Goal: Task Accomplishment & Management: Manage account settings

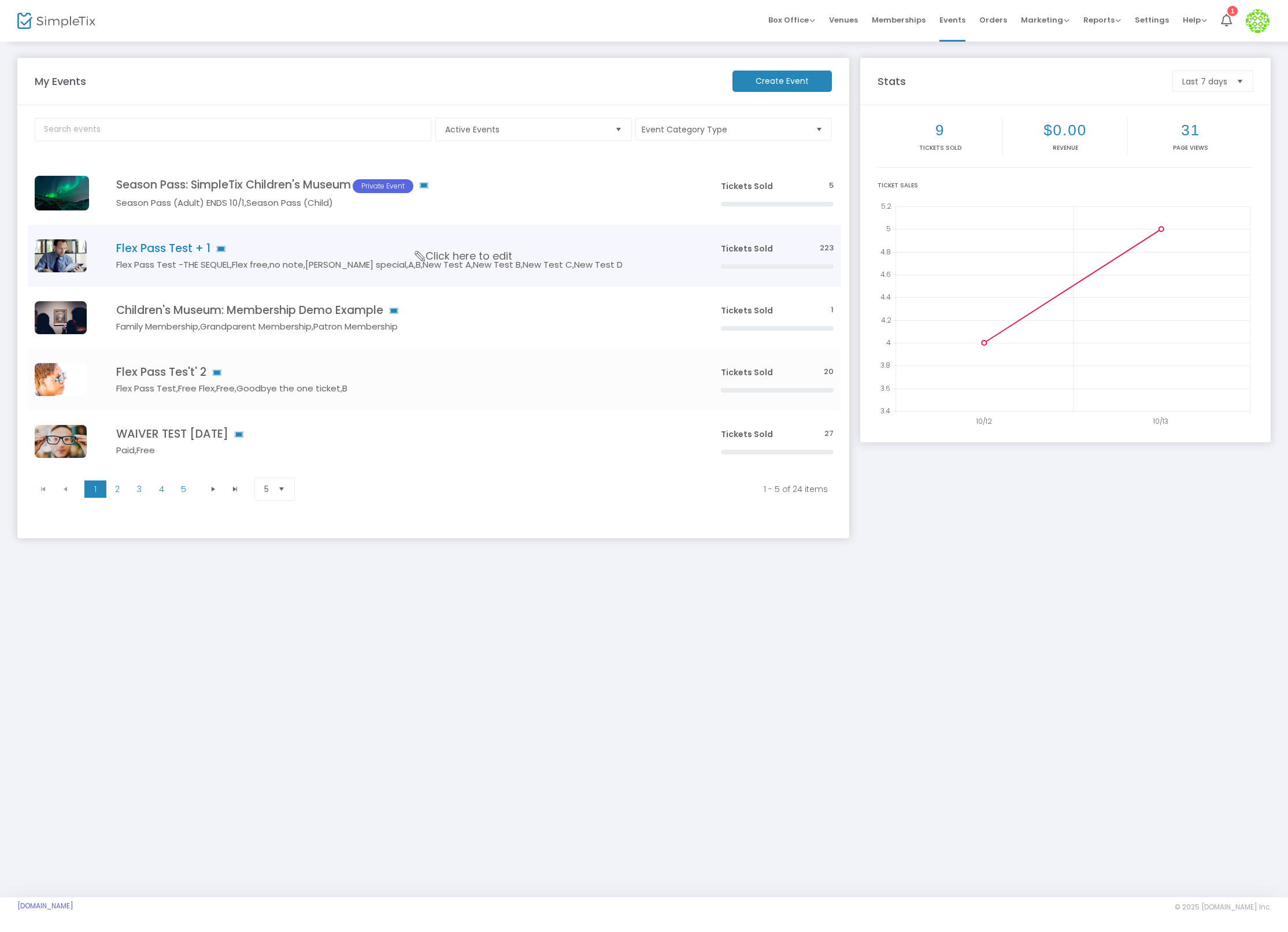
click at [176, 242] on h4 "Flex Pass Test + 1" at bounding box center [400, 248] width 570 height 14
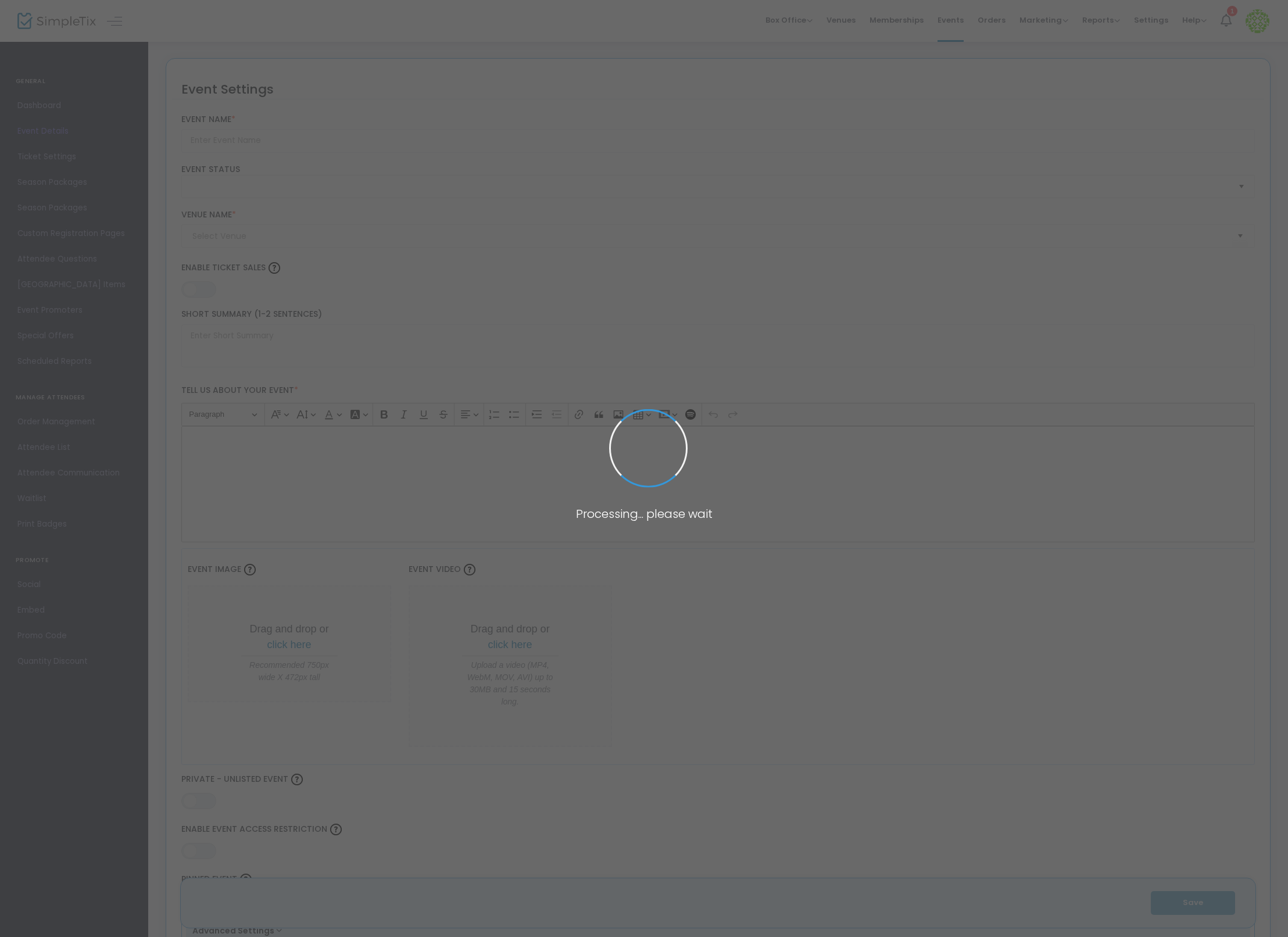
type input "Flex Pass Test + 1"
type textarea "Flex Pass Test"
type input "8.1110 %"
type input "Buy Tickets"
type code "A6VL4LLDISHTHMQXHFGFHRVZ"
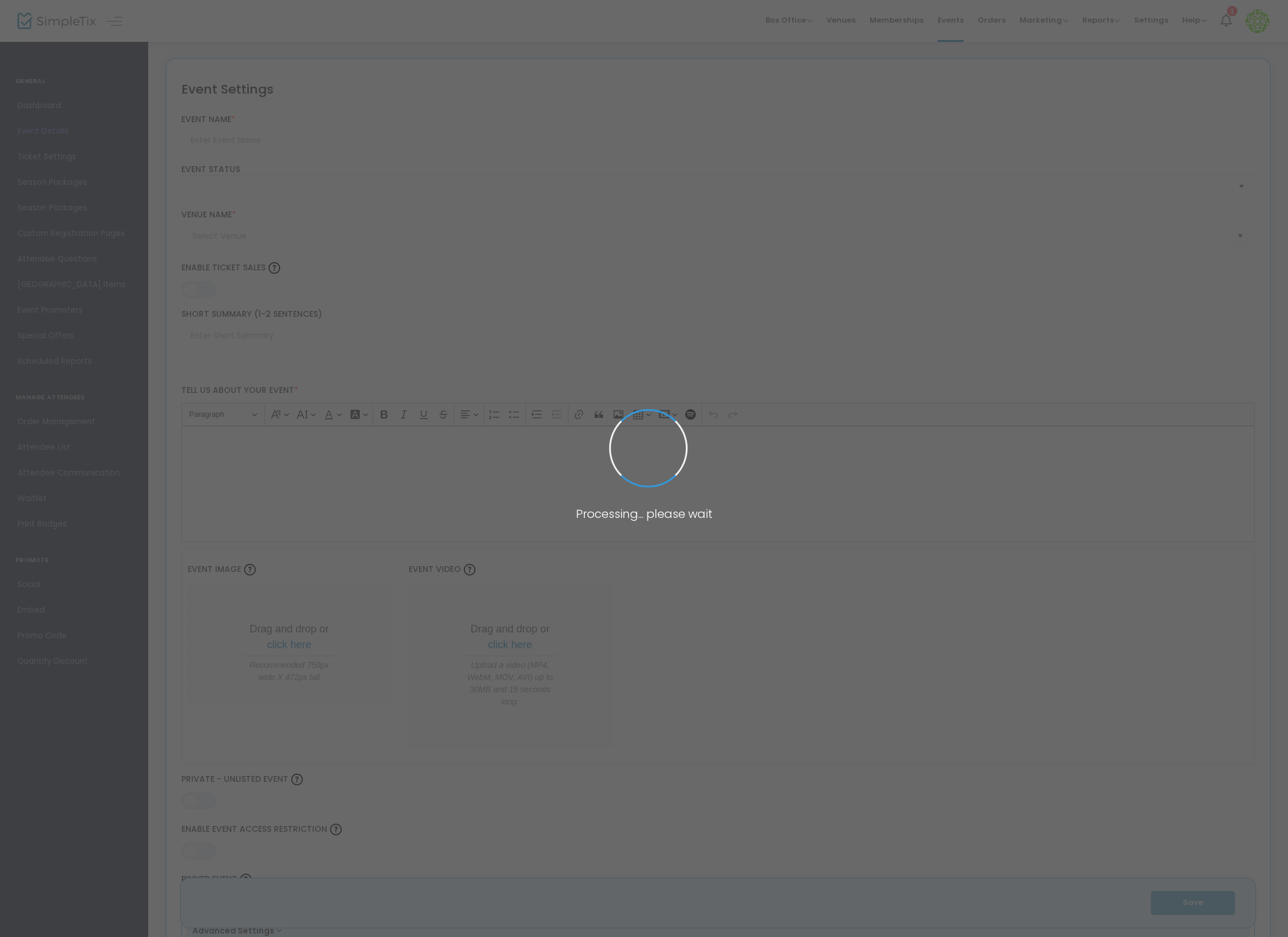
type input "WMLAMBVXMV7AGYTYLIS3ECMC"
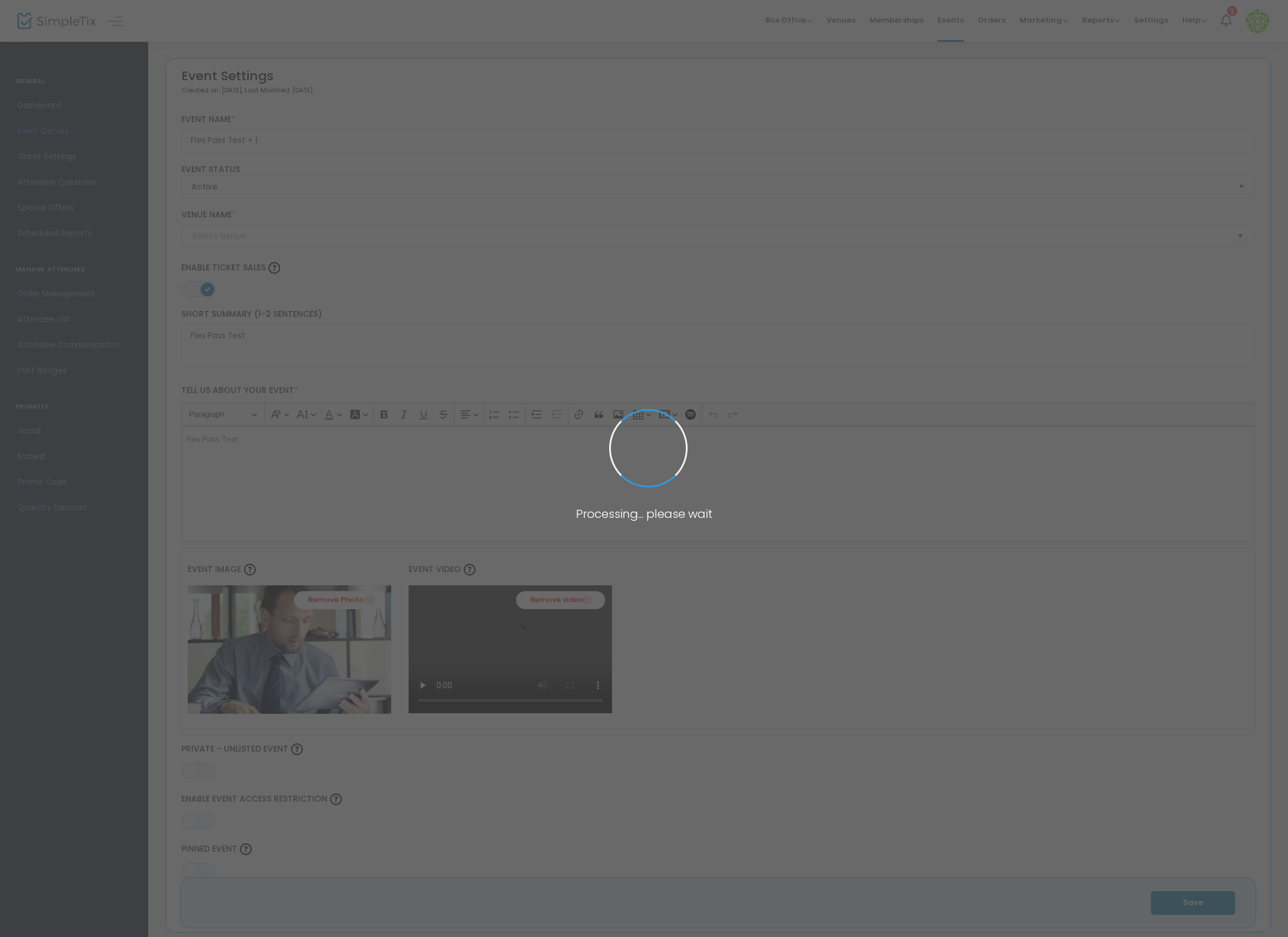
type input "Test"
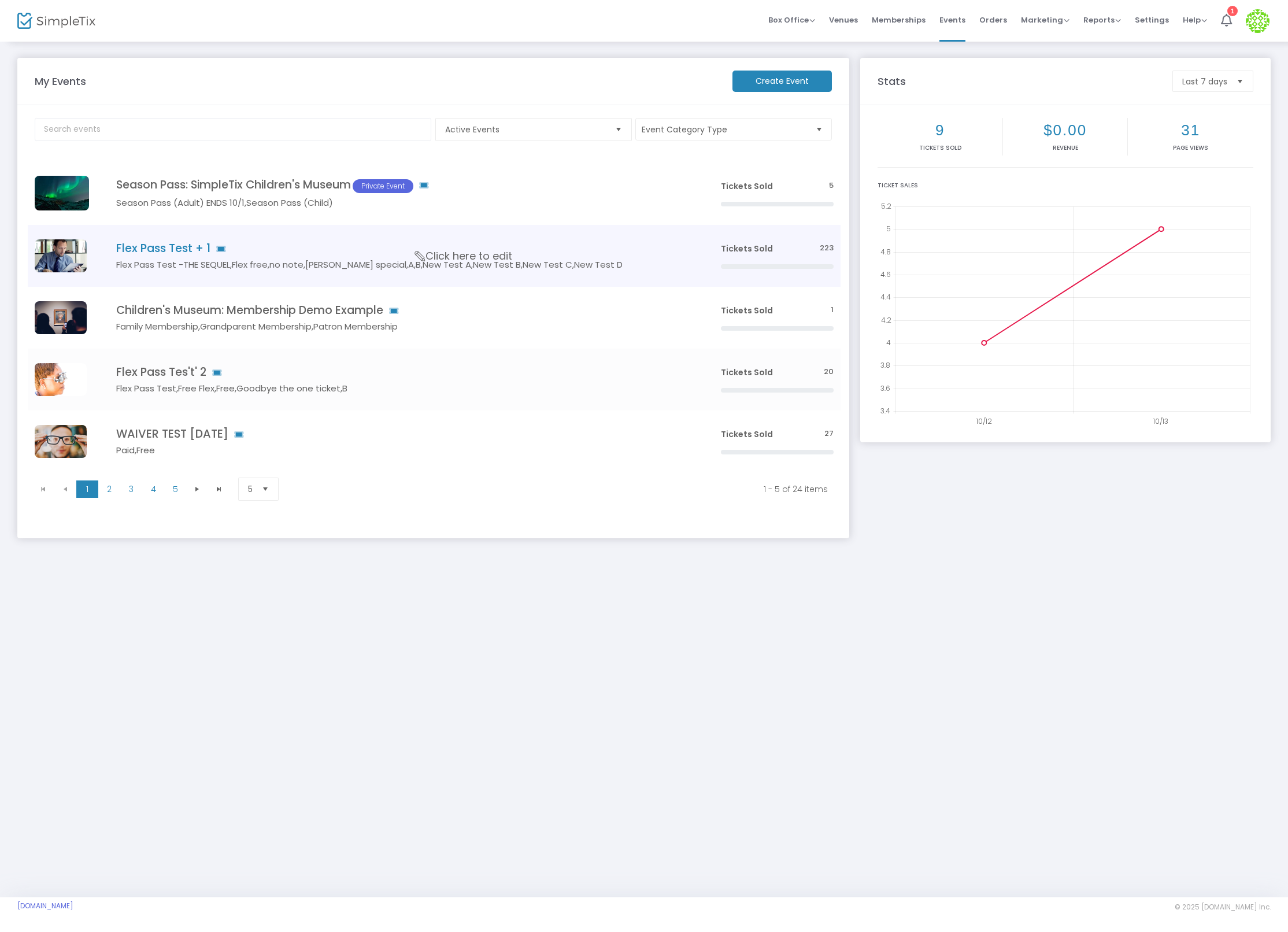
click at [151, 255] on h4 "Flex Pass Test + 1" at bounding box center [400, 248] width 570 height 14
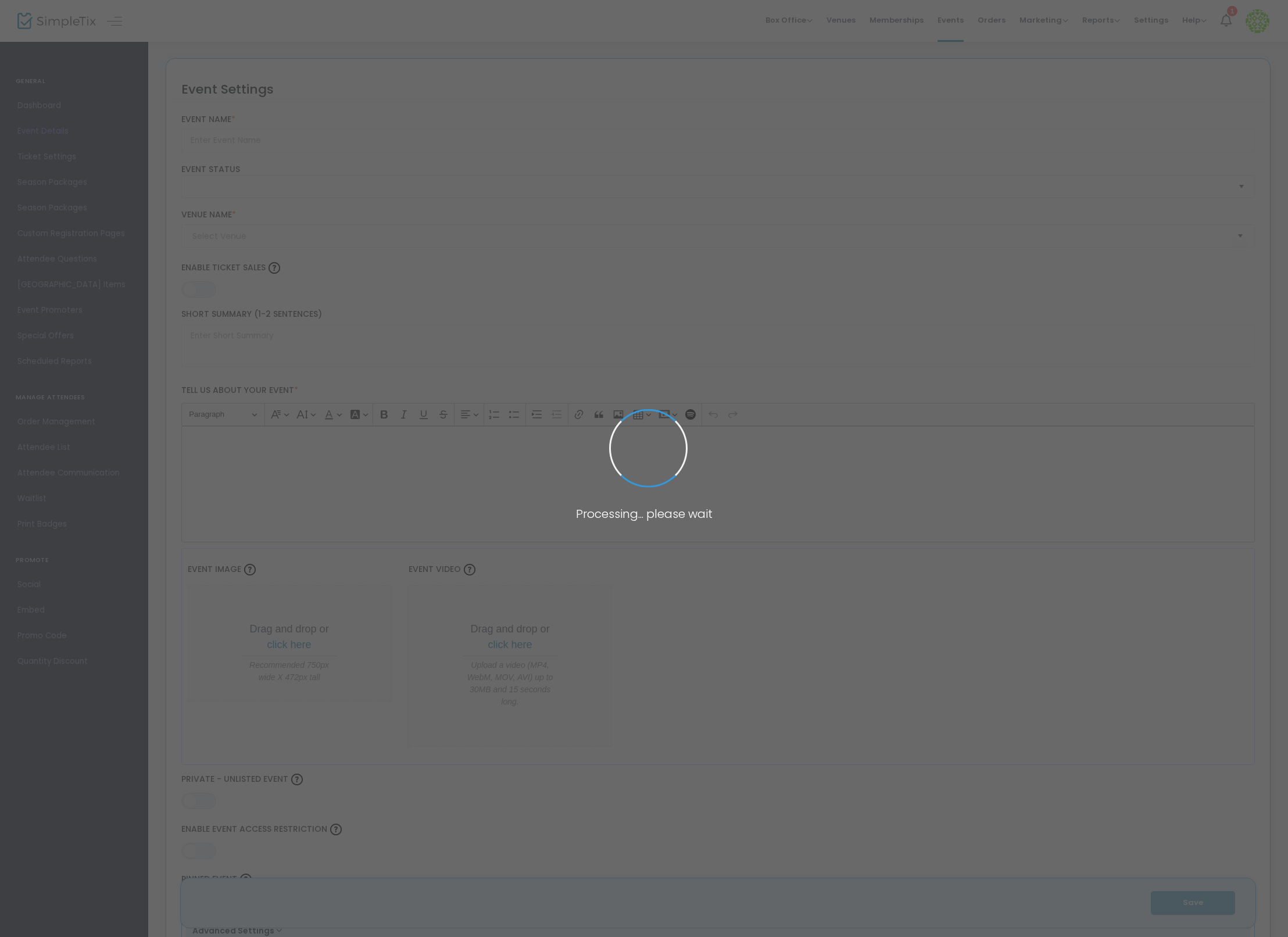
type input "Flex Pass Test + 1"
type textarea "Flex Pass Test"
type input "8.1110 %"
type input "Buy Tickets"
type code "A6VL4LLDISHTHMQXHFGFHRVZ"
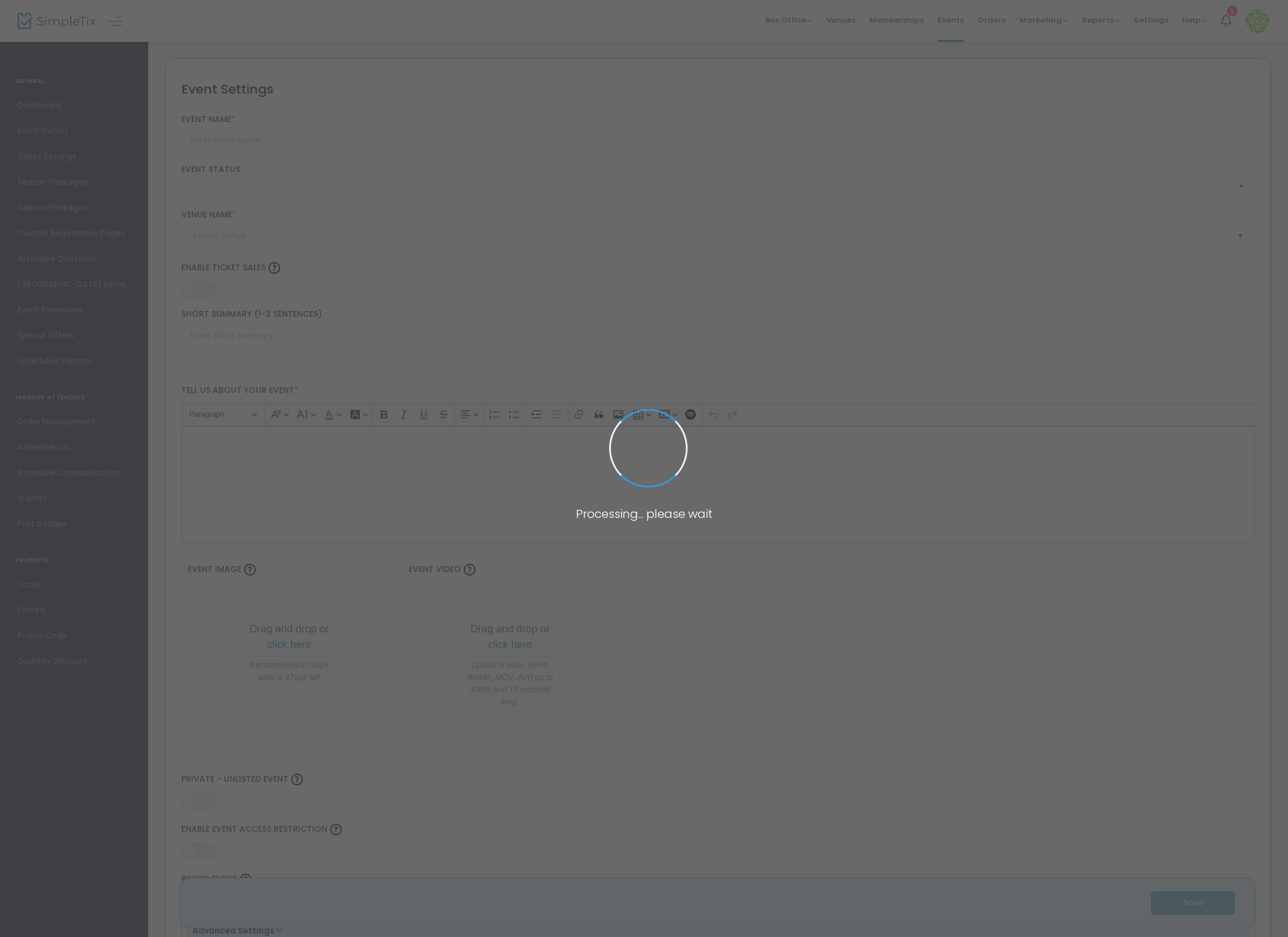
type input "WMLAMBVXMV7AGYTYLIS3ECMC"
type input "Test"
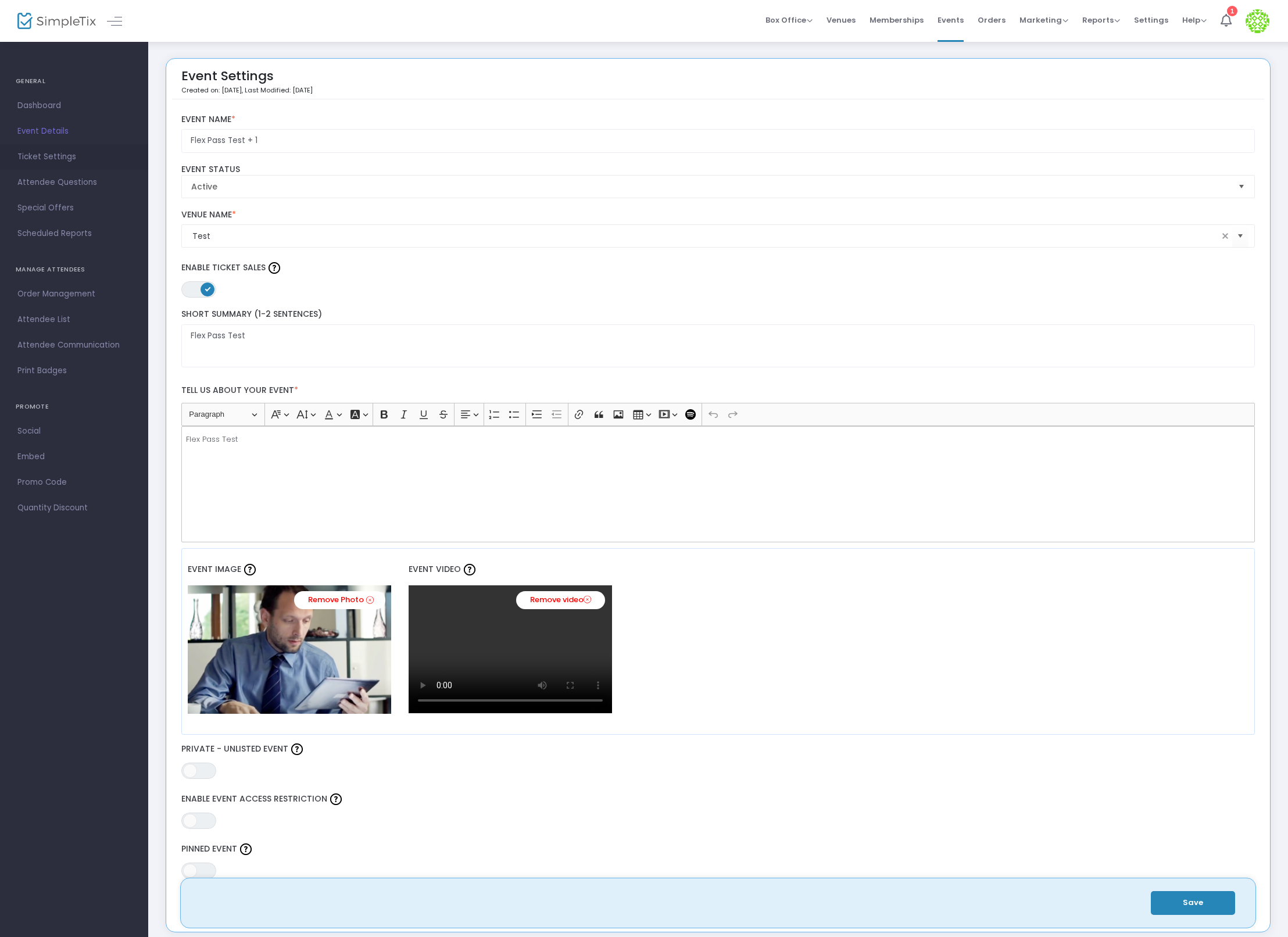
click at [73, 152] on span "Ticket Settings" at bounding box center [74, 157] width 114 height 15
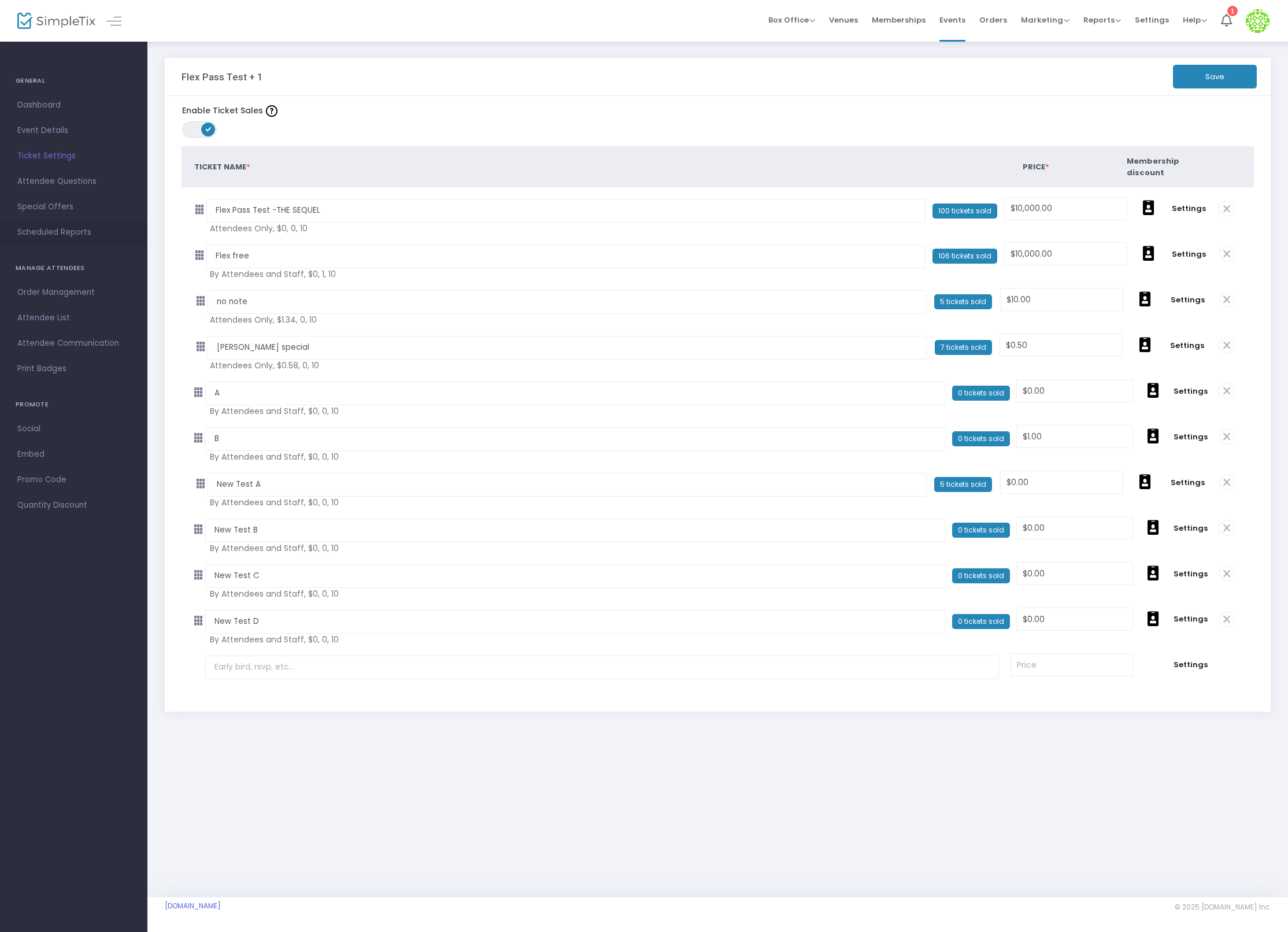
click at [59, 230] on span "Scheduled Reports" at bounding box center [74, 233] width 113 height 15
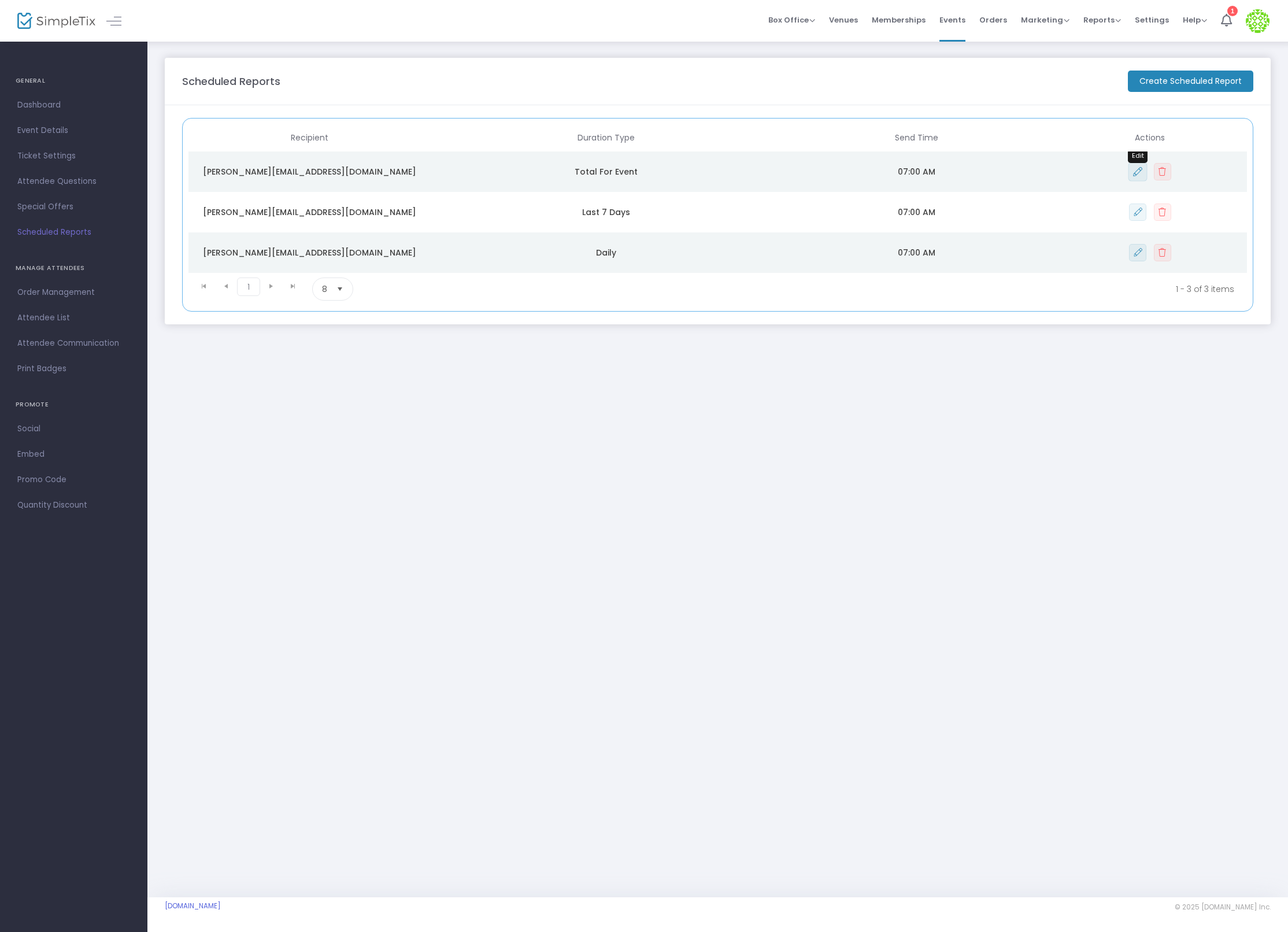
click at [1136, 169] on icon "Data table" at bounding box center [1137, 172] width 9 height 9
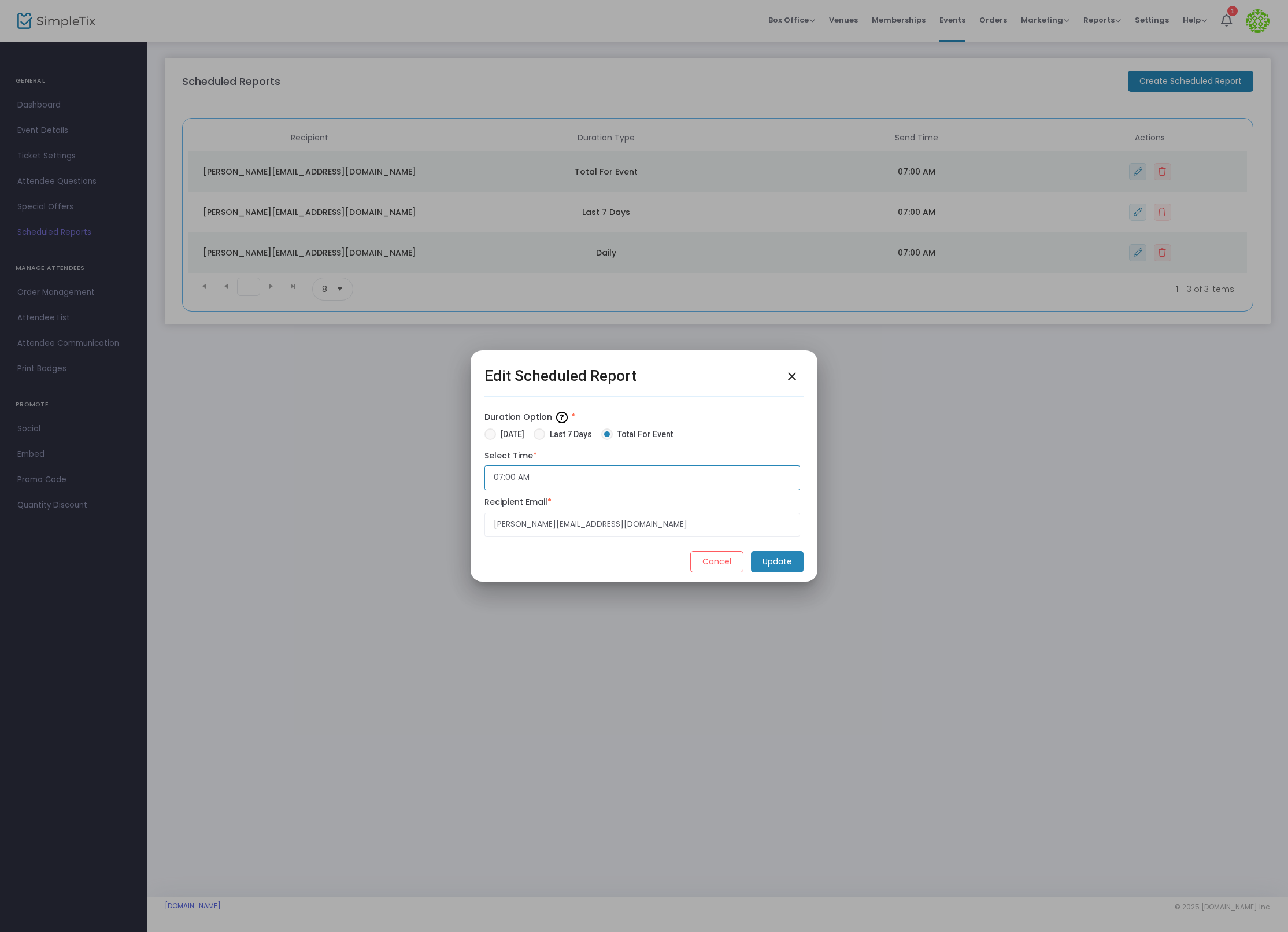
click at [504, 477] on input "07:00 AM" at bounding box center [641, 477] width 315 height 25
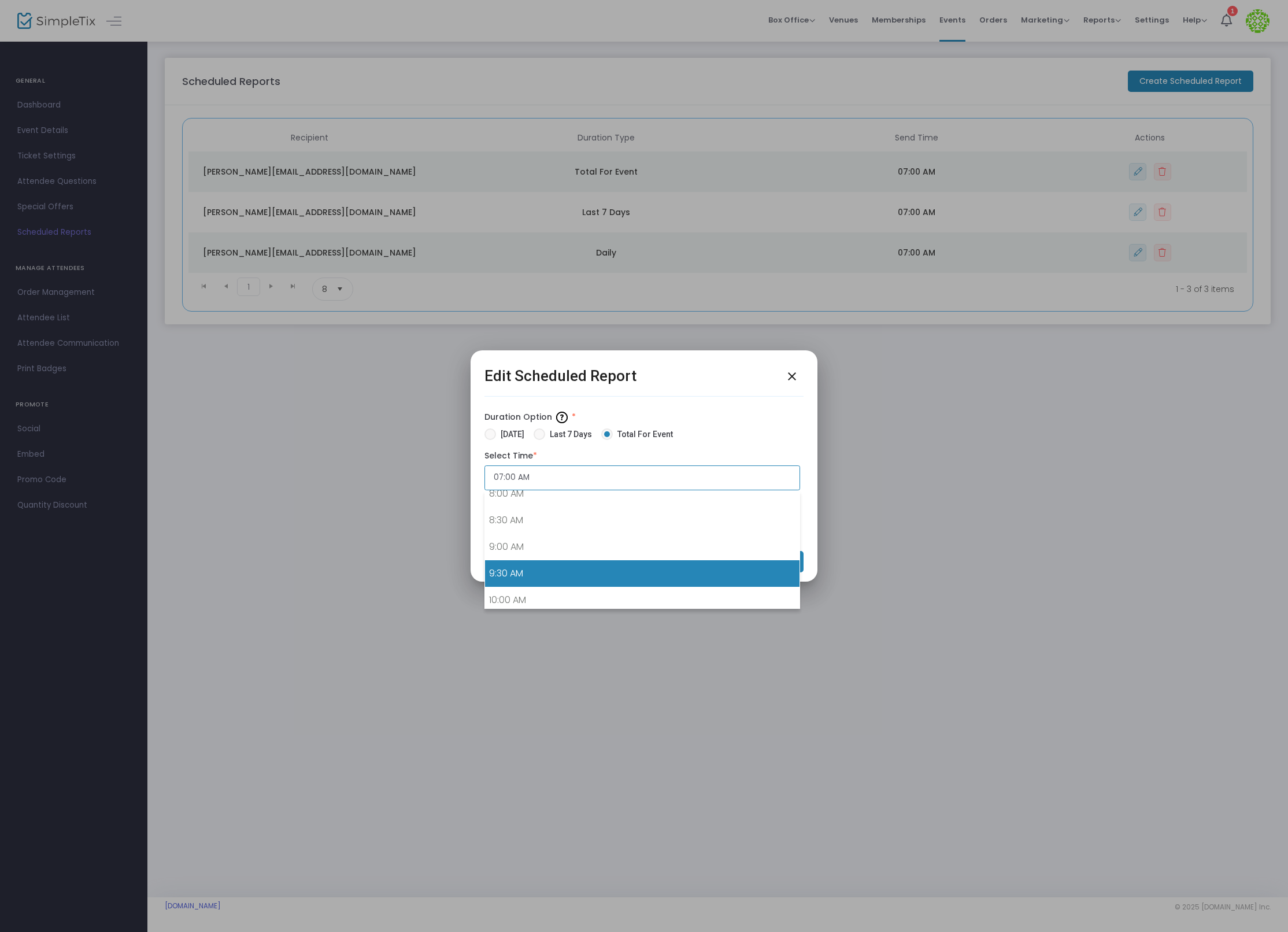
scroll to position [470, 0]
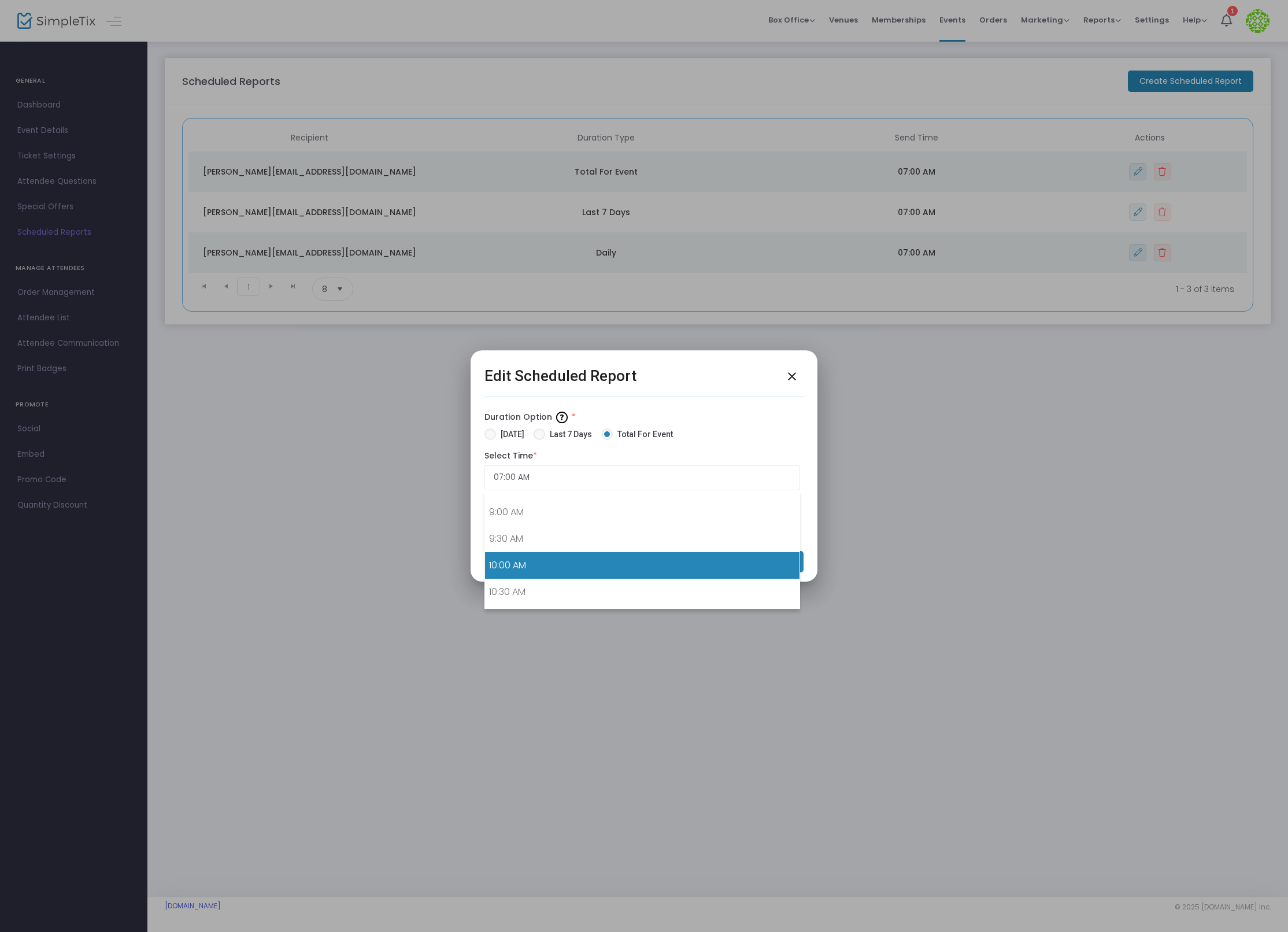
click at [591, 566] on link "10:00 AM" at bounding box center [642, 565] width 315 height 26
type input "10:00 AM"
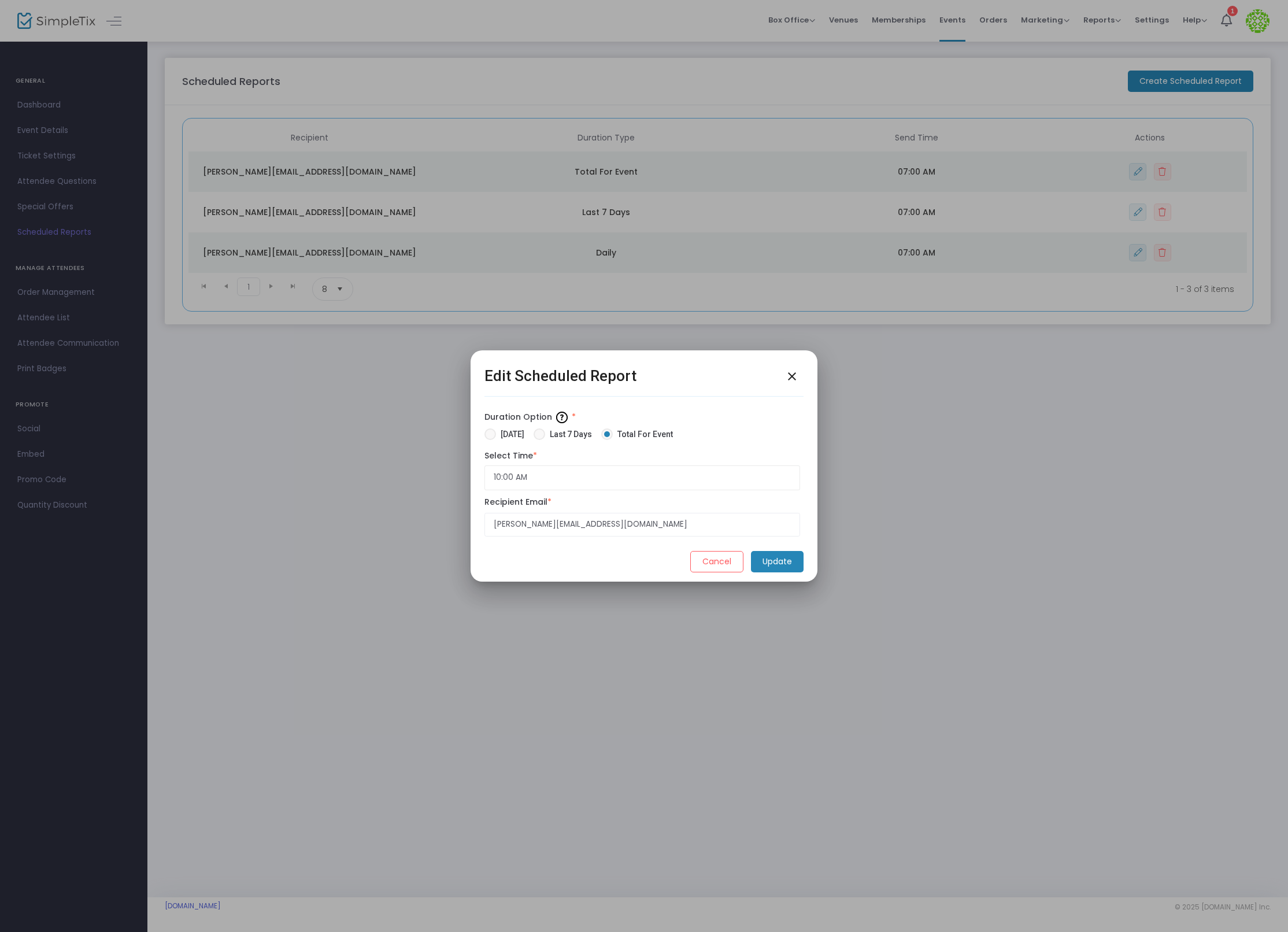
click at [783, 563] on m-button "Update" at bounding box center [777, 562] width 53 height 21
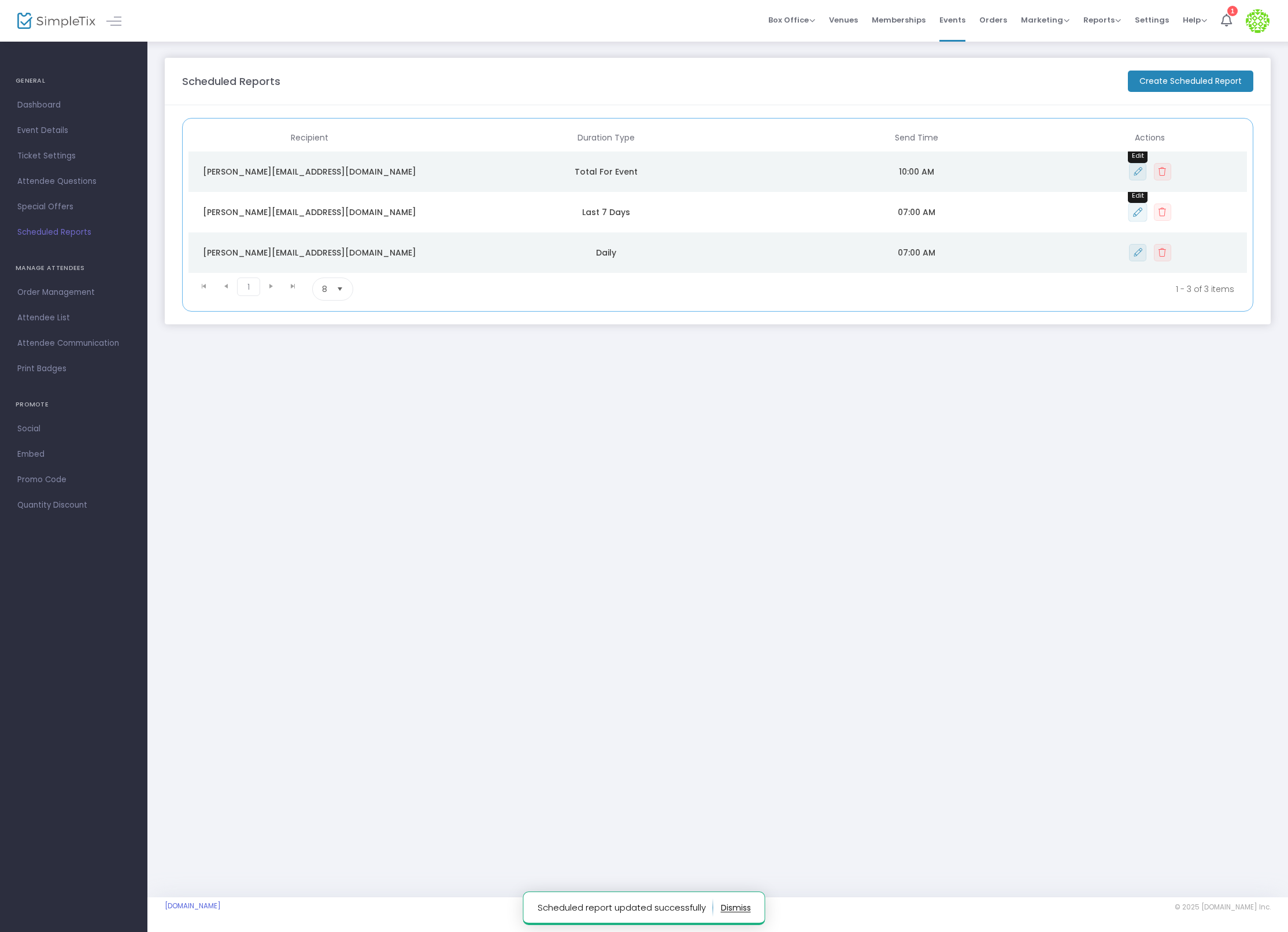
click at [1136, 208] on icon "Data table" at bounding box center [1137, 212] width 9 height 9
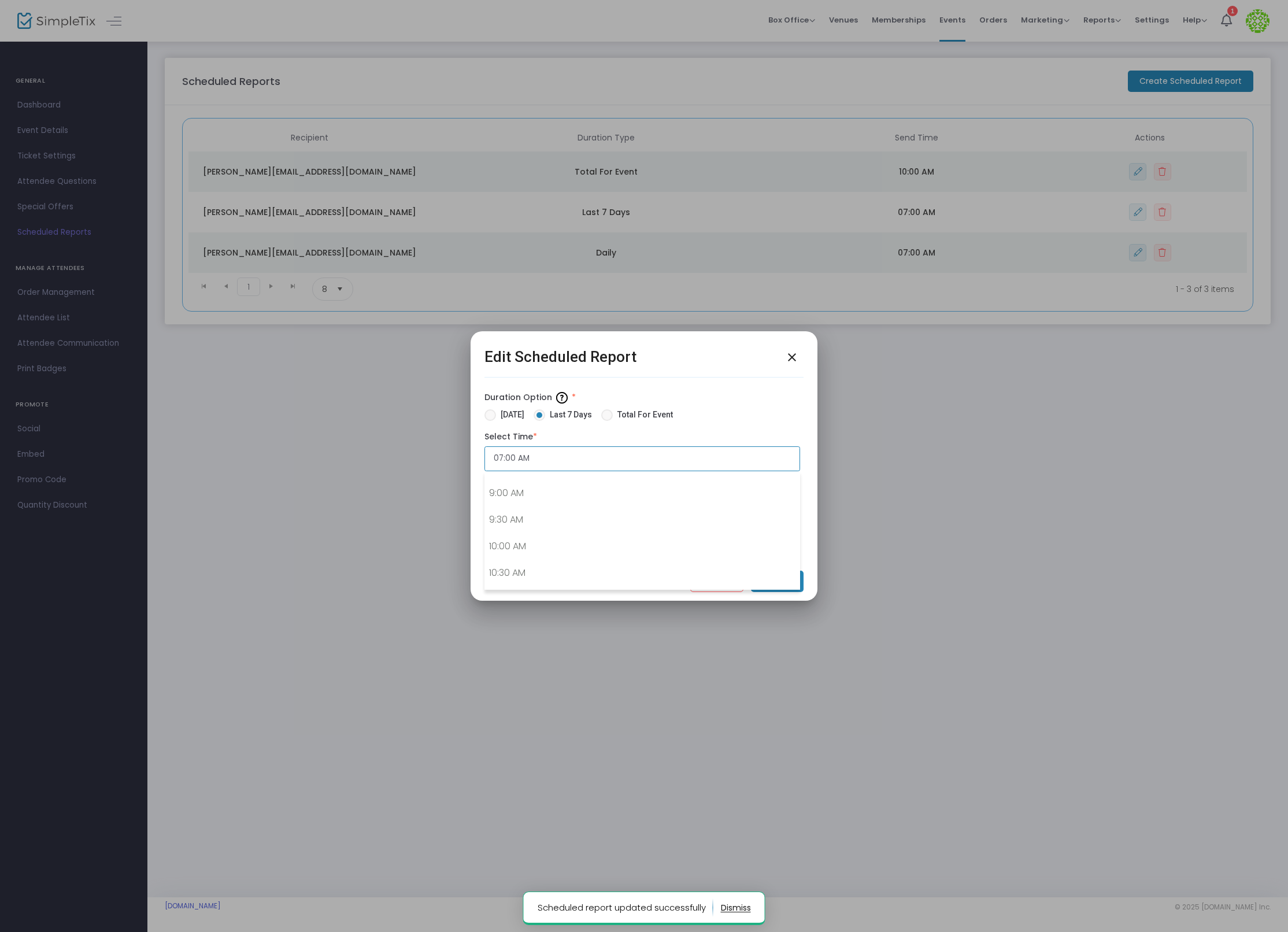
click at [551, 456] on input "07:00 AM" at bounding box center [641, 458] width 315 height 25
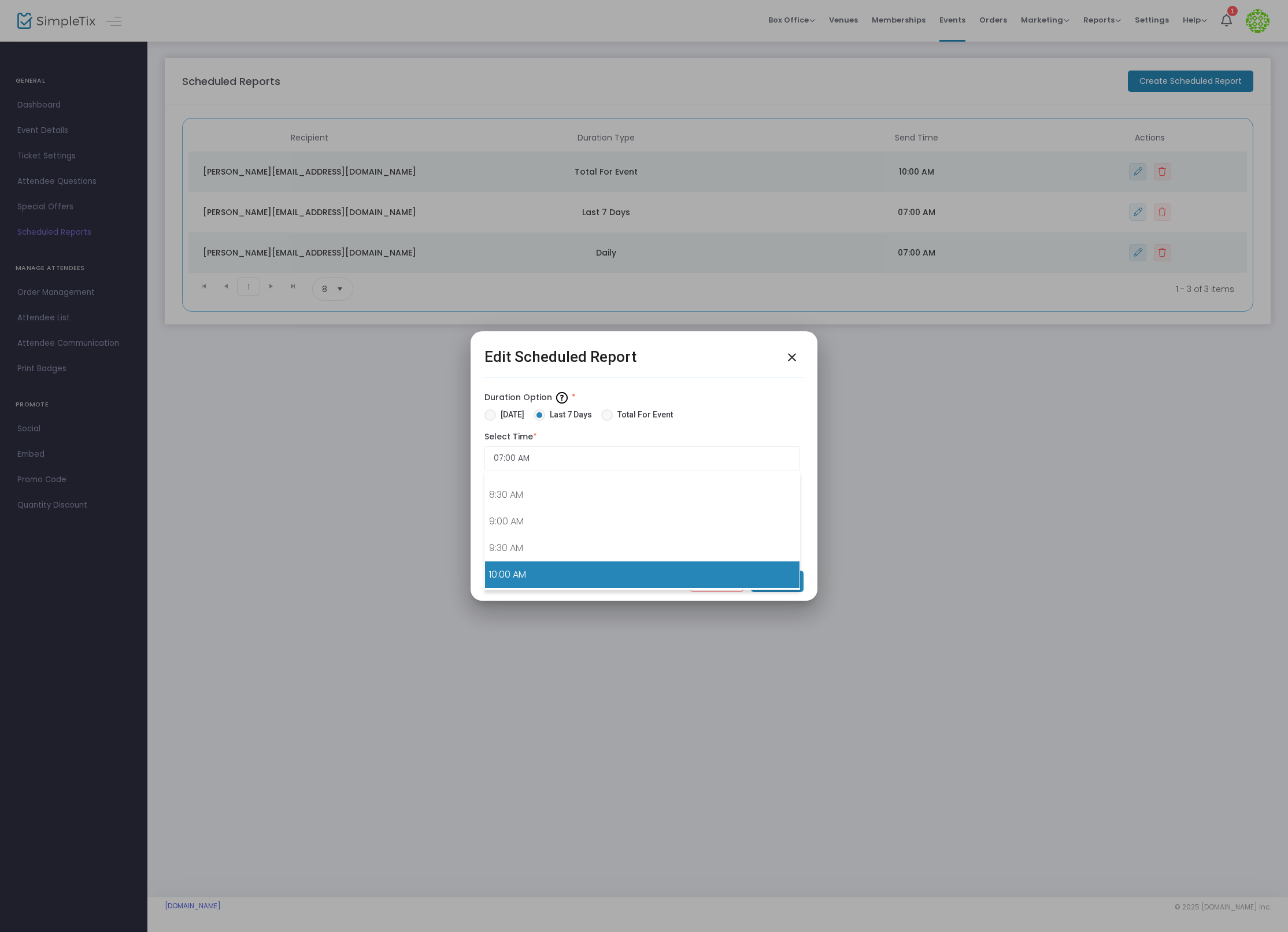
click at [591, 568] on link "10:00 AM" at bounding box center [642, 574] width 315 height 26
type input "10:00 AM"
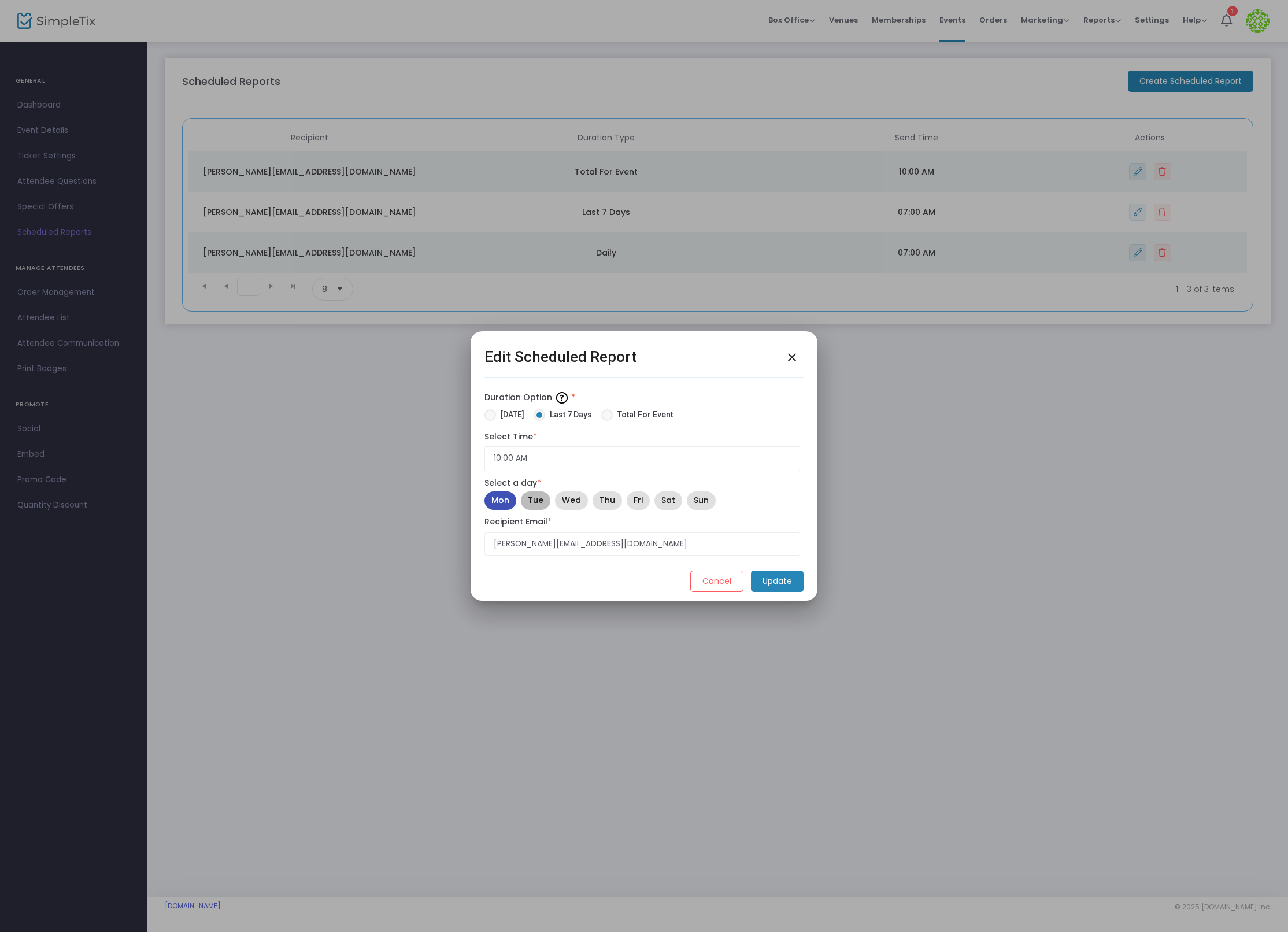
click at [524, 497] on mat-chip "Tue" at bounding box center [535, 501] width 29 height 19
click at [781, 577] on m-button "Update" at bounding box center [777, 581] width 53 height 21
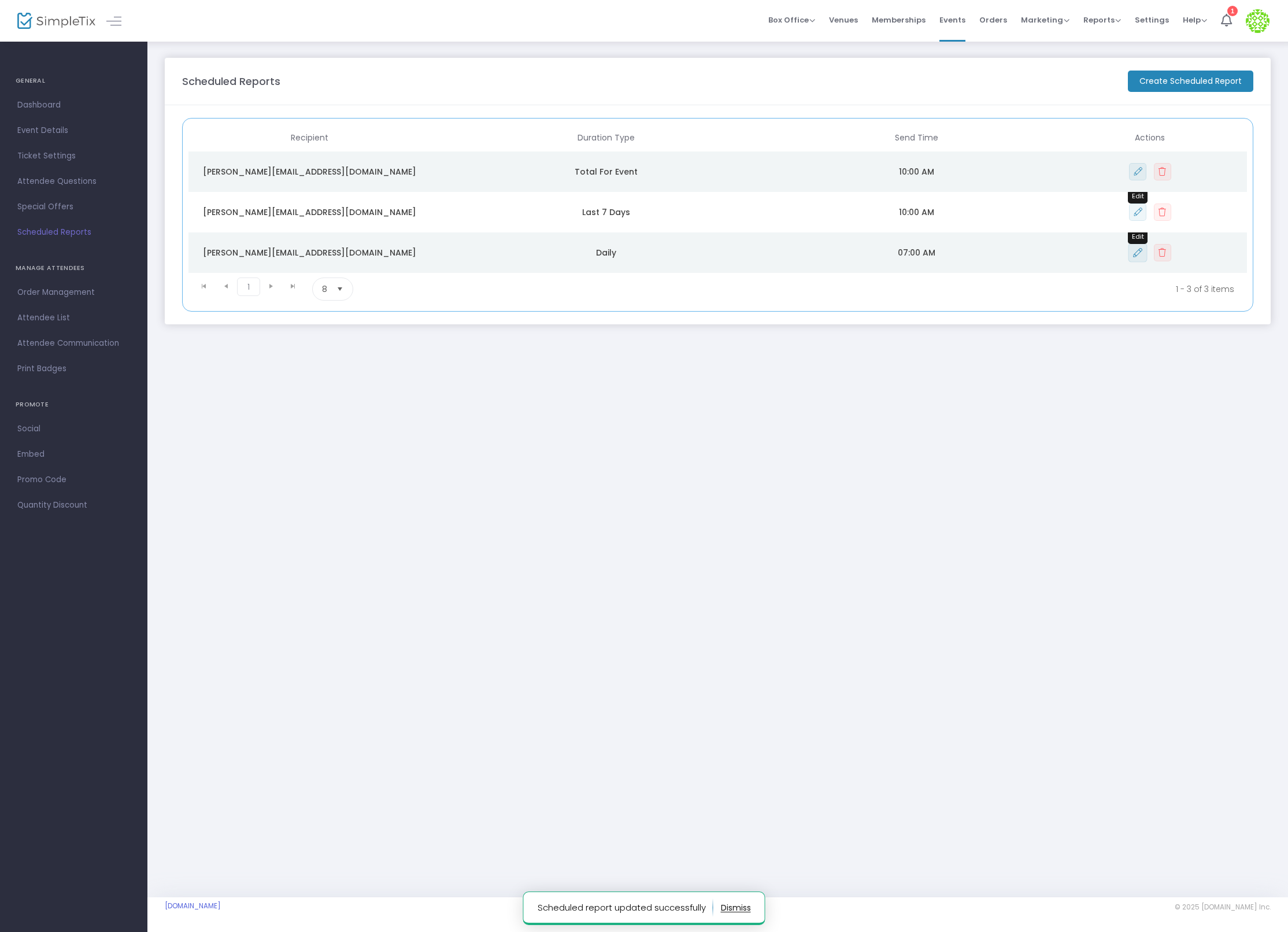
click at [1136, 251] on icon "Data table" at bounding box center [1137, 252] width 9 height 9
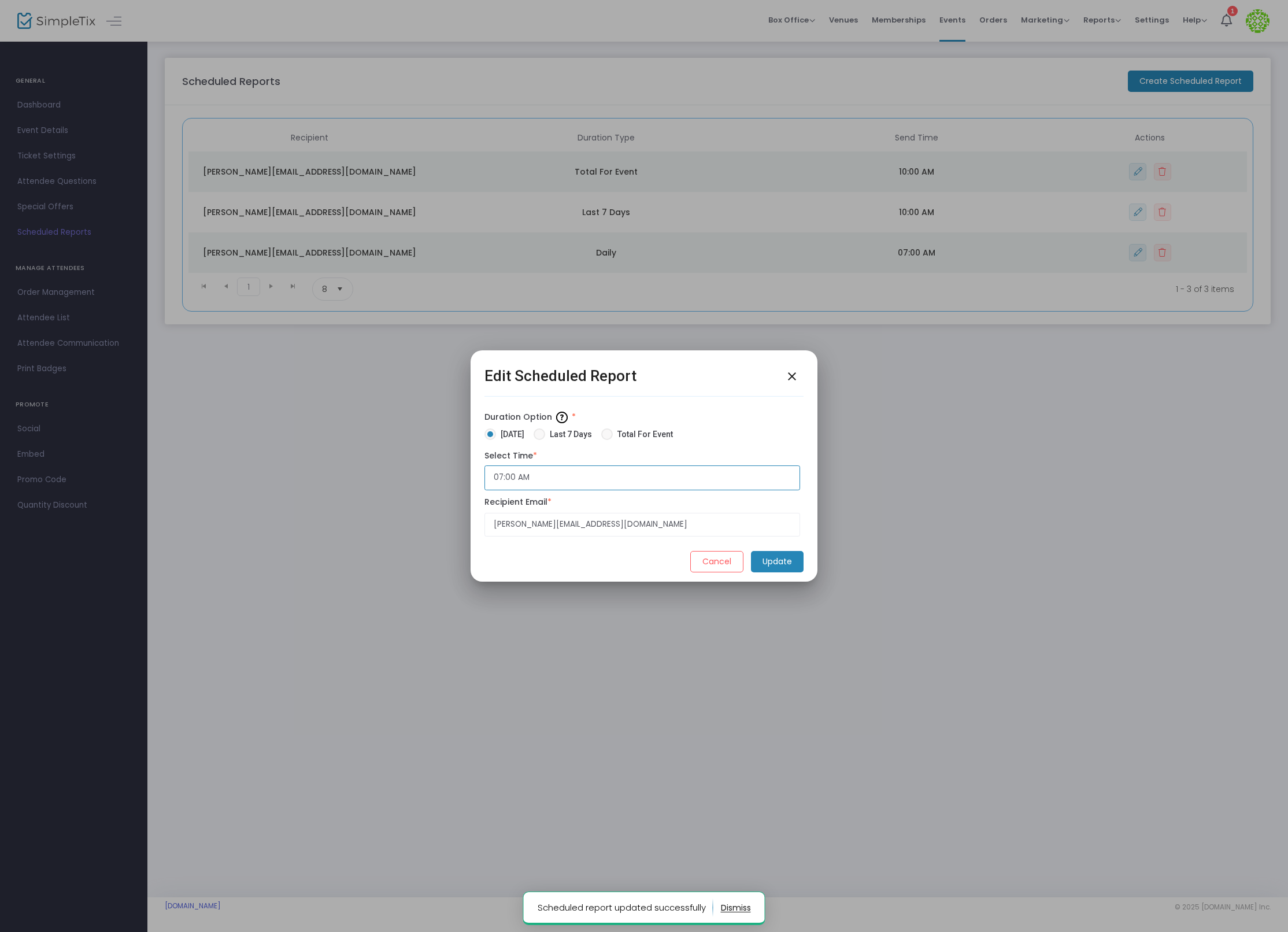
scroll to position [326, 0]
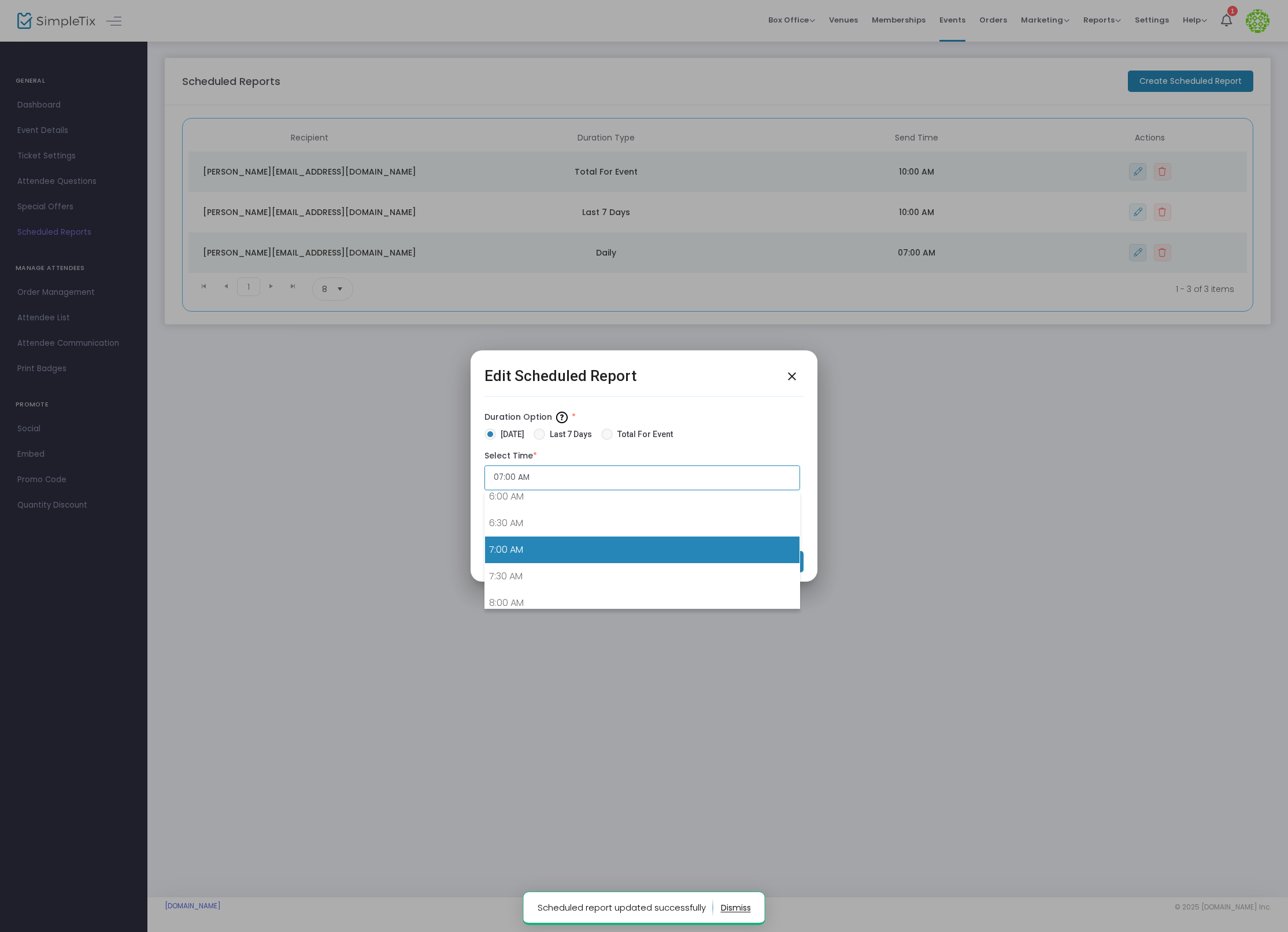
click at [544, 476] on input "07:00 AM" at bounding box center [641, 477] width 315 height 25
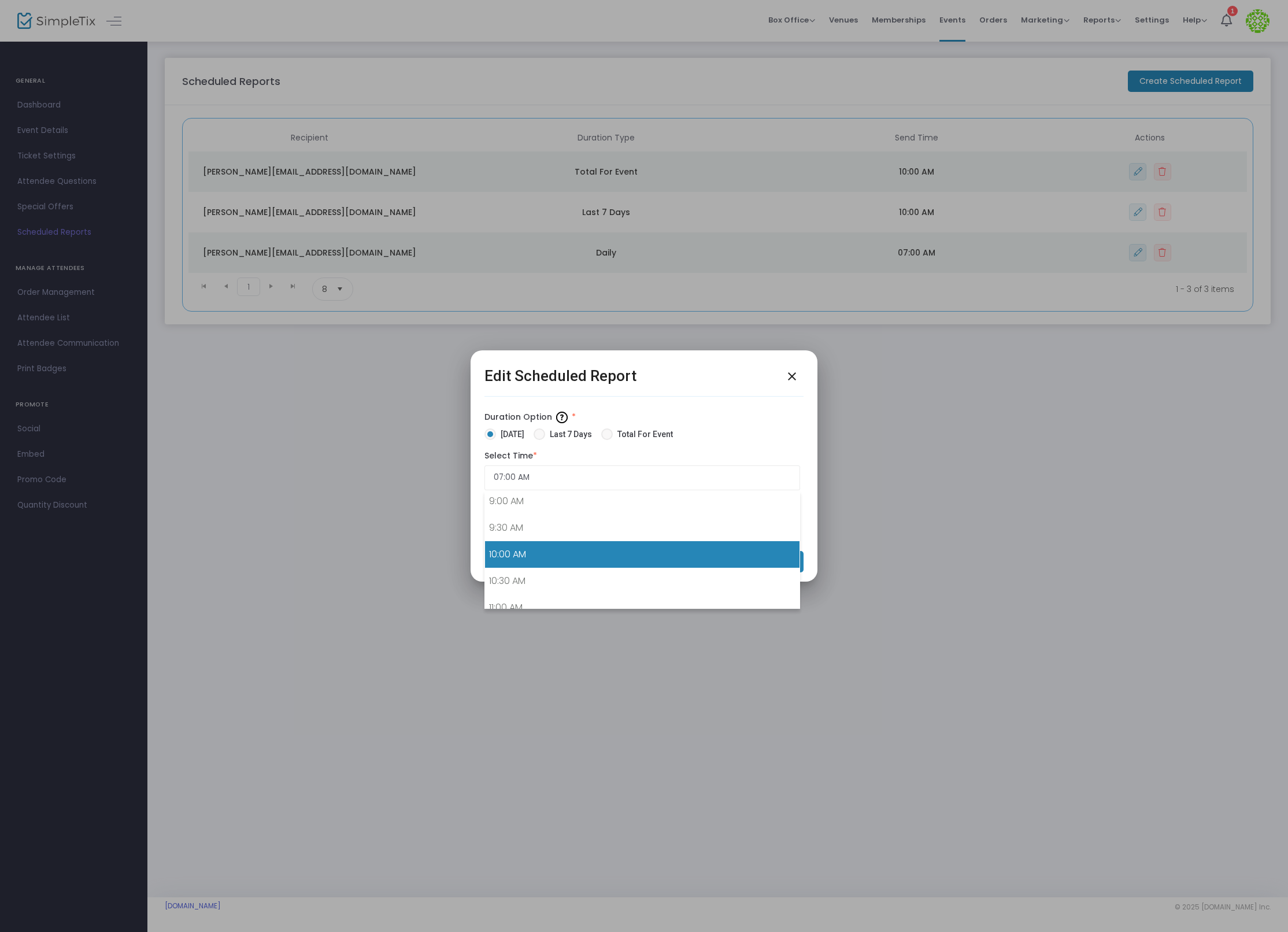
click at [577, 550] on link "10:00 AM" at bounding box center [642, 554] width 315 height 26
type input "10:00 AM"
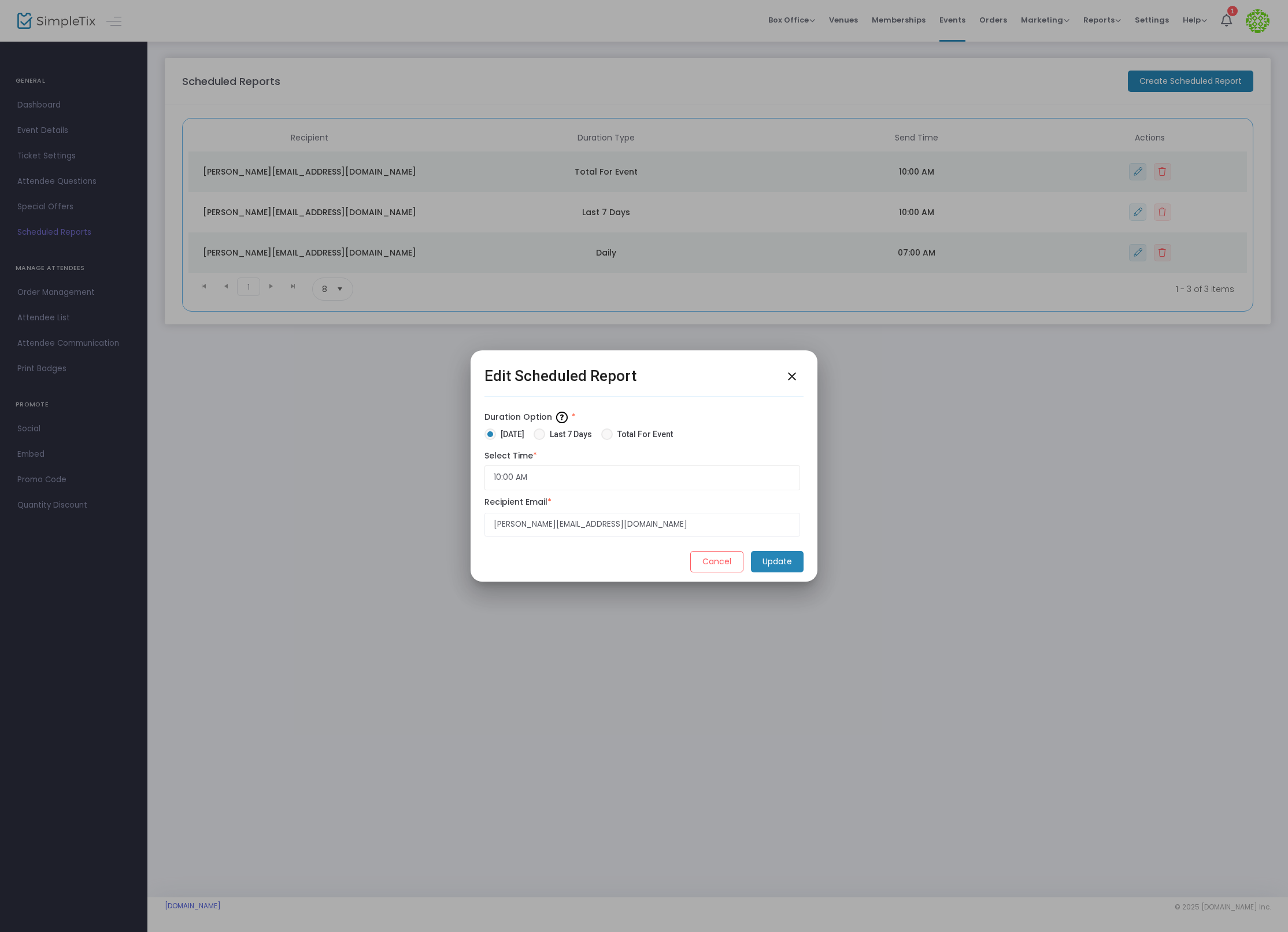
click at [766, 562] on m-button "Update" at bounding box center [777, 562] width 53 height 21
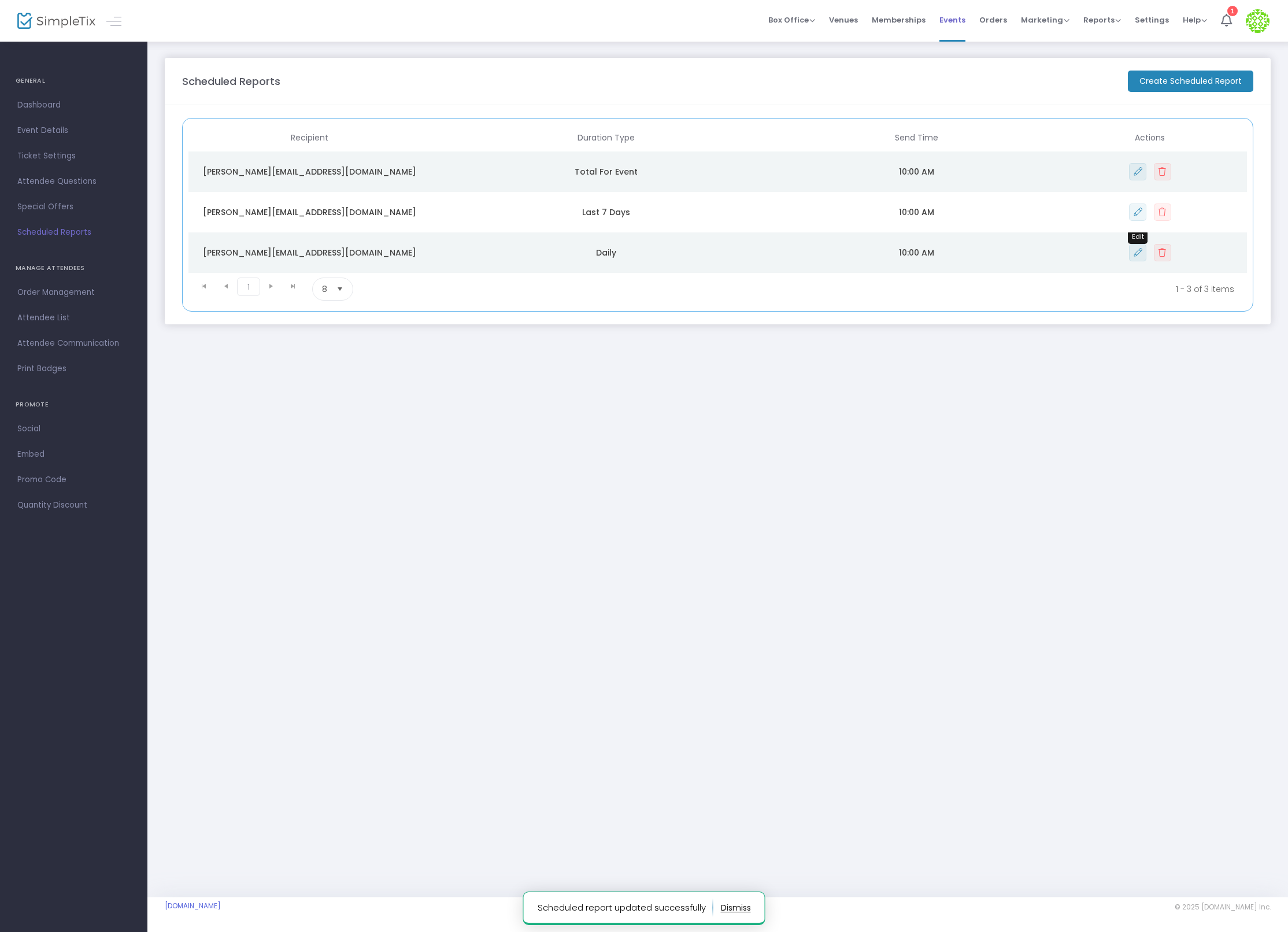
click at [957, 15] on span "Events" at bounding box center [952, 20] width 26 height 29
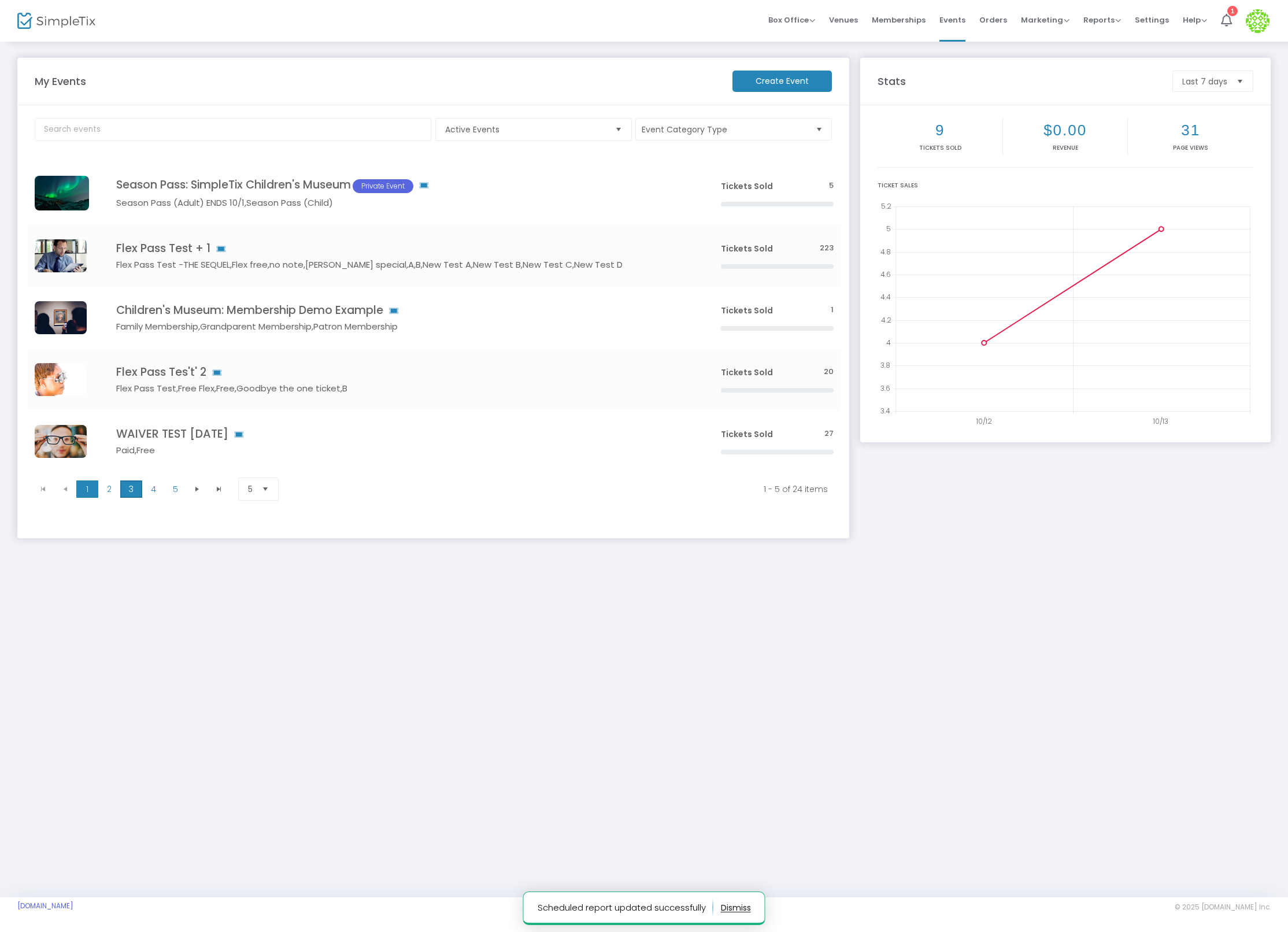
click at [122, 496] on span "3" at bounding box center [131, 489] width 22 height 17
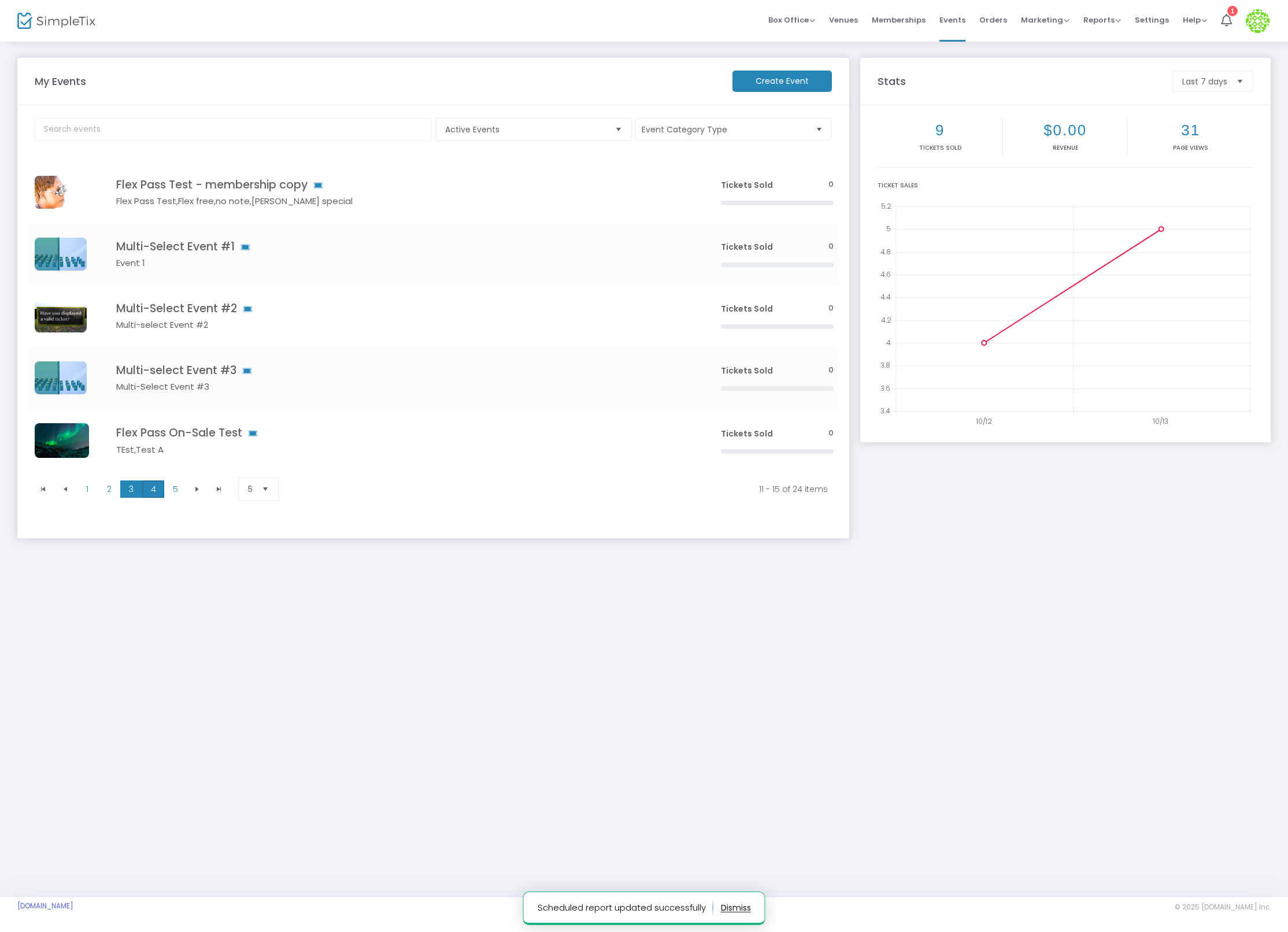
click at [145, 494] on span "4" at bounding box center [153, 489] width 22 height 17
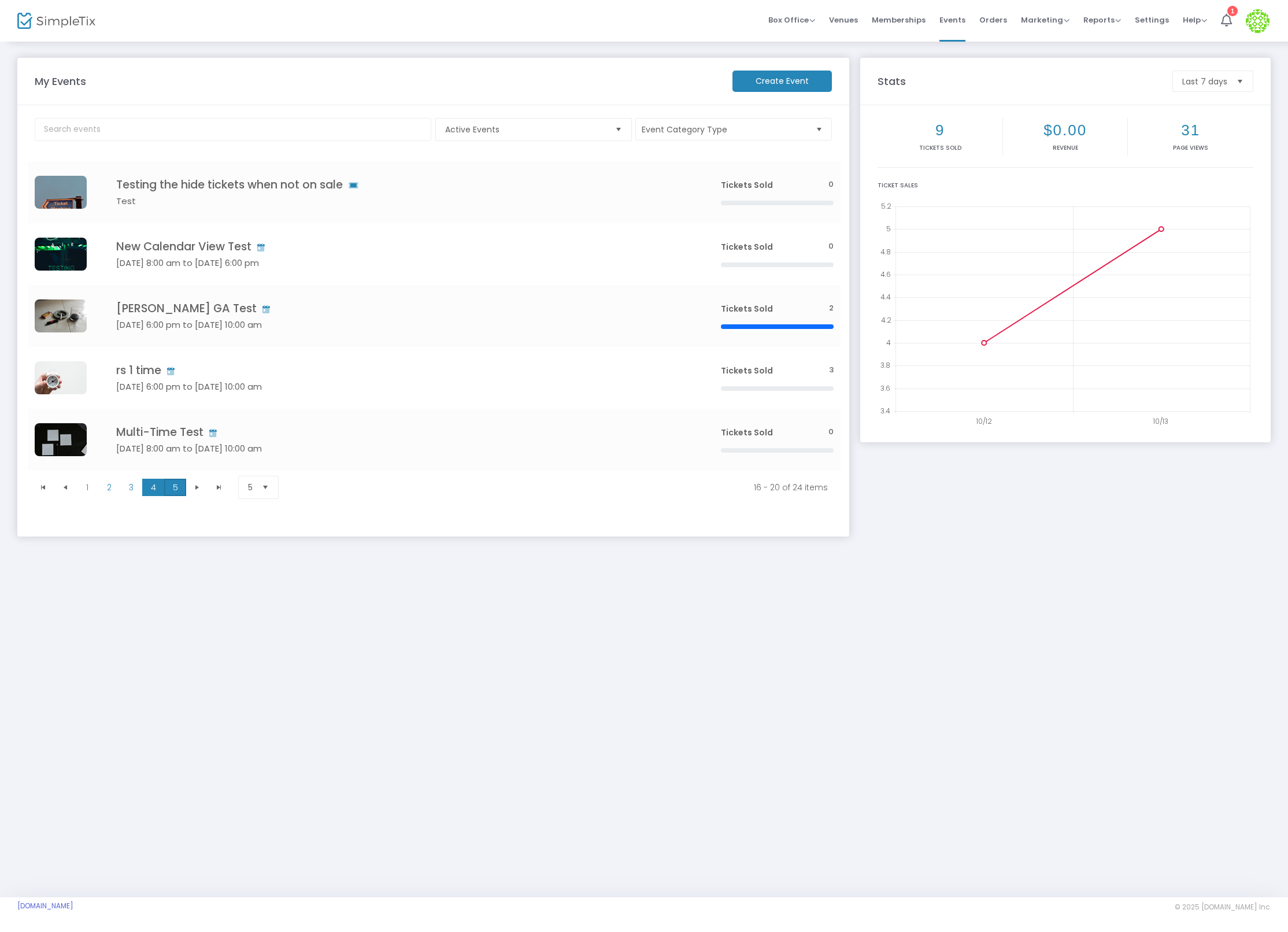
click at [184, 484] on span "5" at bounding box center [175, 487] width 22 height 17
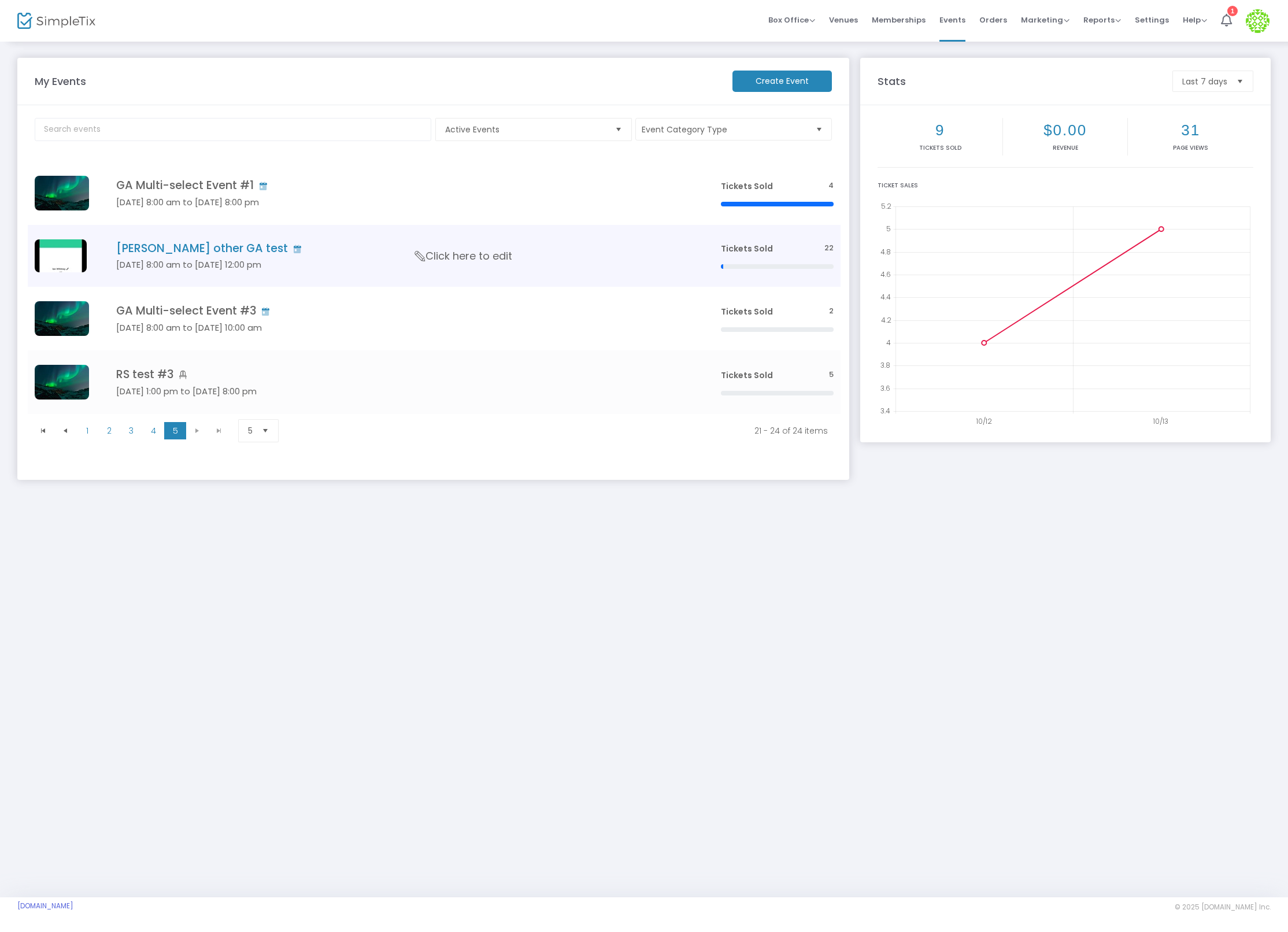
click at [131, 245] on h4 "[PERSON_NAME] other GA test" at bounding box center [400, 248] width 570 height 14
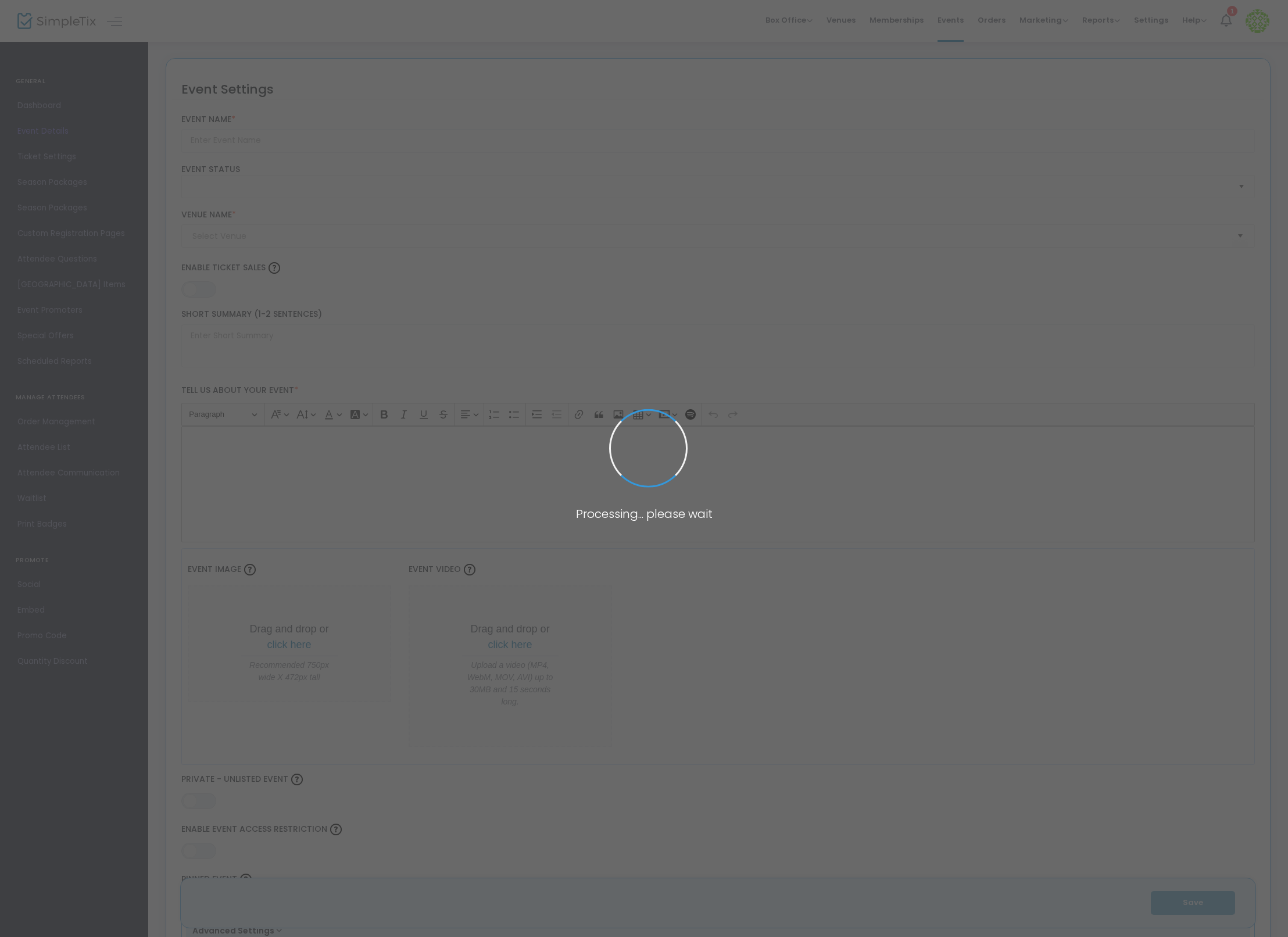
type input "[PERSON_NAME] other GA test"
type textarea "a"
type input "20.0000 %"
type input "Buy Tickets"
type code "24U3K4Q2MZCFJG3NJGQLQFRK"
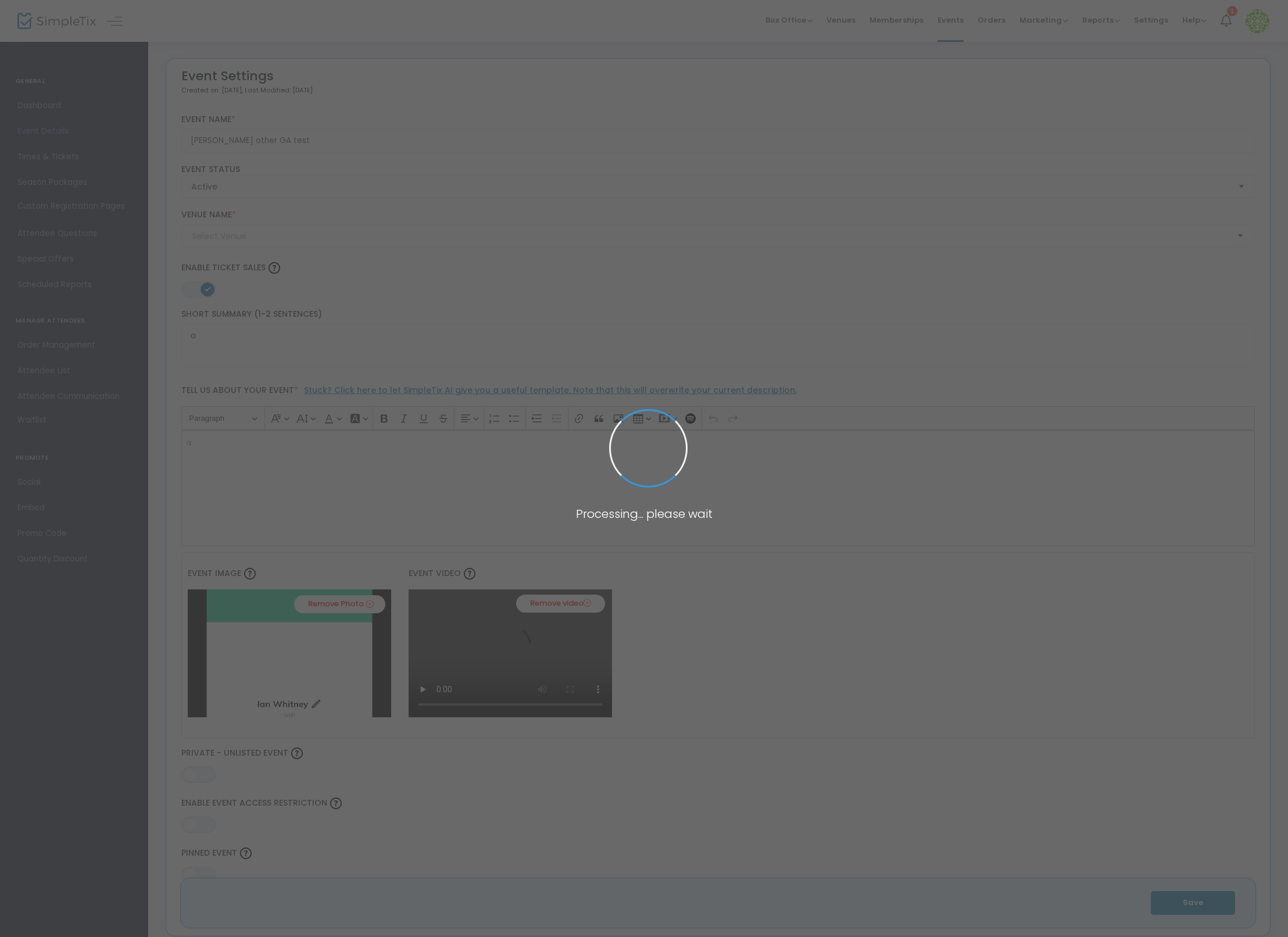
type input "SimpleTix Children's Museum"
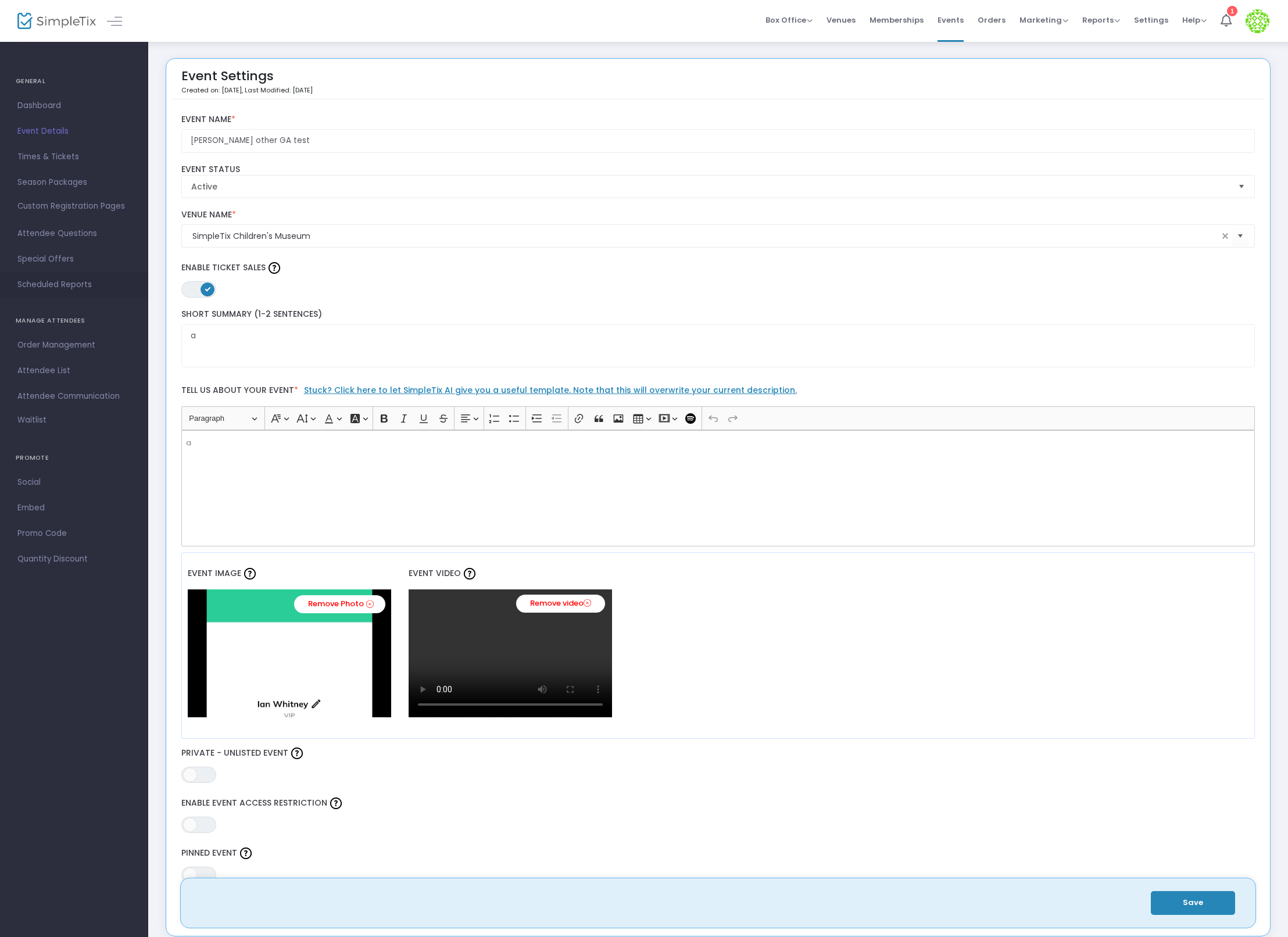
click at [75, 278] on span "Scheduled Reports" at bounding box center [74, 285] width 114 height 15
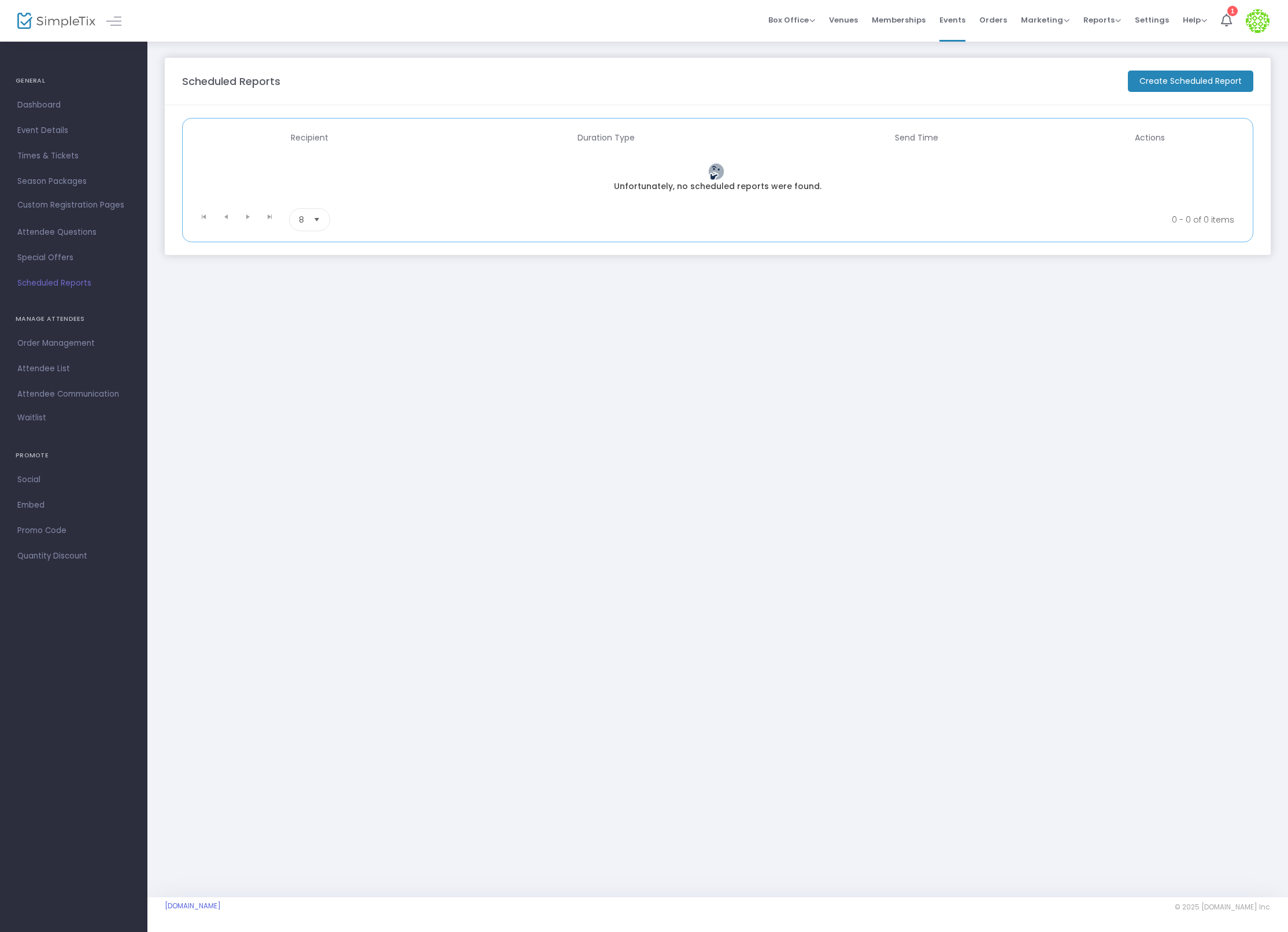
click at [1156, 80] on m-button "Create Scheduled Report" at bounding box center [1190, 81] width 126 height 21
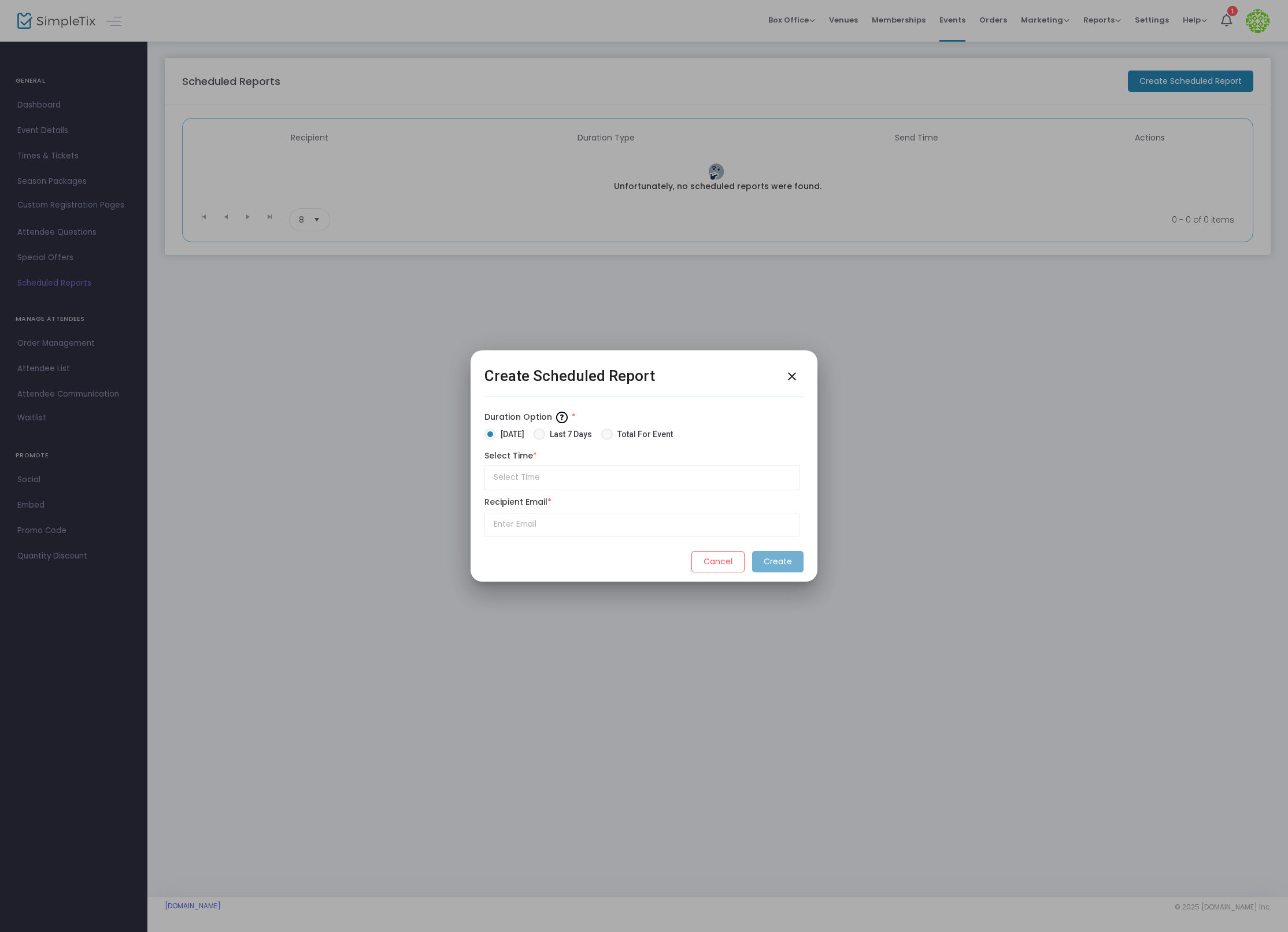
click at [641, 431] on span "Total For Event" at bounding box center [643, 434] width 60 height 12
click at [607, 440] on input "Total For Event" at bounding box center [606, 440] width 1 height 1
radio input "true"
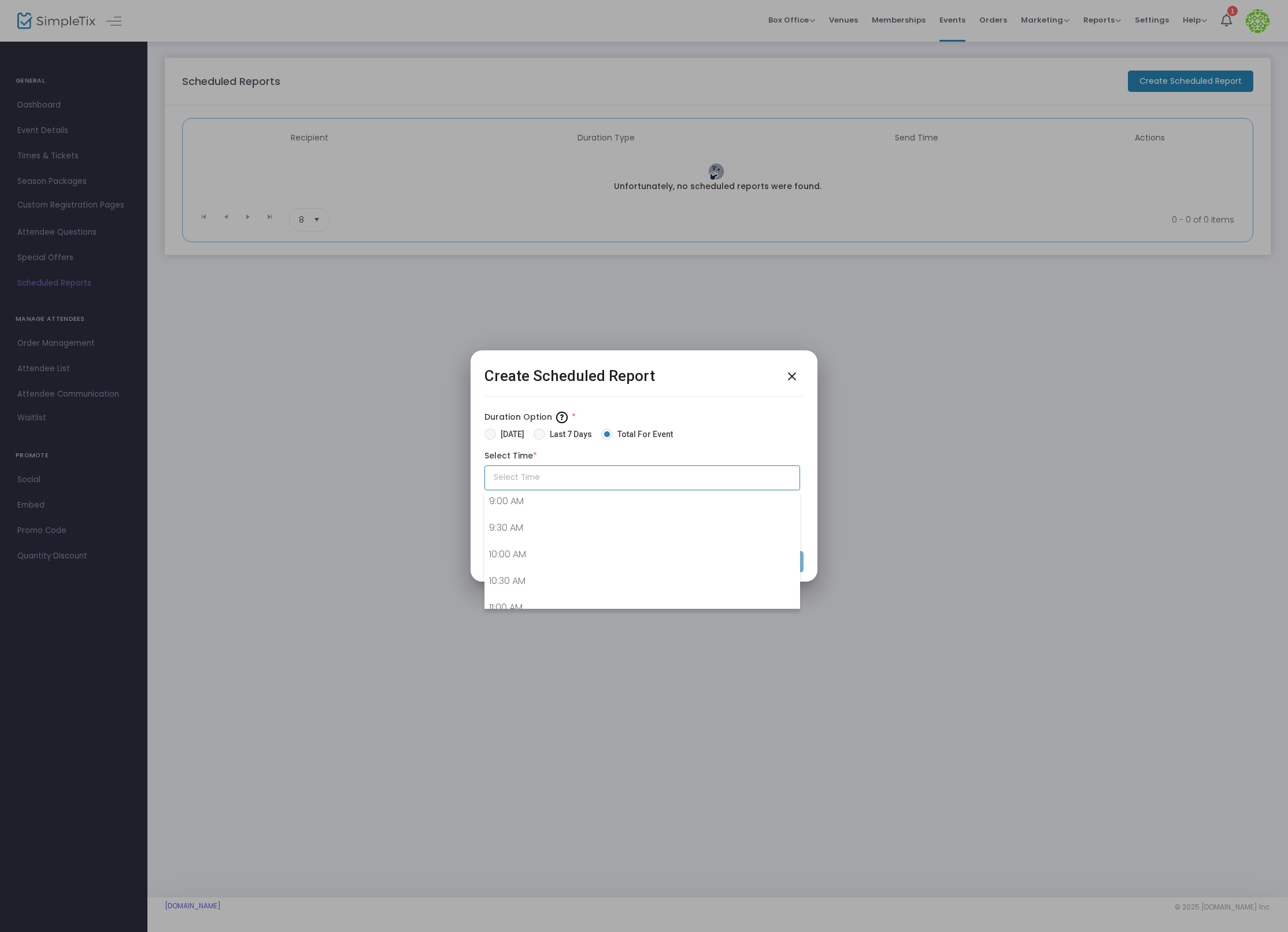
click at [601, 471] on input "text" at bounding box center [641, 477] width 315 height 25
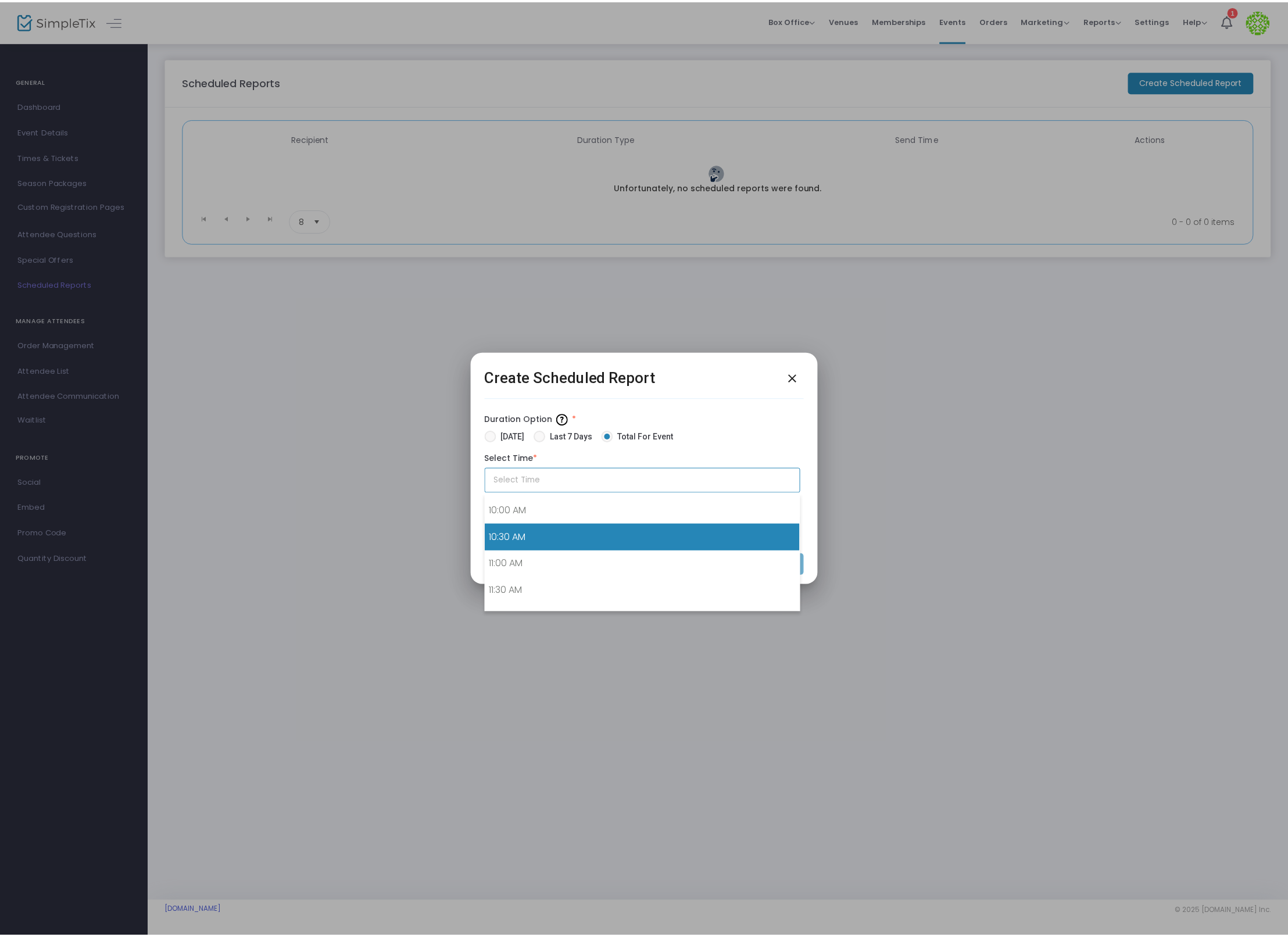
scroll to position [523, 0]
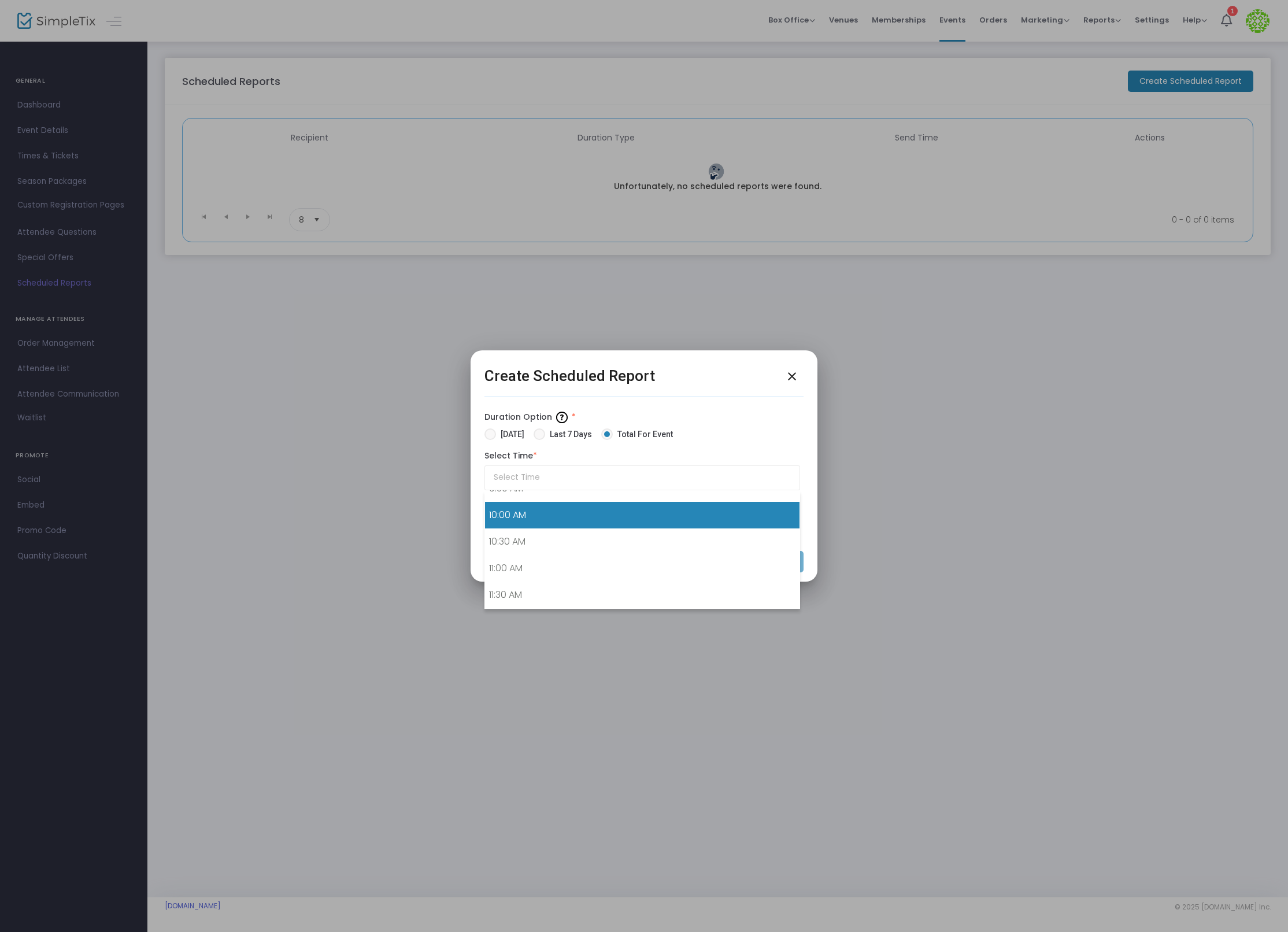
click at [616, 516] on link "10:00 AM" at bounding box center [642, 514] width 315 height 26
type input "10:00 AM"
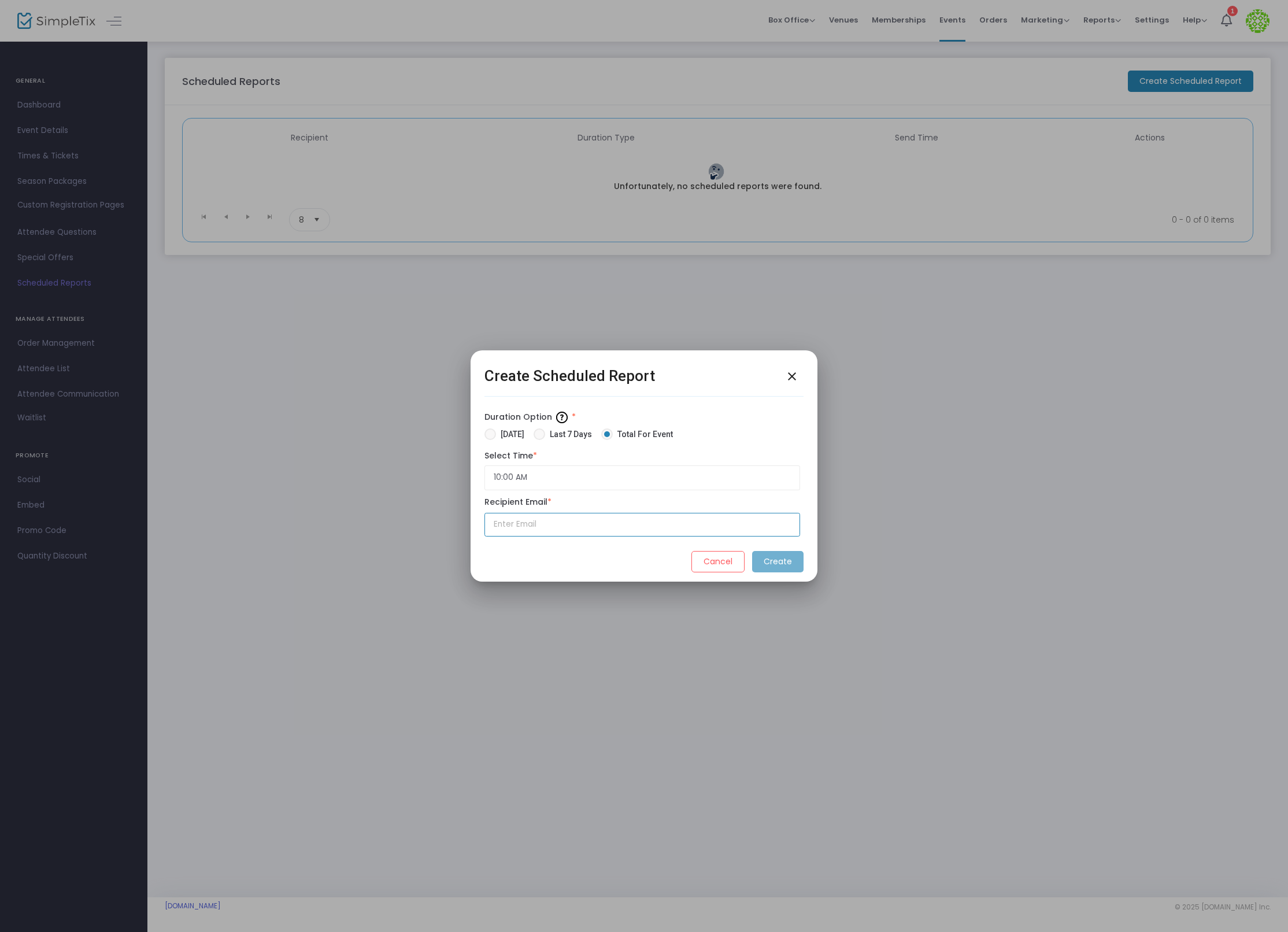
click at [621, 521] on input "text" at bounding box center [641, 524] width 315 height 23
type input "[PERSON_NAME][EMAIL_ADDRESS][DOMAIN_NAME]"
click at [780, 568] on m-button "Create" at bounding box center [778, 562] width 51 height 21
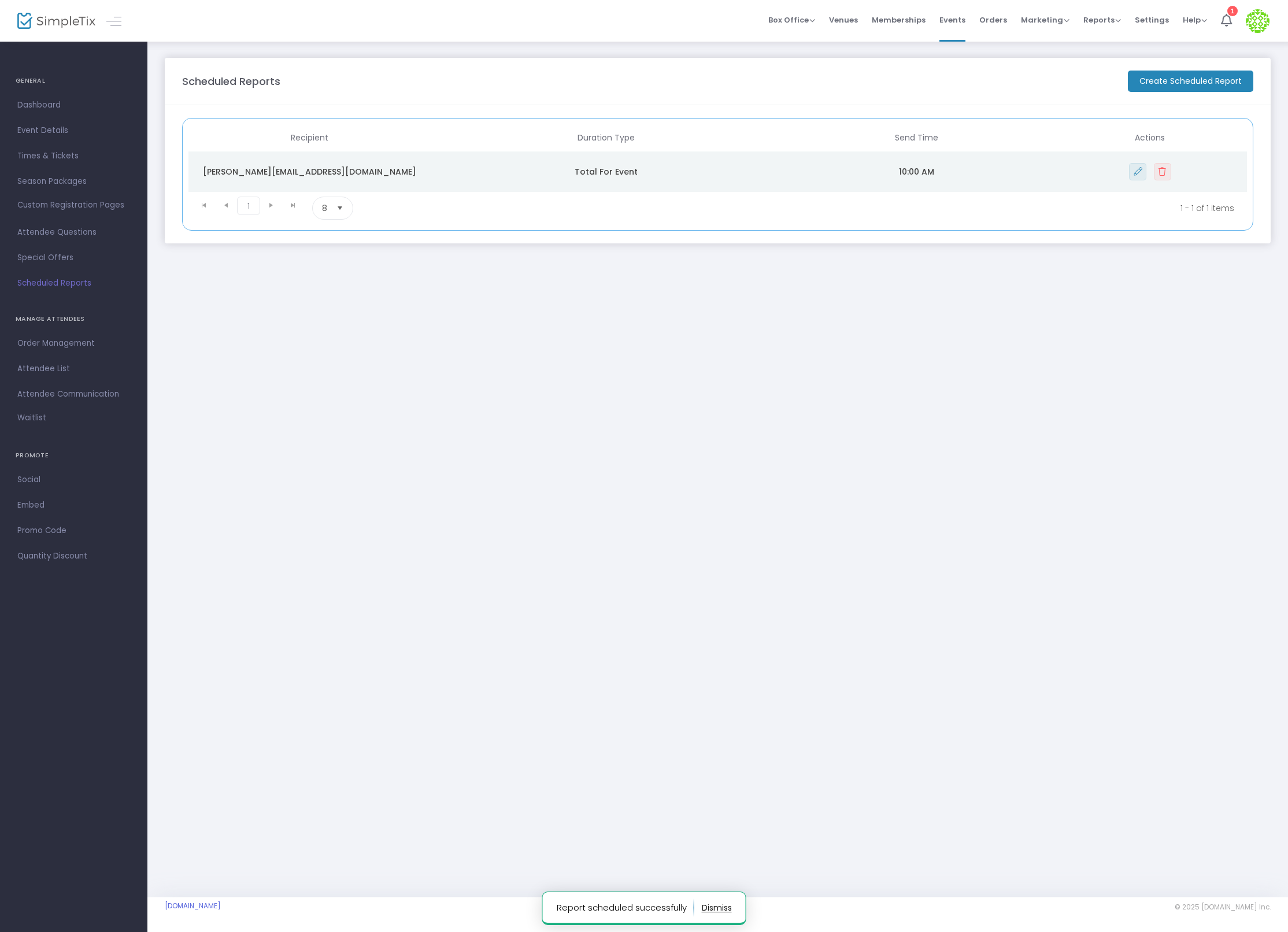
click at [155, 344] on body "Processing... please wait Report scheduled successfully Box Office Sell Tickets…" at bounding box center [644, 466] width 1288 height 932
click at [43, 149] on span "Times & Tickets" at bounding box center [74, 156] width 113 height 15
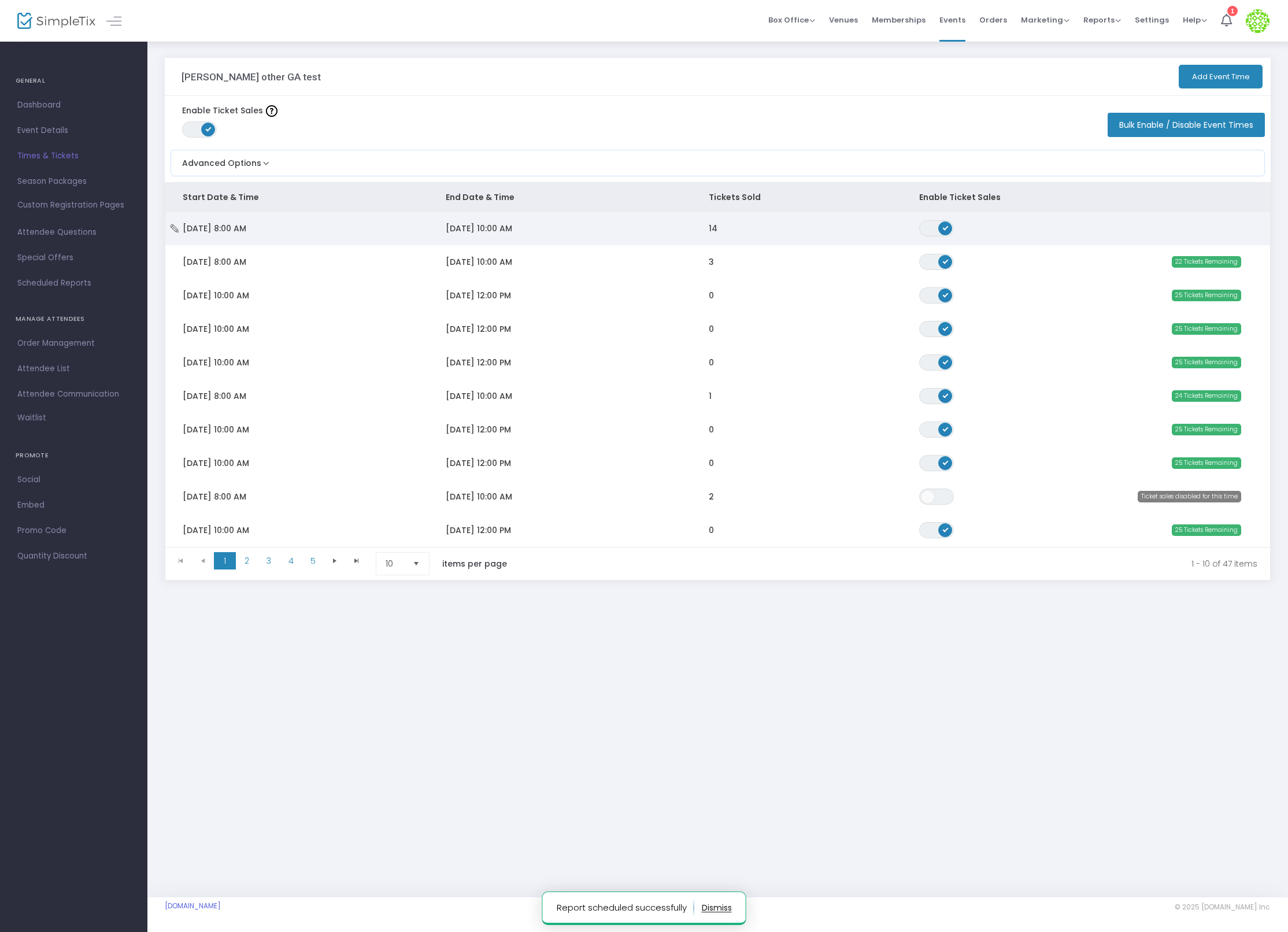
click at [629, 218] on td "11/20/2025 10:00 AM" at bounding box center [559, 228] width 263 height 34
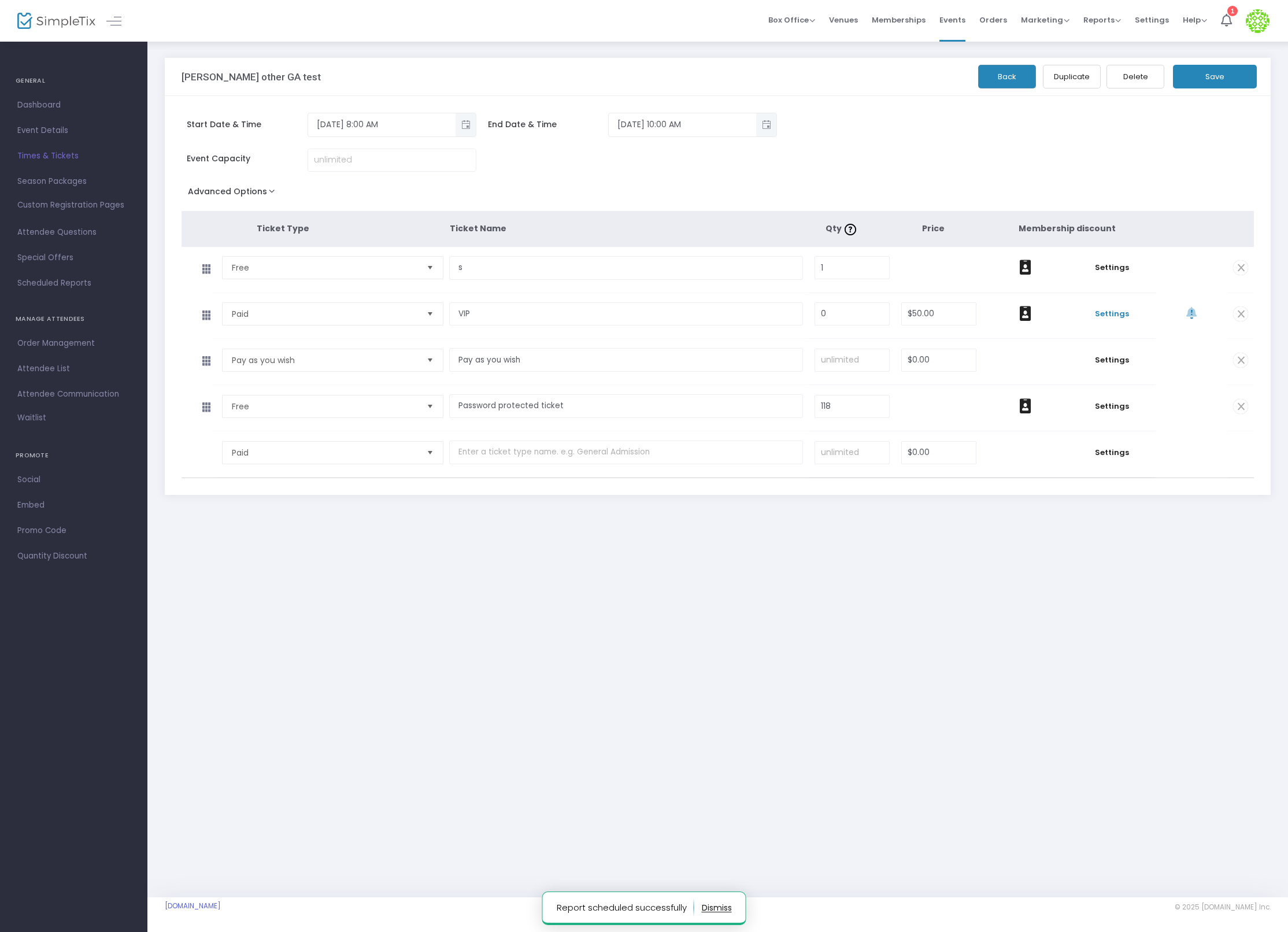
click at [1113, 311] on span "Settings" at bounding box center [1112, 313] width 75 height 11
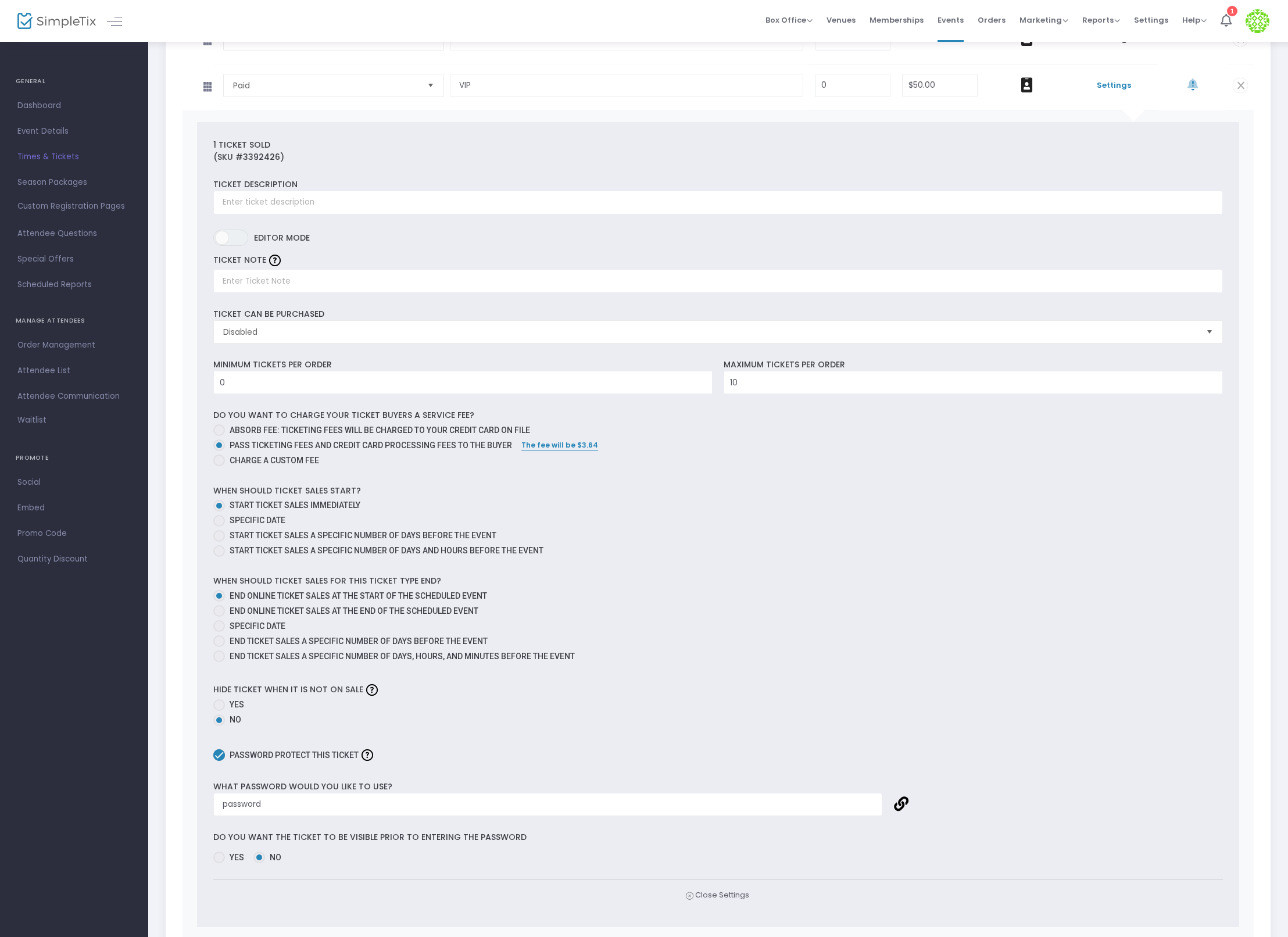
scroll to position [475, 0]
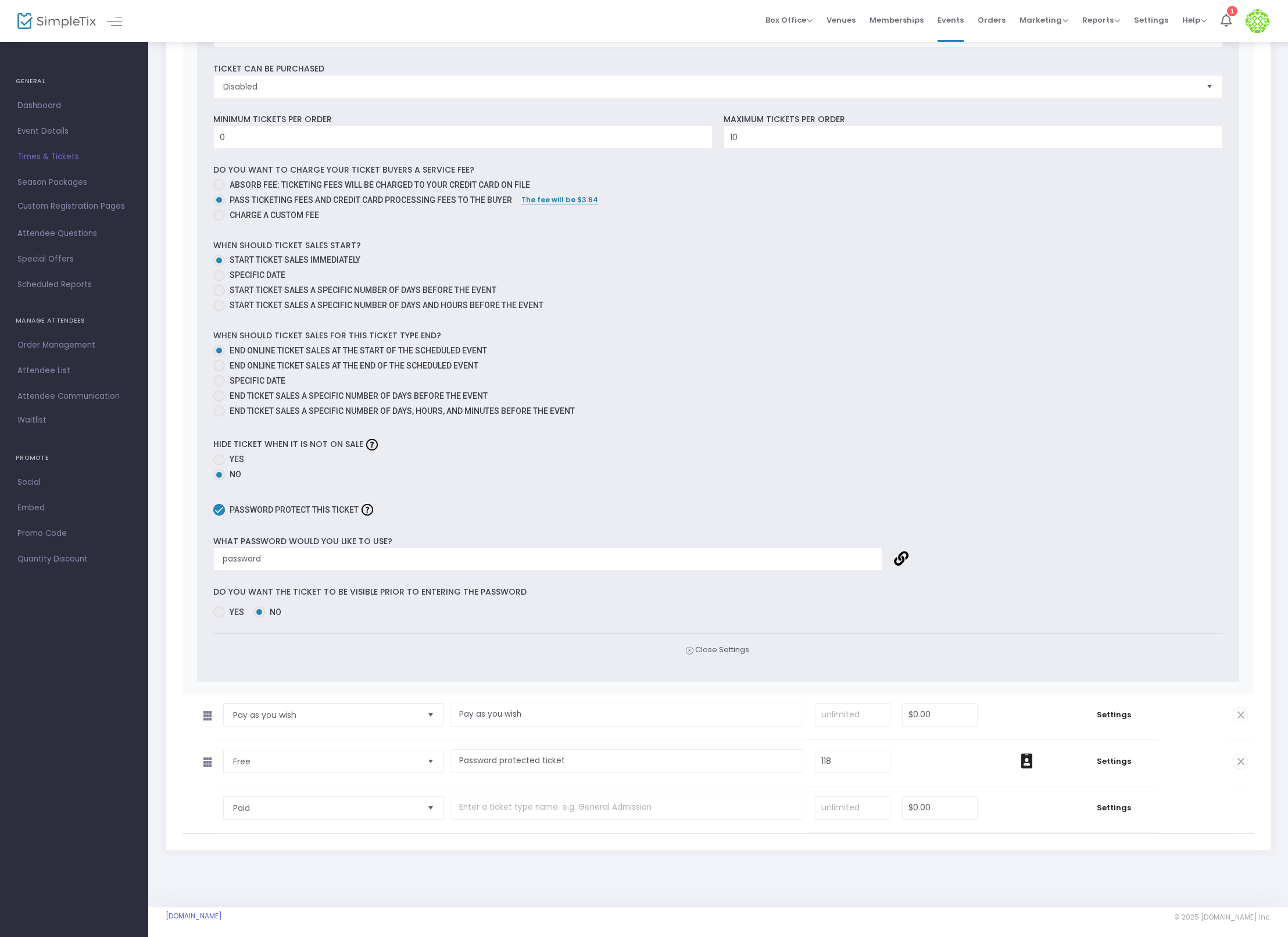
click at [341, 363] on span "End online ticket sales at the end of the scheduled event" at bounding box center [354, 366] width 249 height 9
click at [219, 372] on input "End online ticket sales at the end of the scheduled event" at bounding box center [219, 372] width 1 height 1
radio input "true"
click at [335, 388] on mat-radio-group "End online ticket sales at the start of the scheduled event End online ticket s…" at bounding box center [719, 382] width 1010 height 76
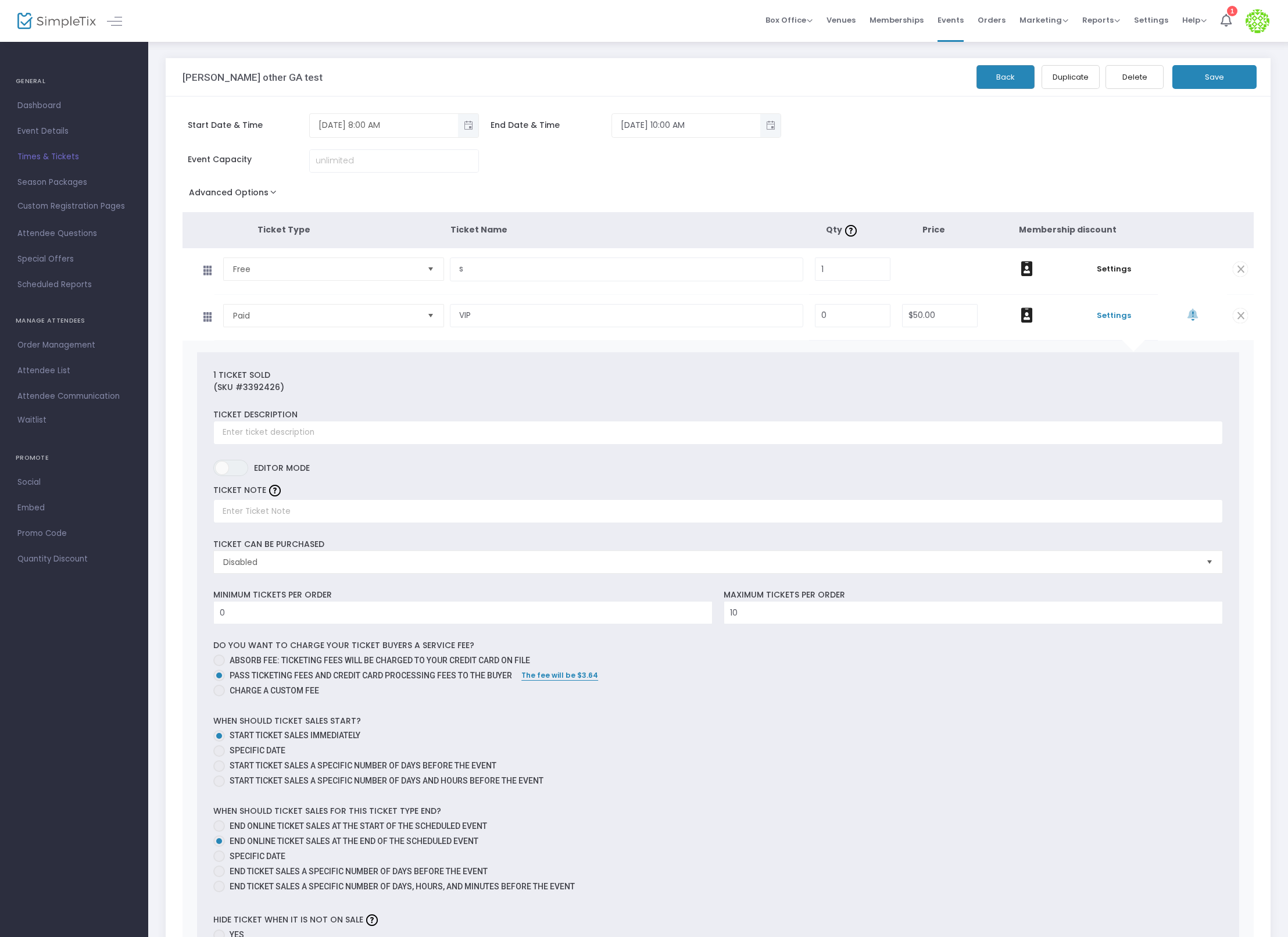
click at [466, 125] on span "Toggle popup" at bounding box center [468, 125] width 19 height 19
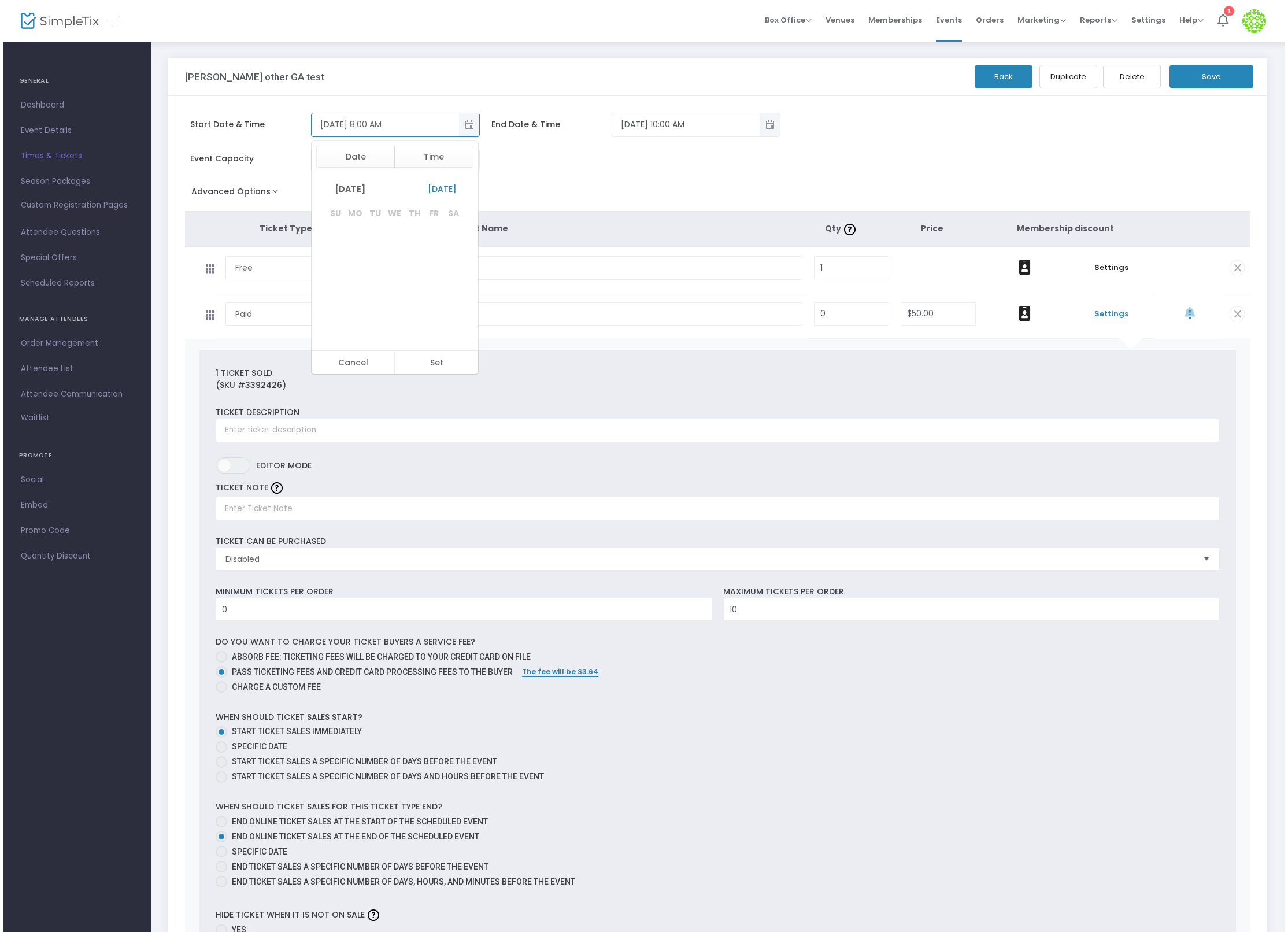
scroll to position [139, 0]
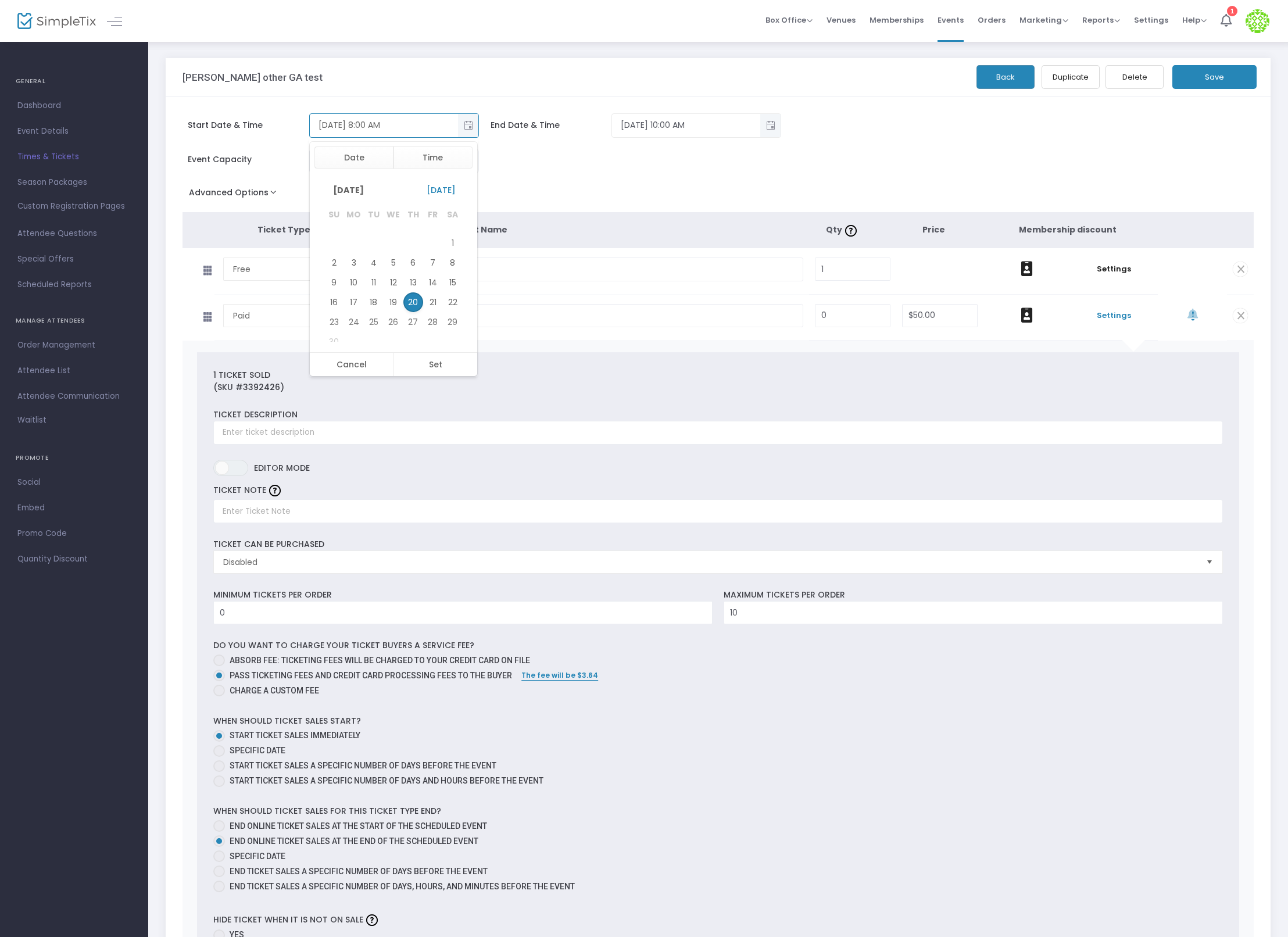
click at [466, 125] on span "Toggle popup" at bounding box center [468, 125] width 19 height 19
click at [30, 127] on span "Event Details" at bounding box center [74, 132] width 114 height 15
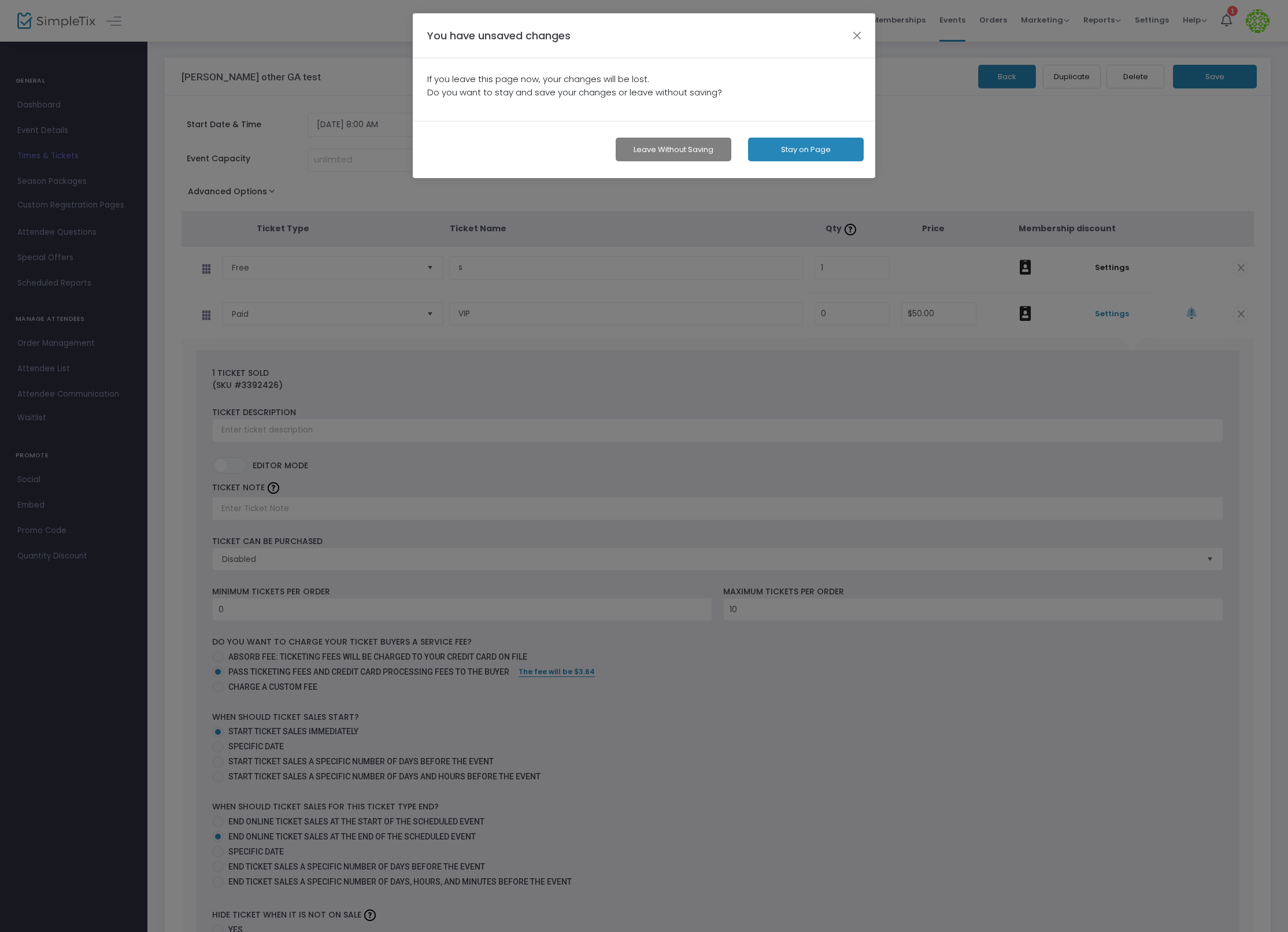
click at [655, 154] on button "Leave without Saving" at bounding box center [674, 149] width 116 height 23
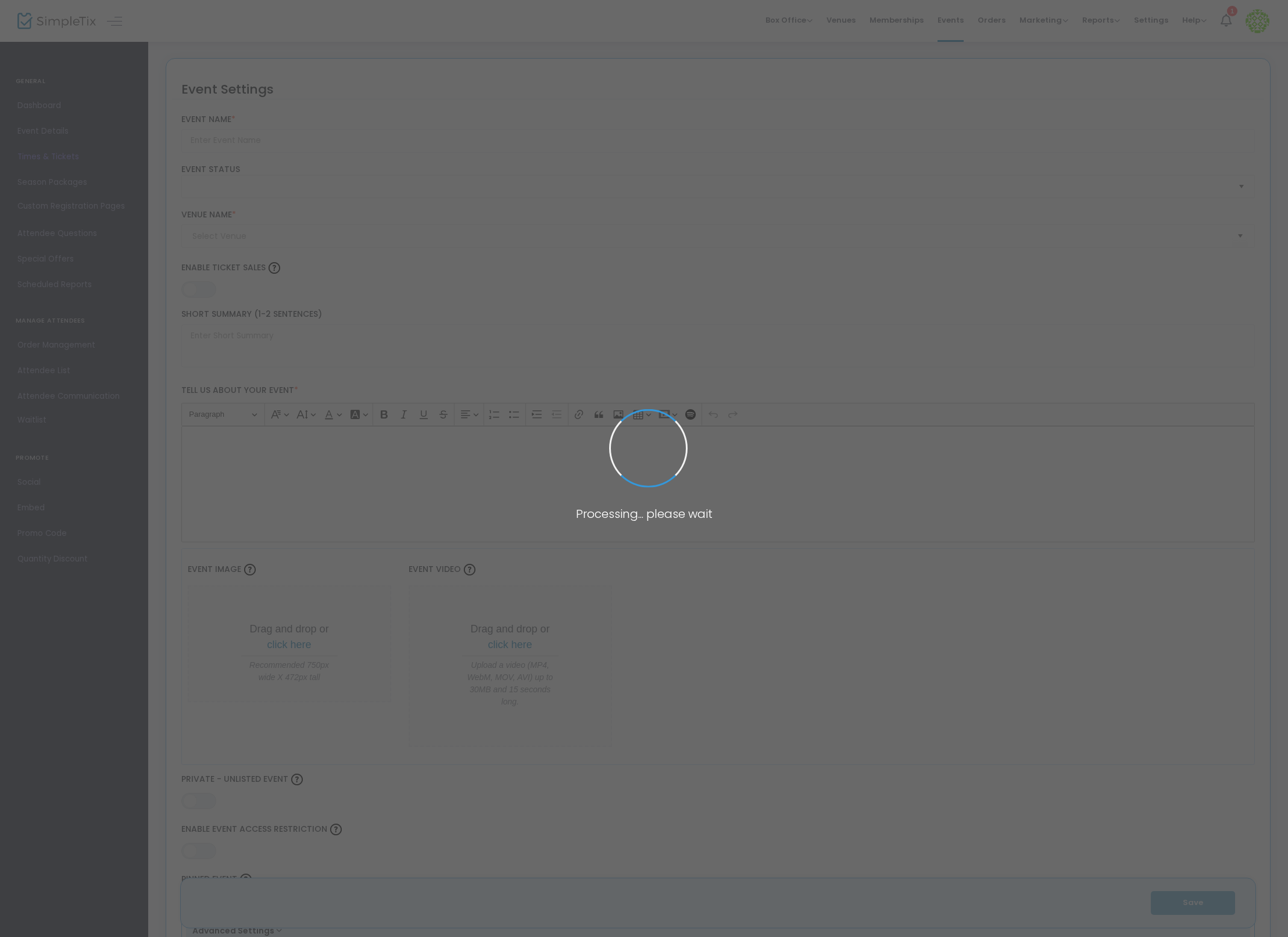
type input "[PERSON_NAME] other GA test"
type textarea "a"
type input "20.0000 %"
type input "Buy Tickets"
type code "24U3K4Q2MZCFJG3NJGQLQFRK"
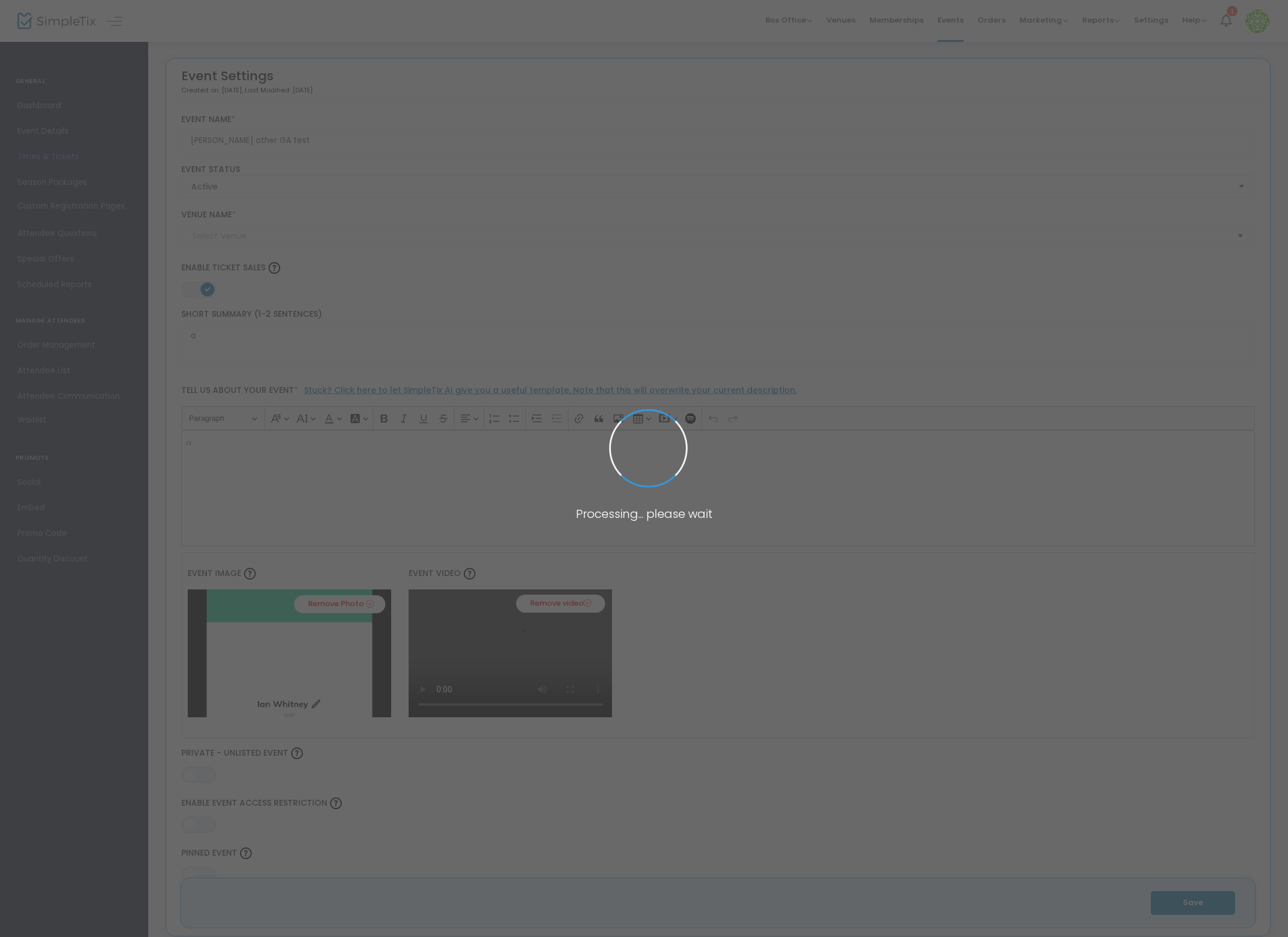
type input "SimpleTix Children's Museum"
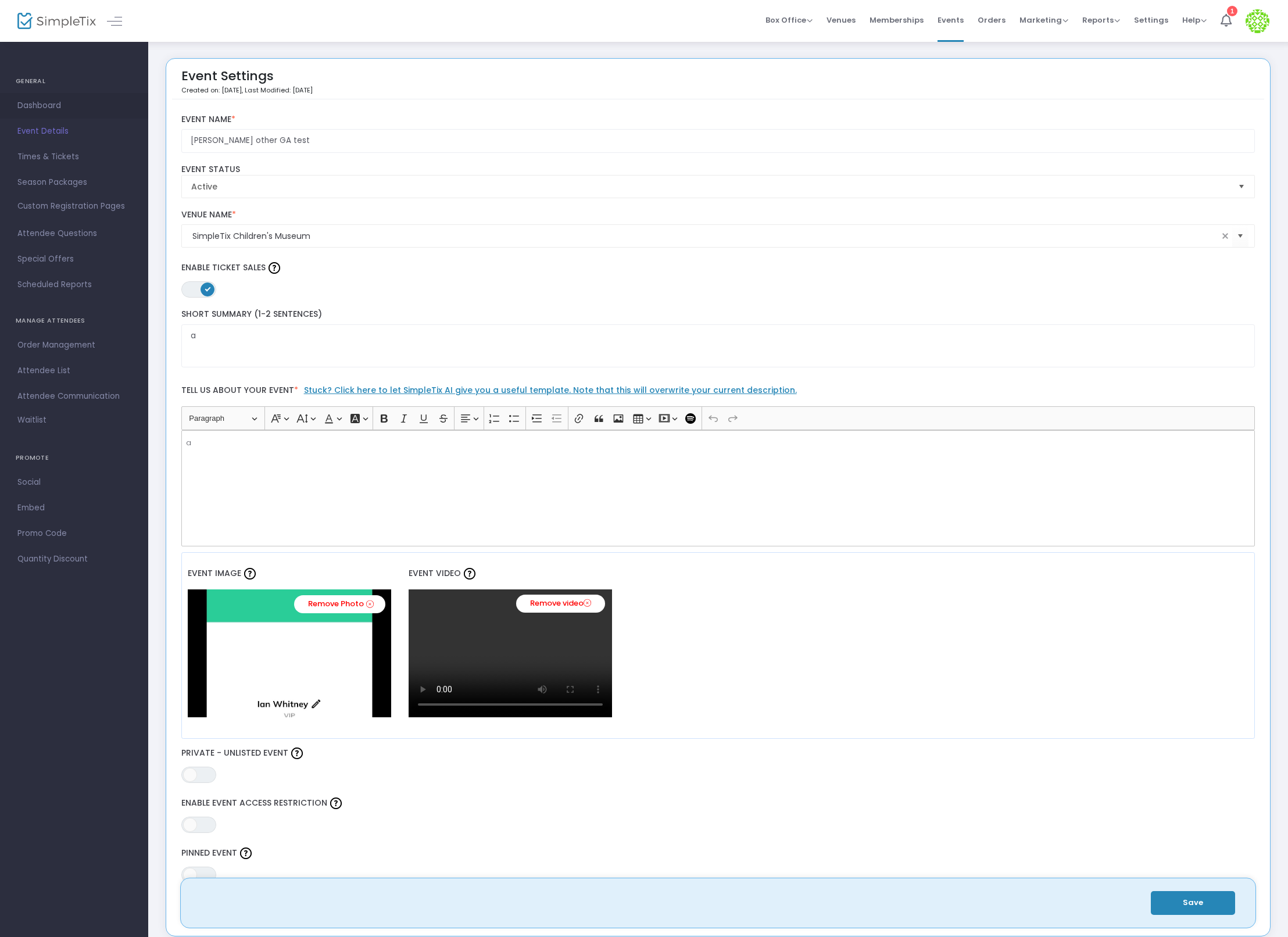
click at [42, 99] on span "Dashboard" at bounding box center [74, 106] width 114 height 15
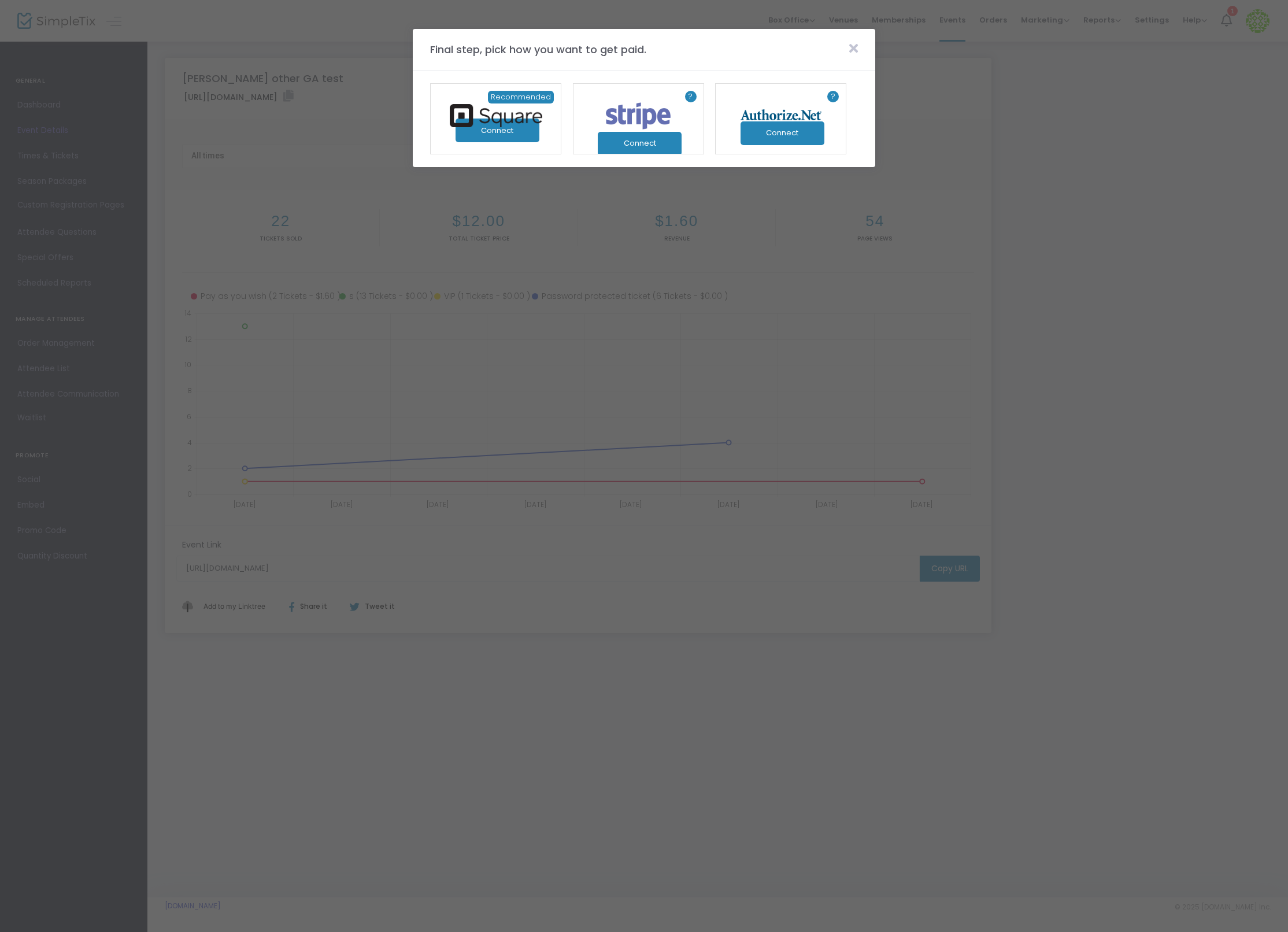
click at [854, 46] on icon at bounding box center [854, 48] width 9 height 13
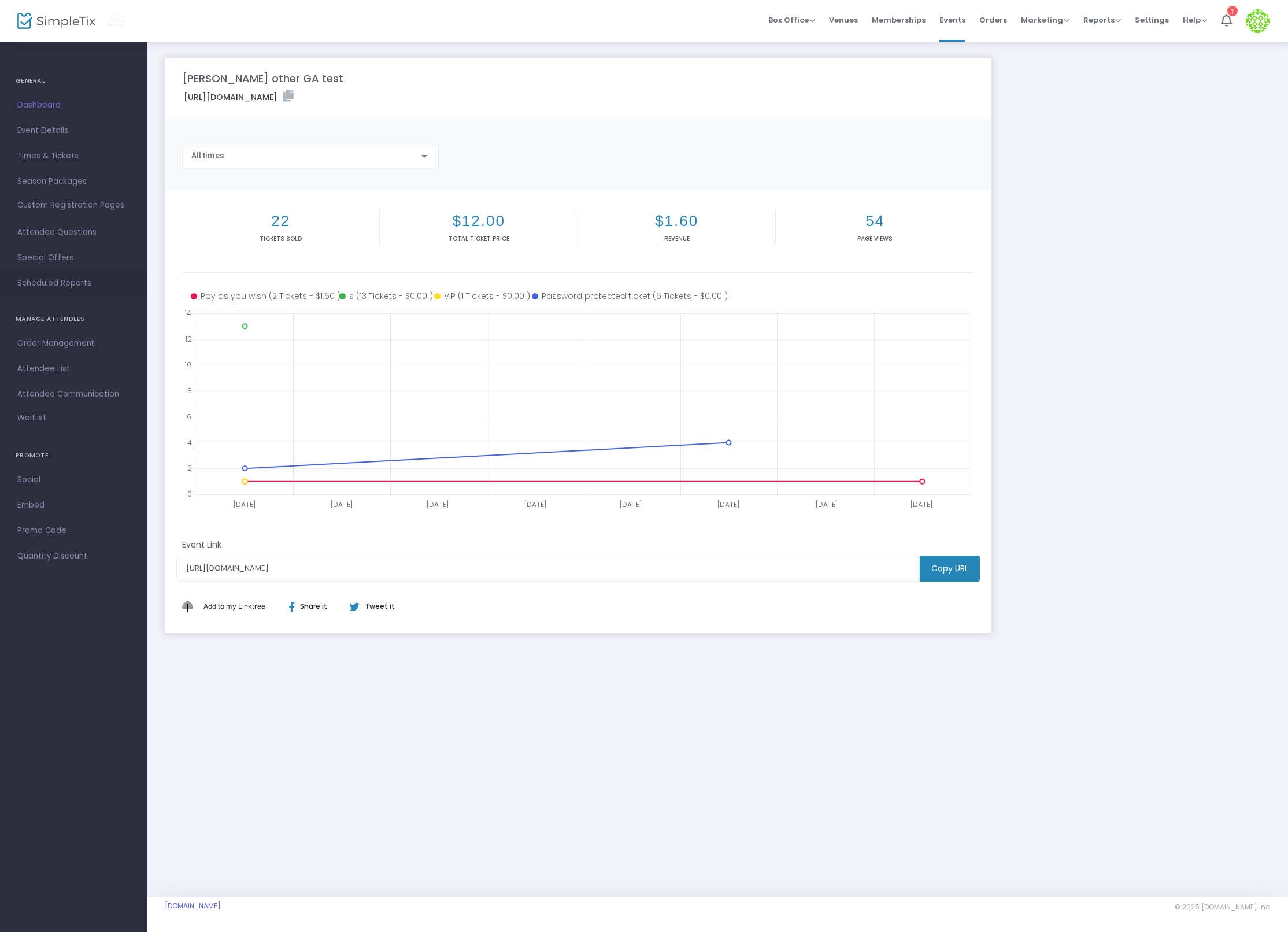
click at [82, 282] on span "Scheduled Reports" at bounding box center [74, 283] width 113 height 15
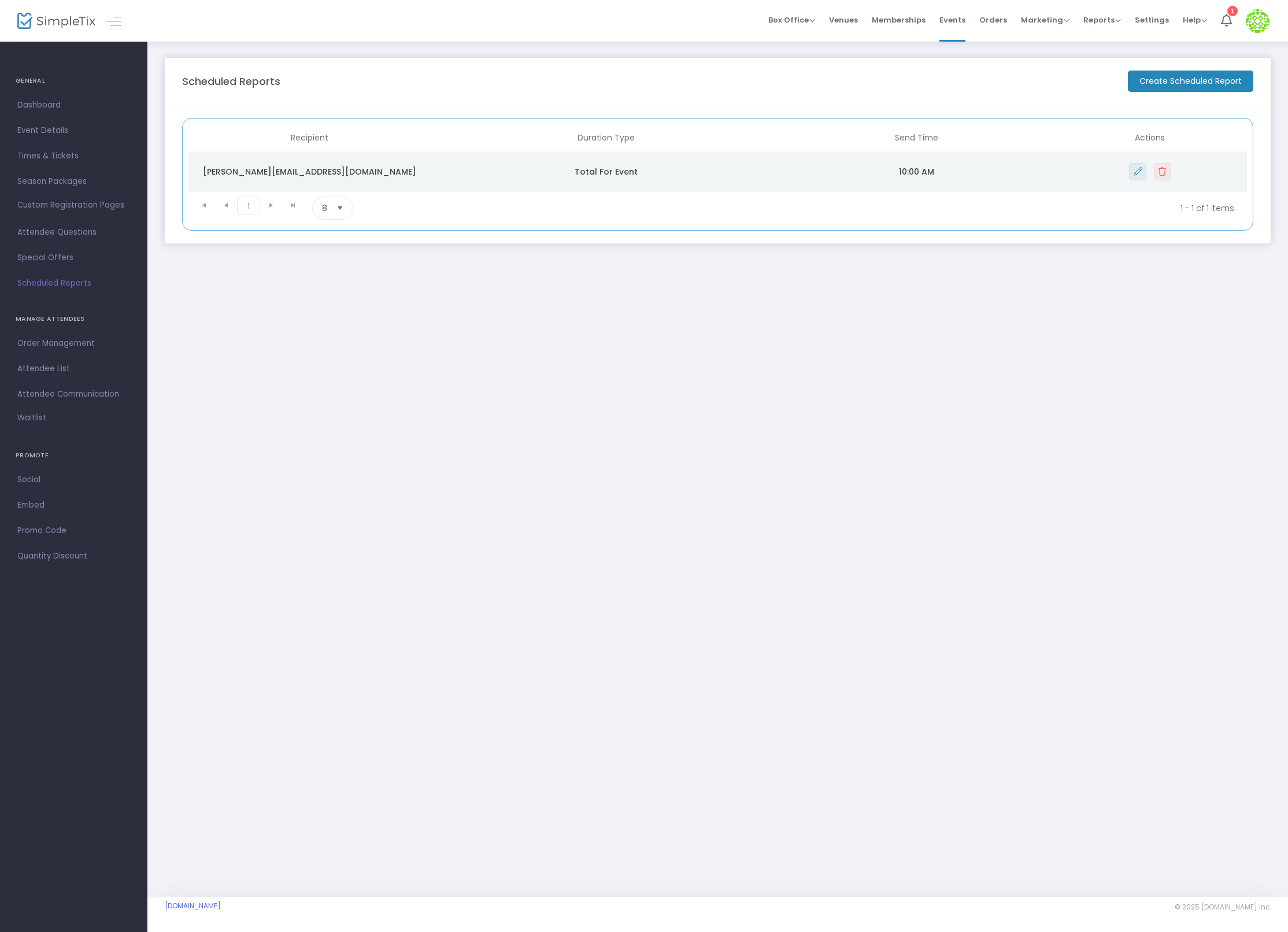
click at [1210, 105] on m-panel-content "Recipient Duration Type Send Time Actions ian@simpletix.com Total For Event 10:…" at bounding box center [717, 174] width 1106 height 138
click at [1172, 72] on m-button "Create Scheduled Report" at bounding box center [1190, 81] width 126 height 21
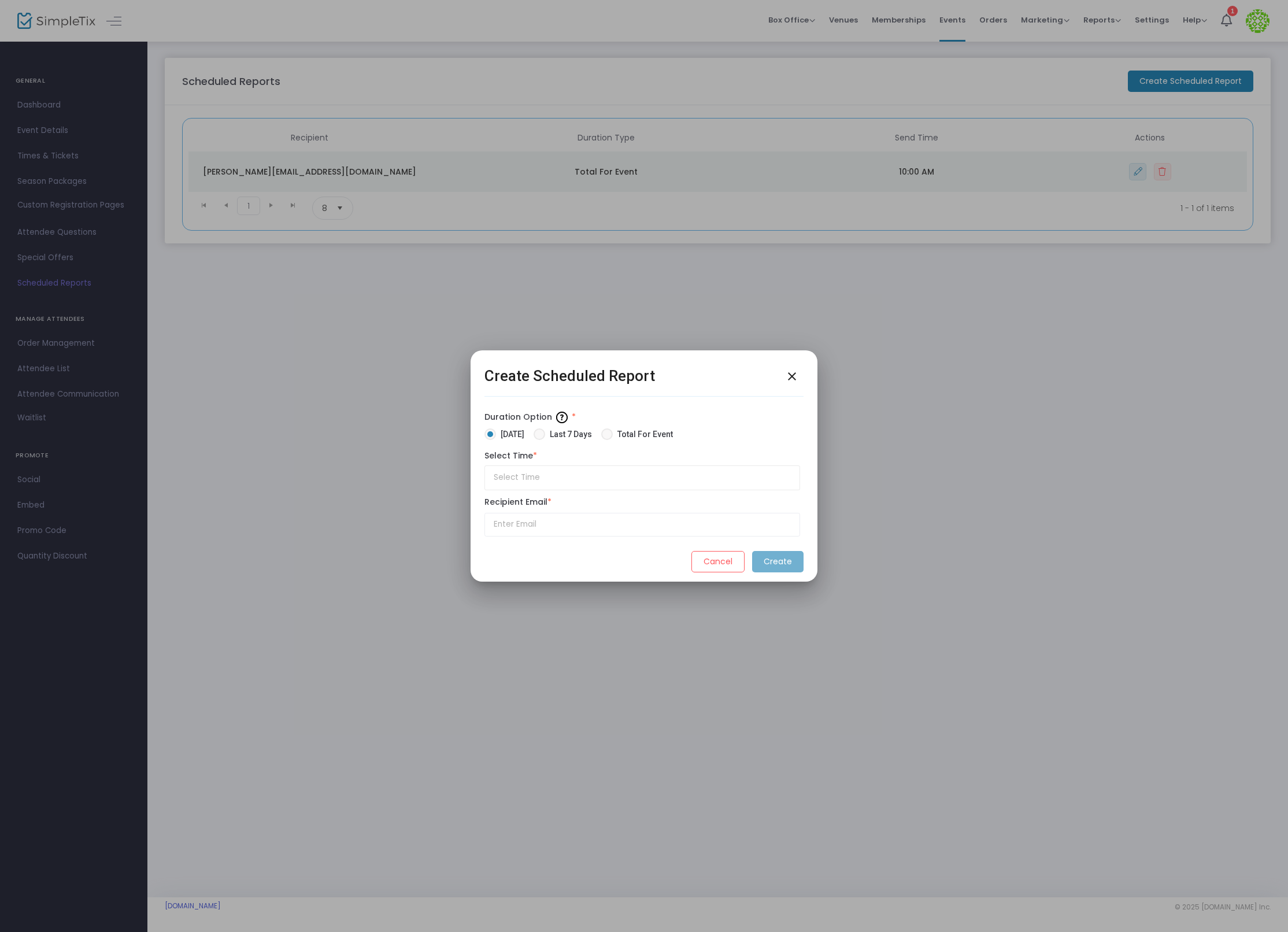
click at [601, 434] on mat-radio-button "Last 7 Days" at bounding box center [568, 436] width 68 height 16
click at [629, 434] on span "Total For Event" at bounding box center [643, 434] width 60 height 12
click at [607, 440] on input "Total For Event" at bounding box center [606, 440] width 1 height 1
radio input "true"
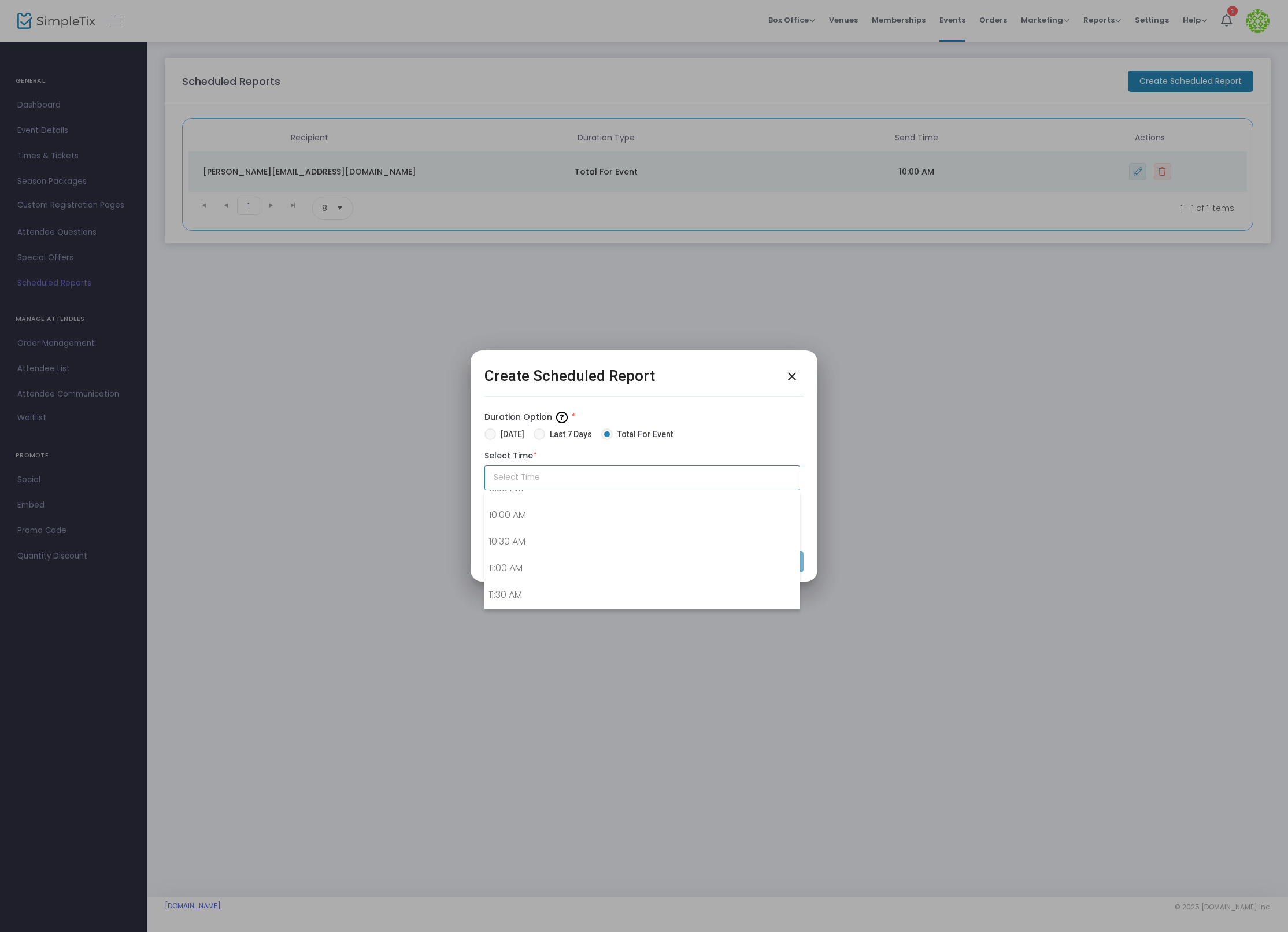
click at [555, 480] on input "text" at bounding box center [641, 477] width 315 height 25
click at [552, 566] on link "11:00 AM" at bounding box center [642, 568] width 315 height 26
type input "11:00 AM"
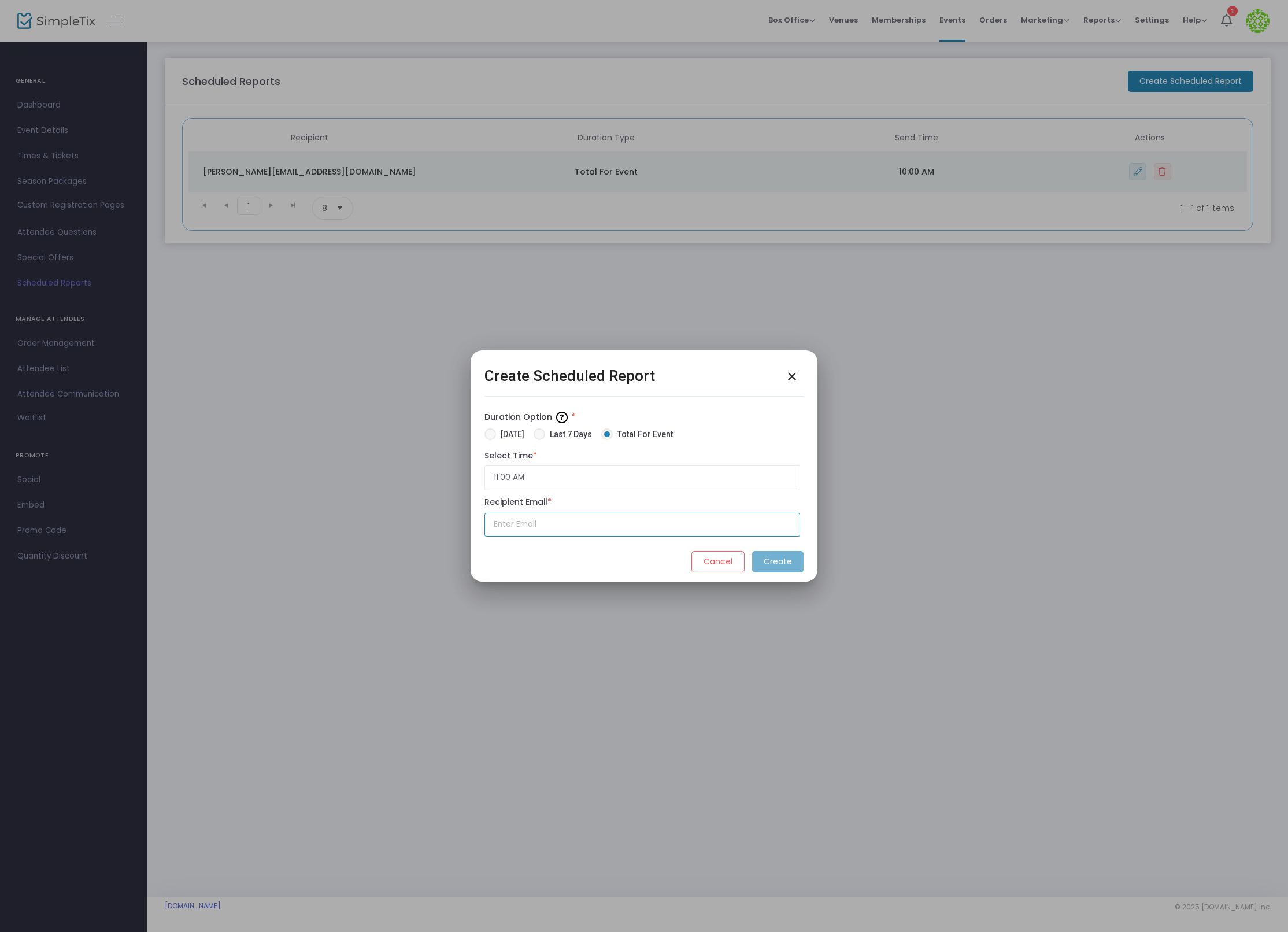
click at [589, 526] on input "text" at bounding box center [641, 524] width 315 height 23
type input "[PERSON_NAME][EMAIL_ADDRESS][DOMAIN_NAME]"
click at [789, 568] on m-button "Create" at bounding box center [778, 562] width 51 height 21
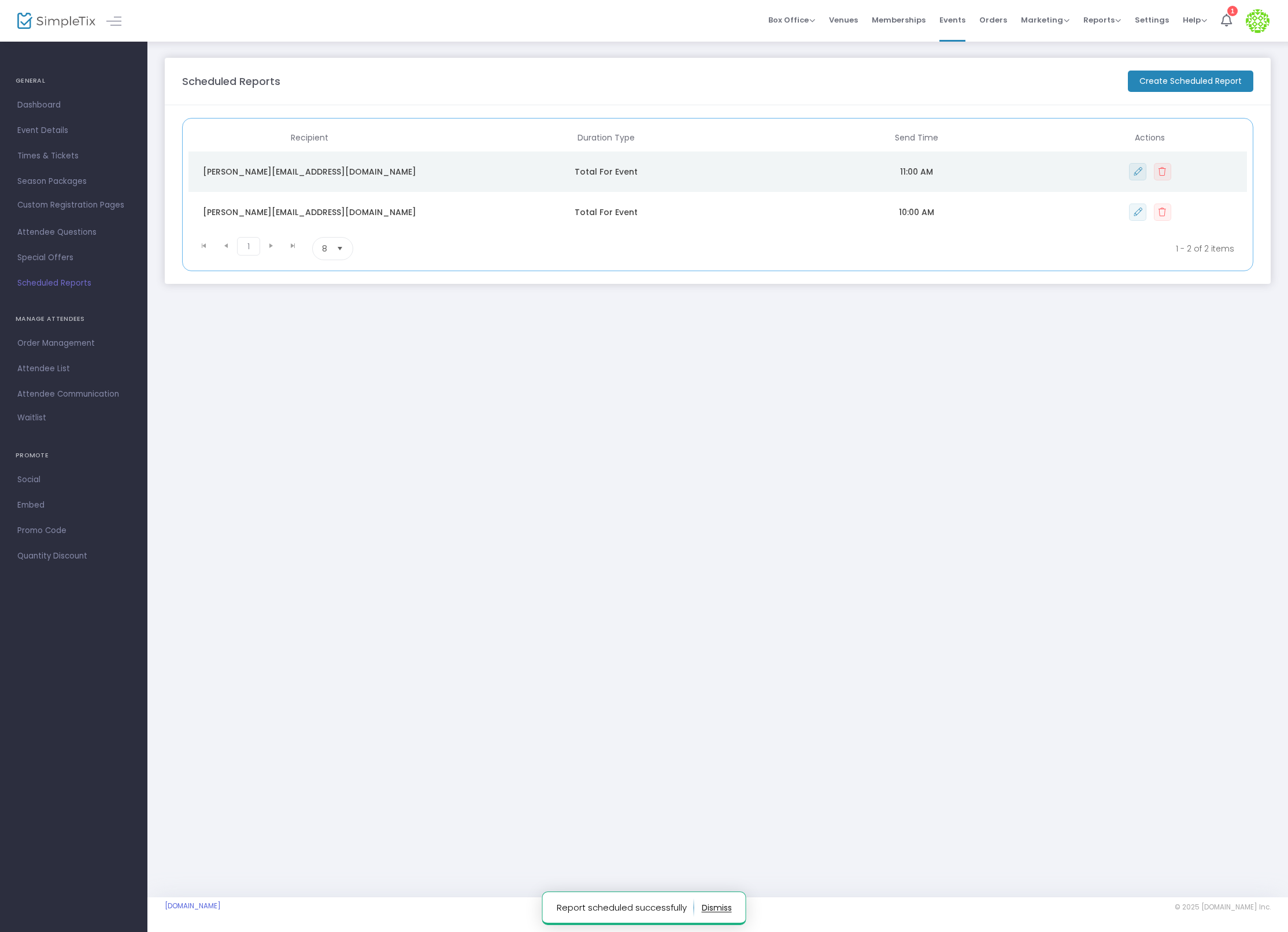
click at [1195, 85] on m-button "Create Scheduled Report" at bounding box center [1190, 81] width 126 height 21
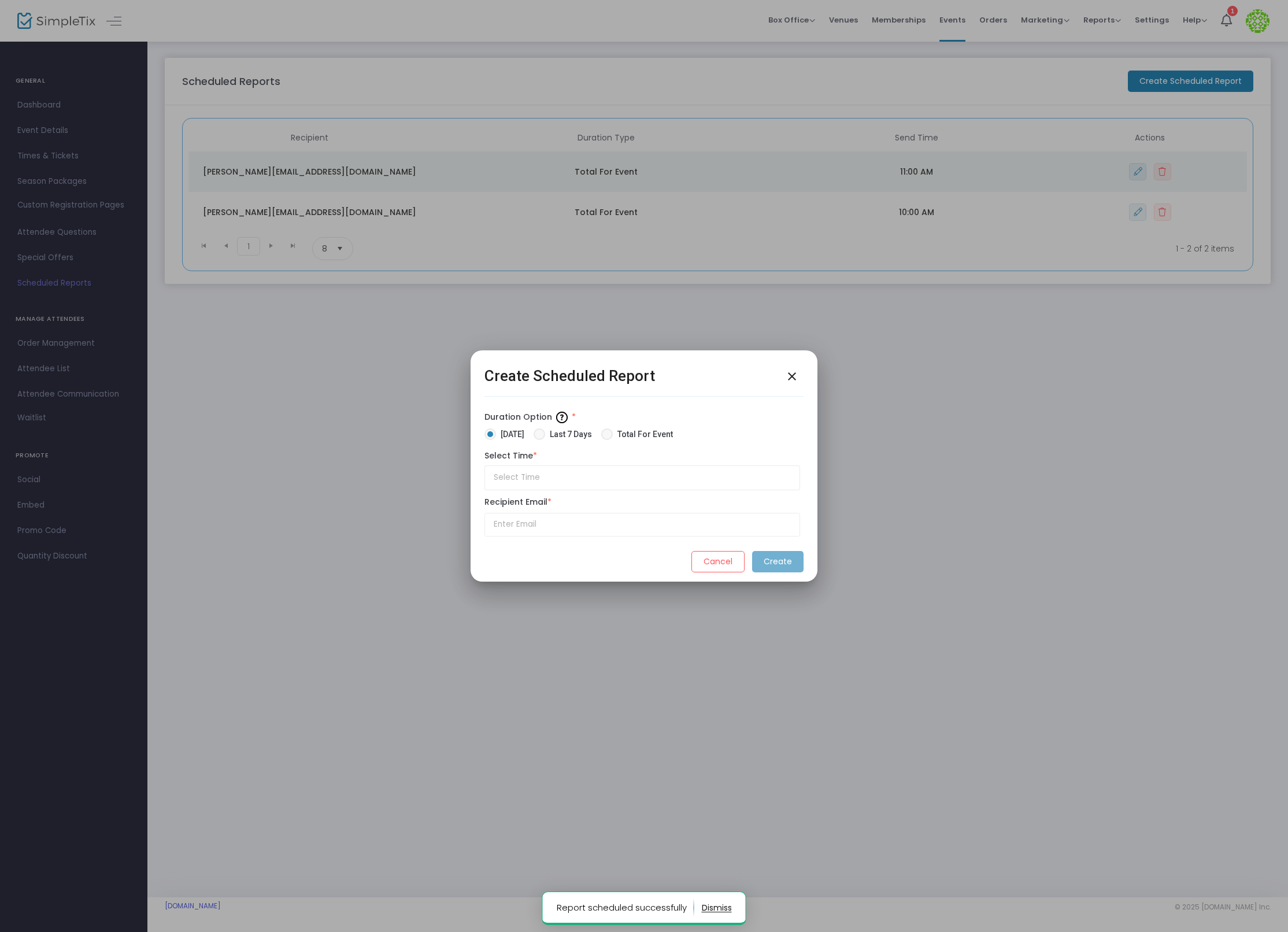
click at [638, 434] on span "Total For Event" at bounding box center [643, 434] width 60 height 12
click at [607, 440] on input "Total For Event" at bounding box center [606, 440] width 1 height 1
radio input "true"
click at [590, 461] on div "Select Time *" at bounding box center [641, 470] width 315 height 41
click at [589, 474] on input "text" at bounding box center [641, 477] width 315 height 25
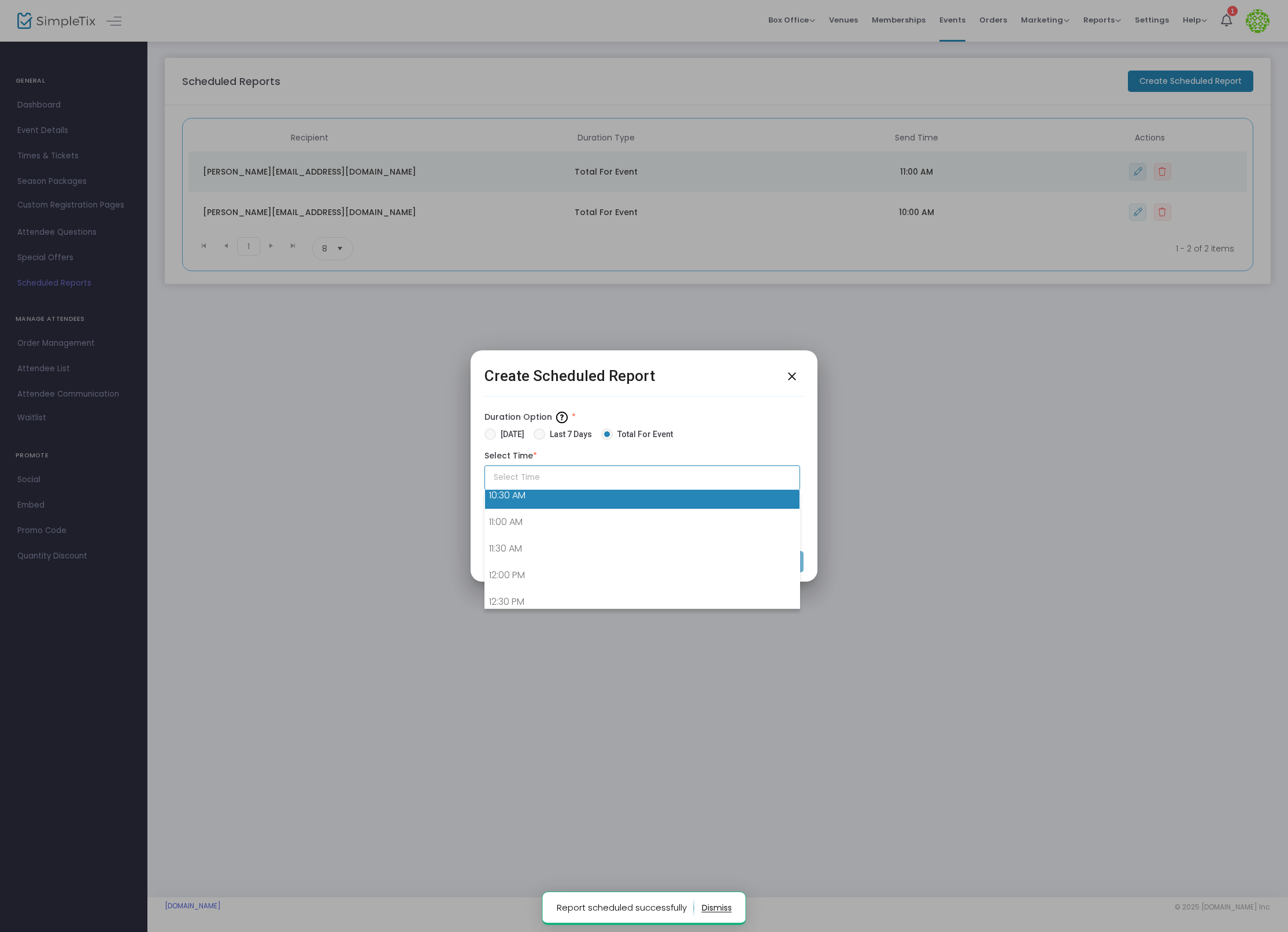
scroll to position [580, 0]
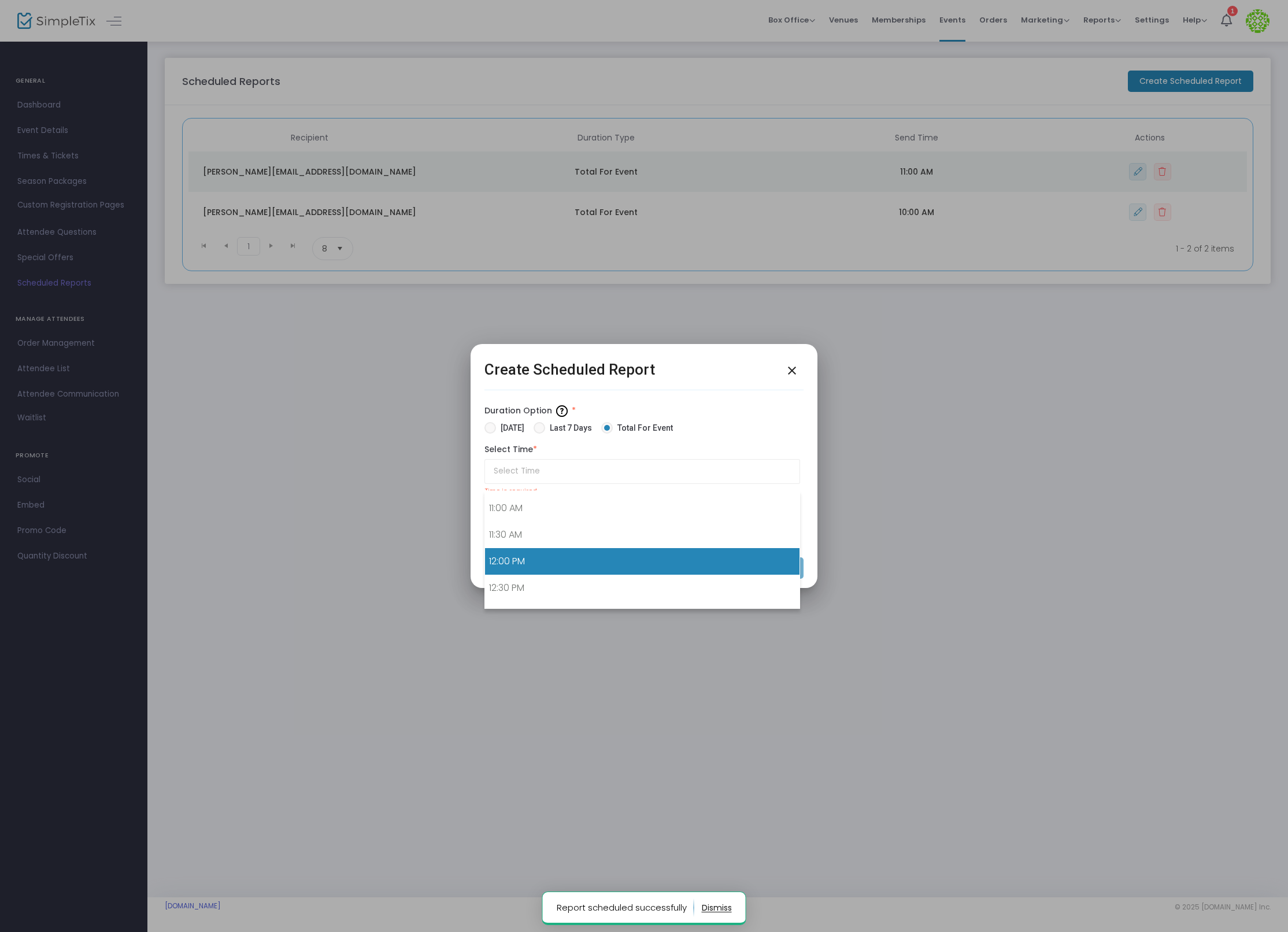
click at [574, 566] on link "12:00 PM" at bounding box center [642, 561] width 315 height 26
type input "12:00 PM"
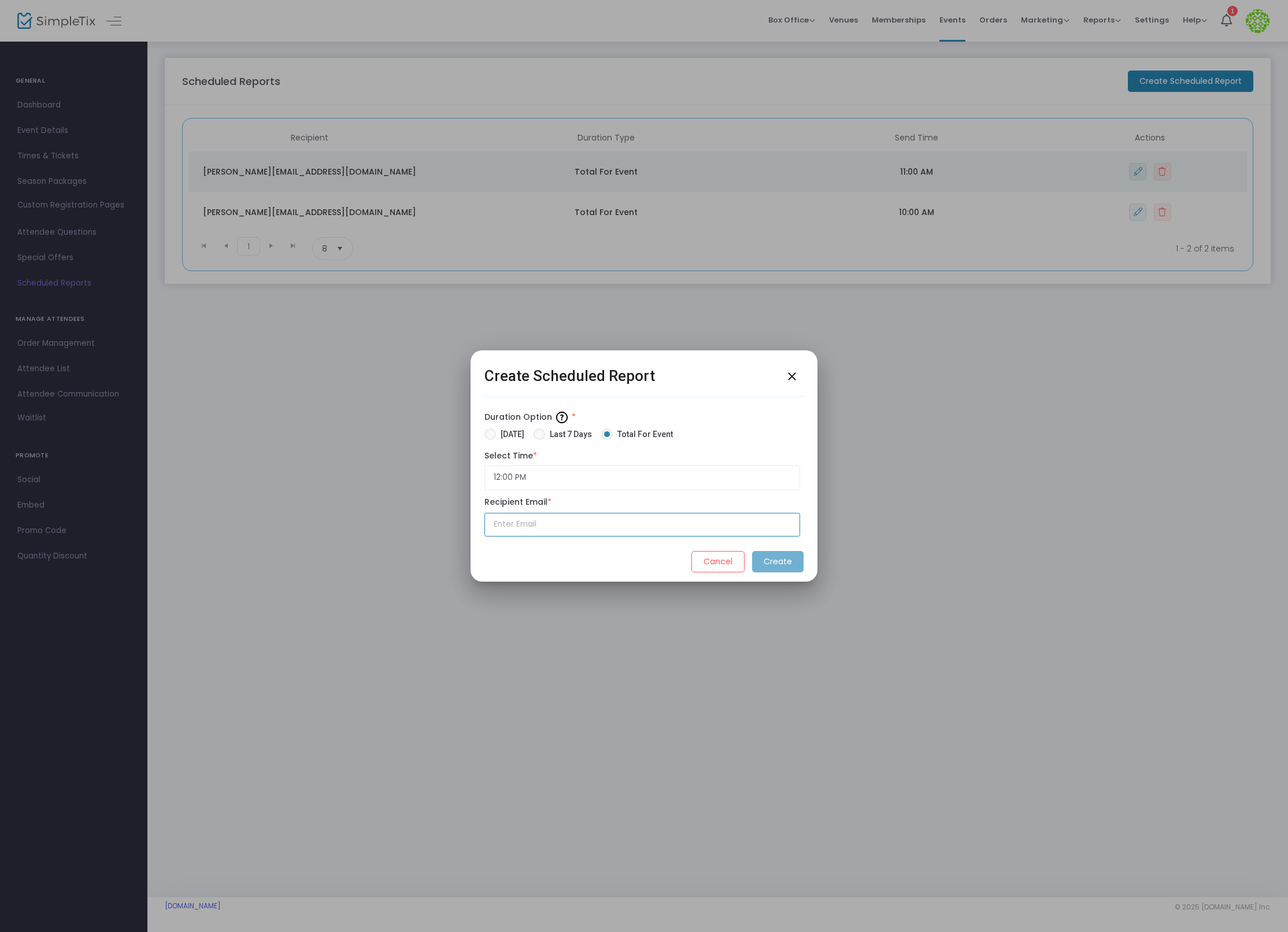
click at [621, 528] on input "text" at bounding box center [641, 524] width 315 height 23
type input "[PERSON_NAME][EMAIL_ADDRESS][DOMAIN_NAME]"
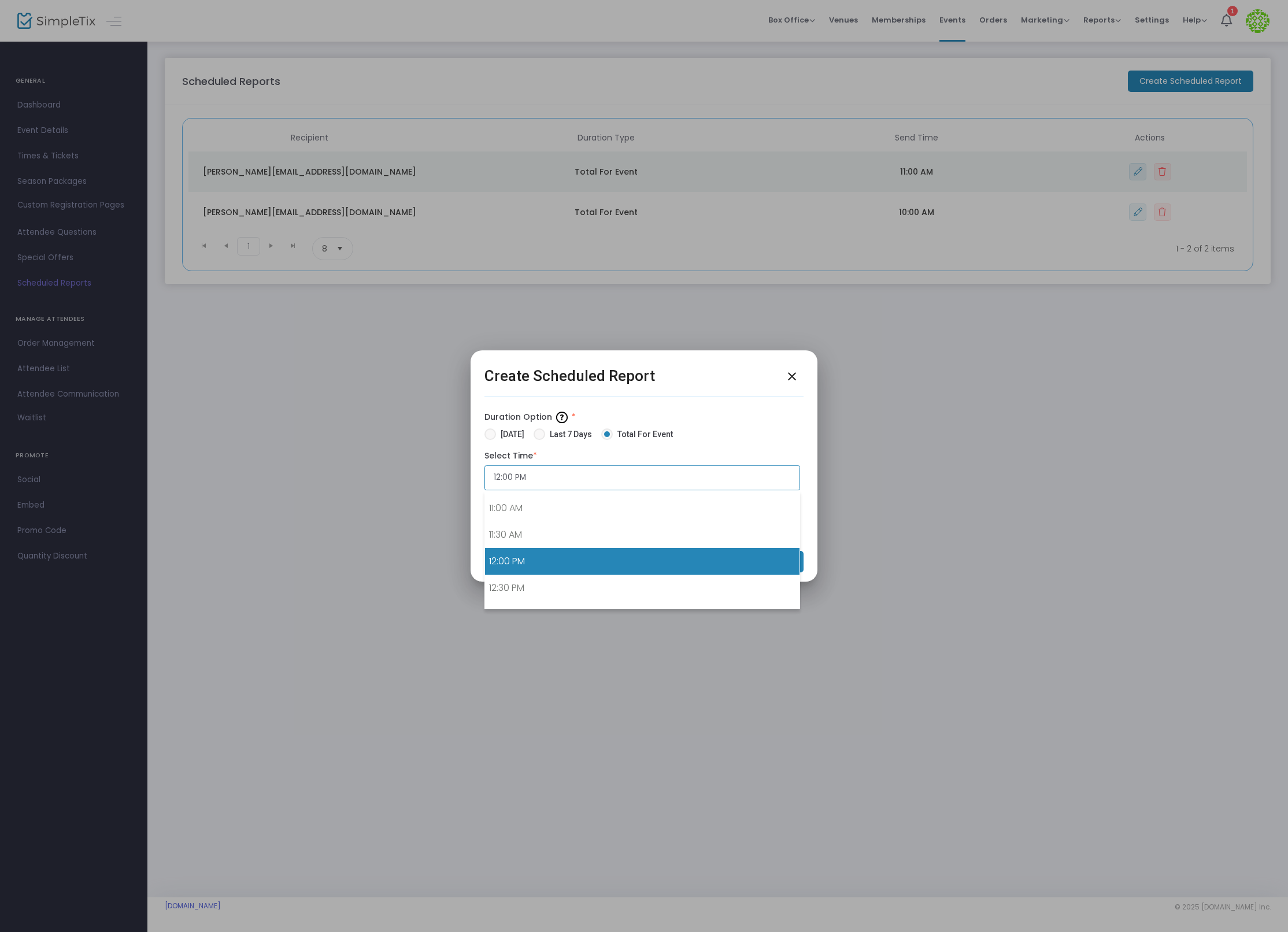
click at [559, 481] on input "12:00 PM" at bounding box center [641, 477] width 315 height 25
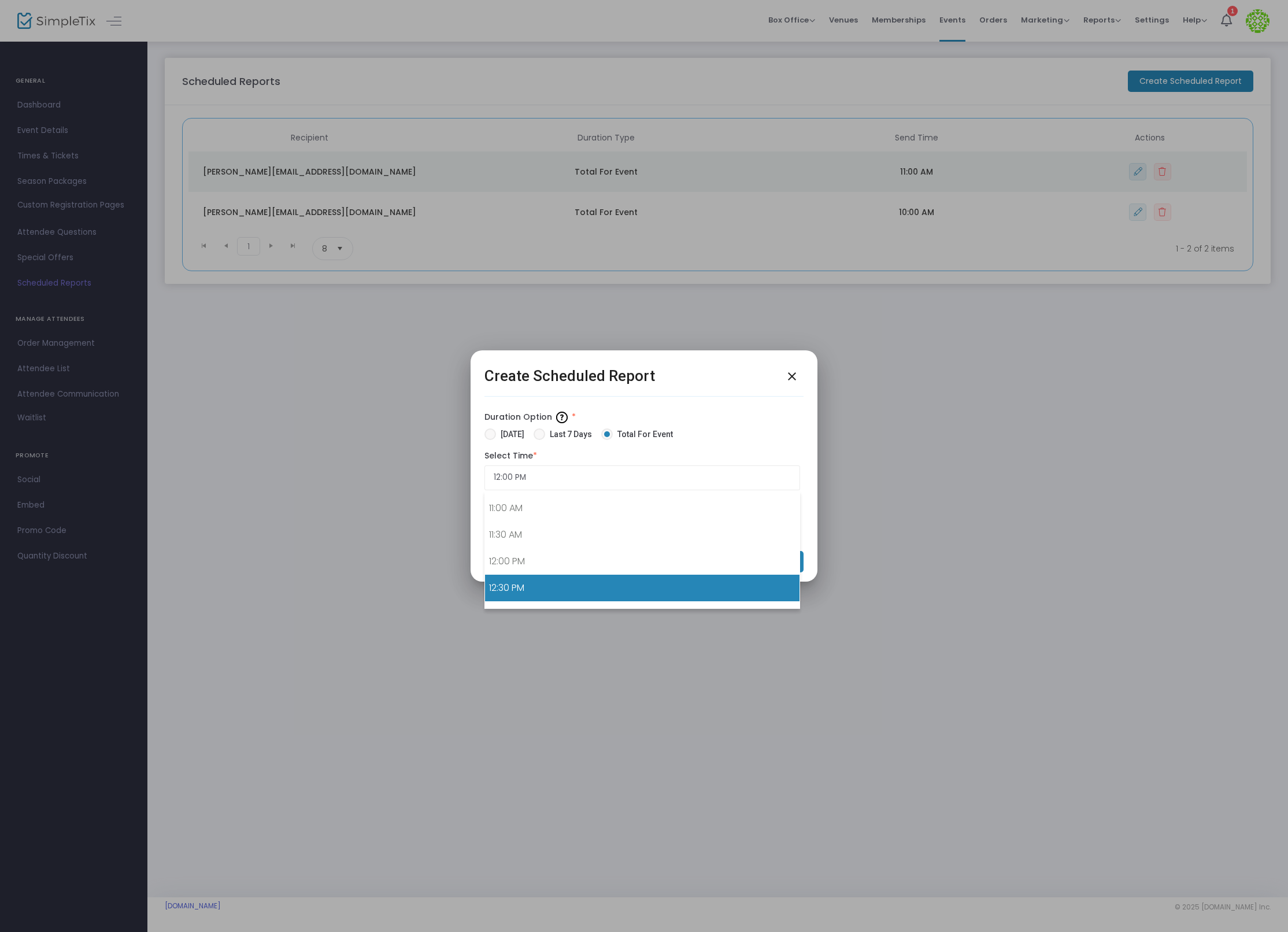
click at [540, 586] on link "12:30 PM" at bounding box center [642, 587] width 315 height 26
type input "12:30 PM"
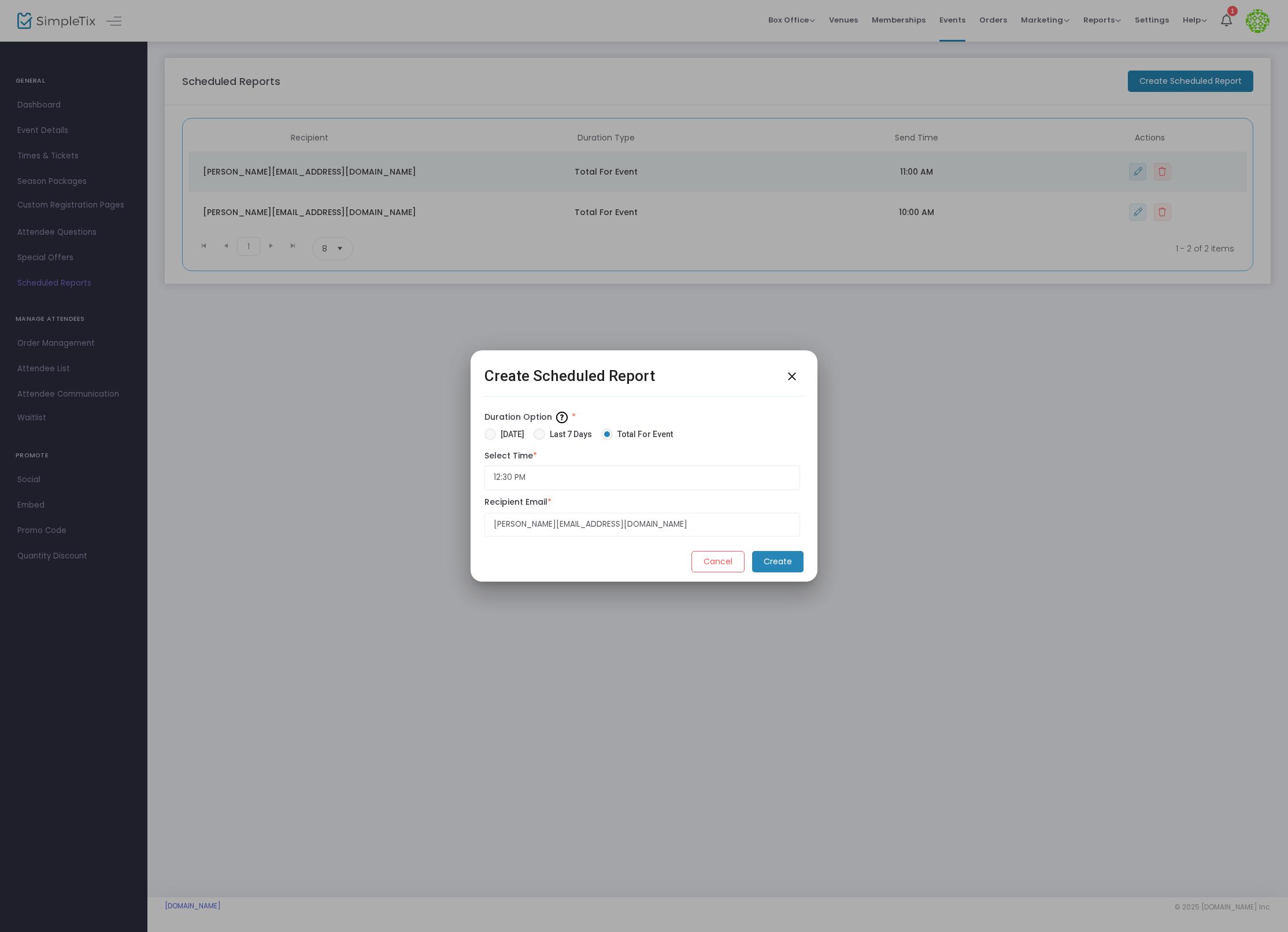
click at [787, 567] on m-button "Create" at bounding box center [778, 562] width 51 height 21
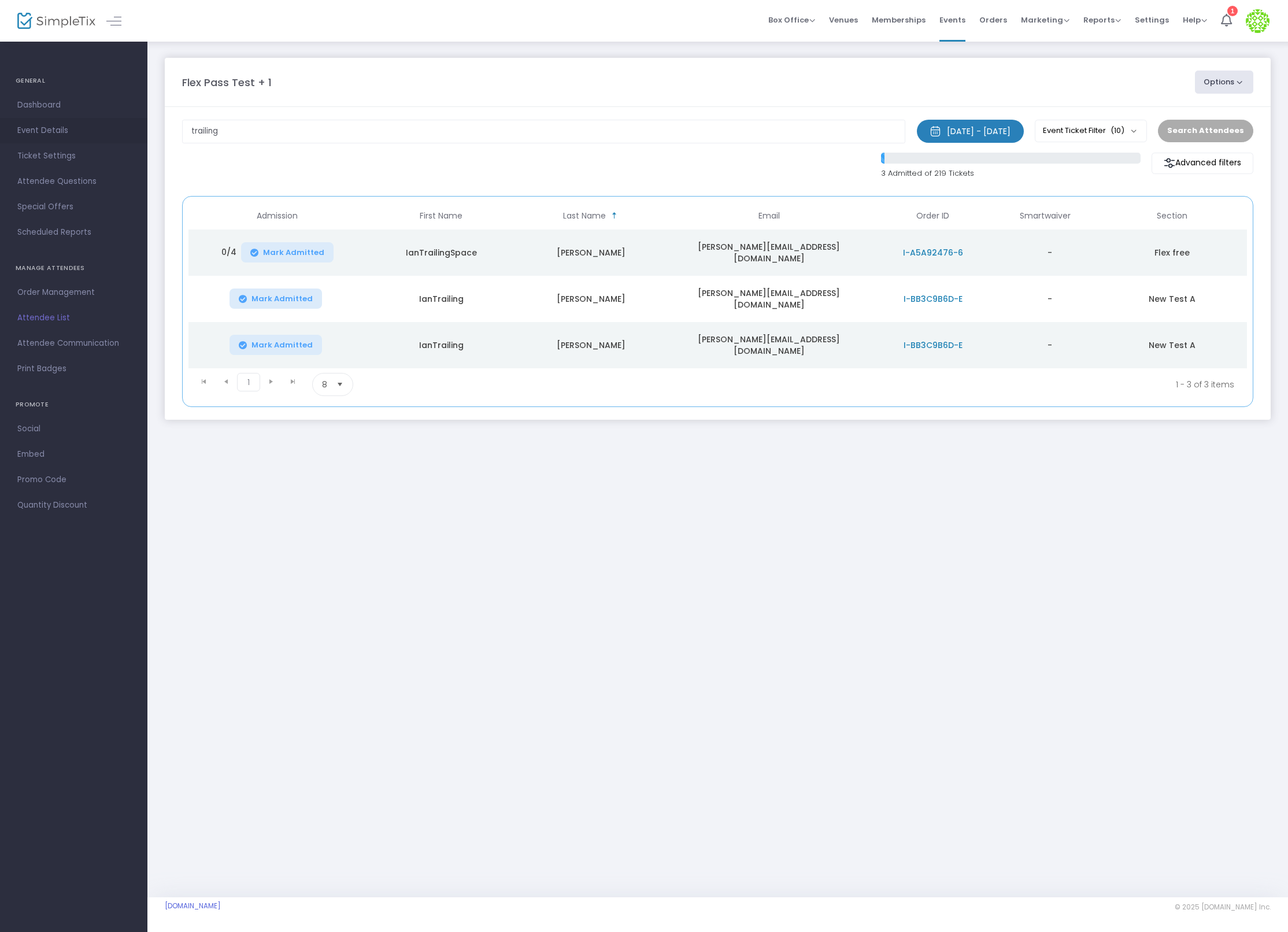
click at [48, 129] on span "Event Details" at bounding box center [74, 131] width 113 height 15
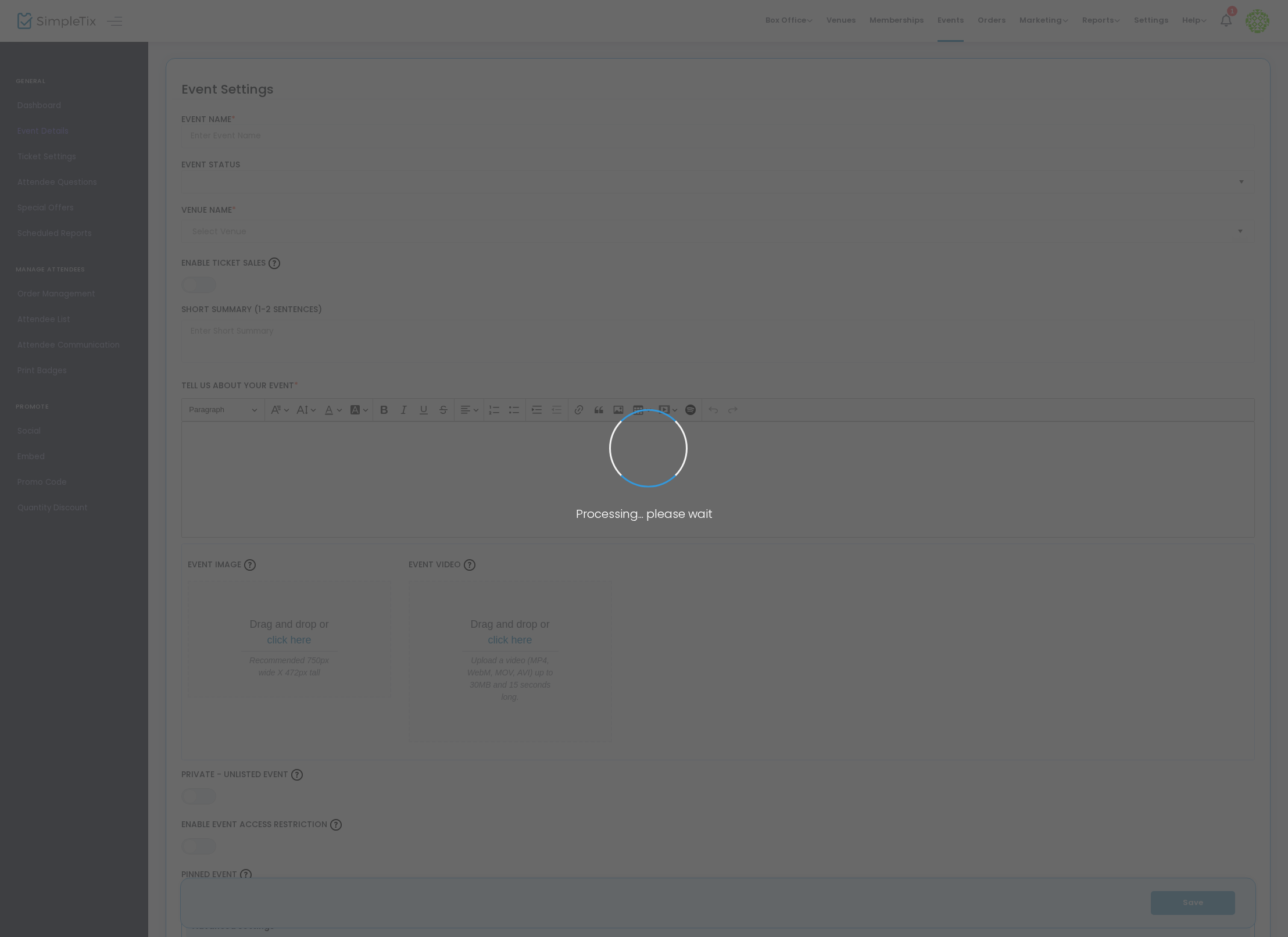
type input "Flex Pass Test + 1"
type textarea "Flex Pass Test"
type input "8.1110 %"
type input "Buy Tickets"
type code "A6VL4LLDISHTHMQXHFGFHRVZ"
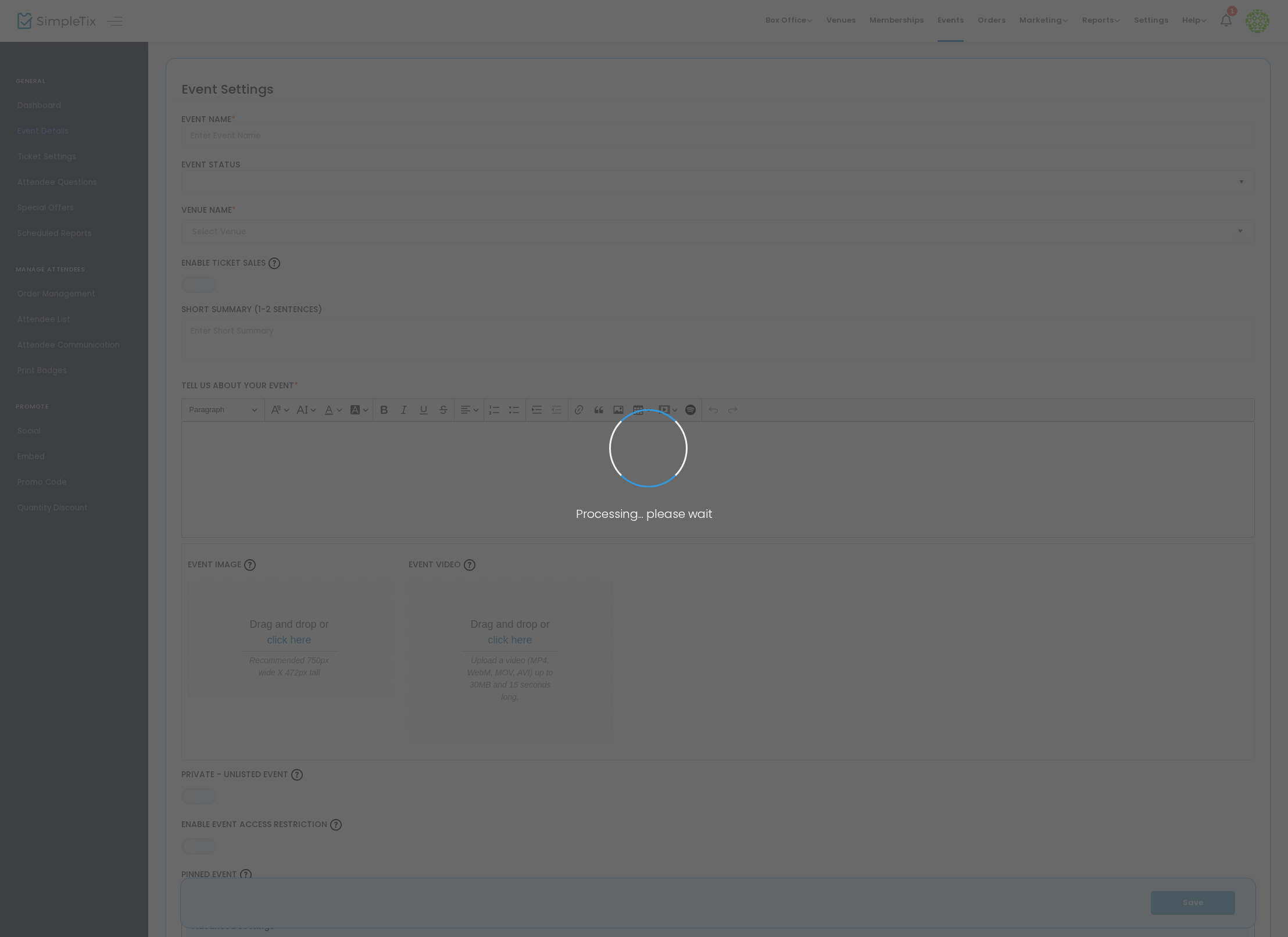
type input "WMLAMBVXMV7AGYTYLIS3ECMC"
type input "Test"
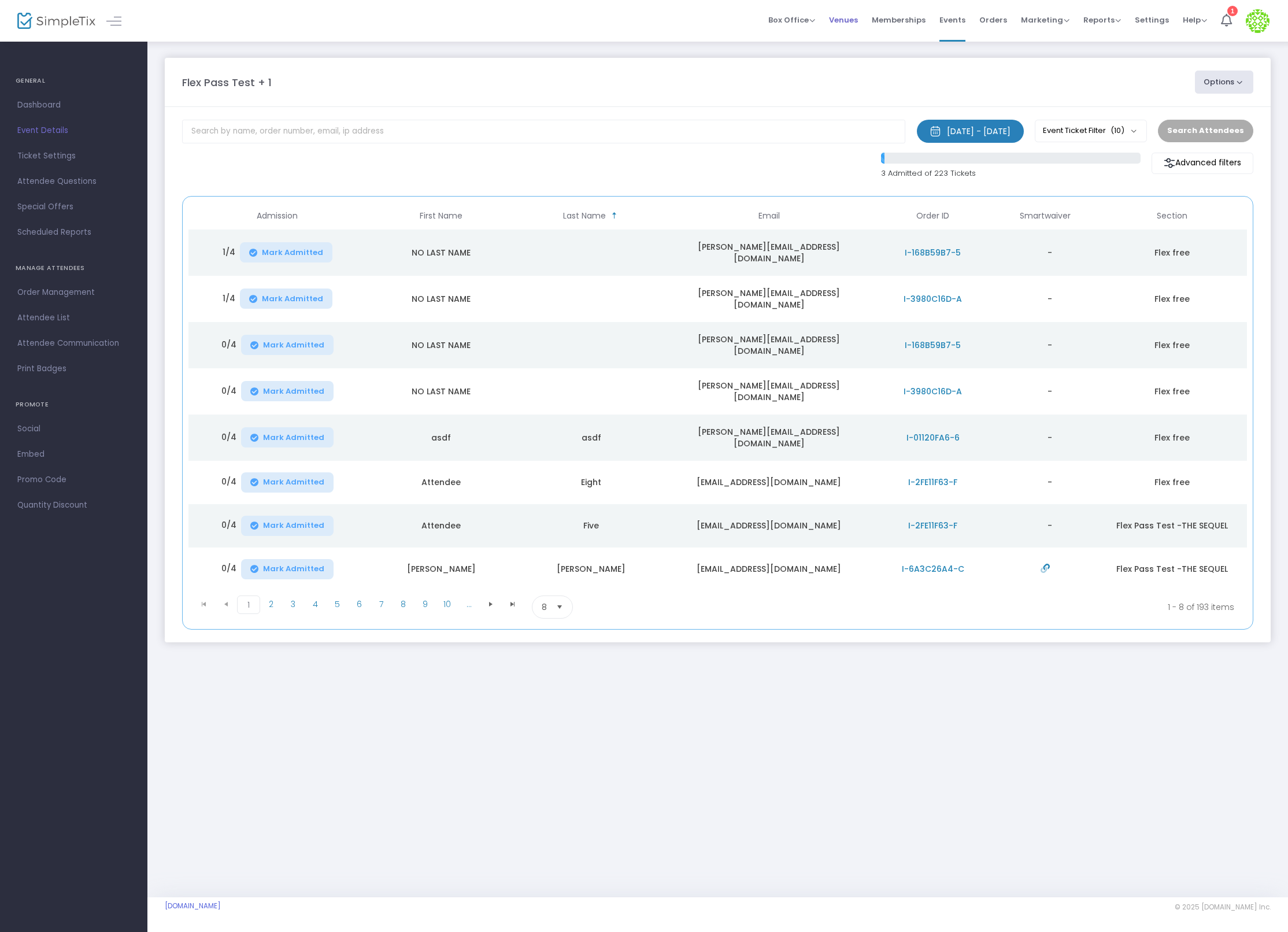
click at [842, 16] on span "Venues" at bounding box center [843, 20] width 29 height 29
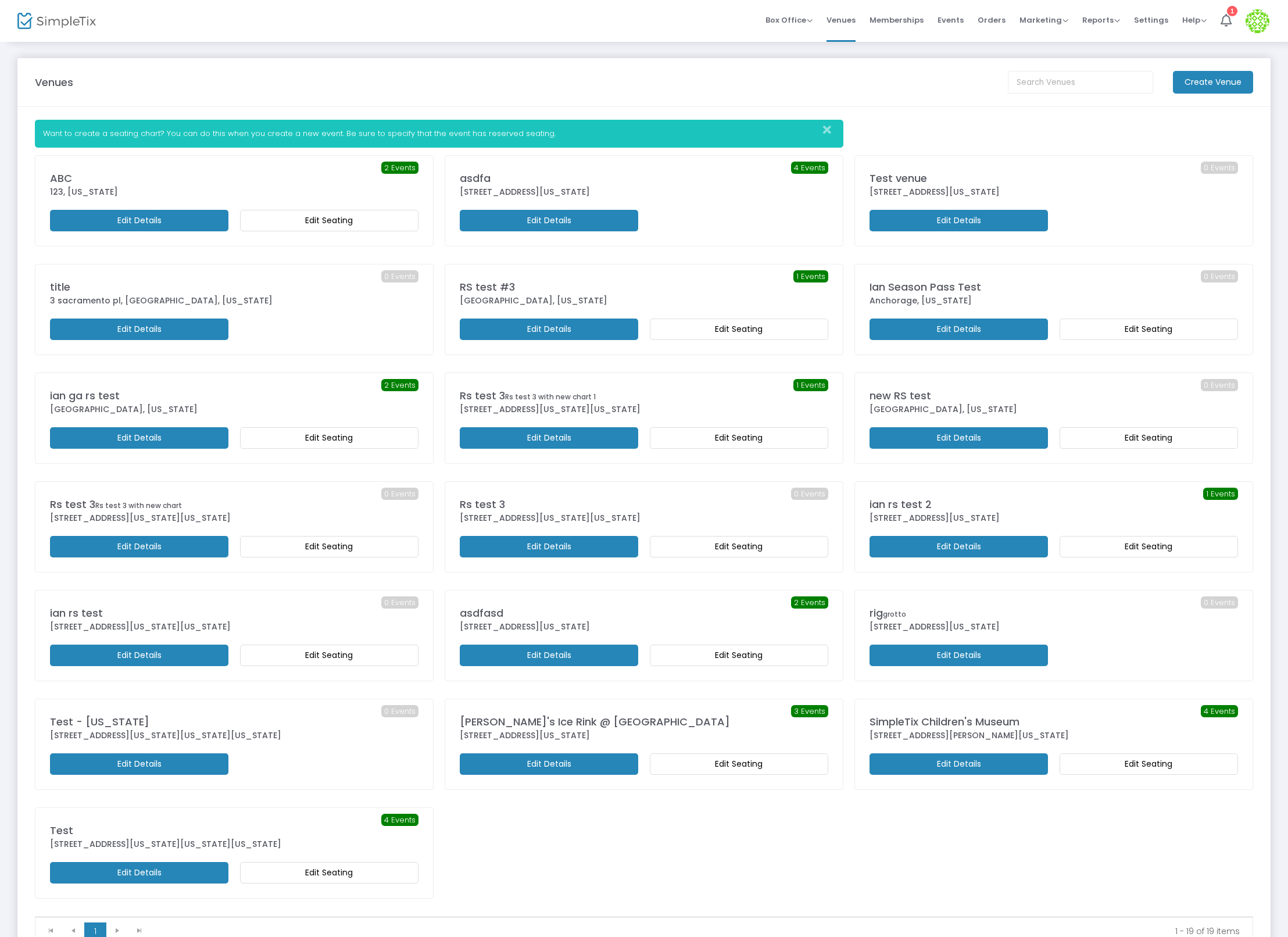
scroll to position [96, 0]
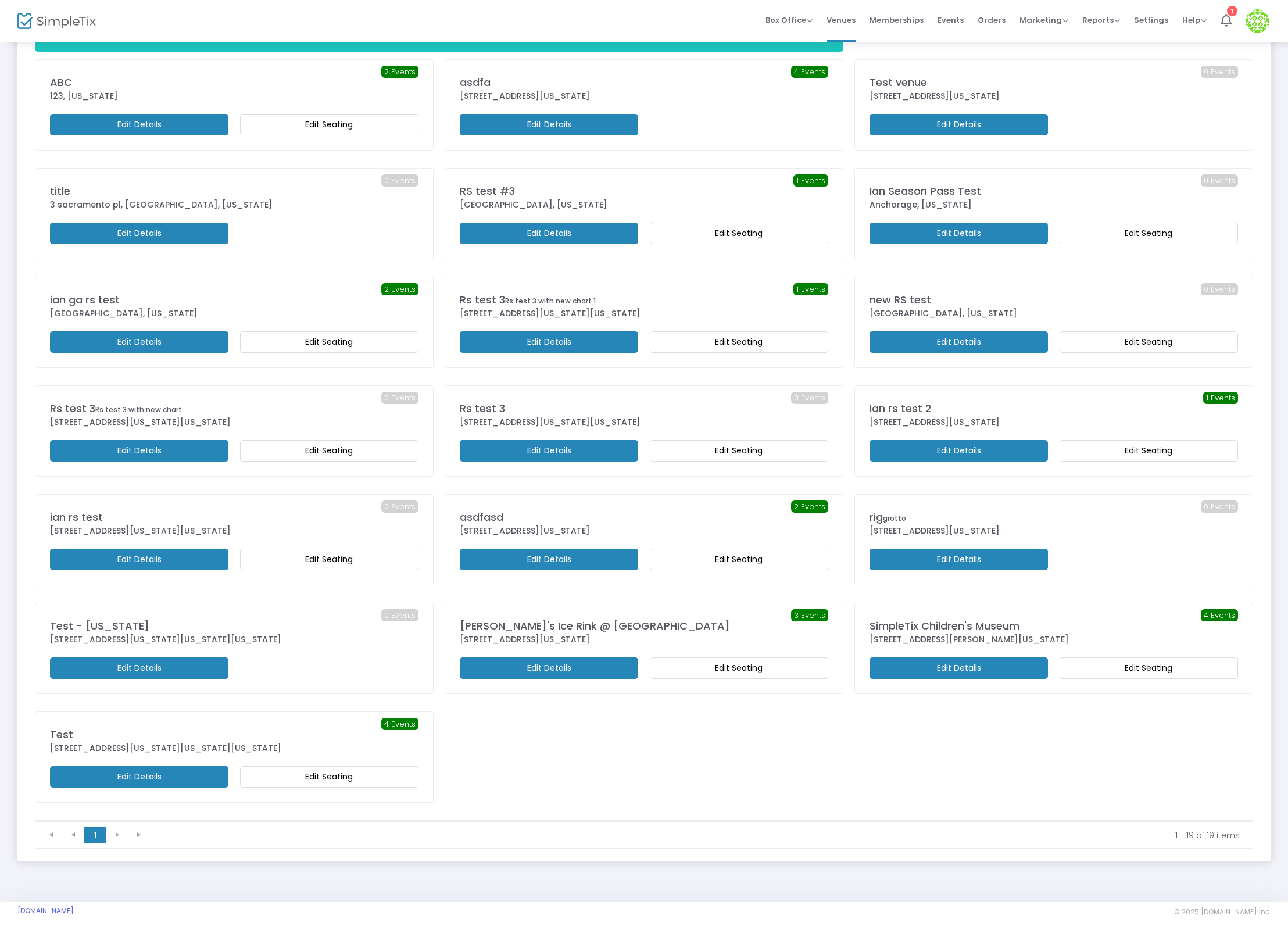
click at [212, 772] on m-button "Edit Details" at bounding box center [139, 777] width 179 height 21
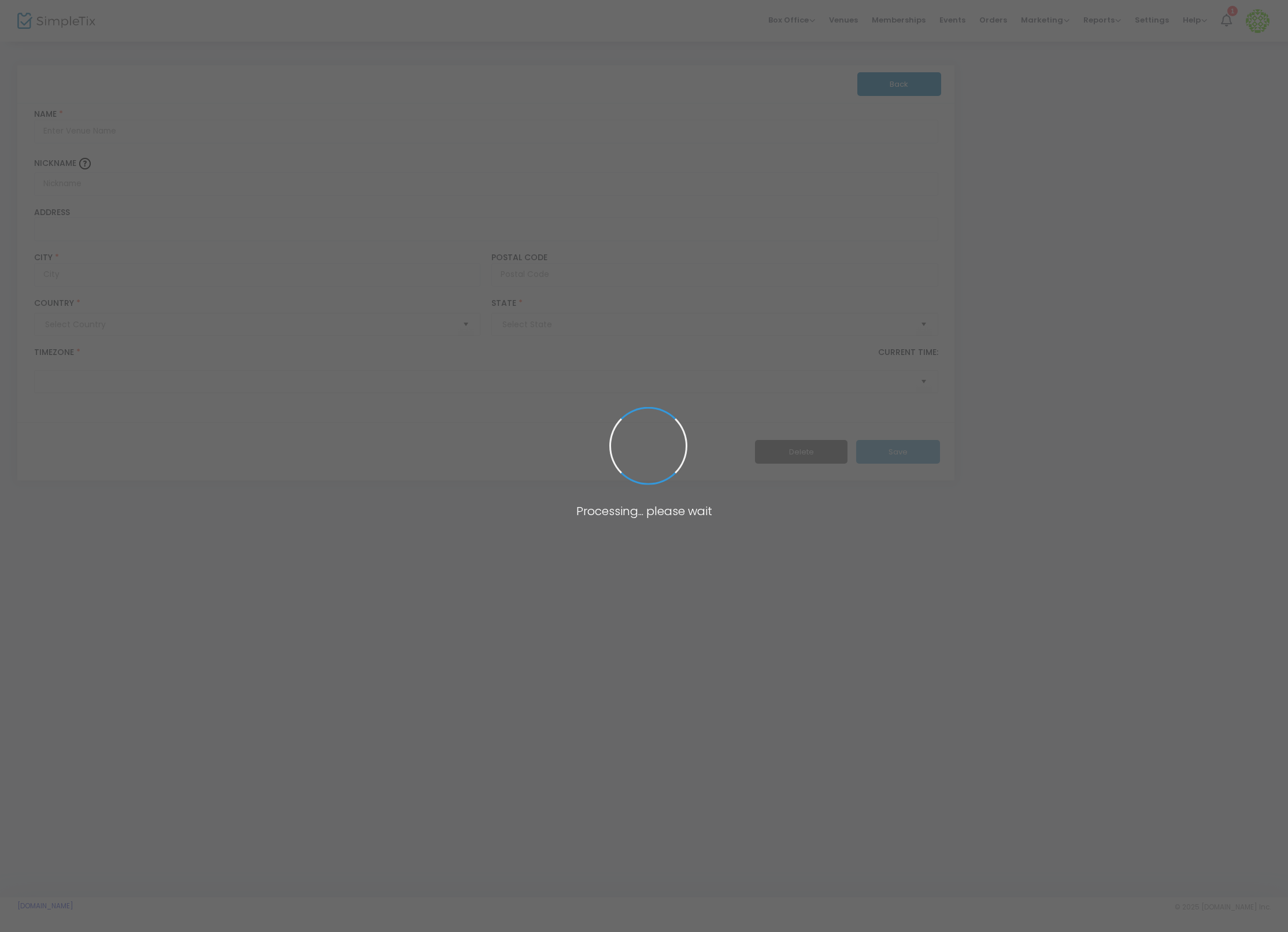
type input "[GEOGRAPHIC_DATA]"
type input "Test"
type input "[STREET_ADDRESS][US_STATE]"
type input "[US_STATE]"
type input "20500"
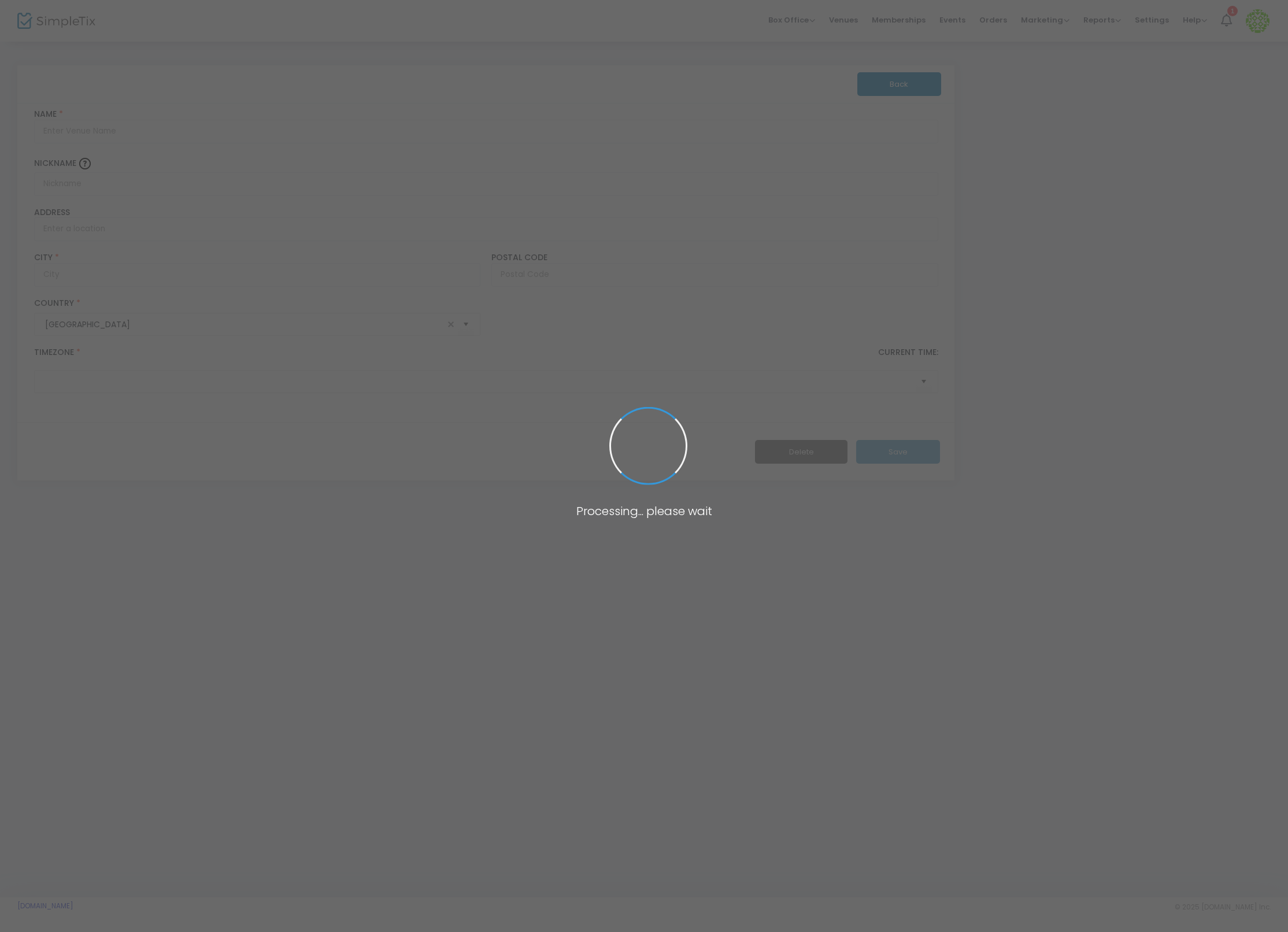
type input "[GEOGRAPHIC_DATA]"
type input "(UTC-07:00) [US_STATE]"
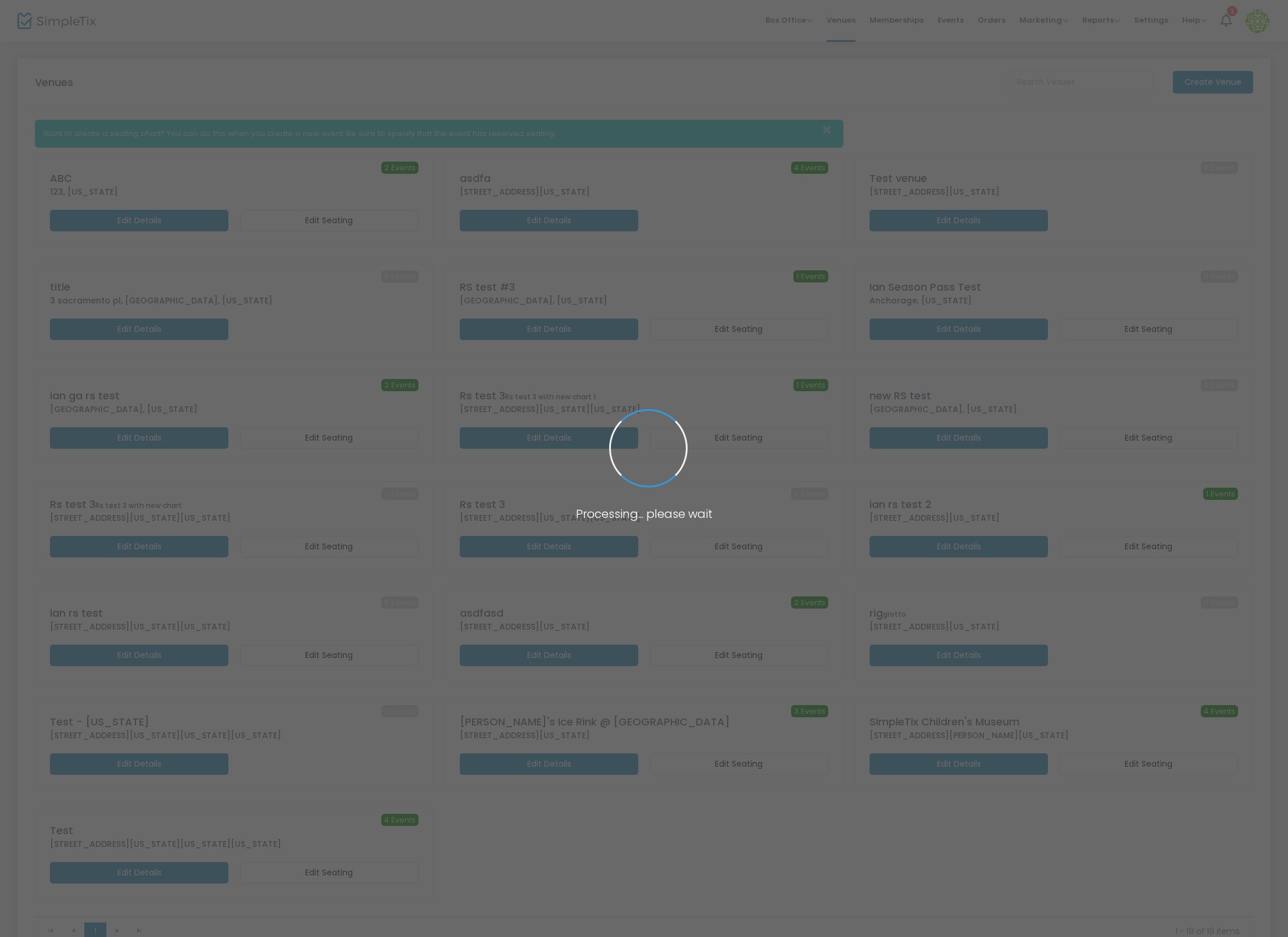
scroll to position [46, 0]
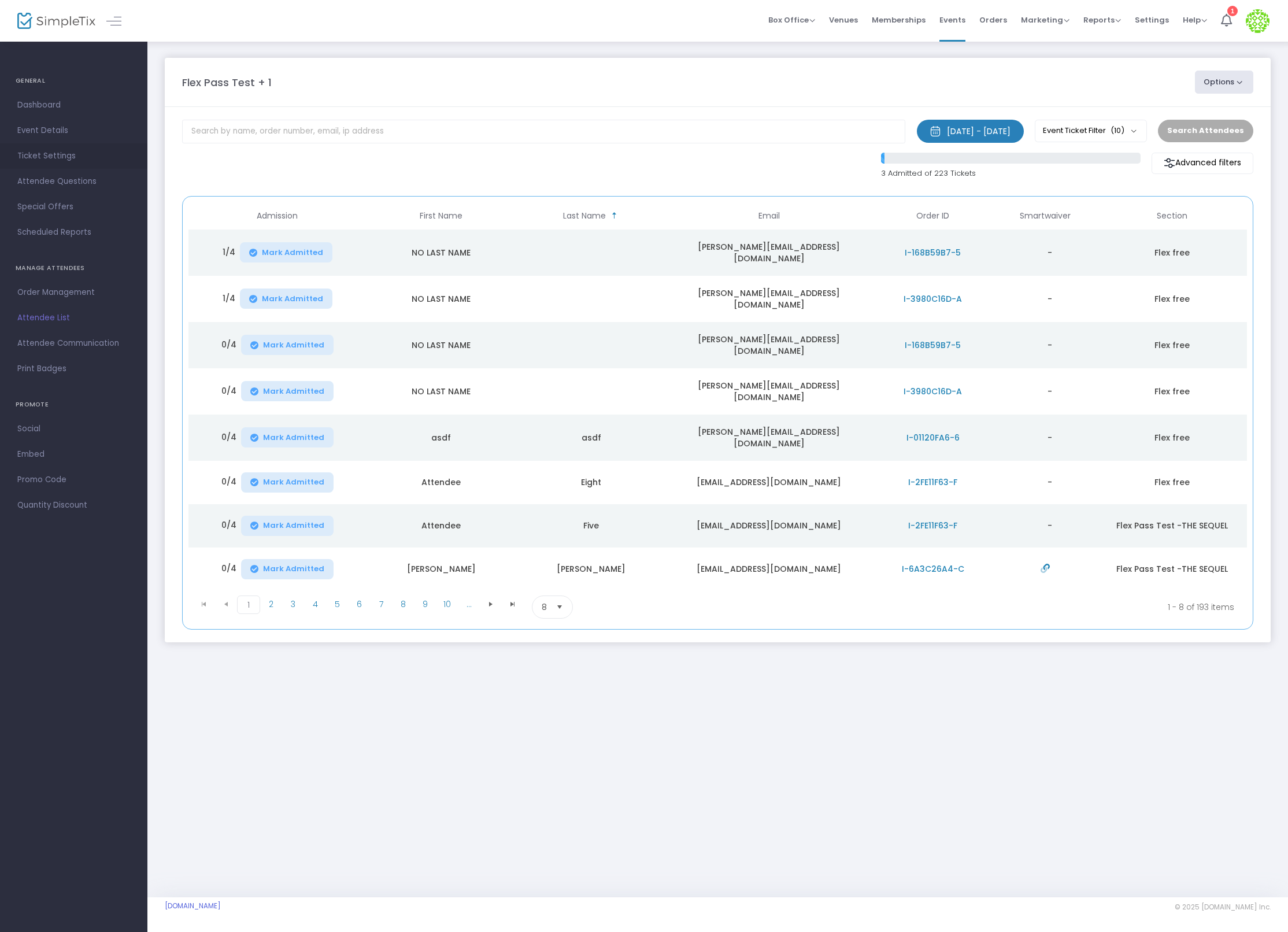
click at [54, 159] on span "Ticket Settings" at bounding box center [74, 156] width 113 height 15
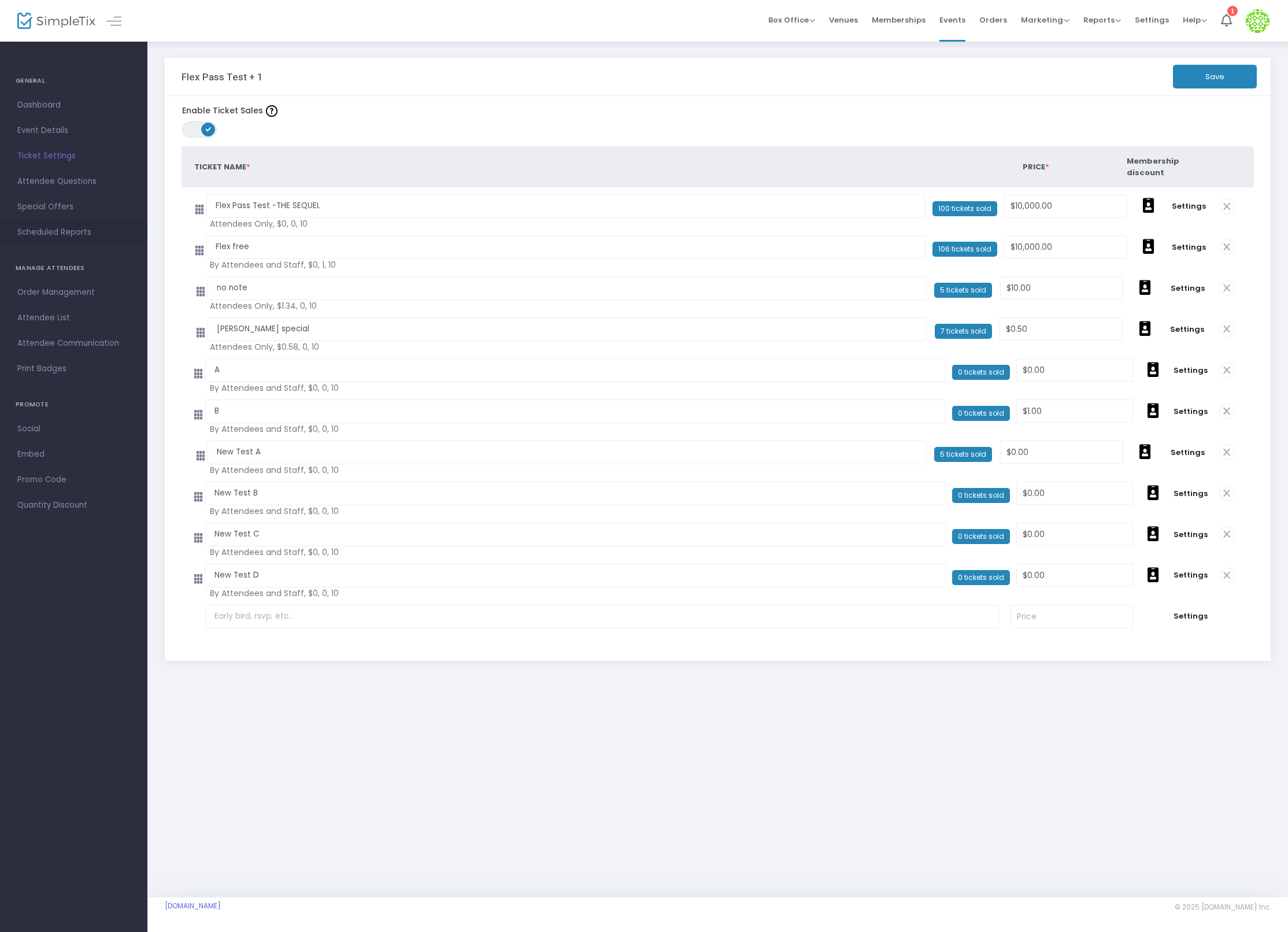
click at [74, 230] on span "Scheduled Reports" at bounding box center [74, 233] width 113 height 15
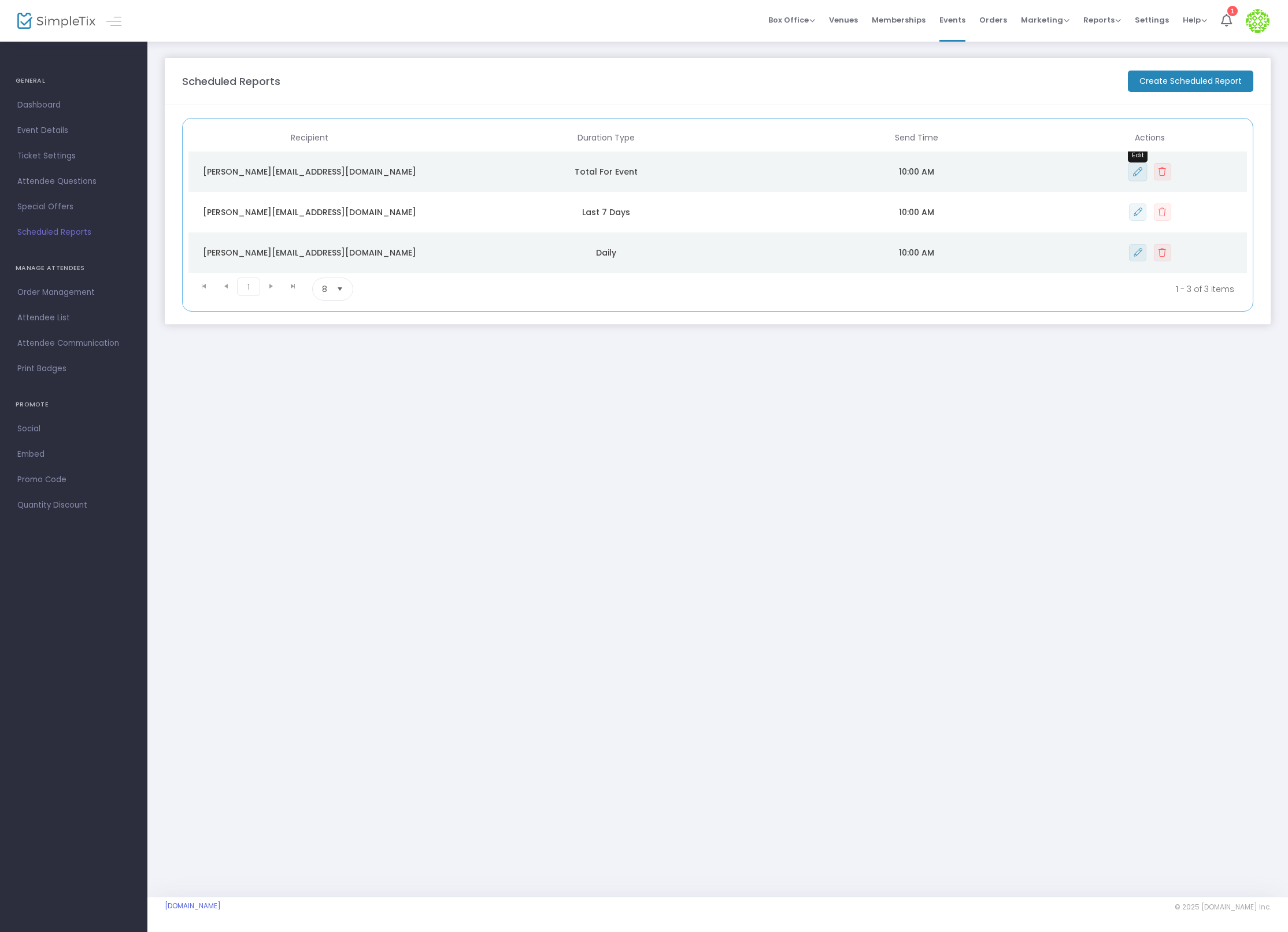
click at [1138, 178] on button "Data table" at bounding box center [1137, 171] width 19 height 19
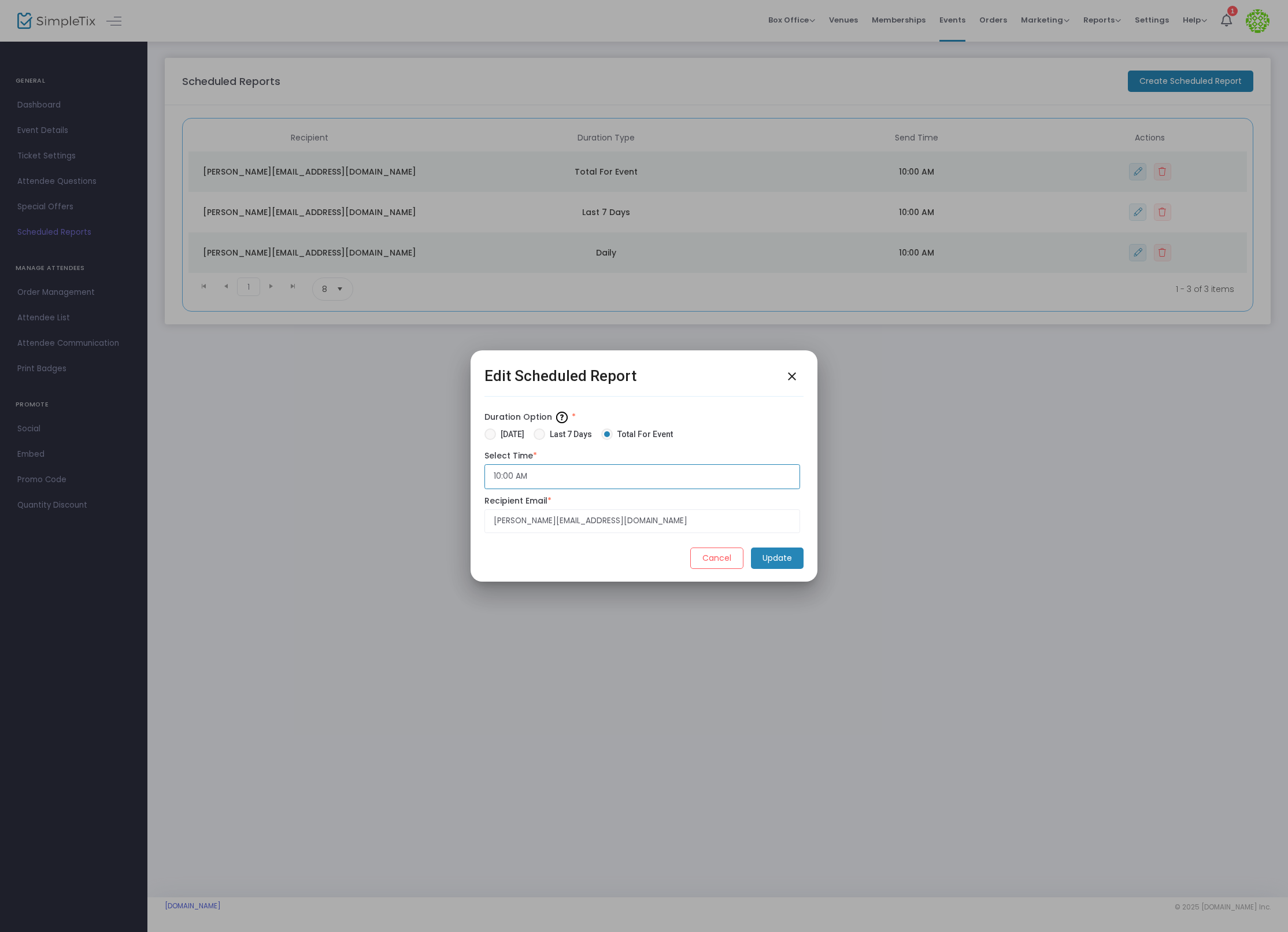
scroll to position [486, 0]
click at [516, 469] on input "10:00 AM" at bounding box center [641, 477] width 315 height 25
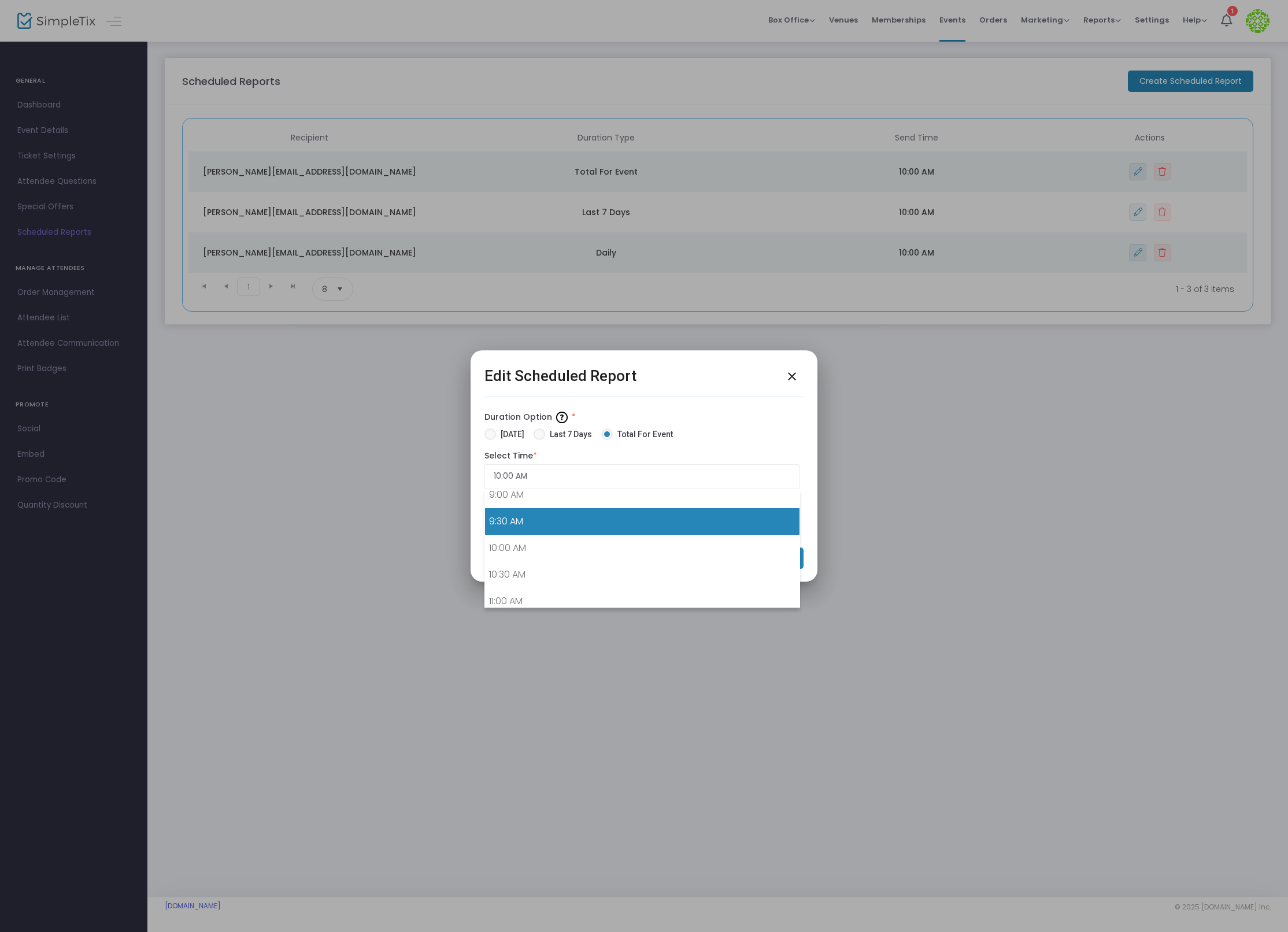
click at [611, 514] on link "9:30 AM" at bounding box center [642, 521] width 315 height 26
type input "9:30 AM"
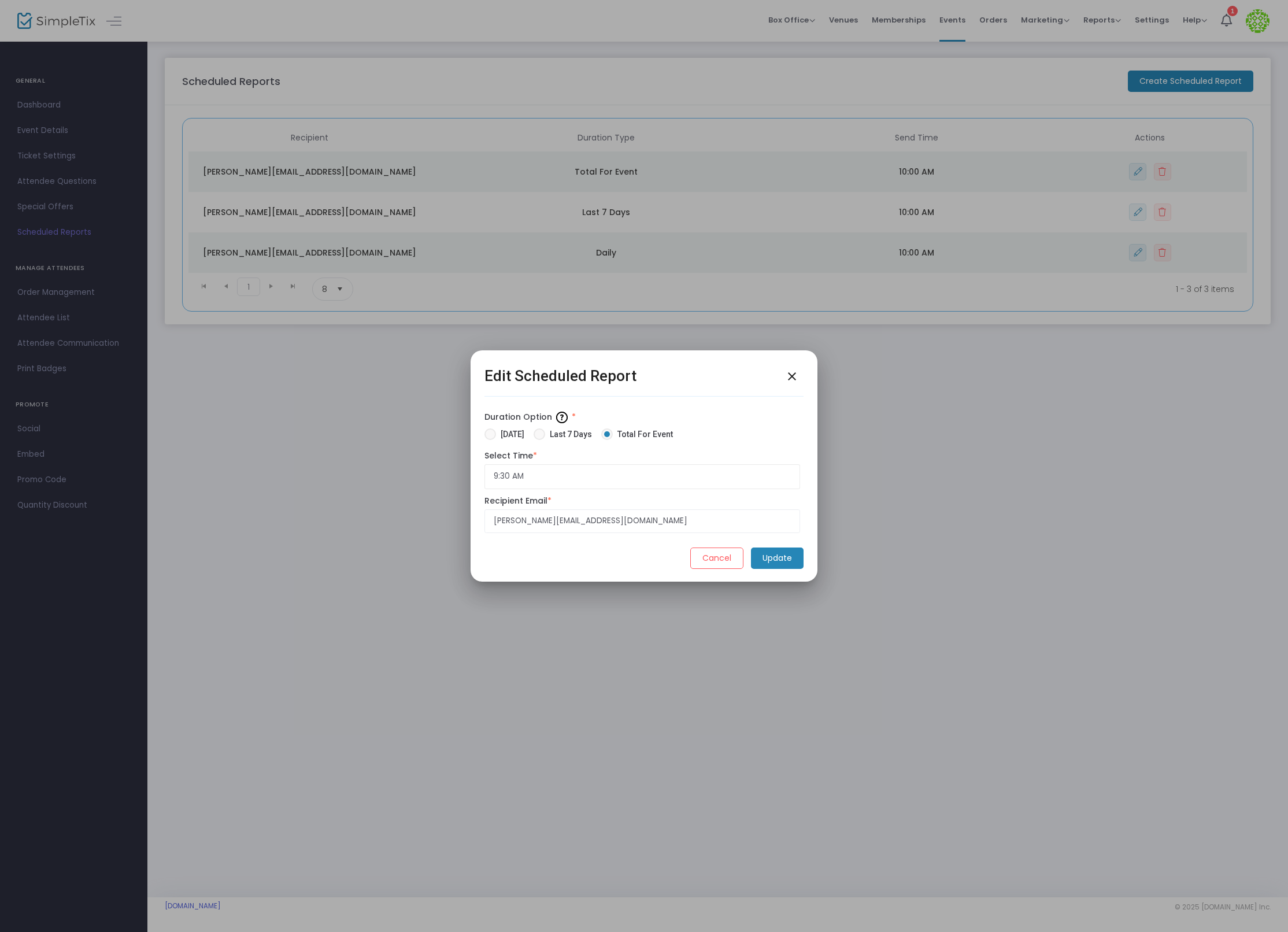
click at [784, 553] on m-button "Update" at bounding box center [777, 558] width 53 height 21
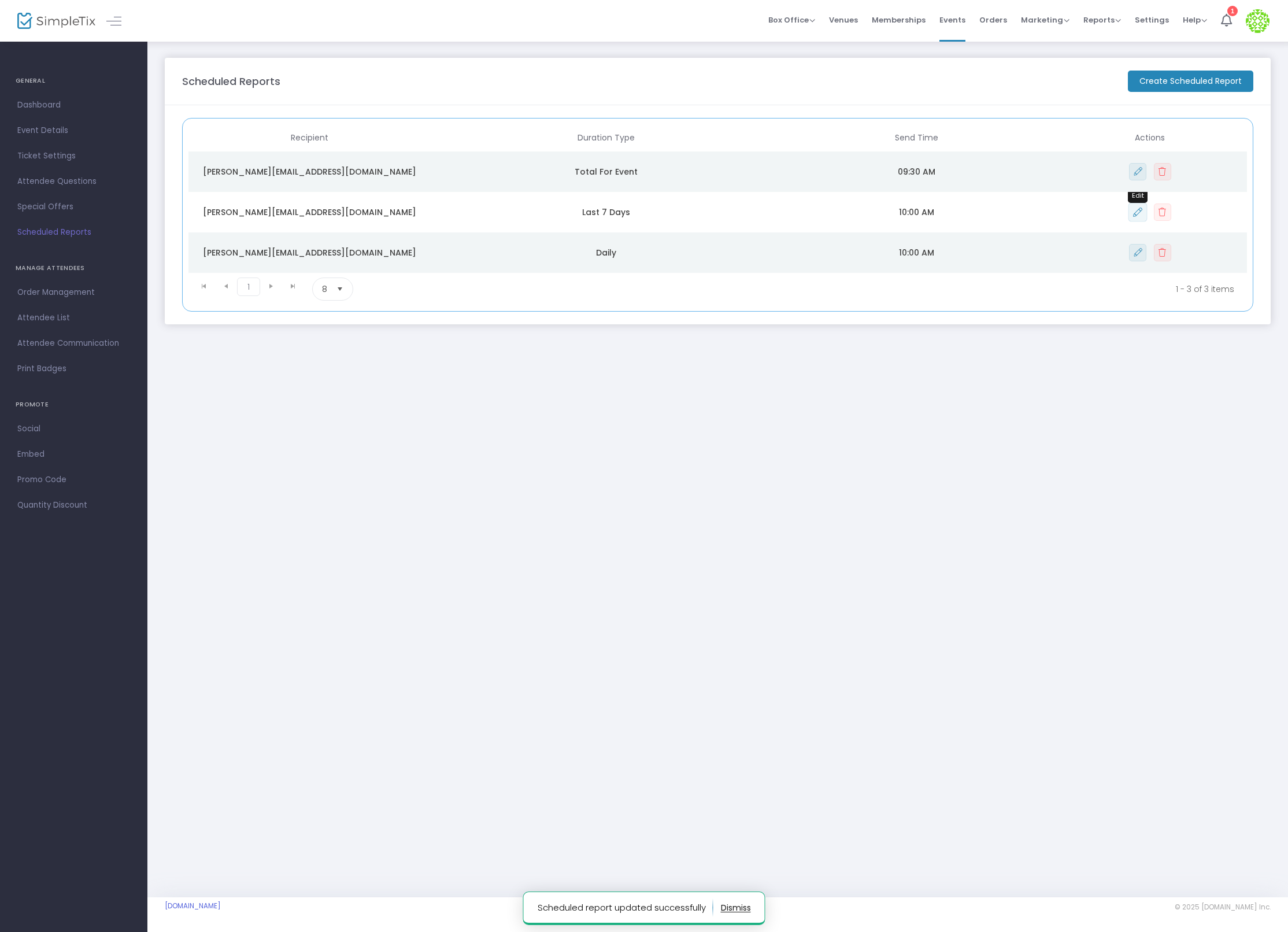
click at [1137, 214] on icon "Data table" at bounding box center [1137, 212] width 9 height 9
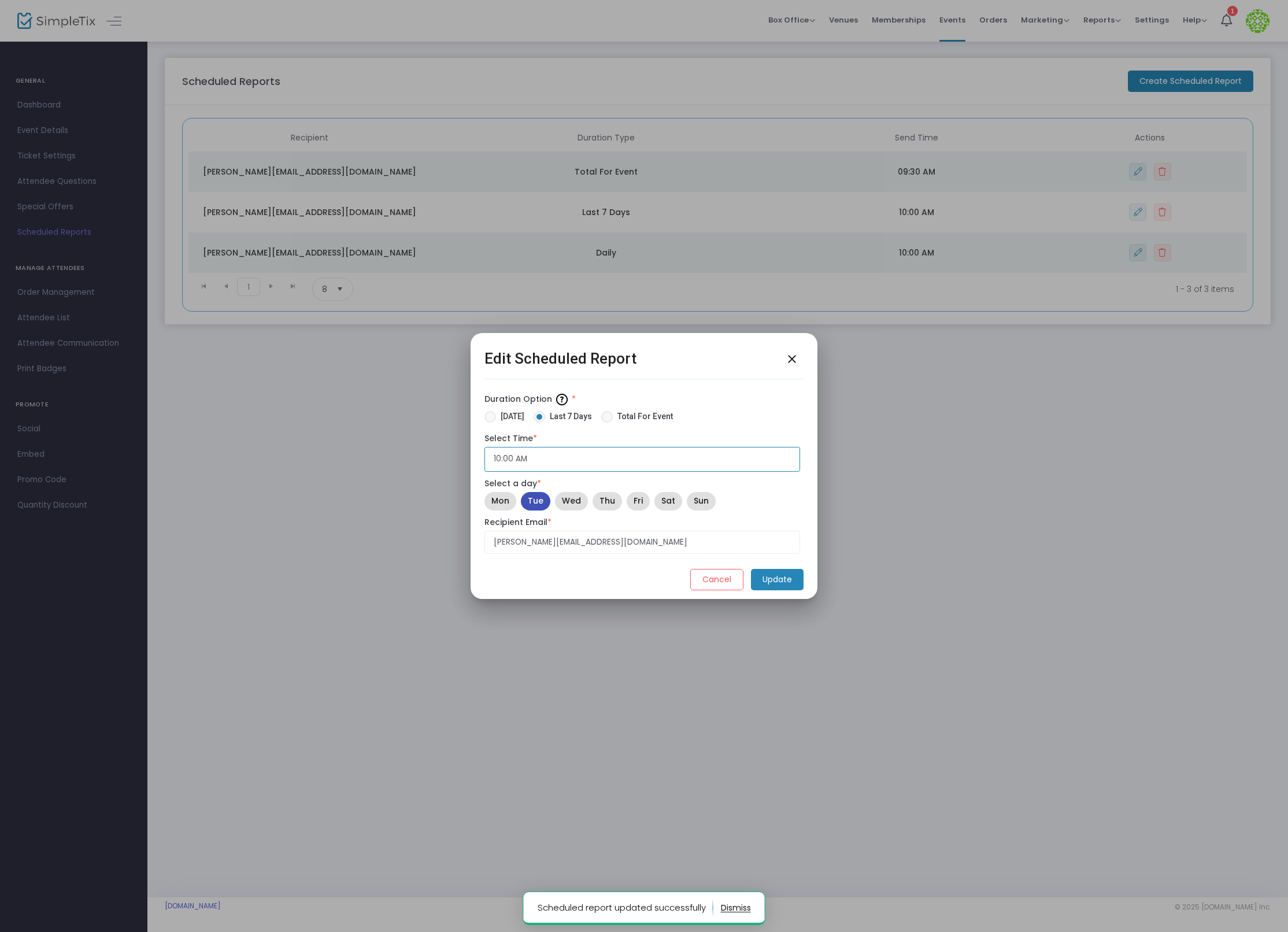
click at [585, 453] on input "10:00 AM" at bounding box center [641, 458] width 315 height 25
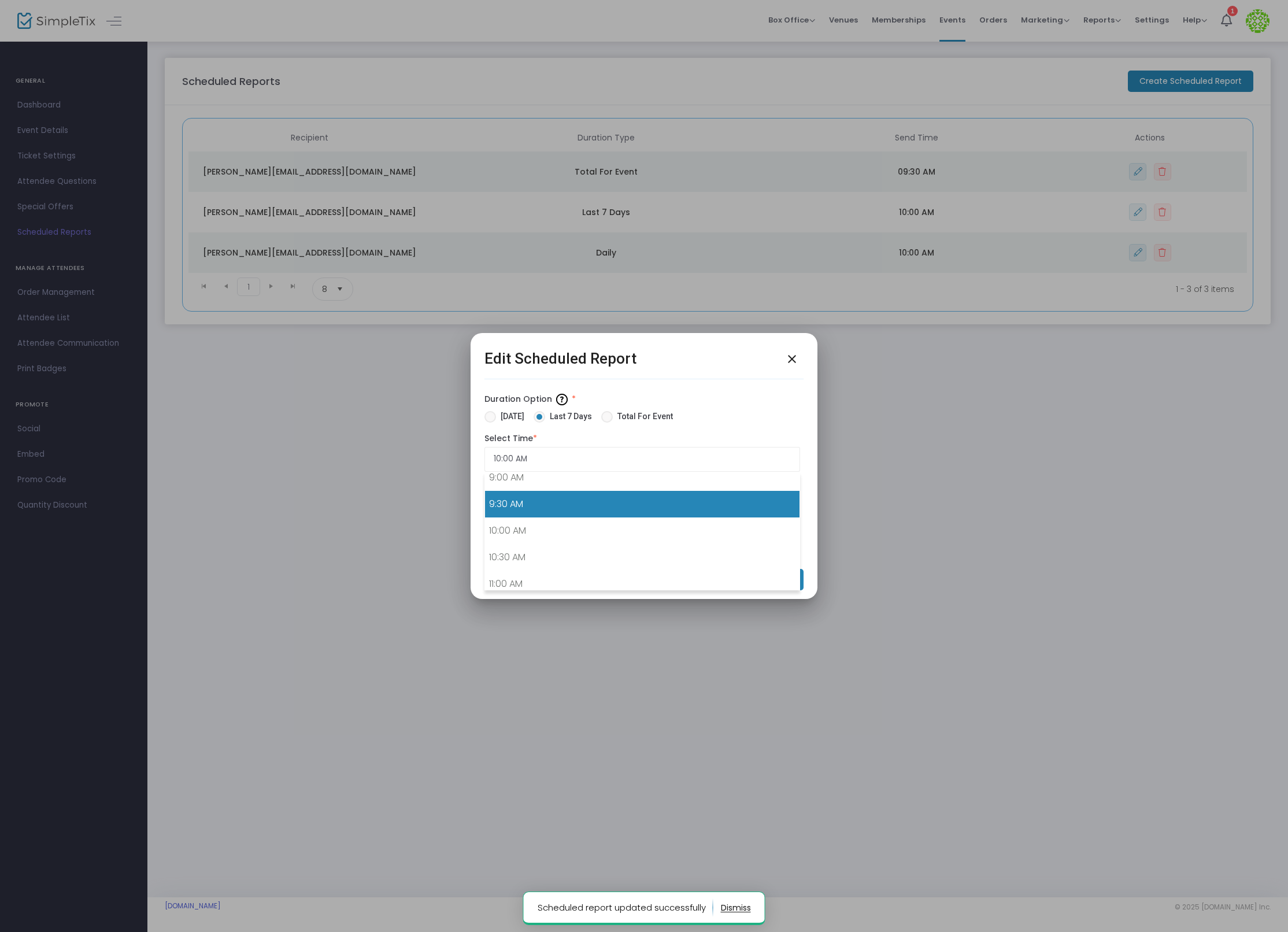
click at [569, 509] on link "9:30 AM" at bounding box center [642, 504] width 315 height 26
type input "9:30 AM"
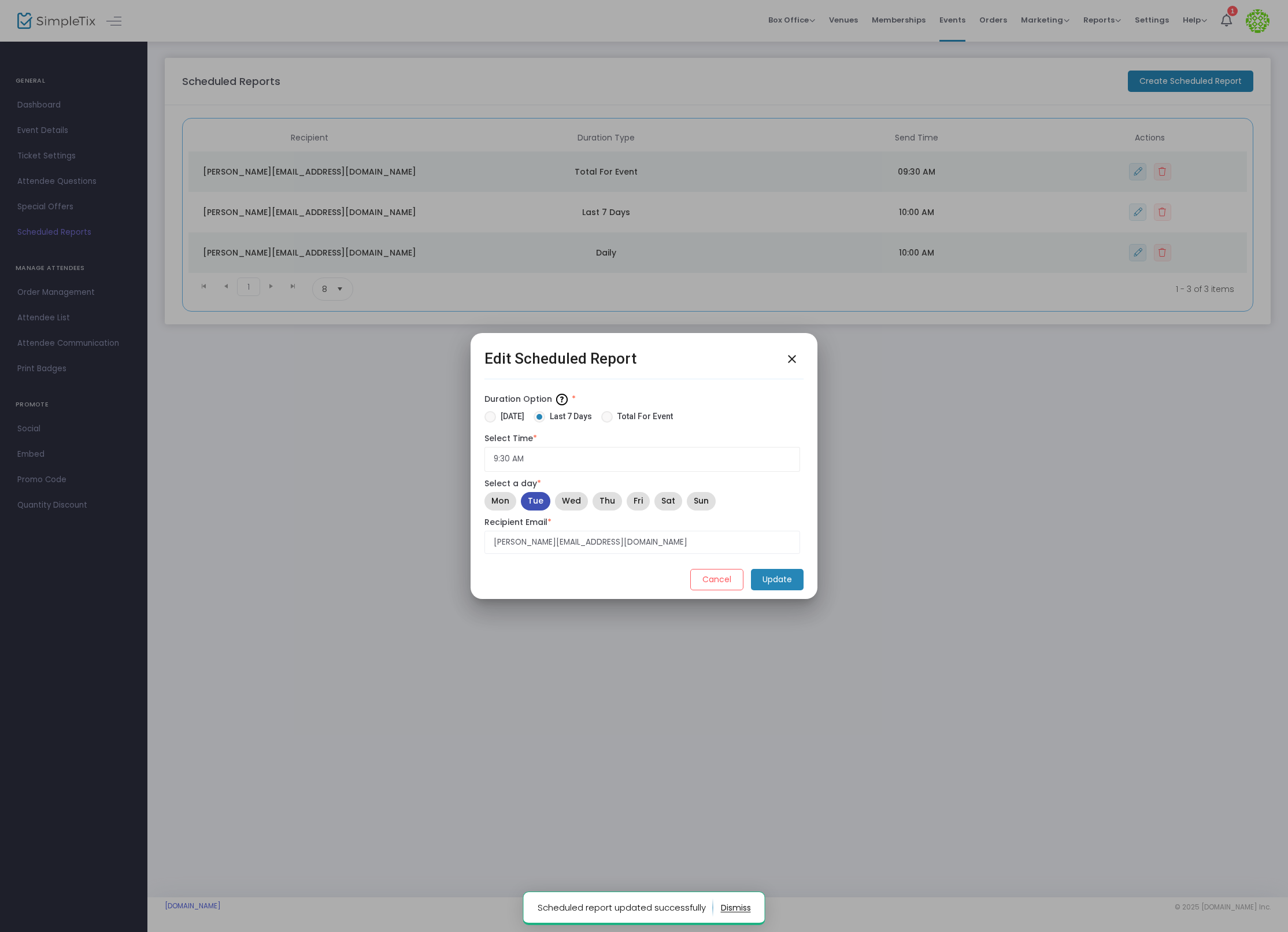
click at [805, 577] on mat-dialog-container "Edit Scheduled Report close Duration Option * [DATE] Last 7 Days Total For Even…" at bounding box center [644, 466] width 347 height 267
click at [797, 577] on m-button "Update" at bounding box center [777, 579] width 53 height 21
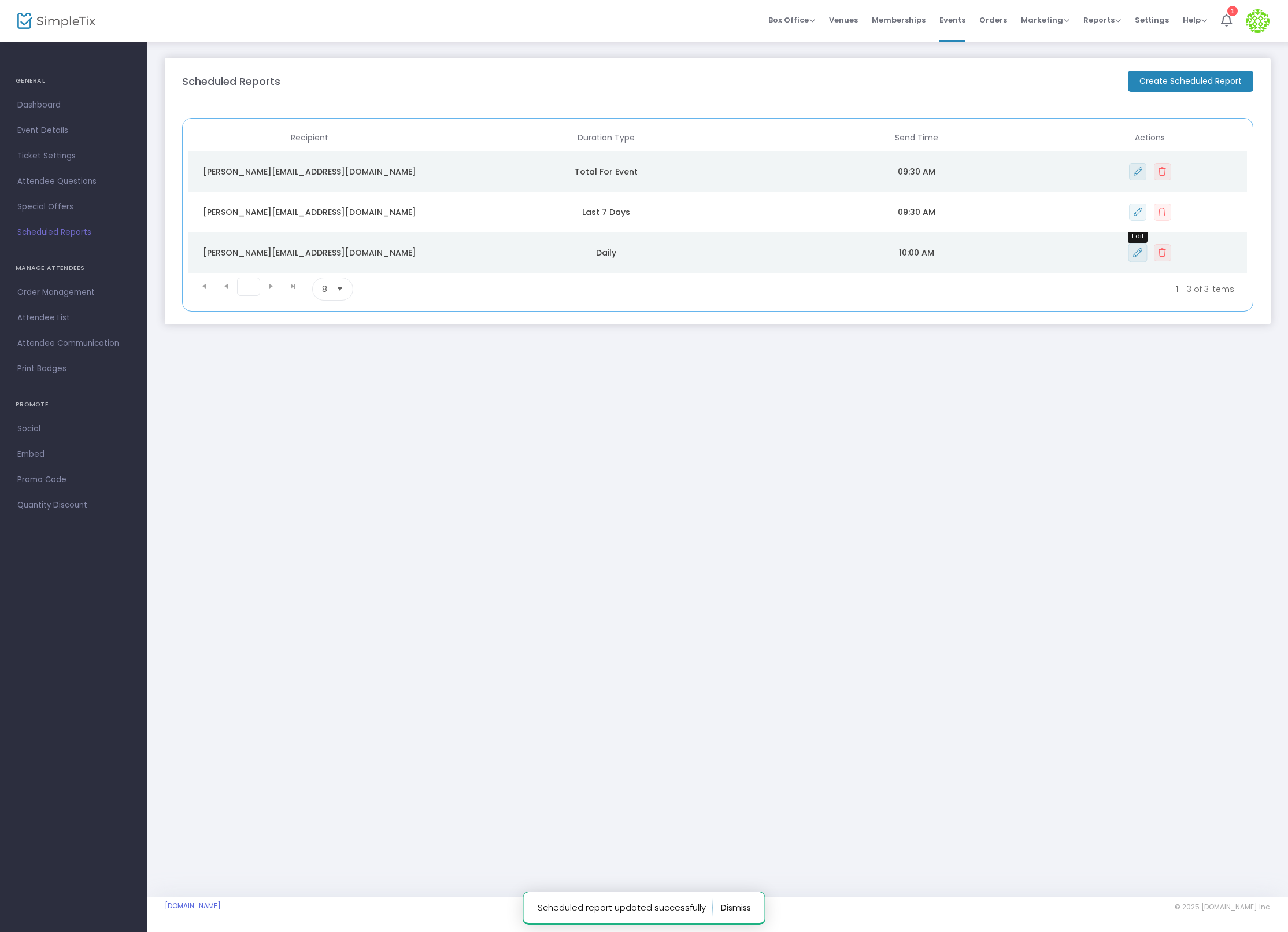
click at [1131, 250] on button "Data table" at bounding box center [1137, 251] width 19 height 19
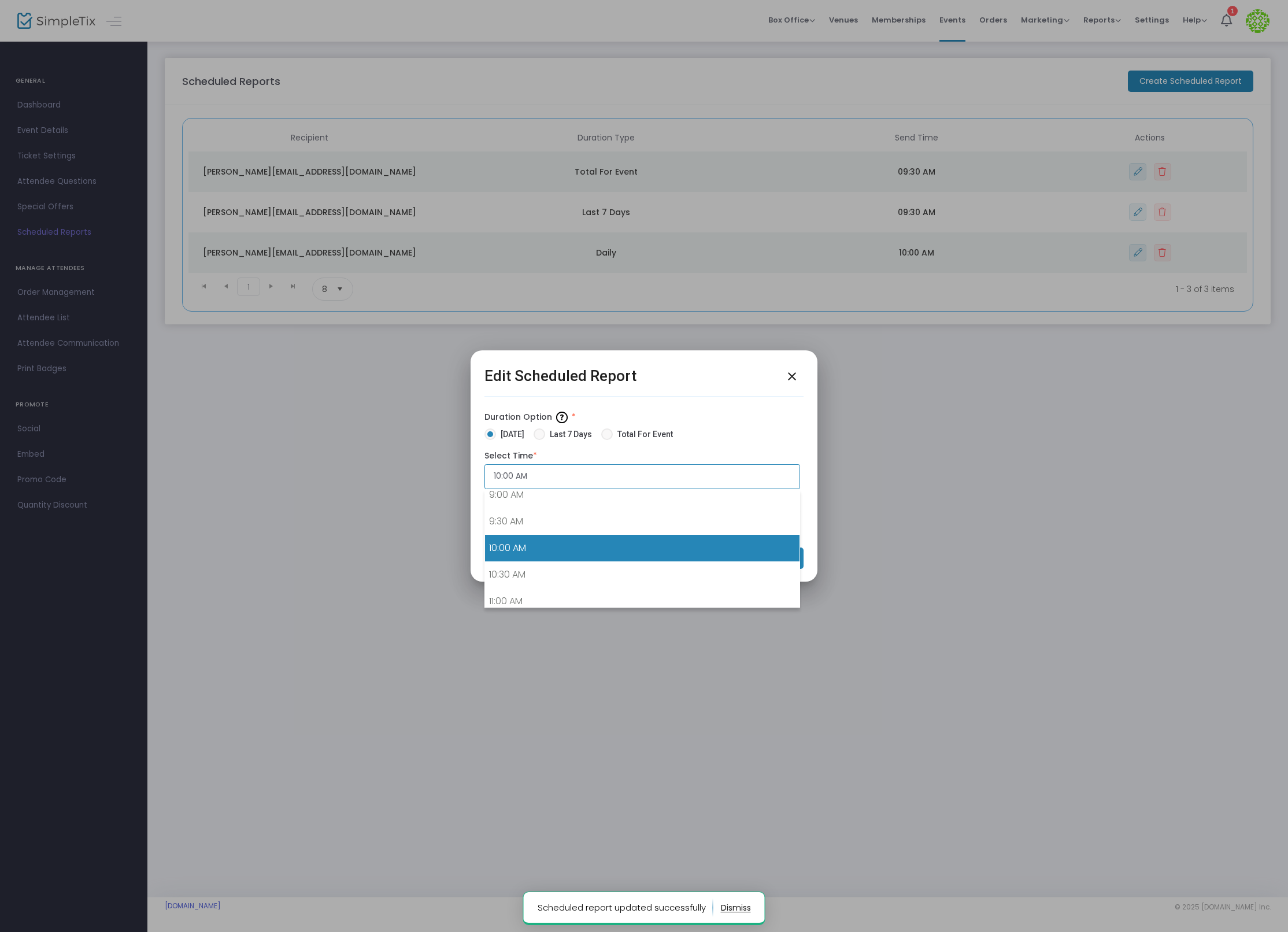
click at [572, 467] on input "10:00 AM" at bounding box center [641, 477] width 315 height 25
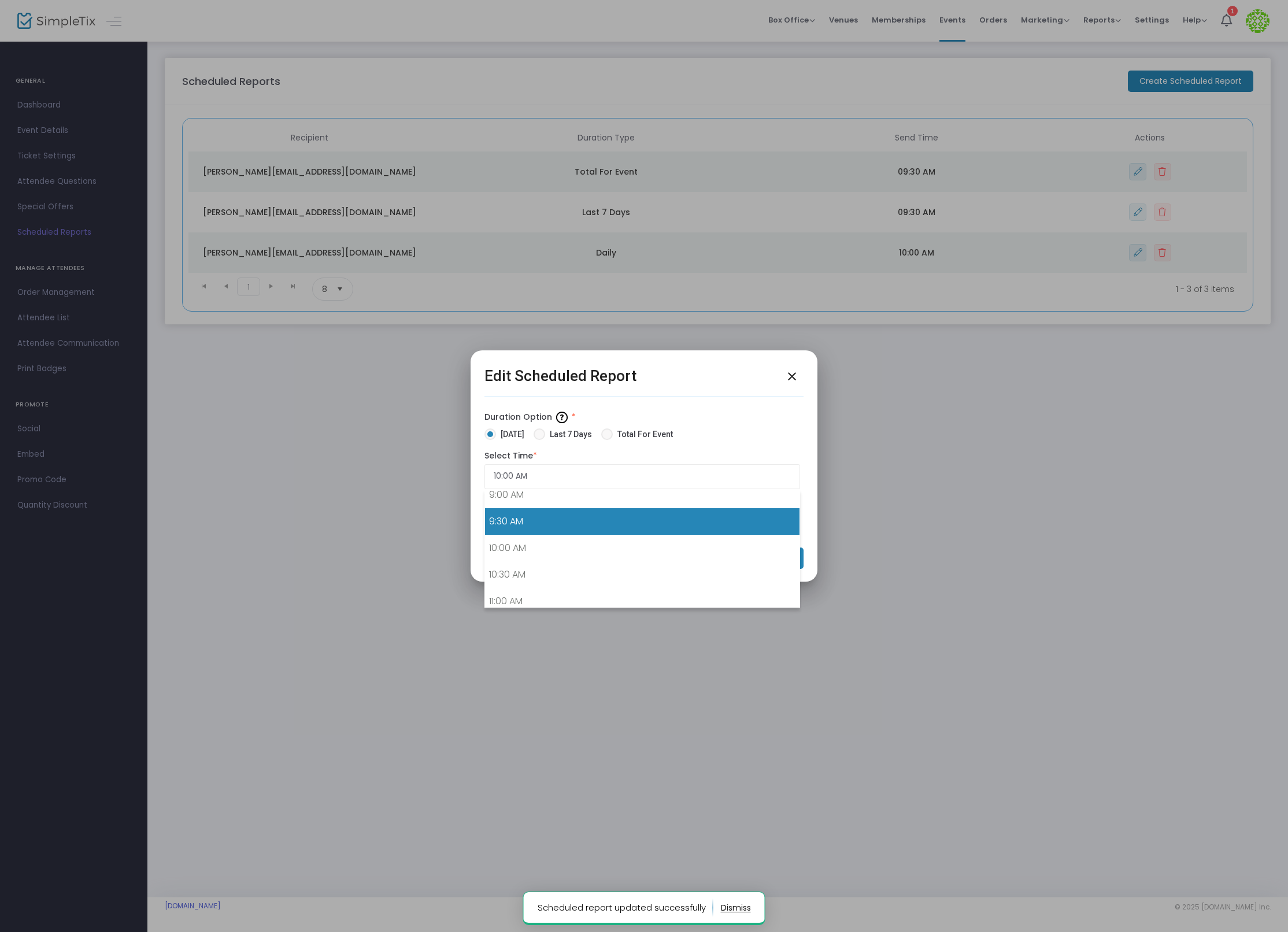
click at [573, 514] on link "9:30 AM" at bounding box center [642, 521] width 315 height 26
type input "9:30 AM"
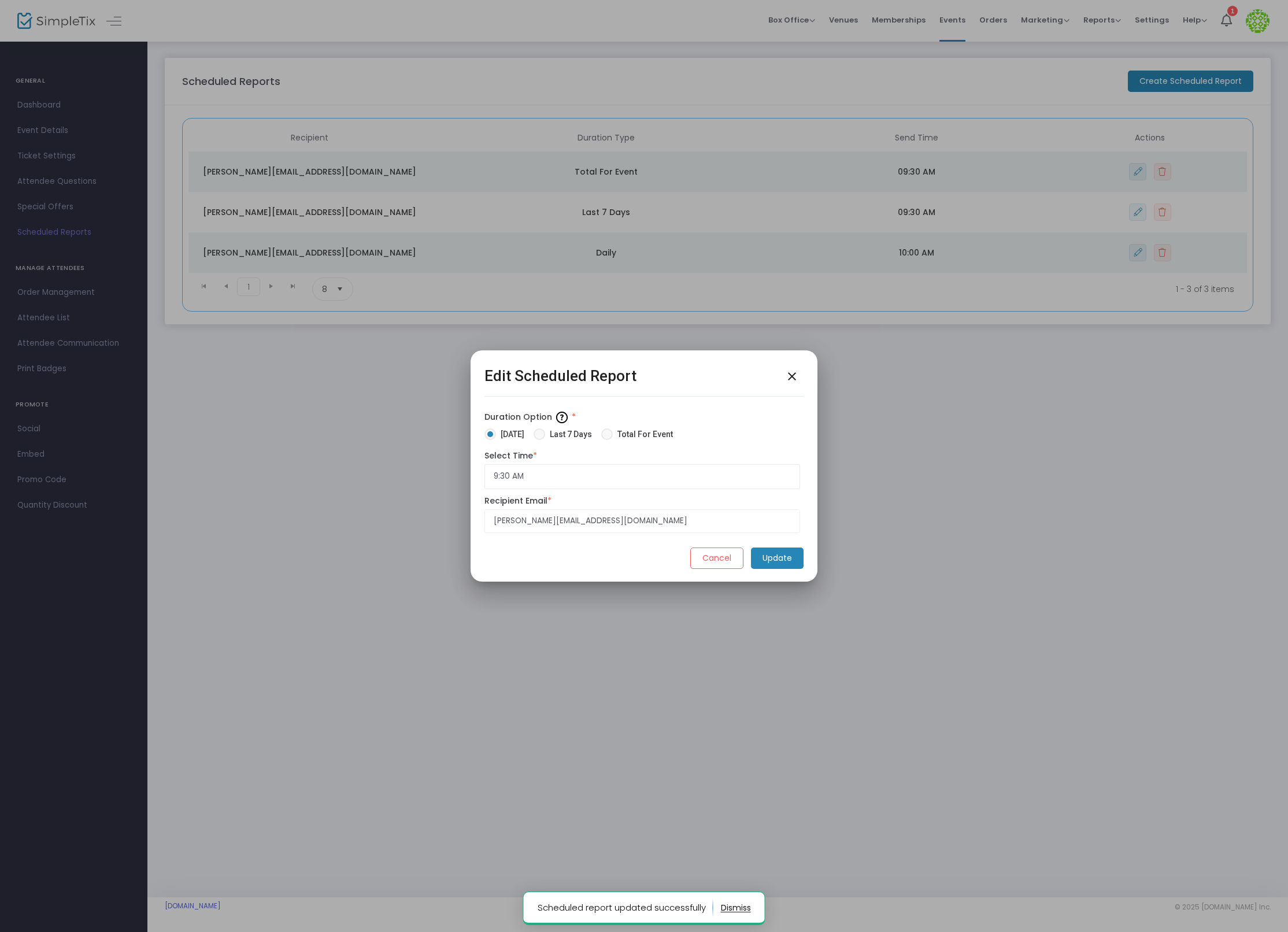
click at [787, 559] on m-button "Update" at bounding box center [777, 558] width 53 height 21
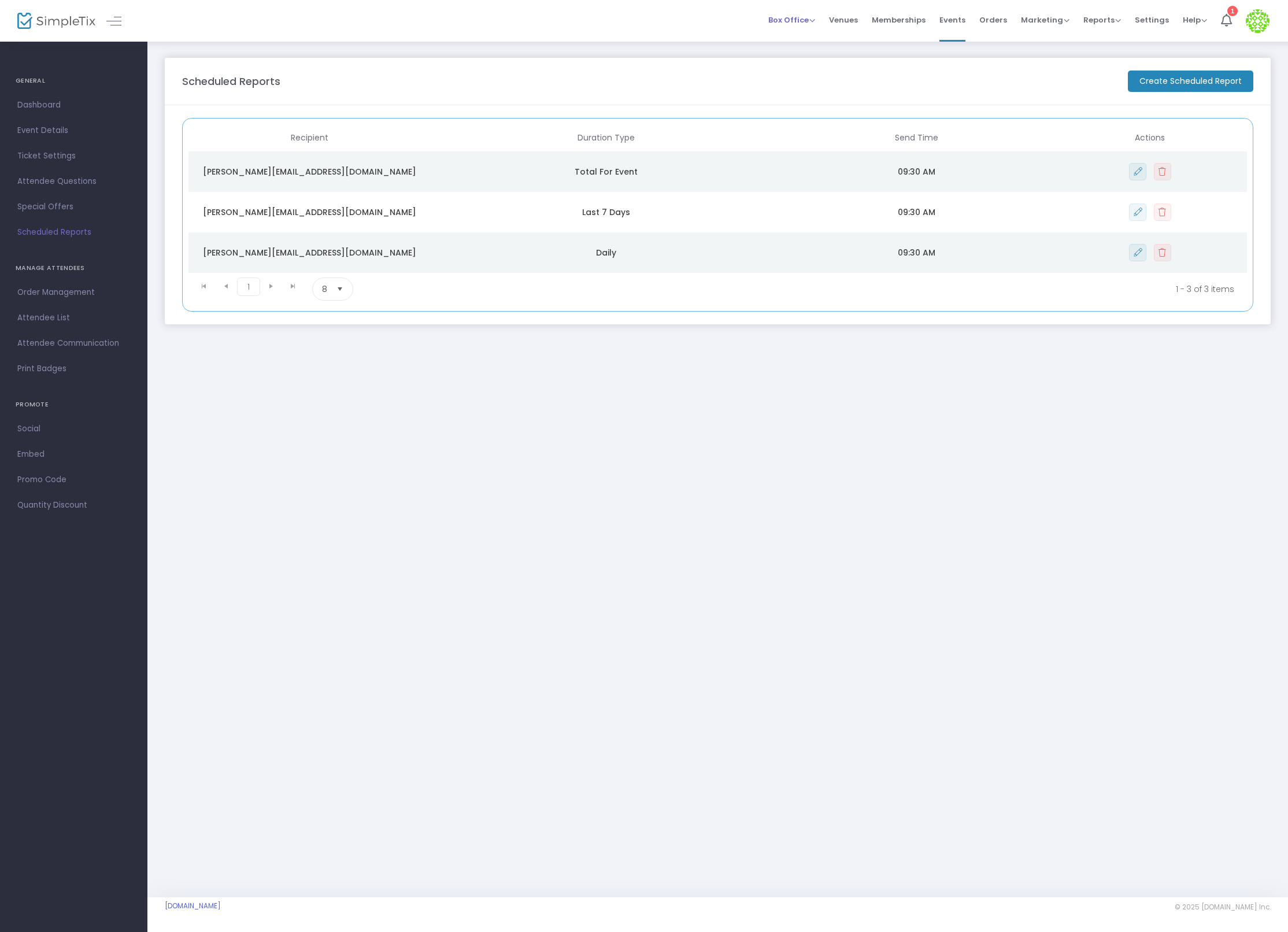
click at [812, 20] on span "Box Office" at bounding box center [791, 20] width 47 height 11
click at [857, 17] on span "Venues" at bounding box center [843, 20] width 29 height 29
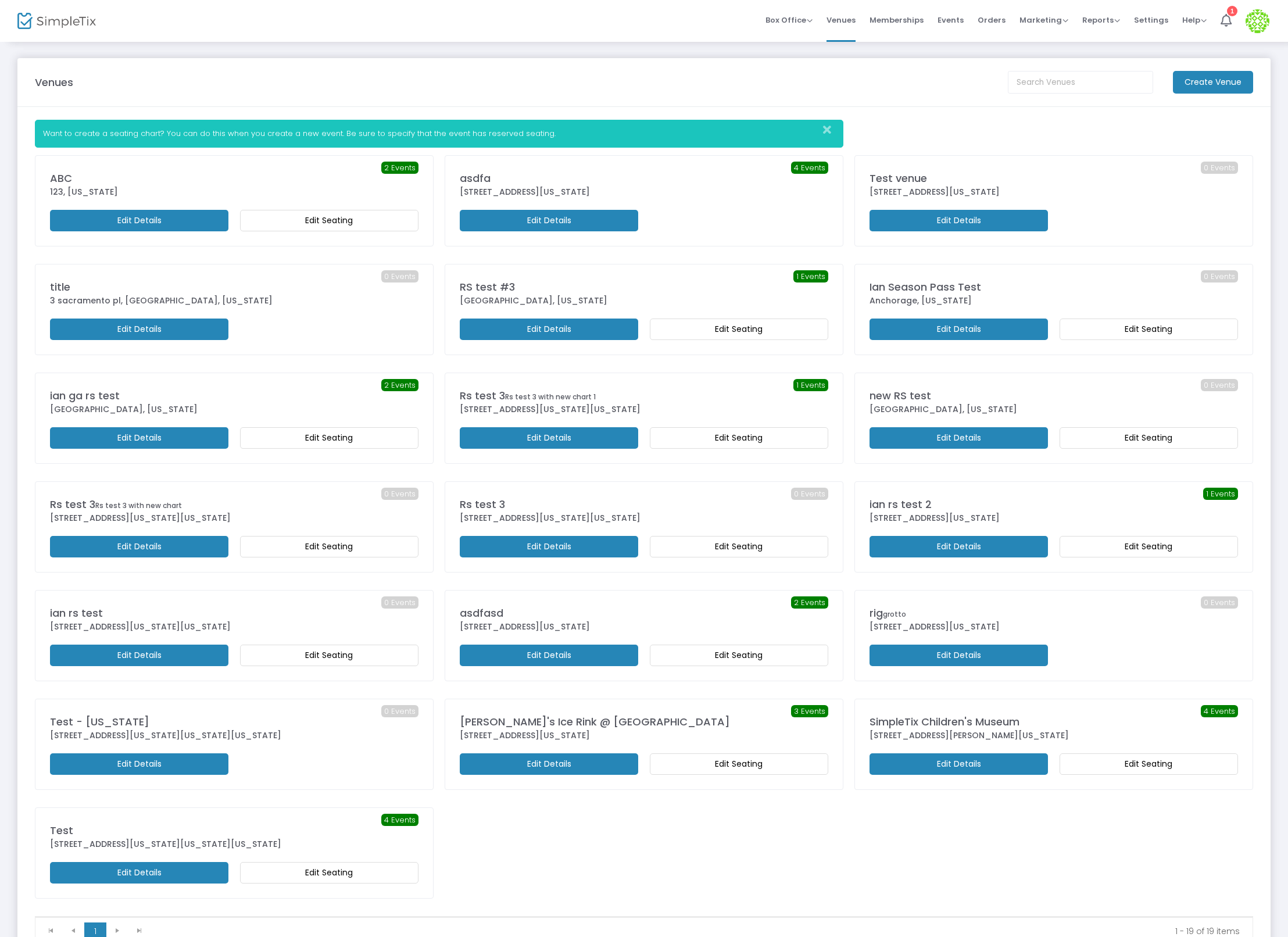
click at [1000, 749] on div "4 Events SimpleTix Children's Museum [STREET_ADDRESS][PERSON_NAME][US_STATE] Ed…" at bounding box center [1054, 744] width 369 height 61
click at [1000, 758] on m-button "Edit Details" at bounding box center [959, 764] width 179 height 21
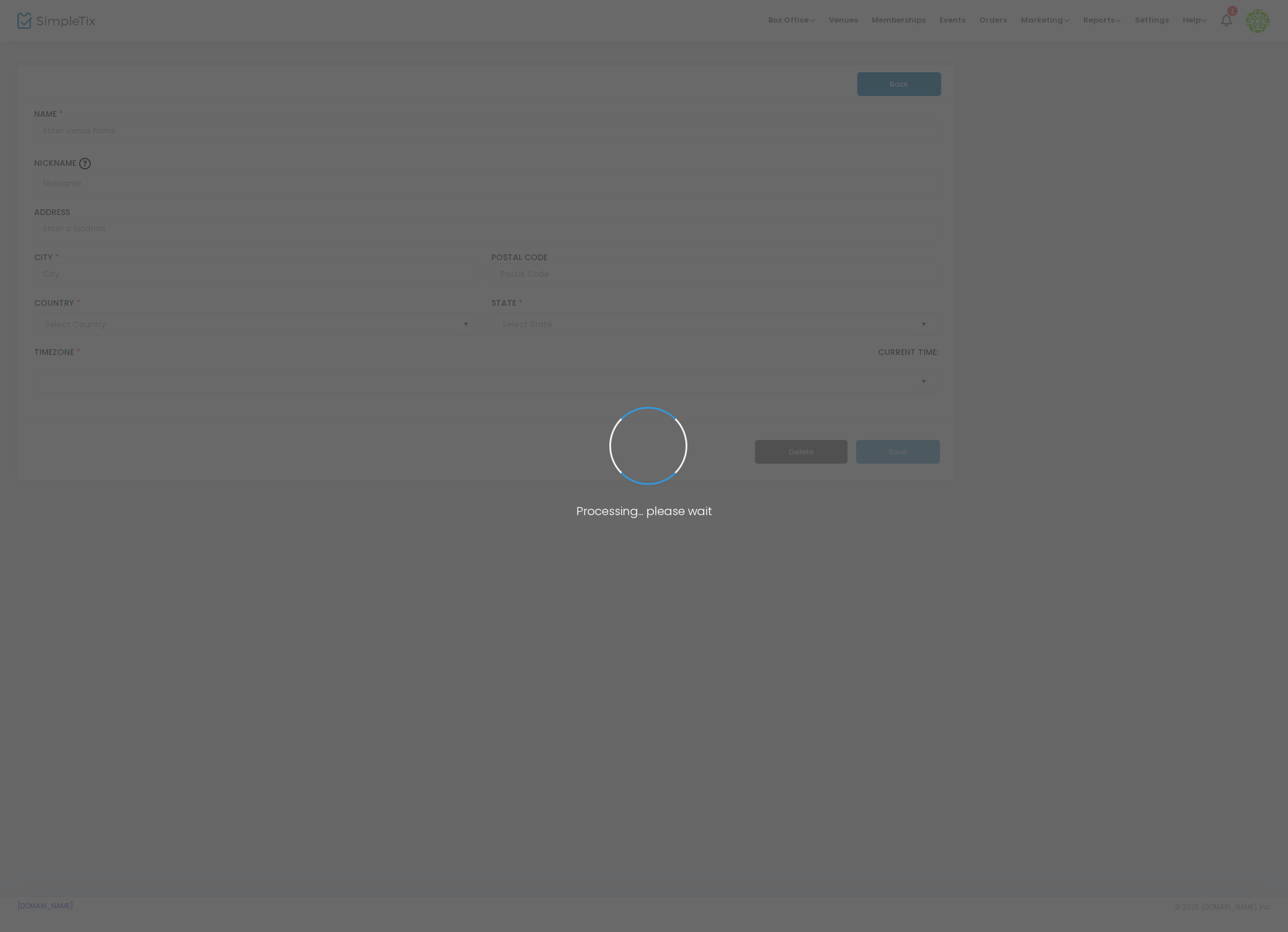
type input "[GEOGRAPHIC_DATA]"
type input "SimpleTix Children's Museum"
type input "[STREET_ADDRESS][PERSON_NAME]"
type input "[GEOGRAPHIC_DATA]"
type input "53703"
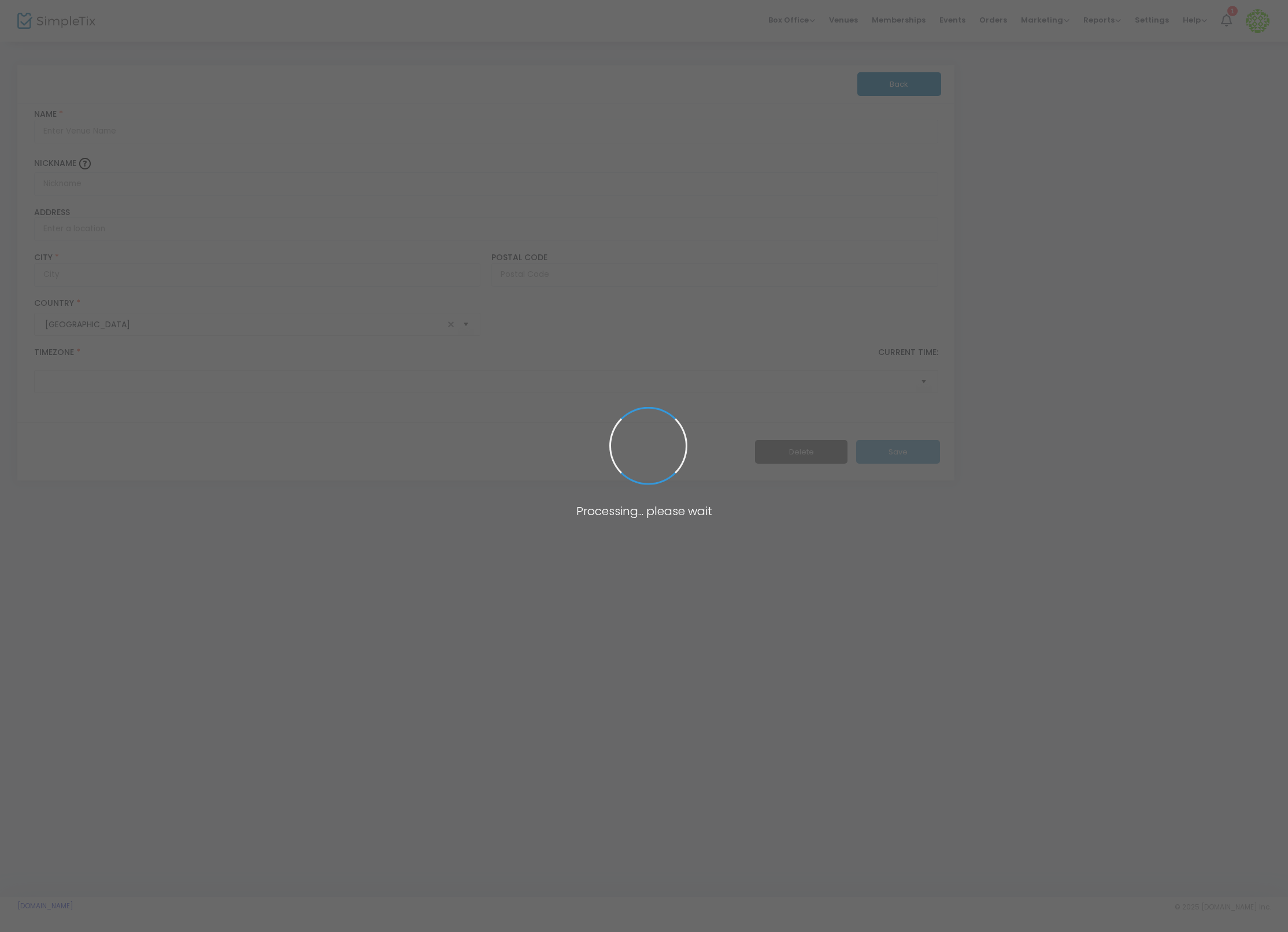
type input "[GEOGRAPHIC_DATA]"
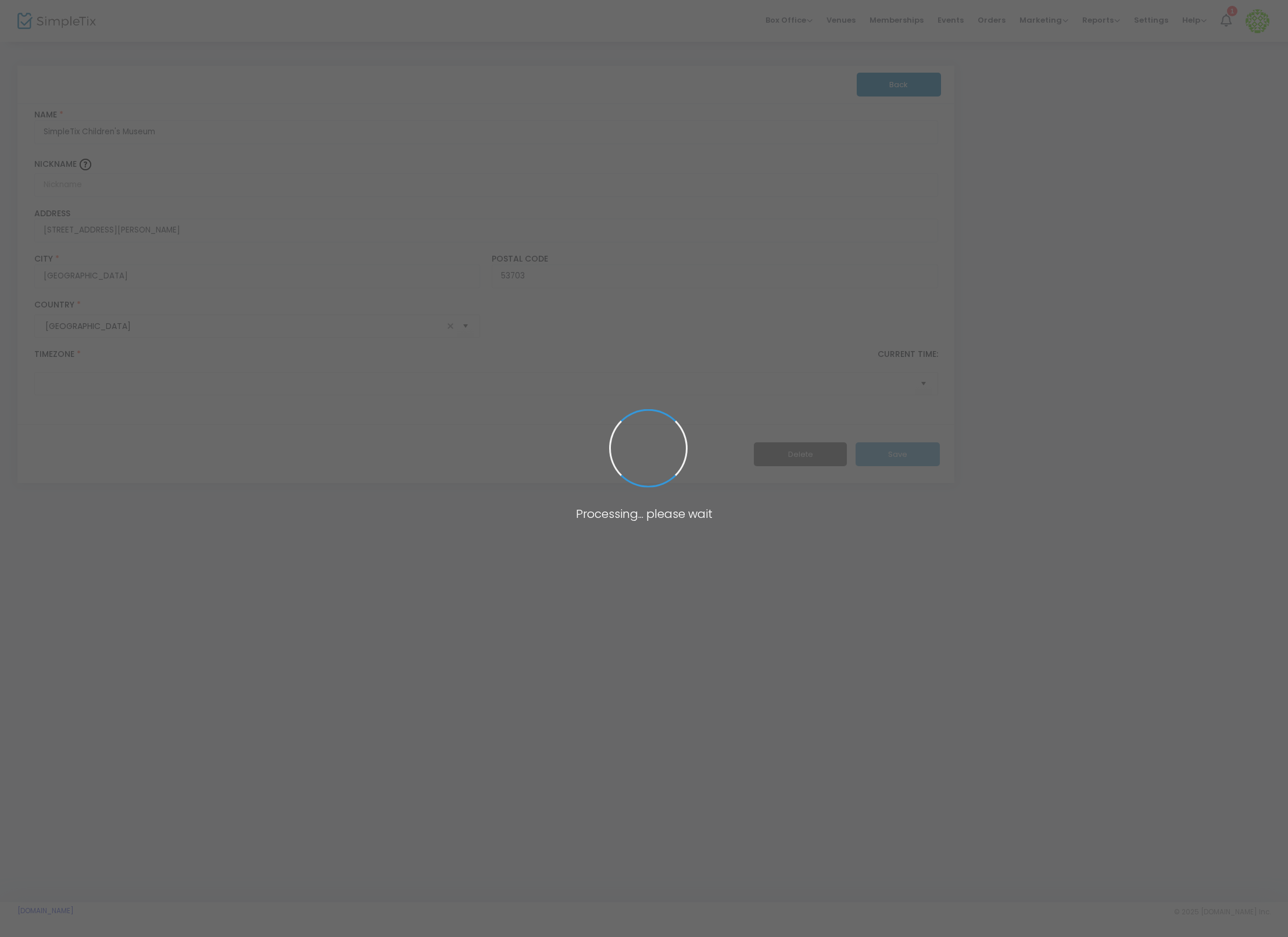
type input "(UTC-07:00) [US_STATE]"
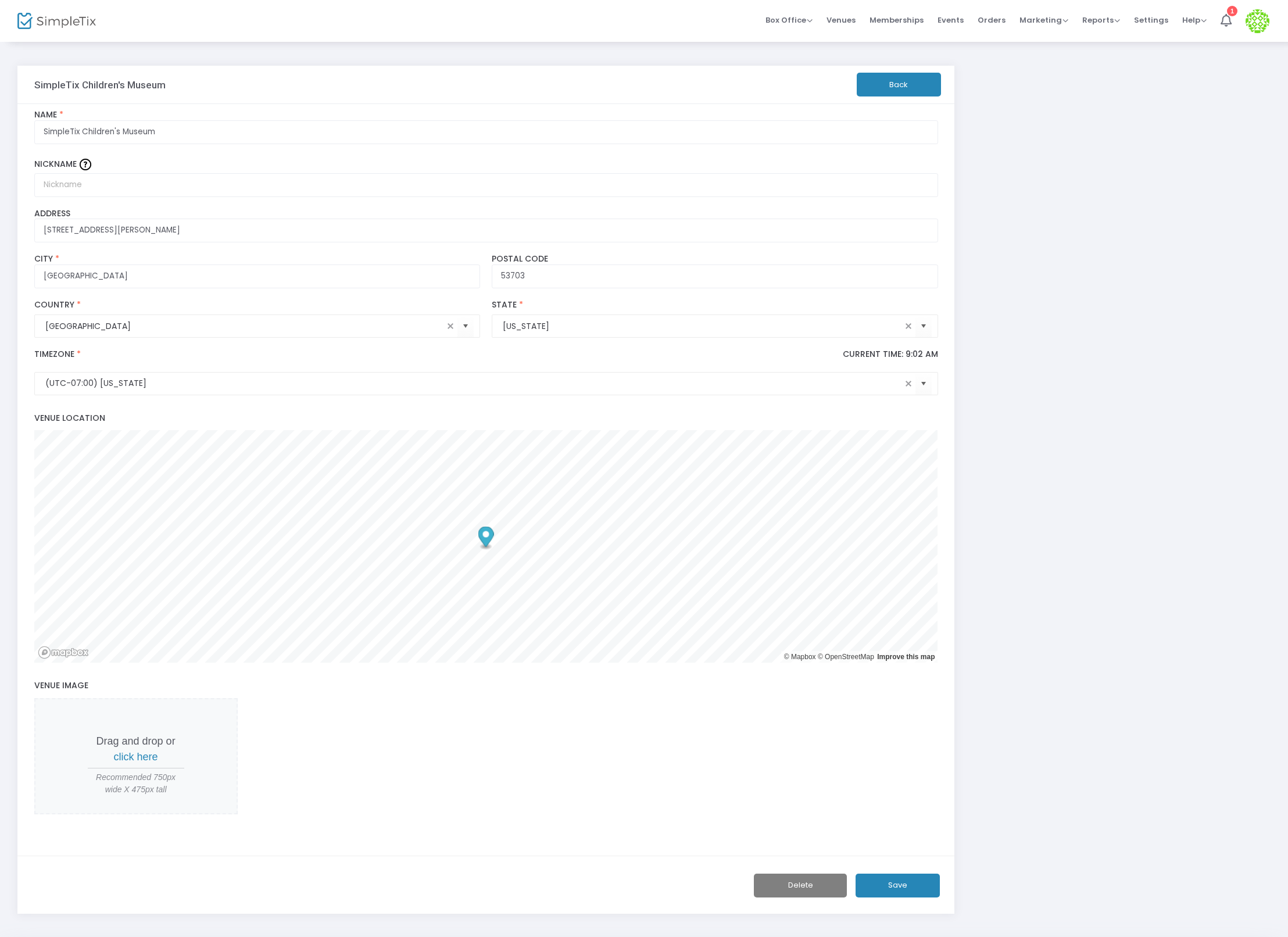
click at [910, 364] on span "Current Time: 9:02 AM" at bounding box center [890, 358] width 95 height 18
click at [910, 350] on p "Current Time: 9:02 AM" at bounding box center [890, 354] width 95 height 11
click at [944, 36] on link "Events" at bounding box center [950, 20] width 27 height 42
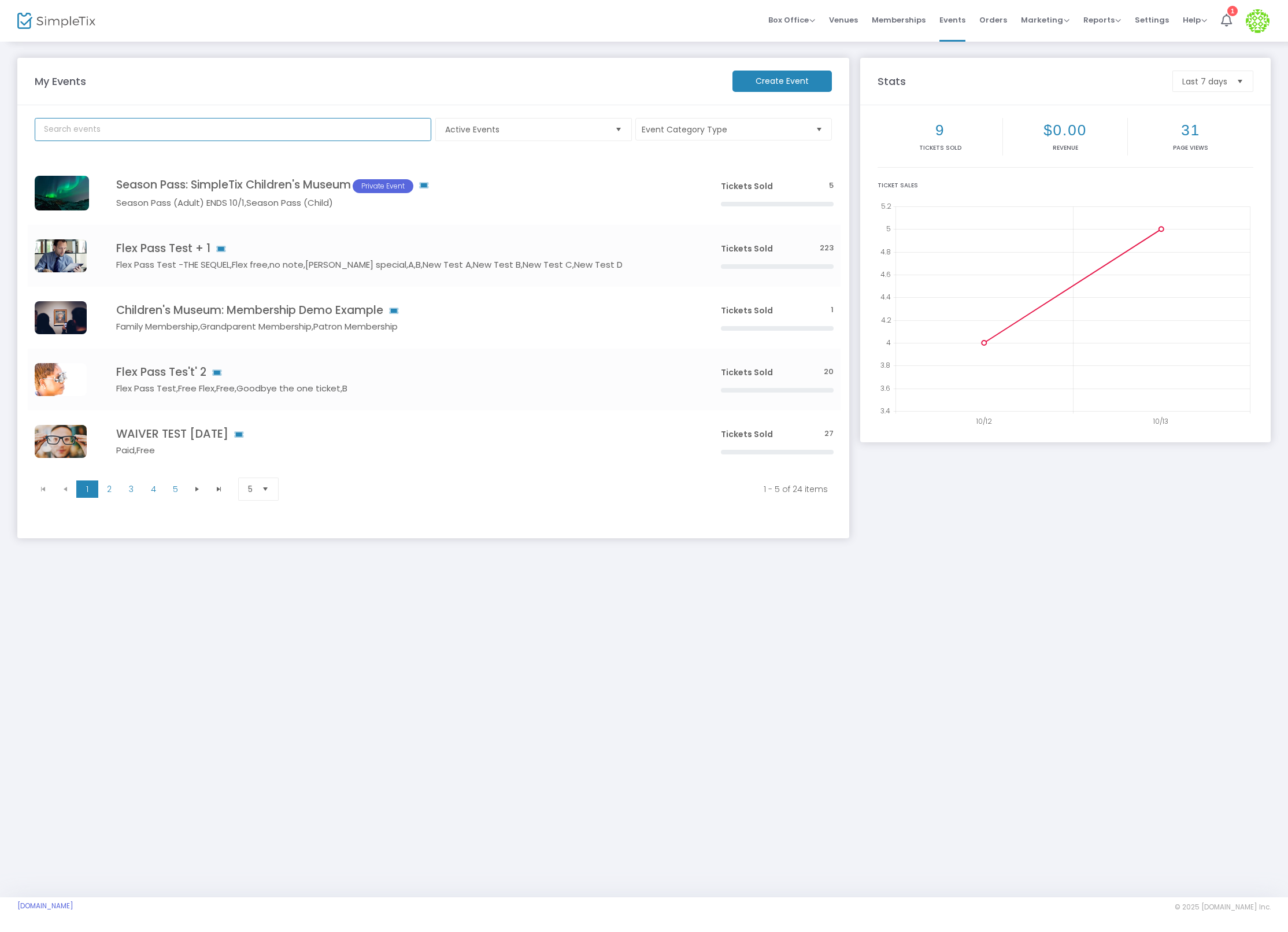
click at [203, 134] on input "text" at bounding box center [233, 129] width 397 height 23
type input "h"
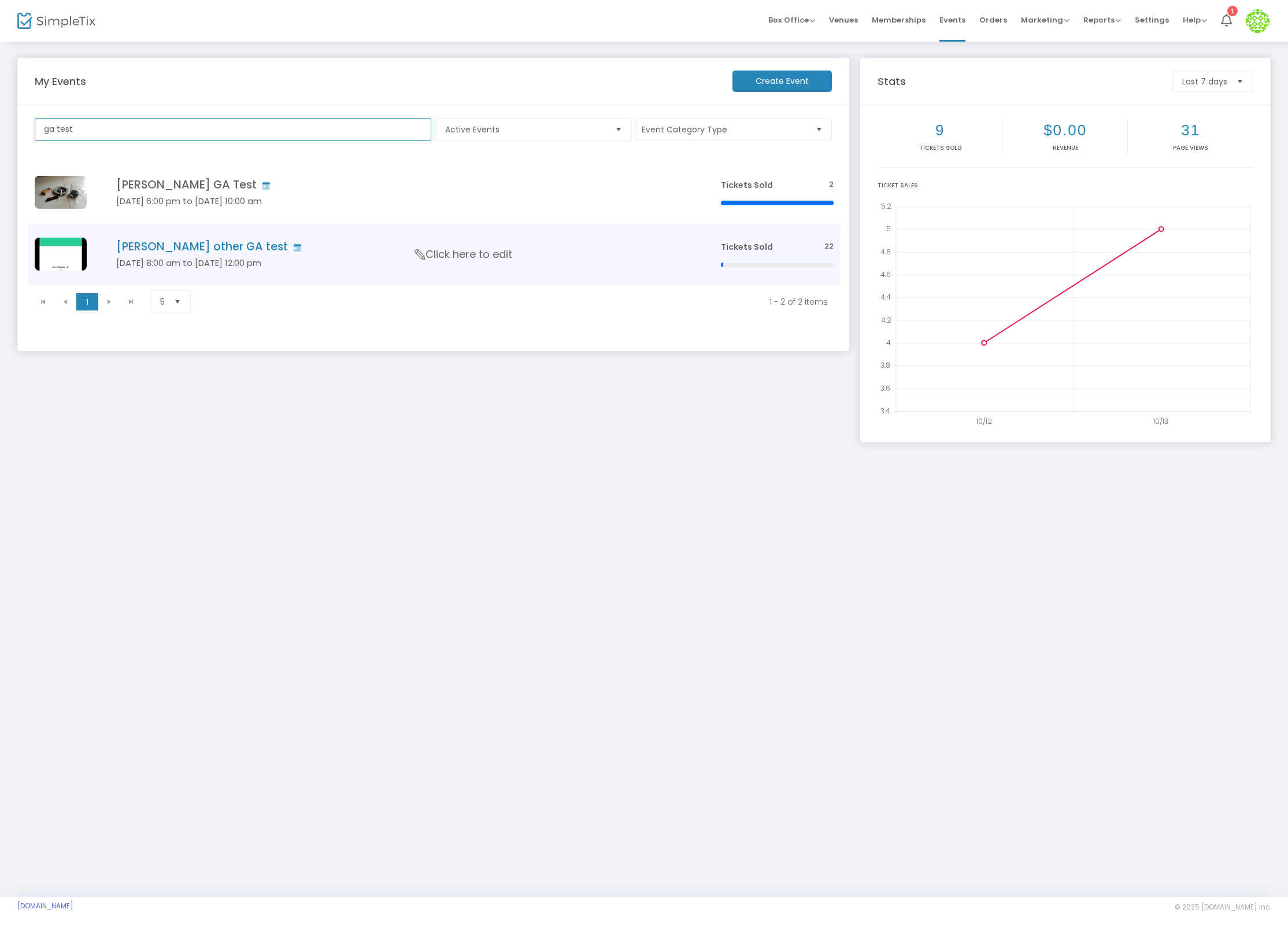
type input "ga test"
click at [339, 265] on h5 "[DATE] 8:00 am to [DATE] 12:00 pm" at bounding box center [400, 263] width 570 height 11
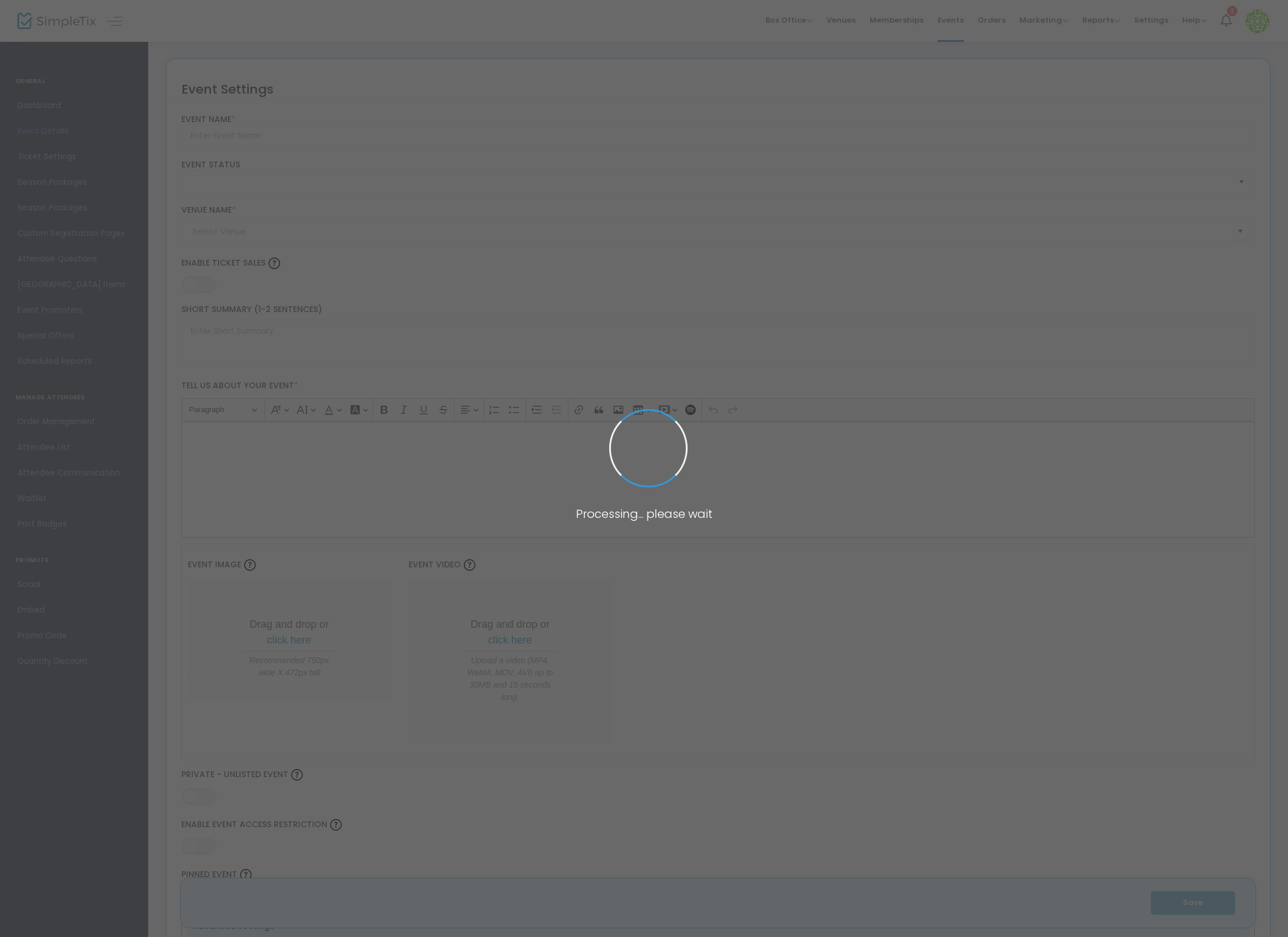
type input "[PERSON_NAME] other GA test"
type textarea "a"
type input "20.0000 %"
type input "Buy Tickets"
type code "24U3K4Q2MZCFJG3NJGQLQFRK"
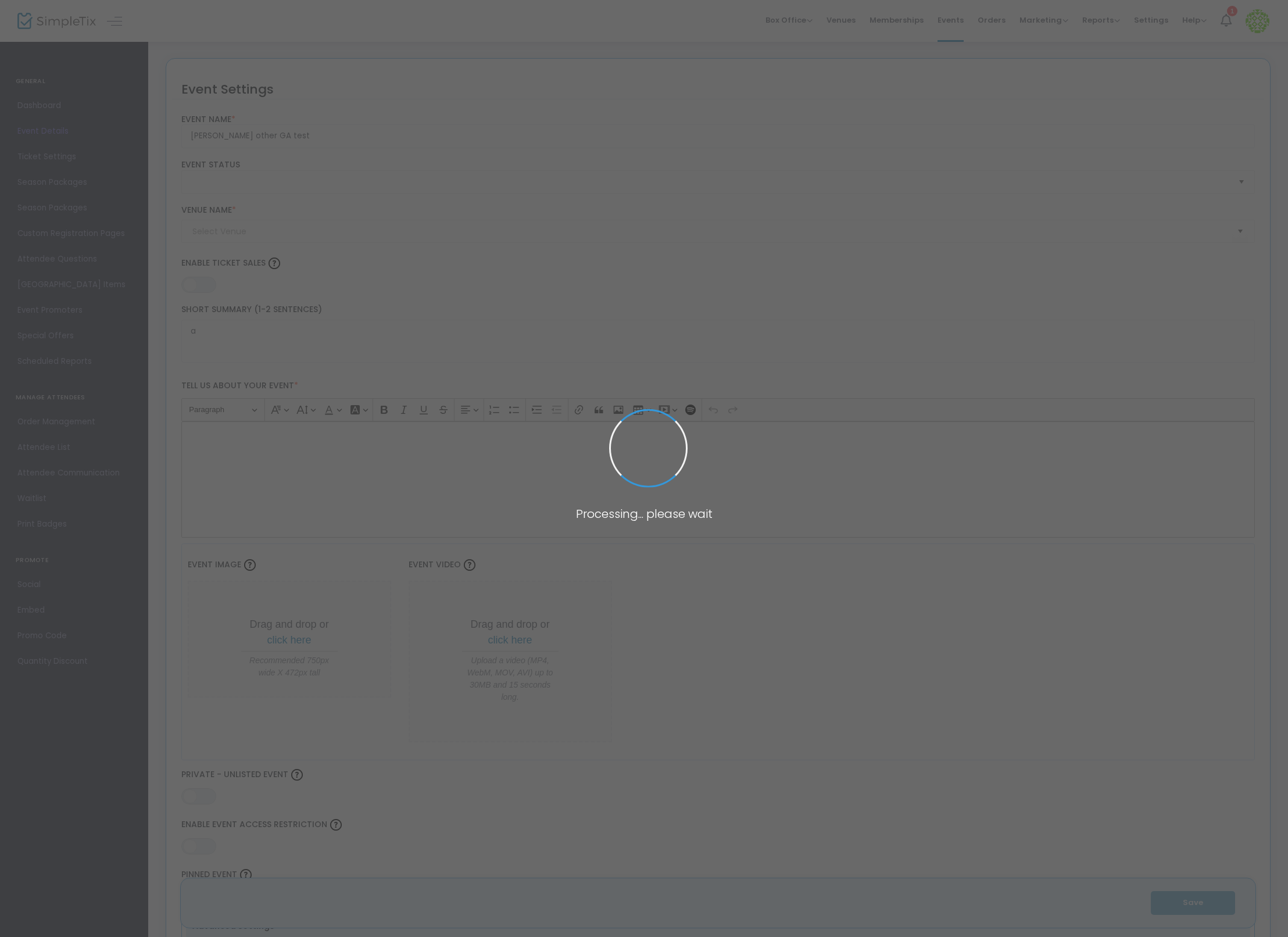
type input "SimpleTix Children's Museum"
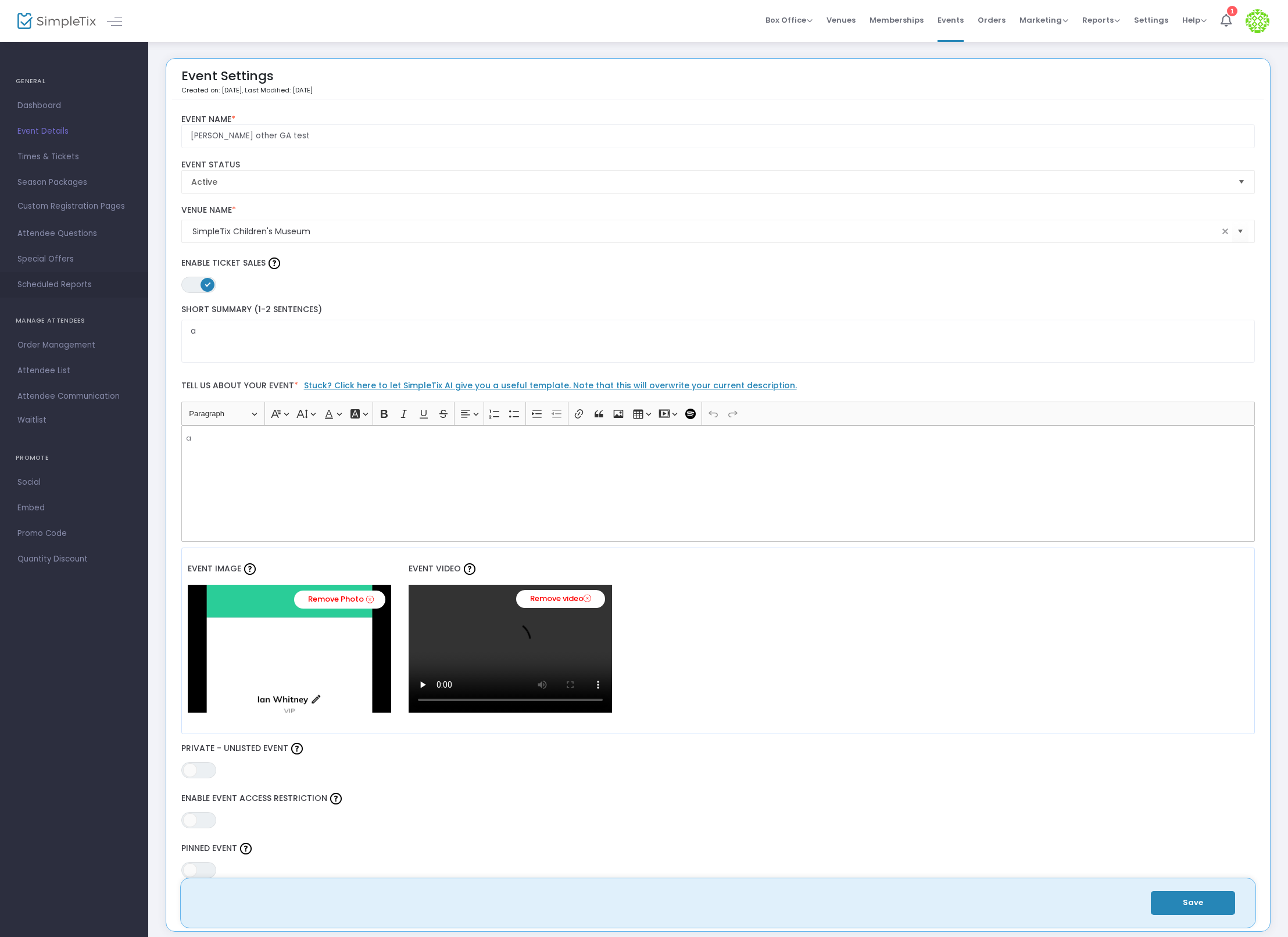
click at [51, 285] on span "Scheduled Reports" at bounding box center [74, 285] width 114 height 15
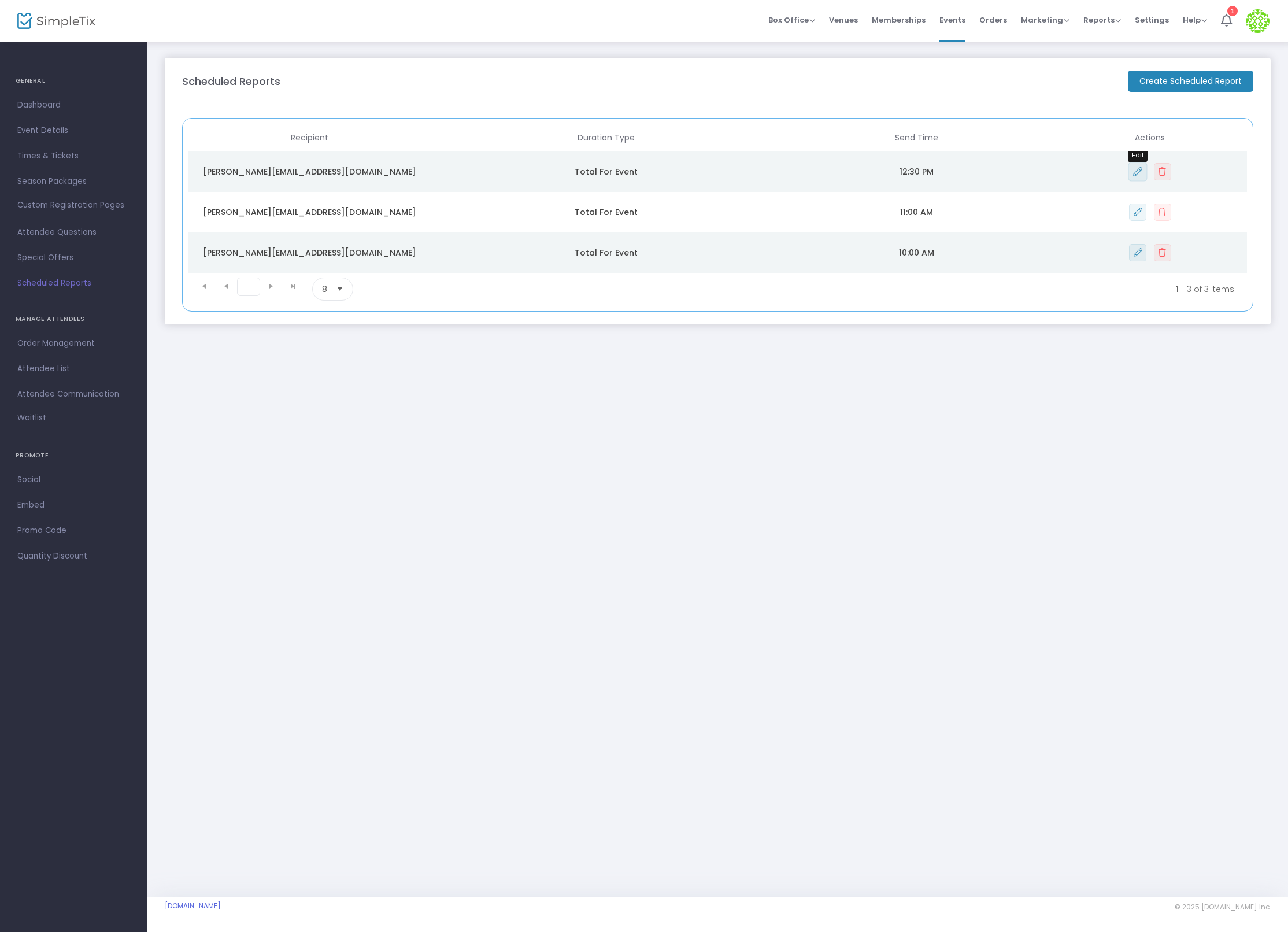
click at [1136, 167] on icon "Data table" at bounding box center [1137, 172] width 9 height 9
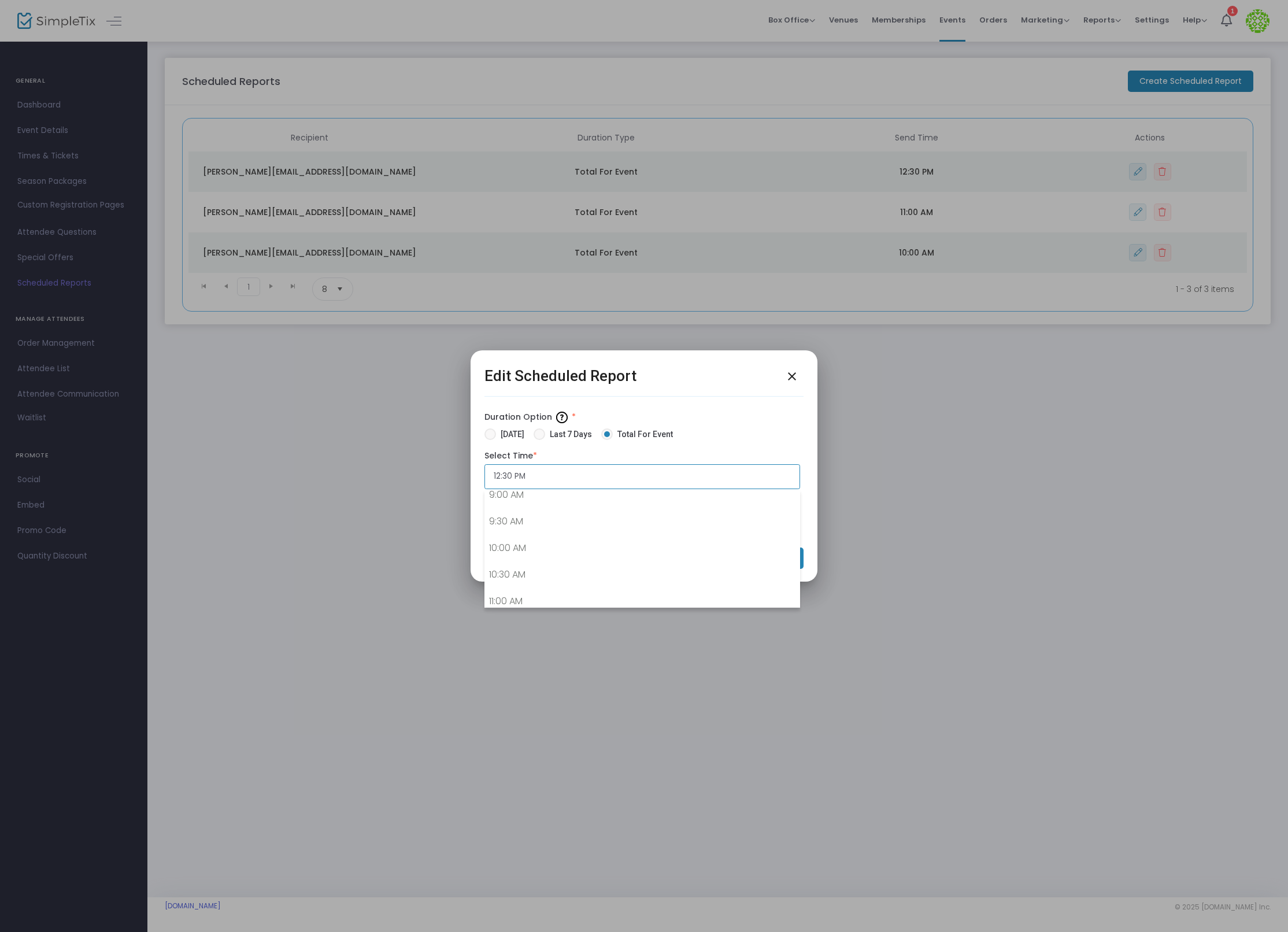
click at [536, 474] on input "12:30 PM" at bounding box center [641, 477] width 315 height 25
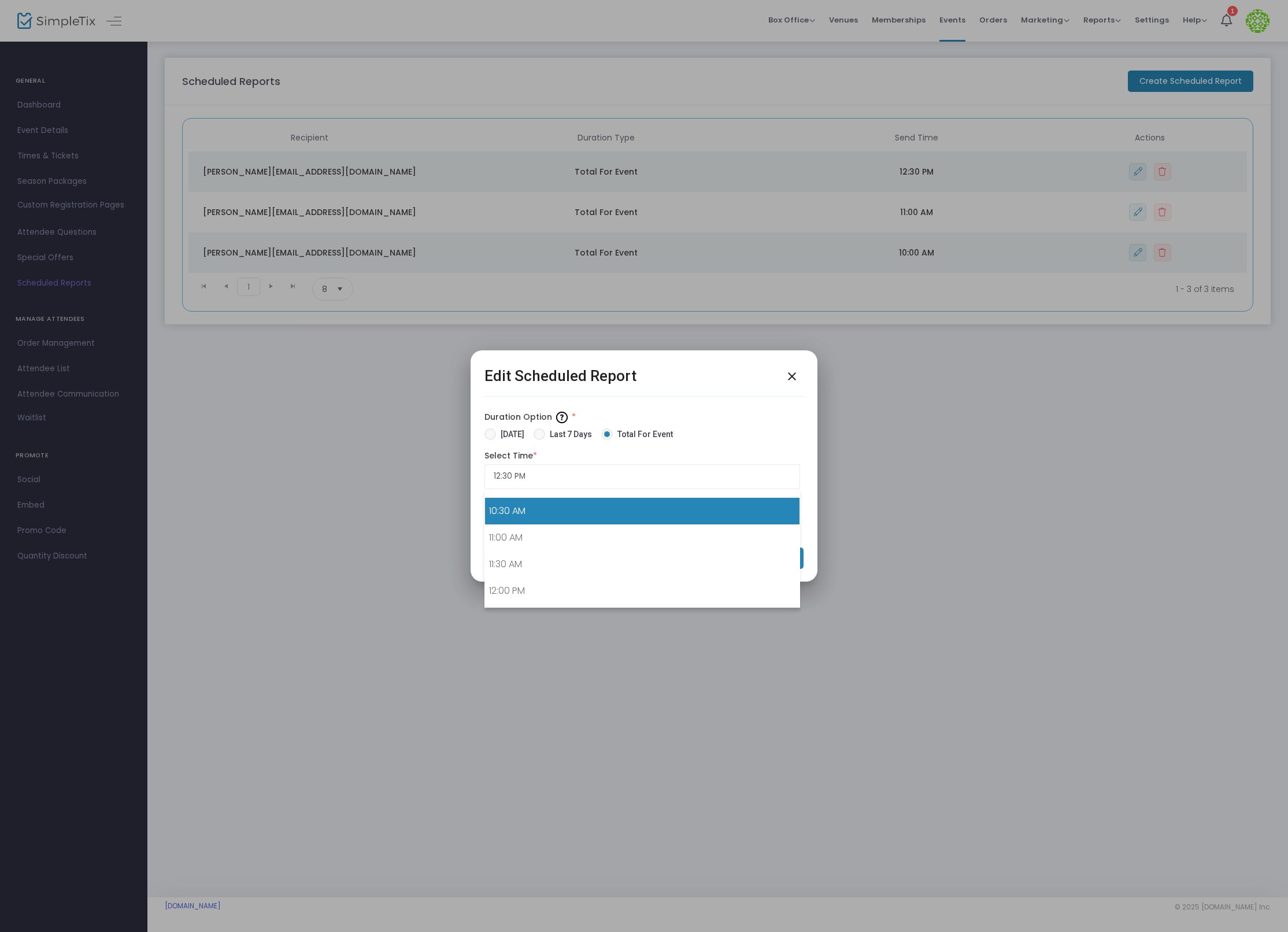
click at [551, 516] on link "10:30 AM" at bounding box center [642, 510] width 315 height 26
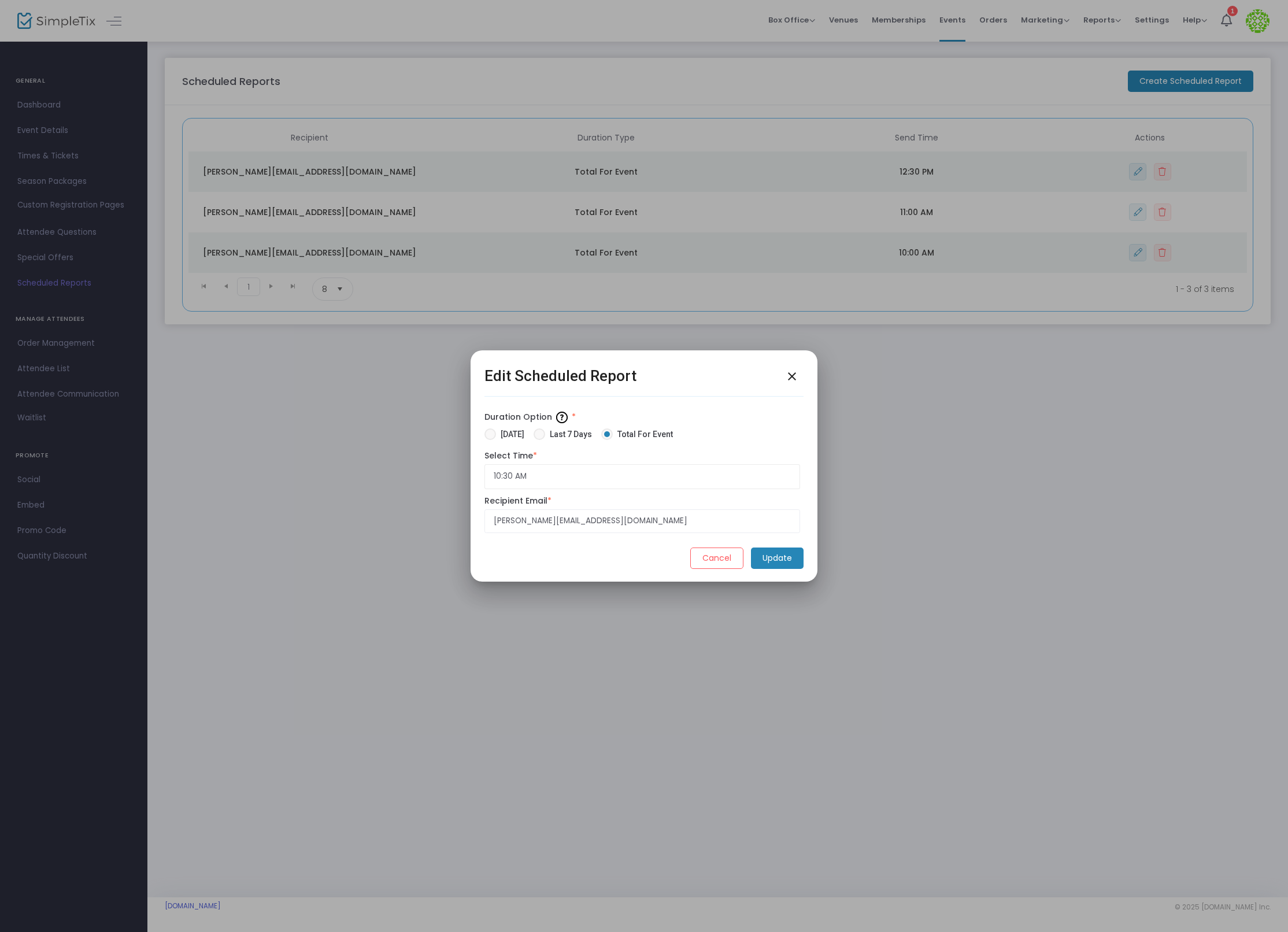
drag, startPoint x: 793, startPoint y: 562, endPoint x: 778, endPoint y: 521, distance: 43.7
click at [780, 522] on div "Edit Scheduled Report close Duration Option * [DATE] Last 7 Days Total For Even…" at bounding box center [644, 471] width 319 height 214
click at [567, 489] on div "Duration Option * [DATE] Last 7 Days Total For Event Select Time * 10:30 AM Rec…" at bounding box center [641, 474] width 315 height 131
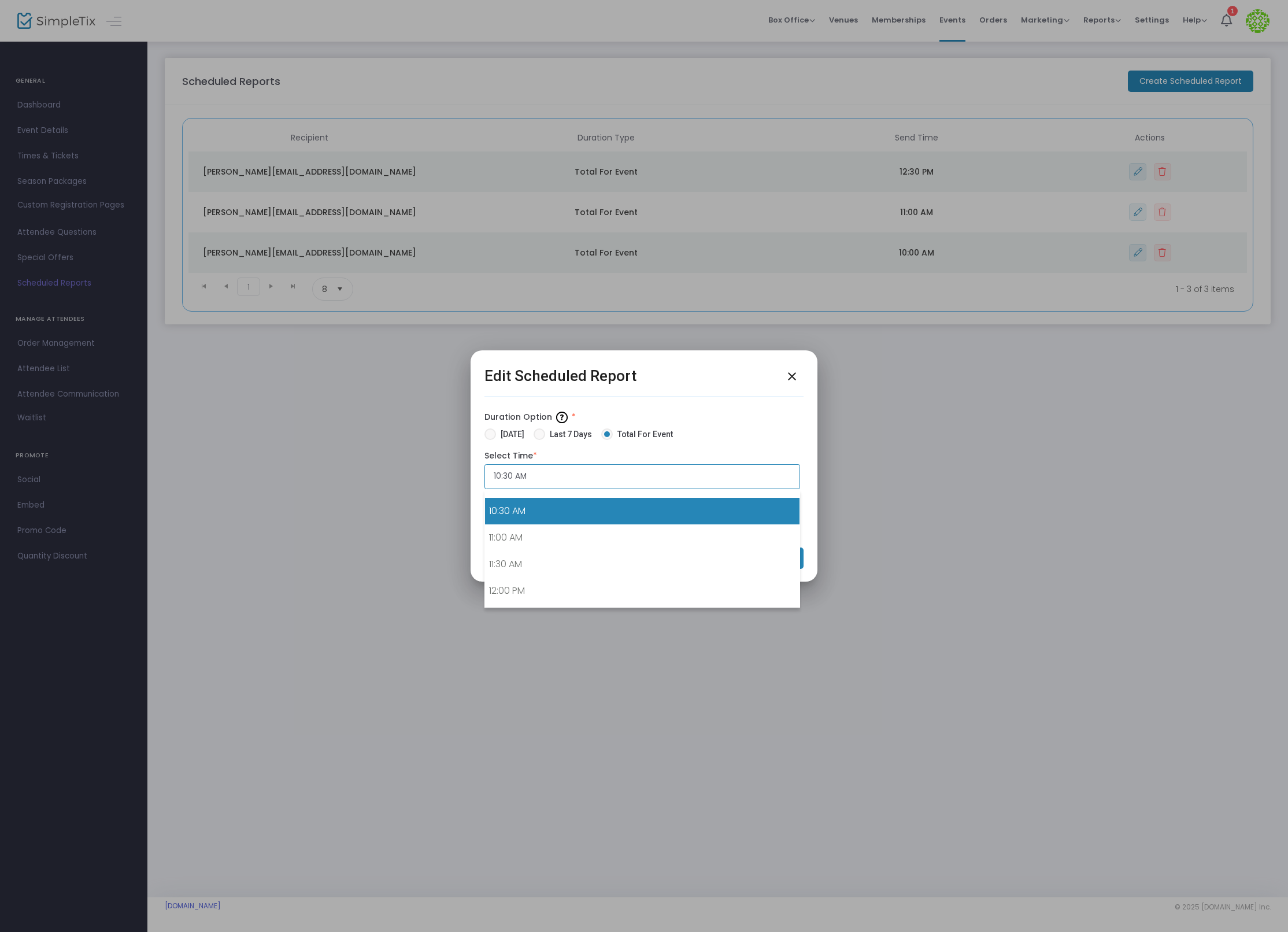
click at [562, 480] on input "10:30 AM" at bounding box center [641, 477] width 315 height 25
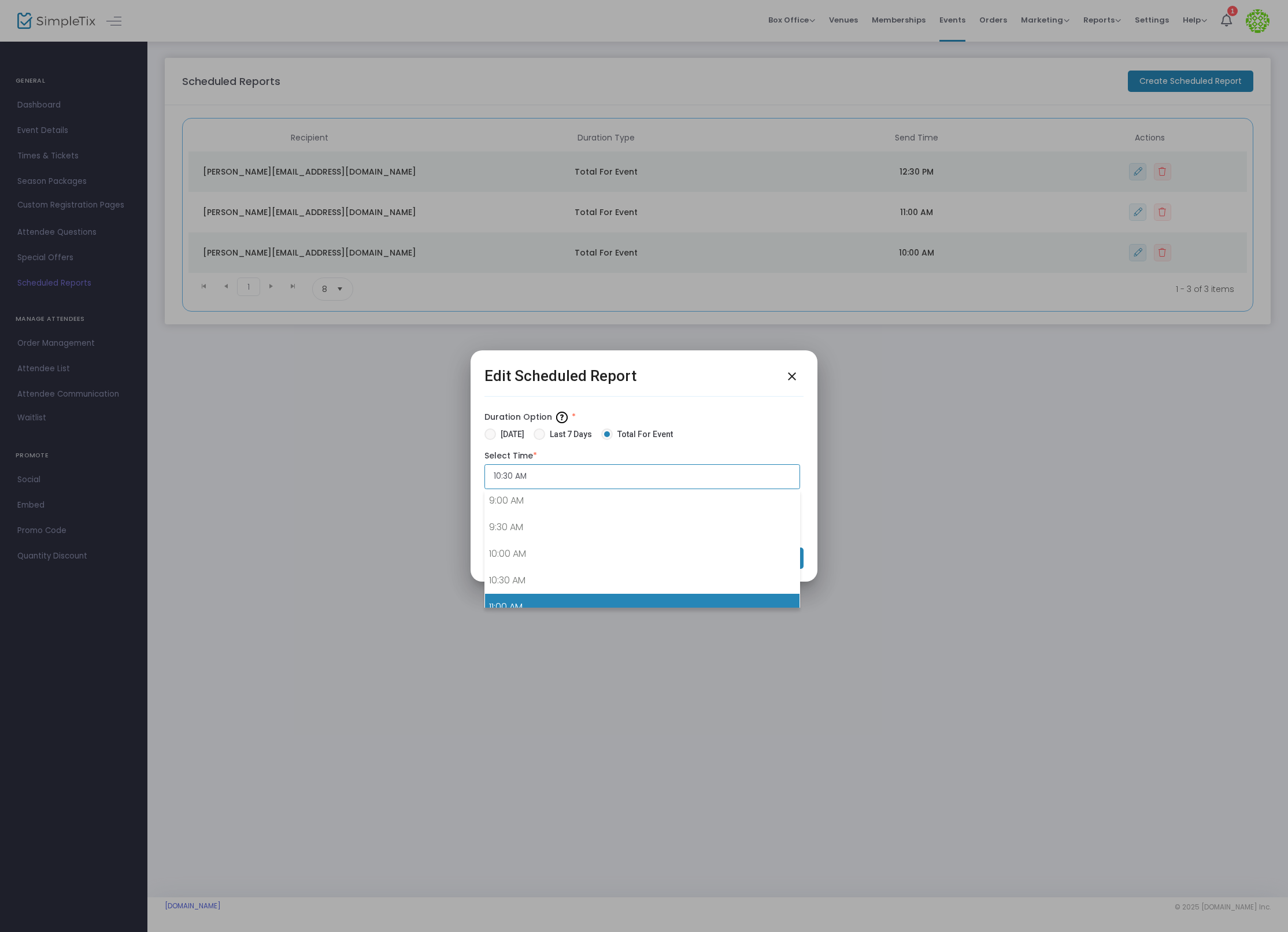
scroll to position [467, 0]
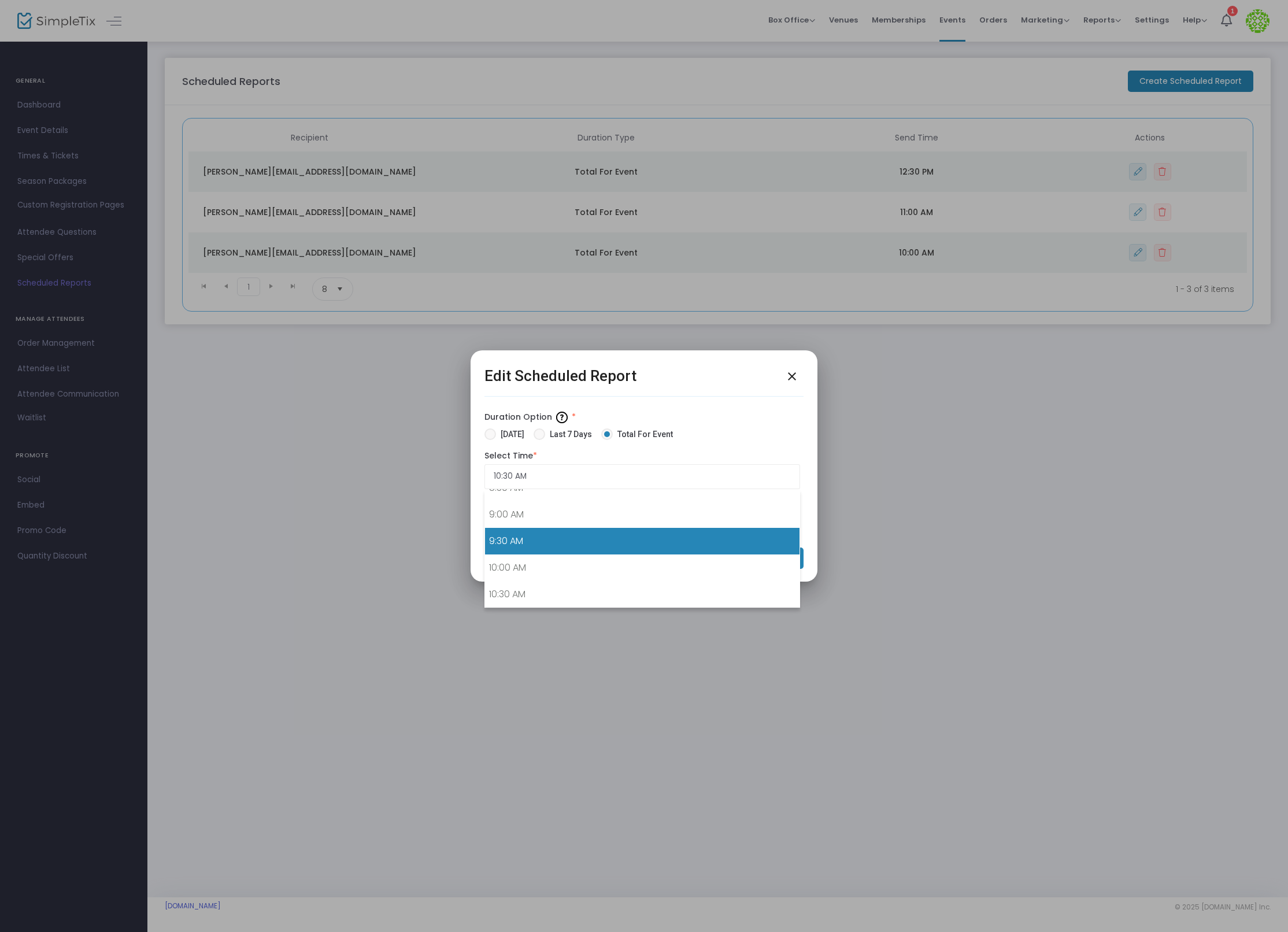
click at [571, 546] on link "9:30 AM" at bounding box center [642, 541] width 315 height 26
type input "9:30 AM"
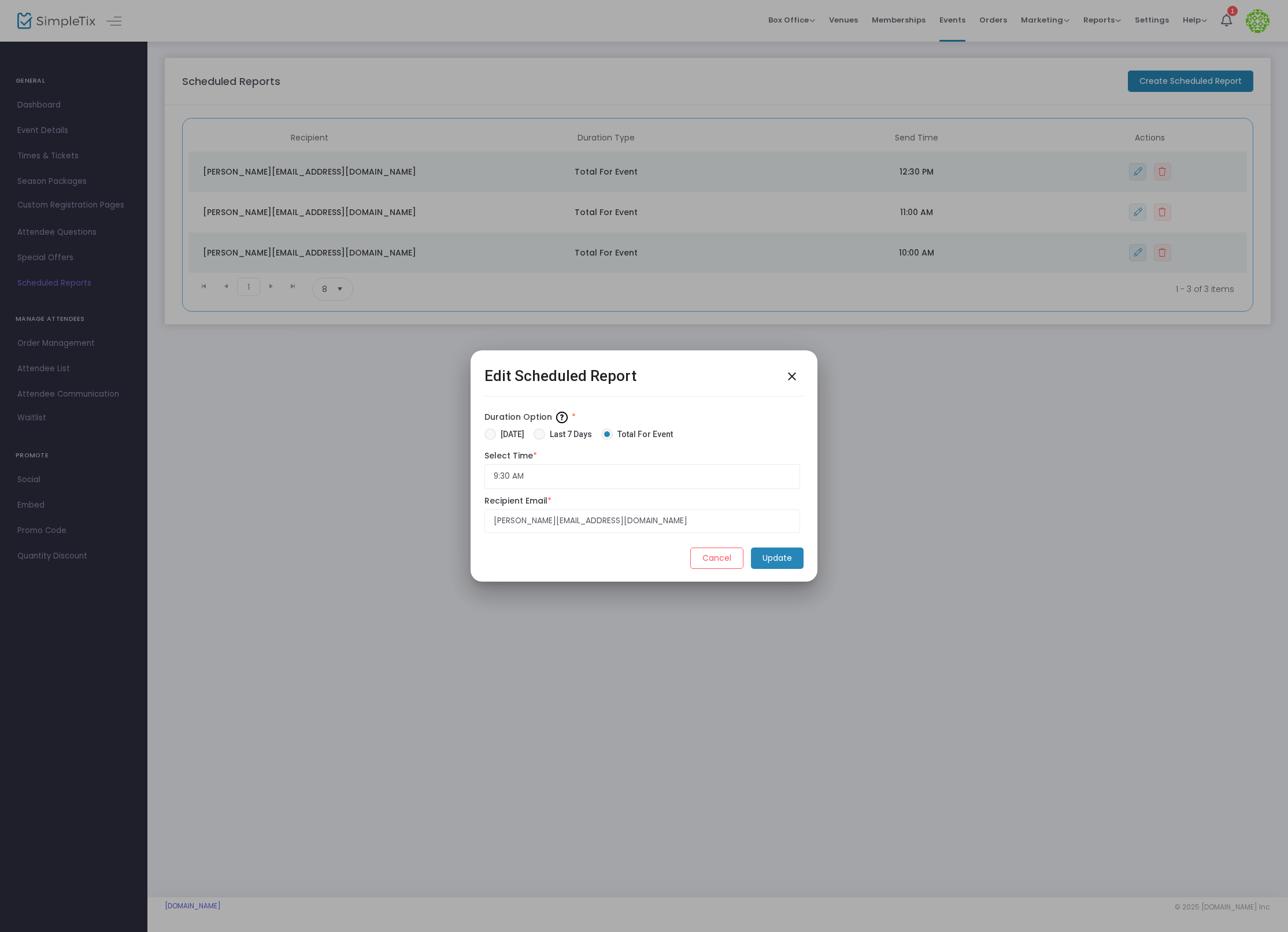
click at [766, 549] on m-button "Update" at bounding box center [777, 558] width 53 height 21
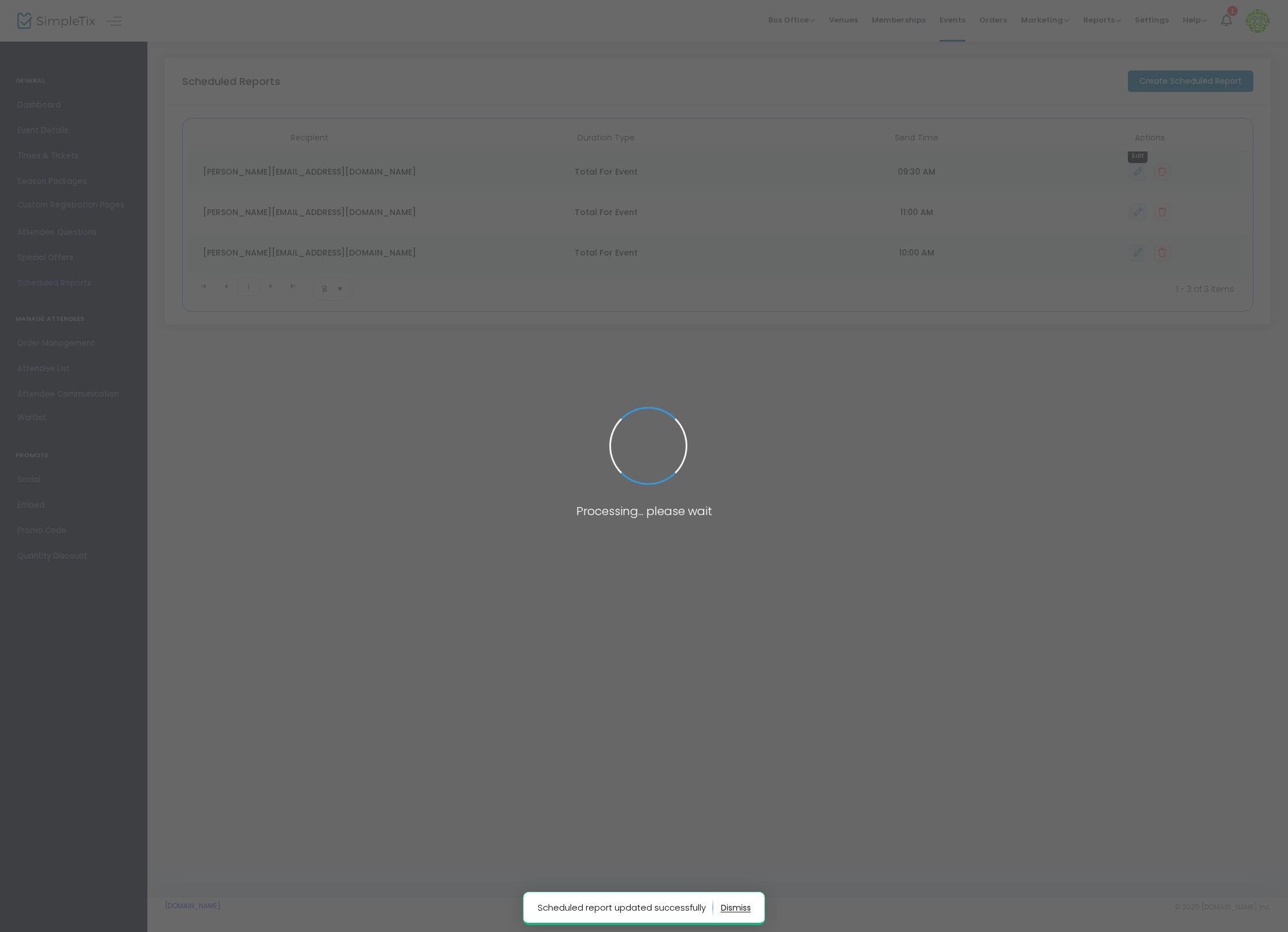
click at [961, 476] on span at bounding box center [644, 466] width 1288 height 932
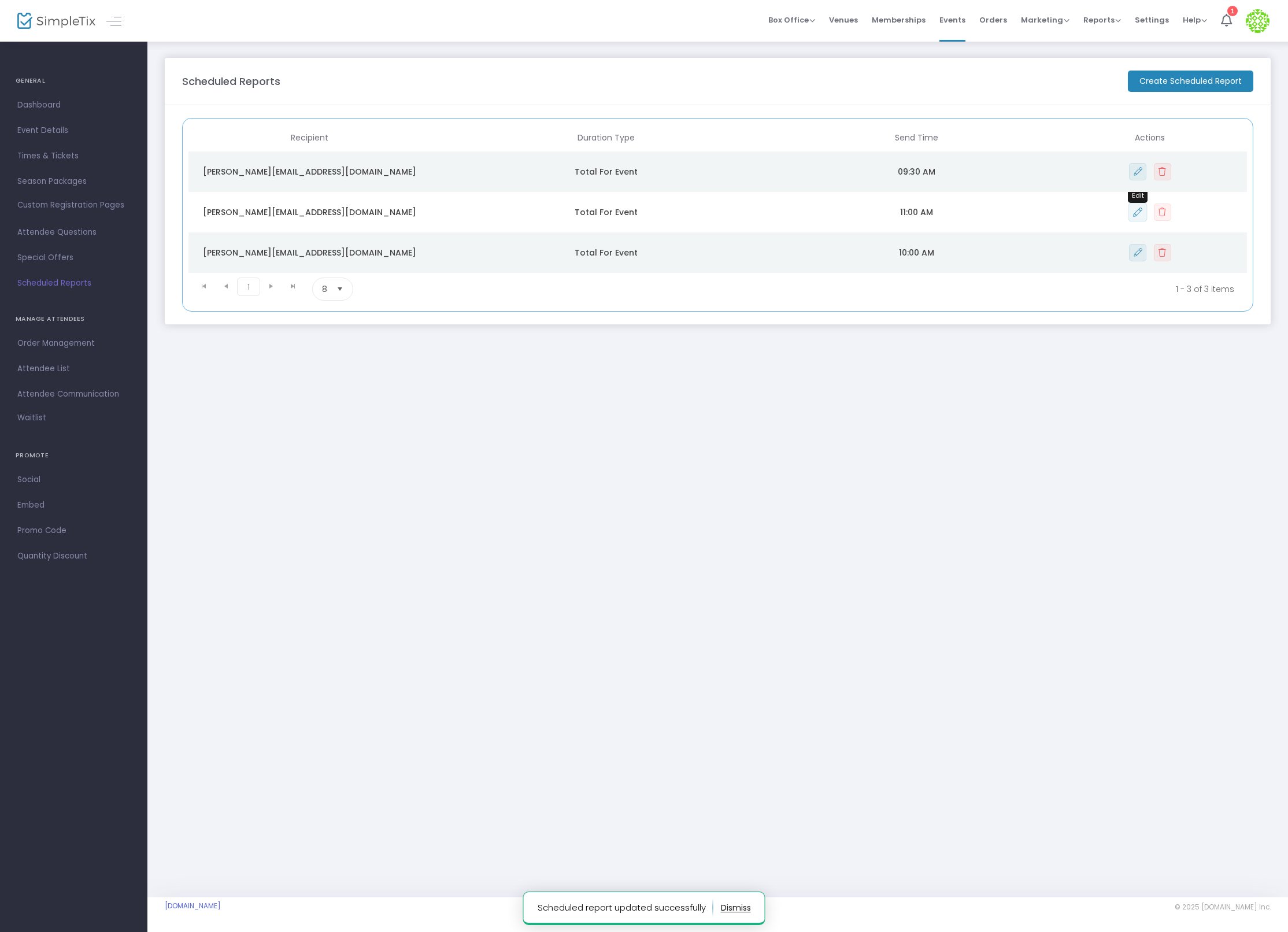
click at [1140, 208] on icon "Data table" at bounding box center [1137, 212] width 9 height 9
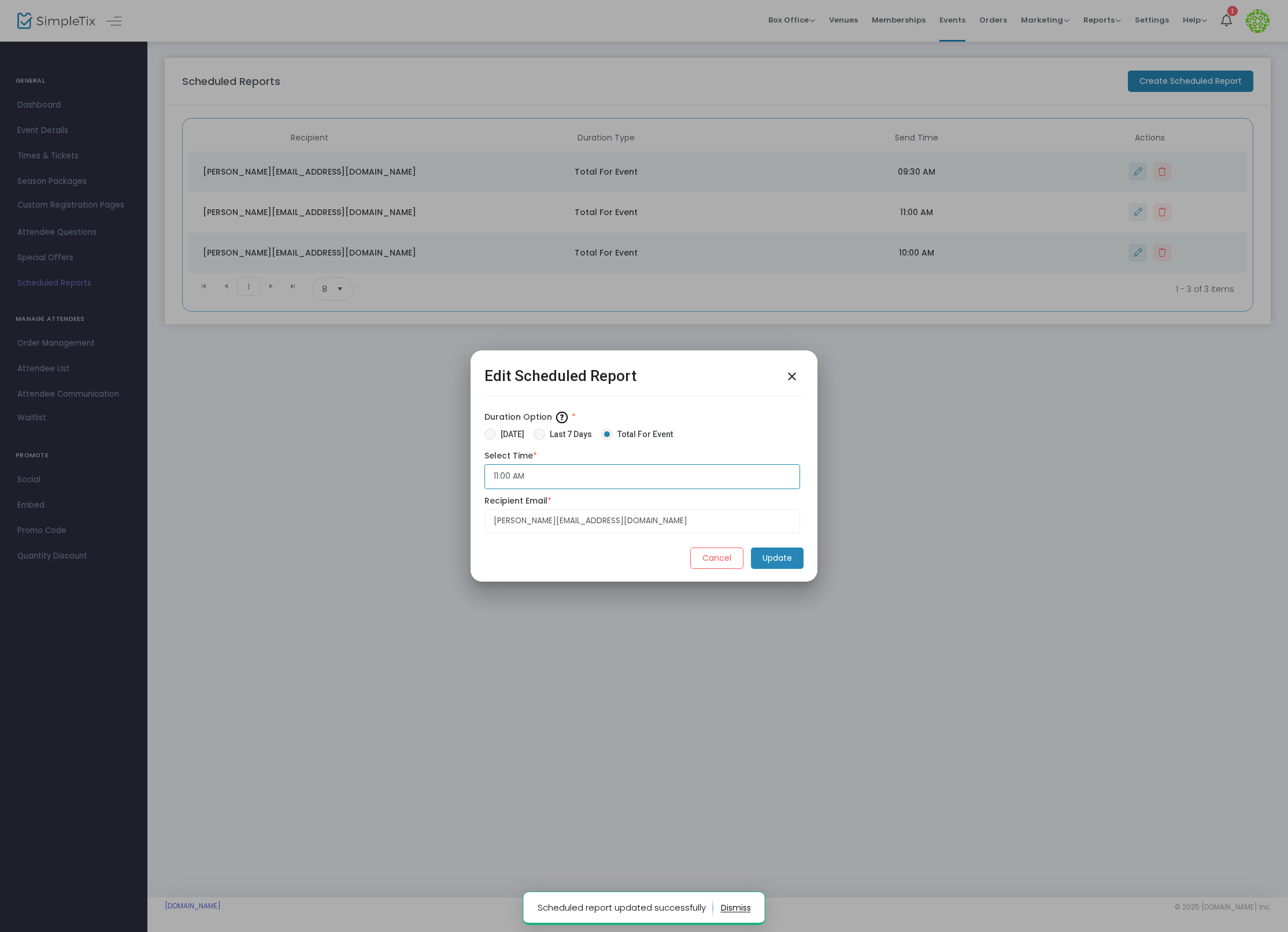
click at [562, 486] on input "11:00 AM" at bounding box center [641, 477] width 315 height 25
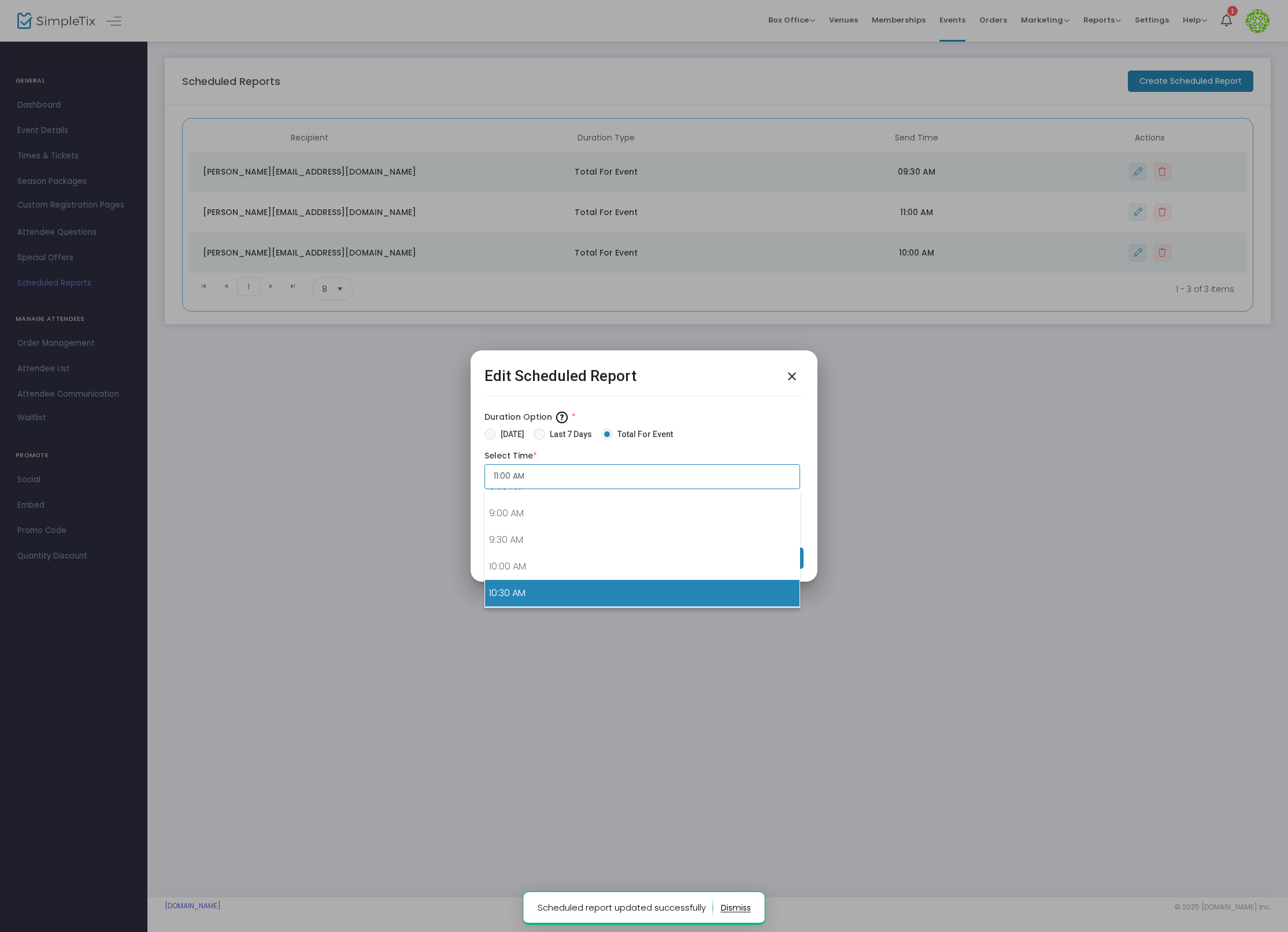
scroll to position [456, 0]
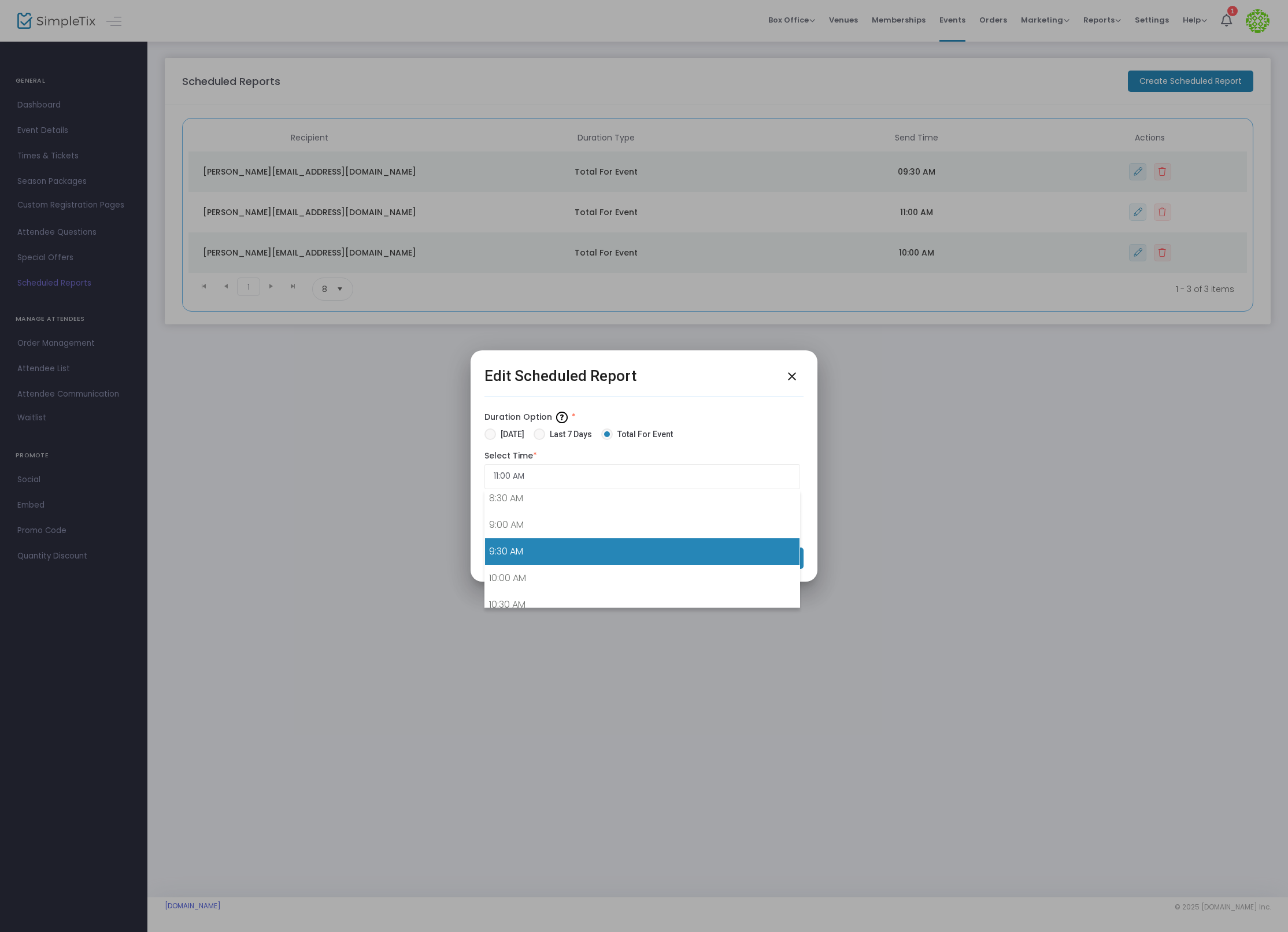
click at [551, 547] on link "9:30 AM" at bounding box center [642, 551] width 315 height 26
type input "9:30 AM"
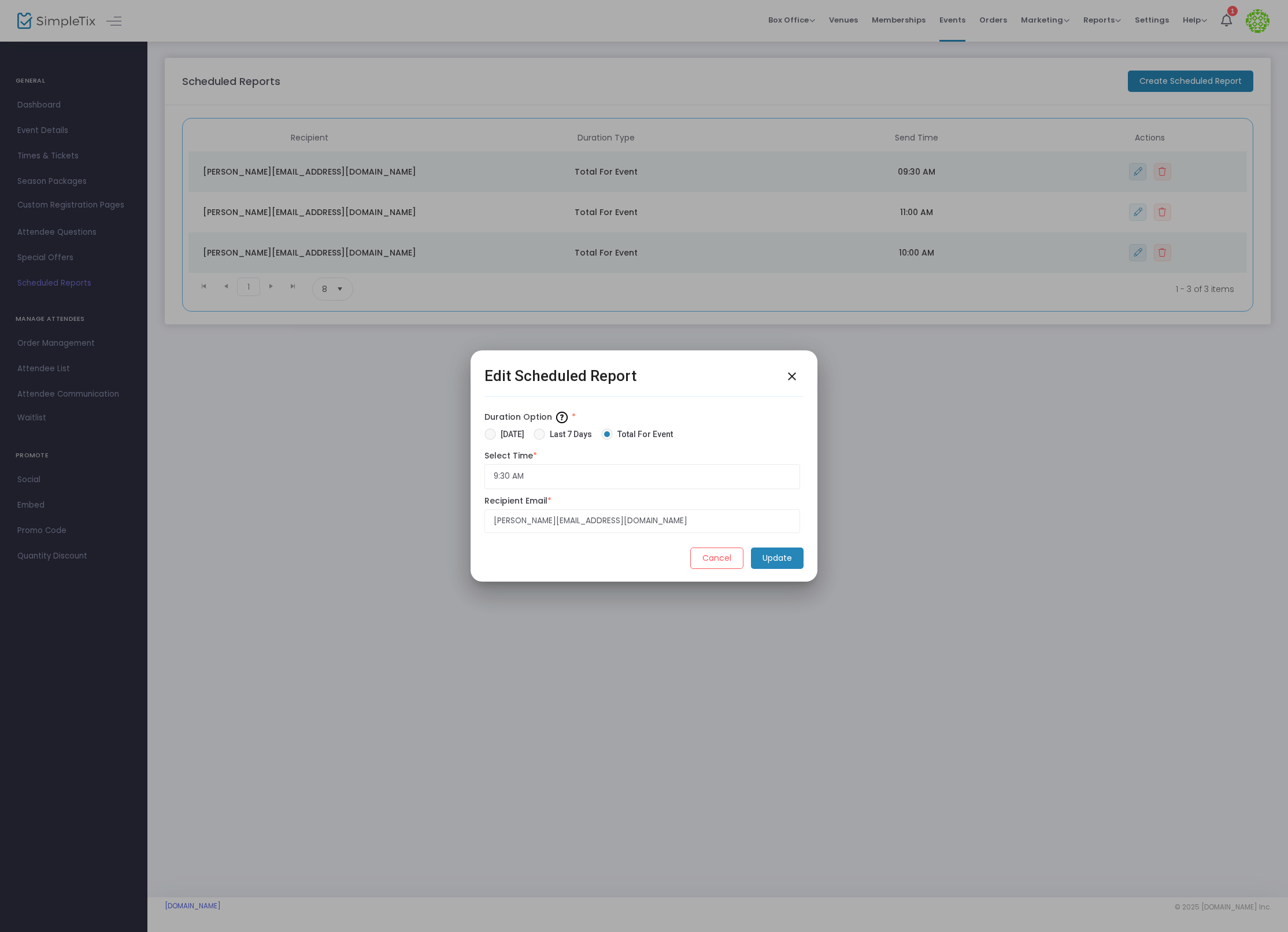
click at [560, 434] on span "Last 7 Days" at bounding box center [568, 434] width 47 height 12
click at [539, 440] on input "Last 7 Days" at bounding box center [539, 440] width 1 height 1
radio input "true"
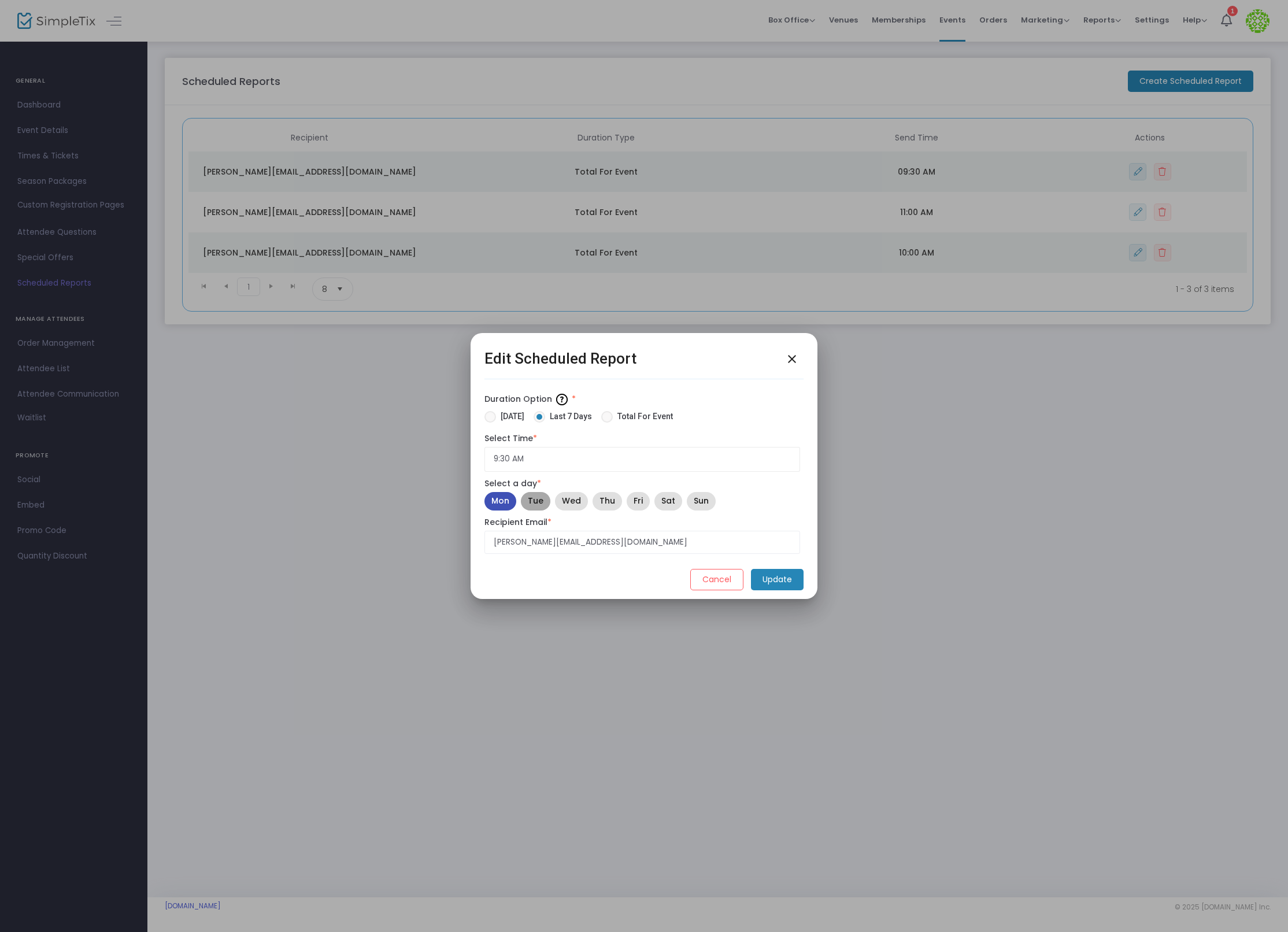
click at [529, 509] on mat-chip "Tue" at bounding box center [535, 501] width 29 height 19
click at [787, 581] on m-button "Update" at bounding box center [777, 579] width 53 height 21
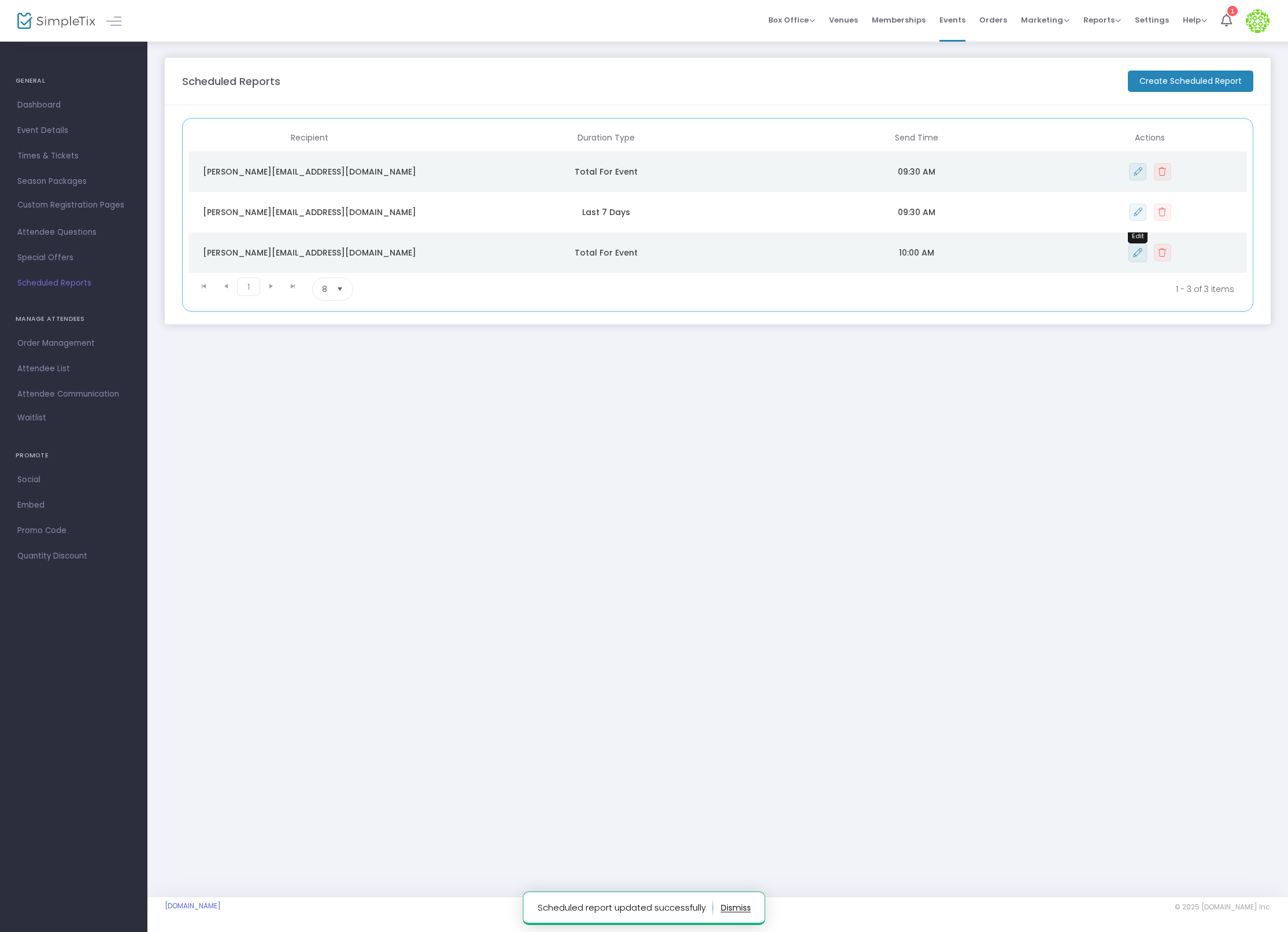
click at [1136, 253] on icon "Data table" at bounding box center [1137, 252] width 9 height 9
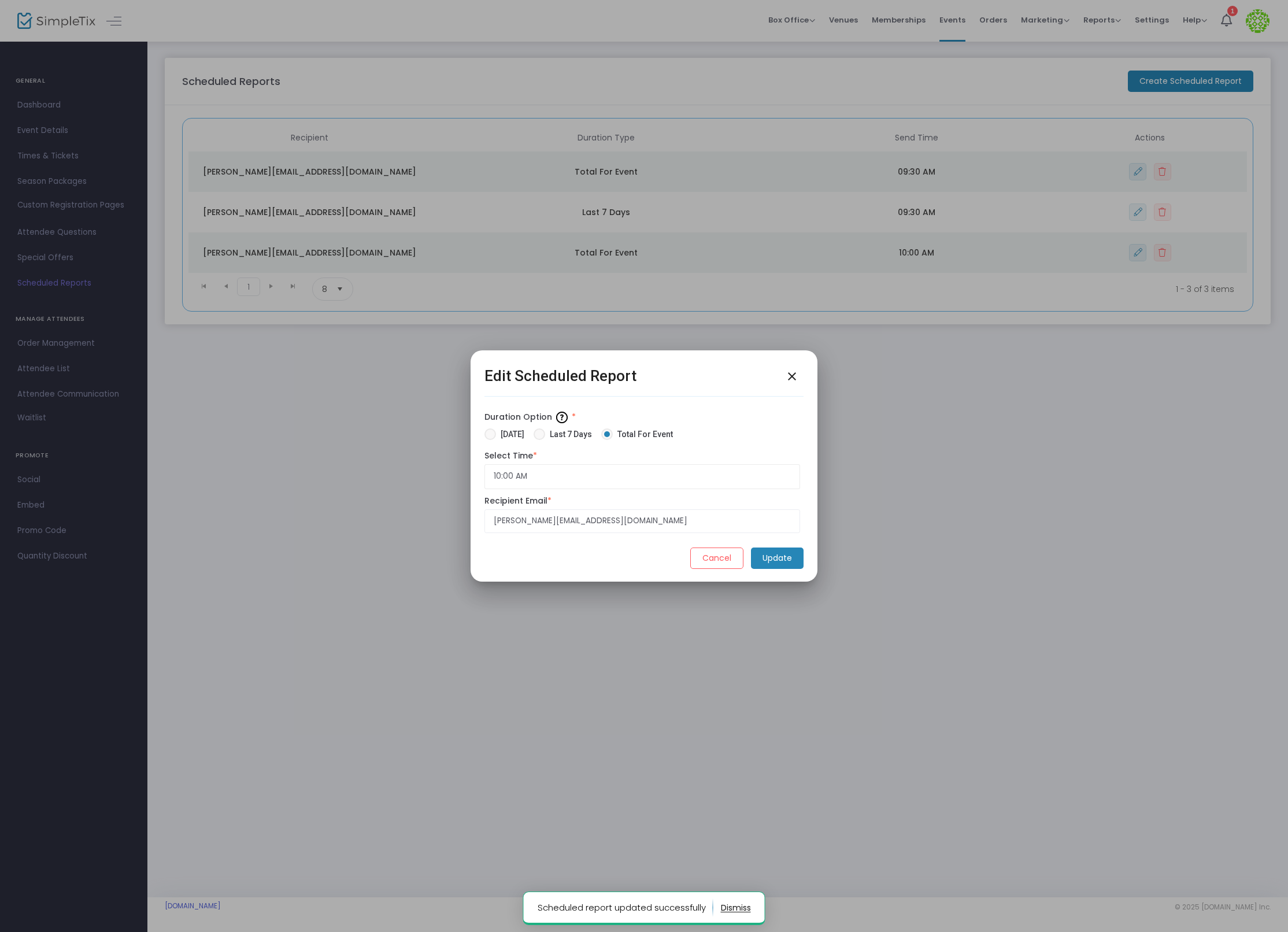
click at [512, 432] on span "[DATE]" at bounding box center [510, 434] width 29 height 12
click at [490, 440] on input "[DATE]" at bounding box center [489, 440] width 1 height 1
radio input "true"
click at [519, 466] on input "10:00 AM" at bounding box center [641, 477] width 315 height 25
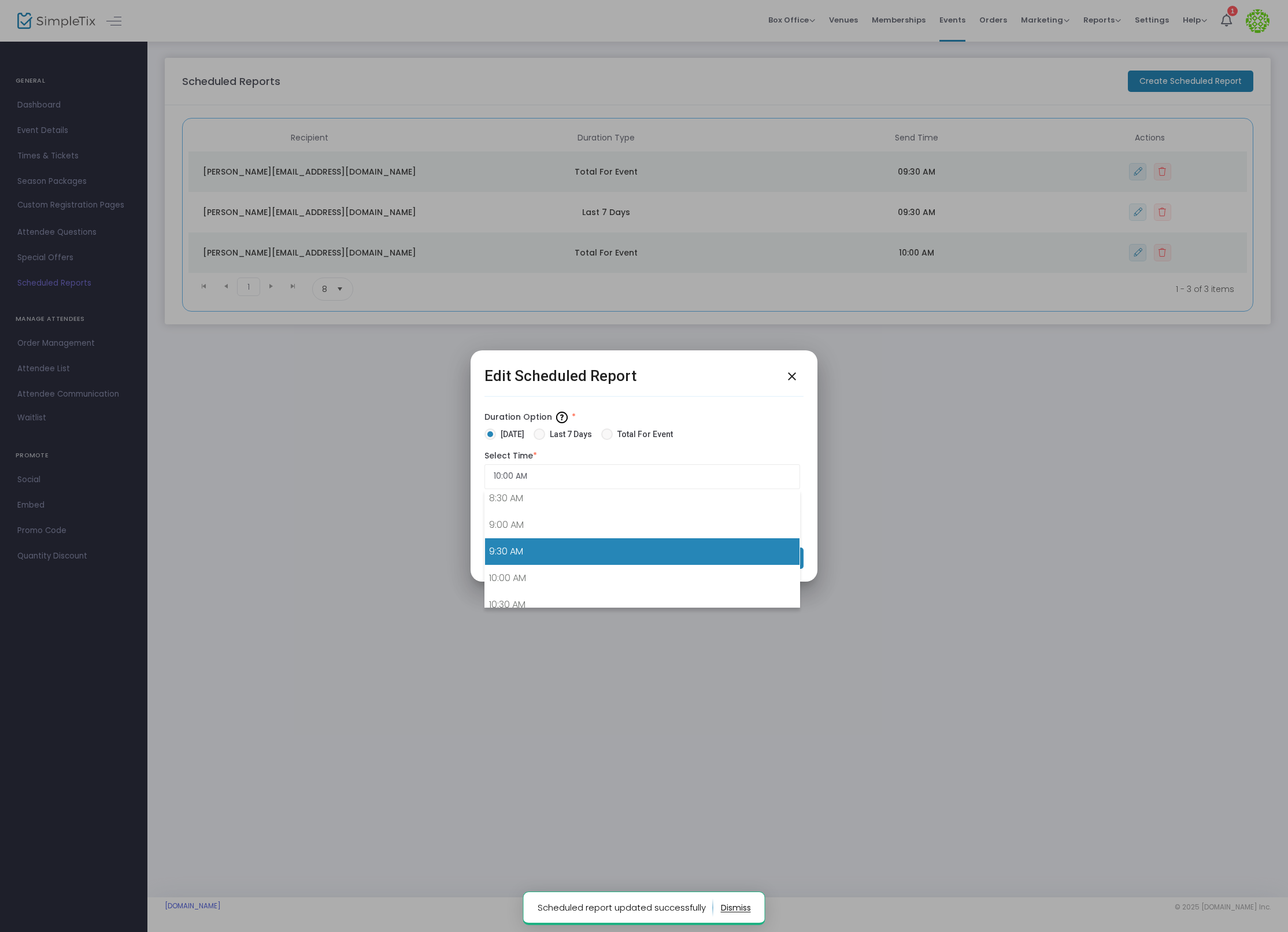
click at [553, 544] on link "9:30 AM" at bounding box center [642, 551] width 315 height 26
type input "9:30 AM"
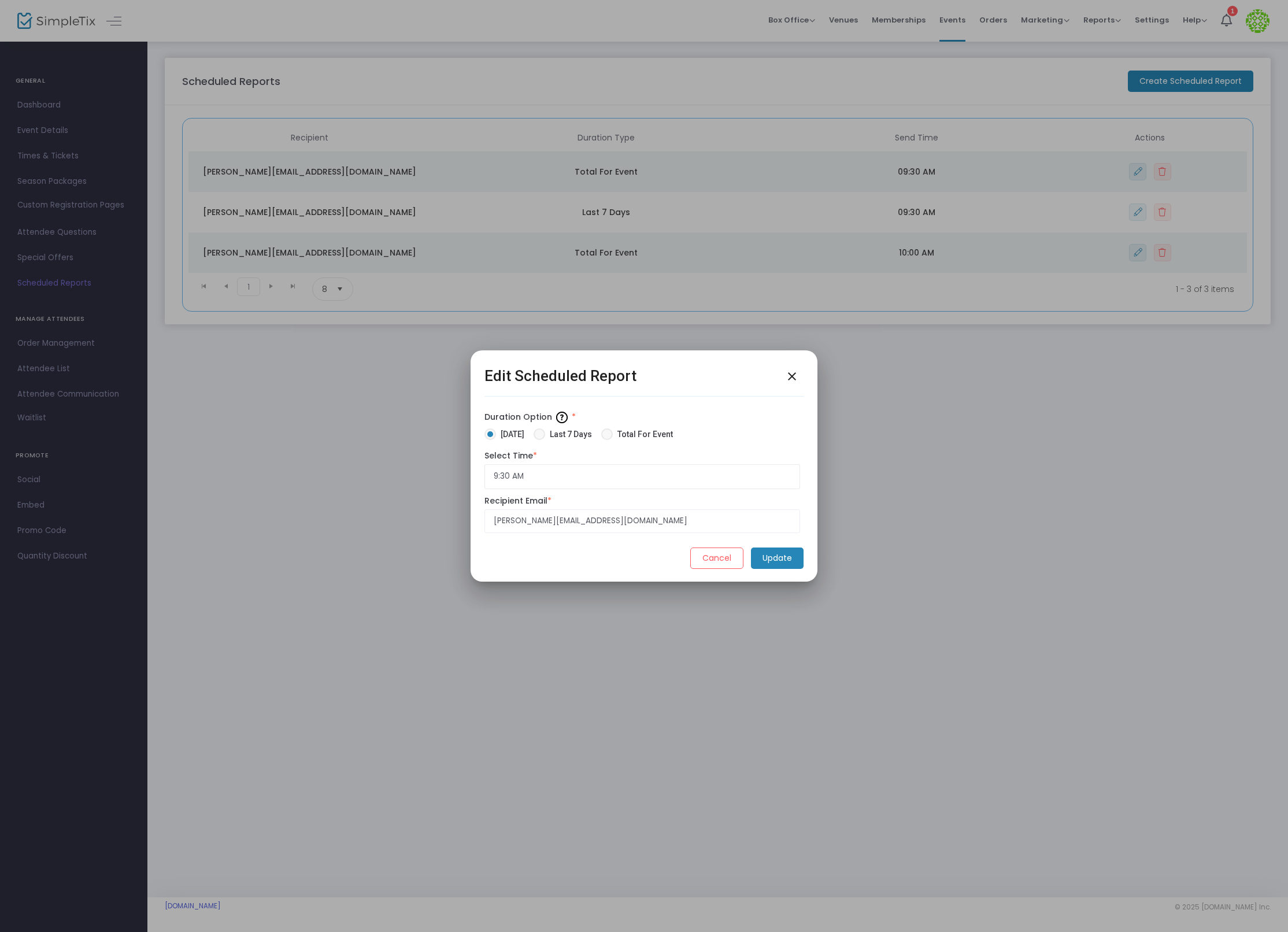
click at [794, 559] on m-button "Update" at bounding box center [777, 558] width 53 height 21
